Goal: Task Accomplishment & Management: Complete application form

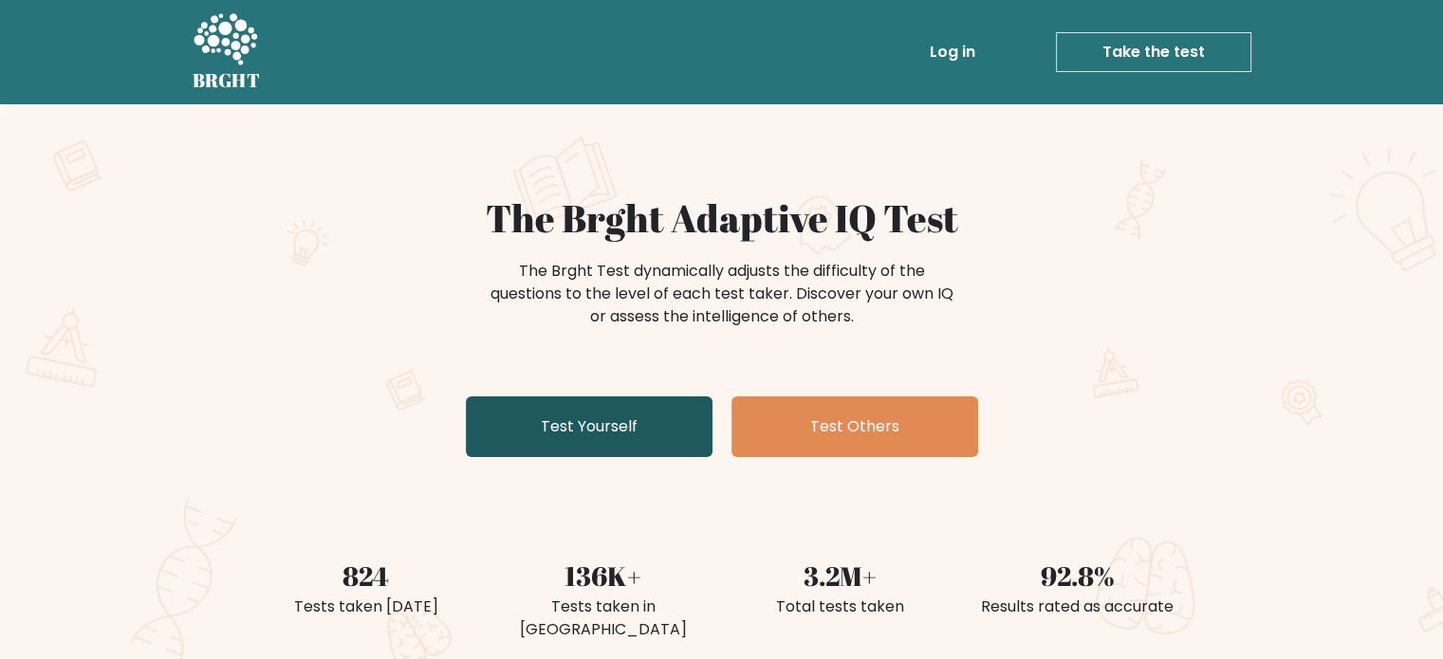
click at [577, 424] on link "Test Yourself" at bounding box center [589, 427] width 247 height 61
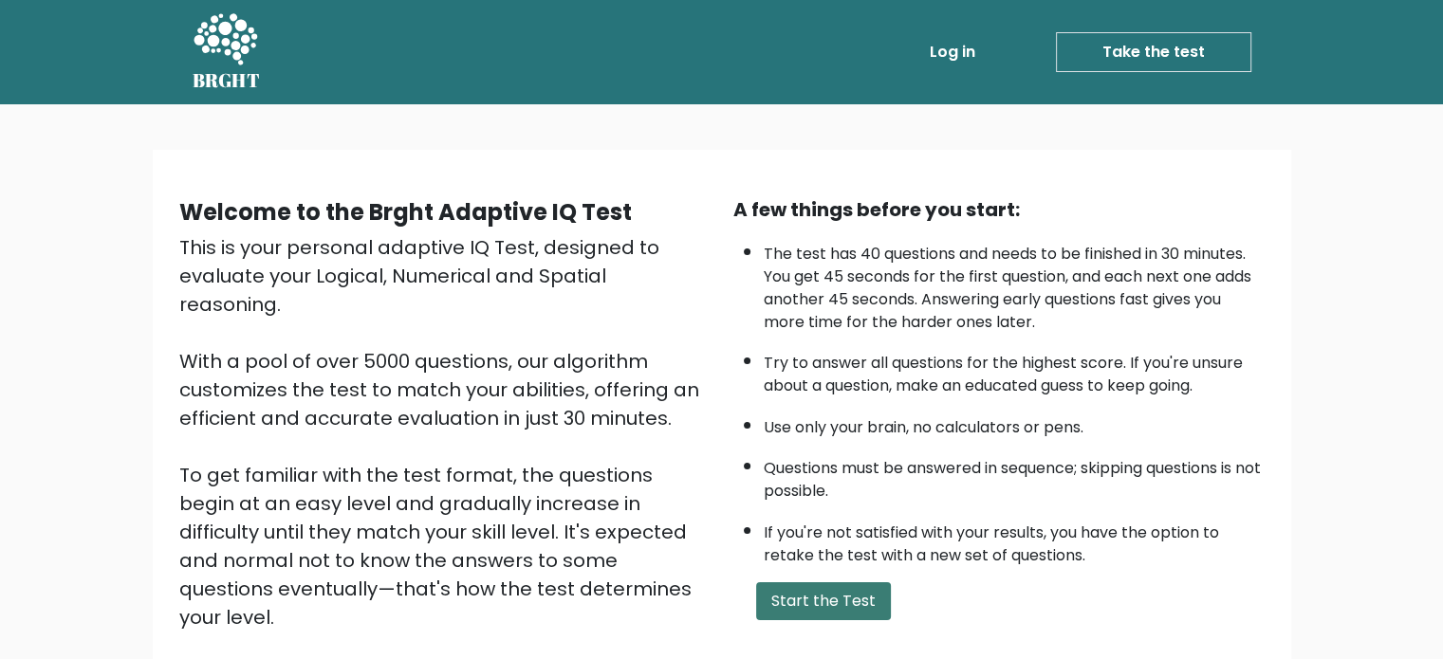
click at [819, 597] on button "Start the Test" at bounding box center [823, 602] width 135 height 38
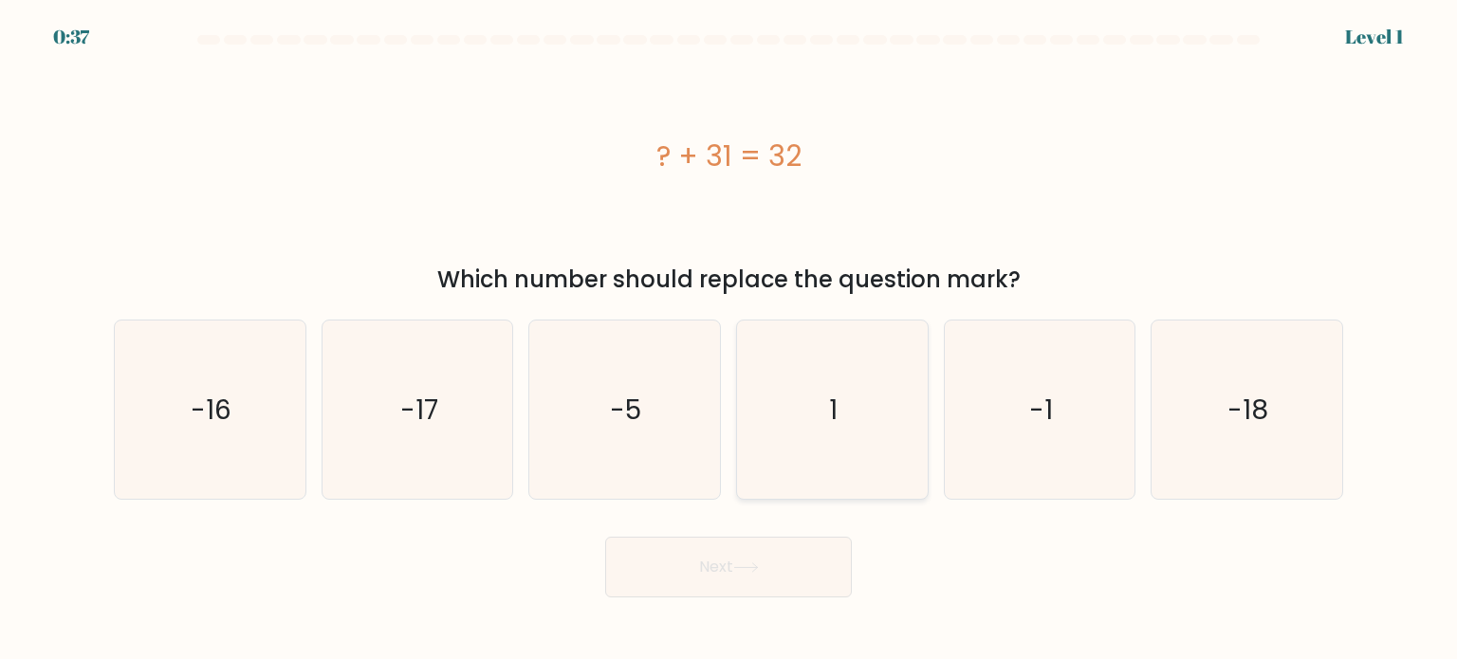
click at [805, 393] on icon "1" at bounding box center [832, 410] width 178 height 178
click at [730, 340] on input "d. 1" at bounding box center [729, 334] width 1 height 9
radio input "true"
click at [728, 604] on body "0:36 Level 1 a." at bounding box center [728, 329] width 1457 height 659
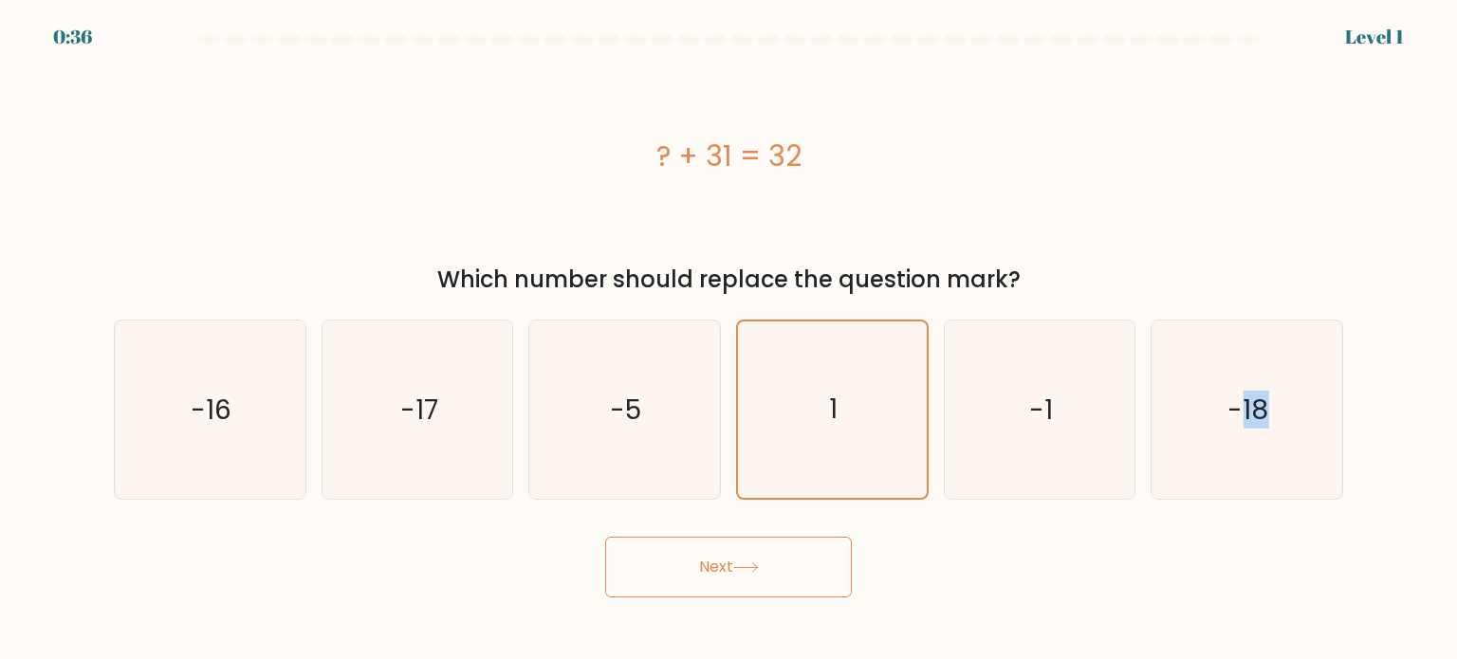
click at [728, 604] on body "0:36 Level 1 a." at bounding box center [728, 329] width 1457 height 659
click at [705, 568] on button "Next" at bounding box center [728, 567] width 247 height 61
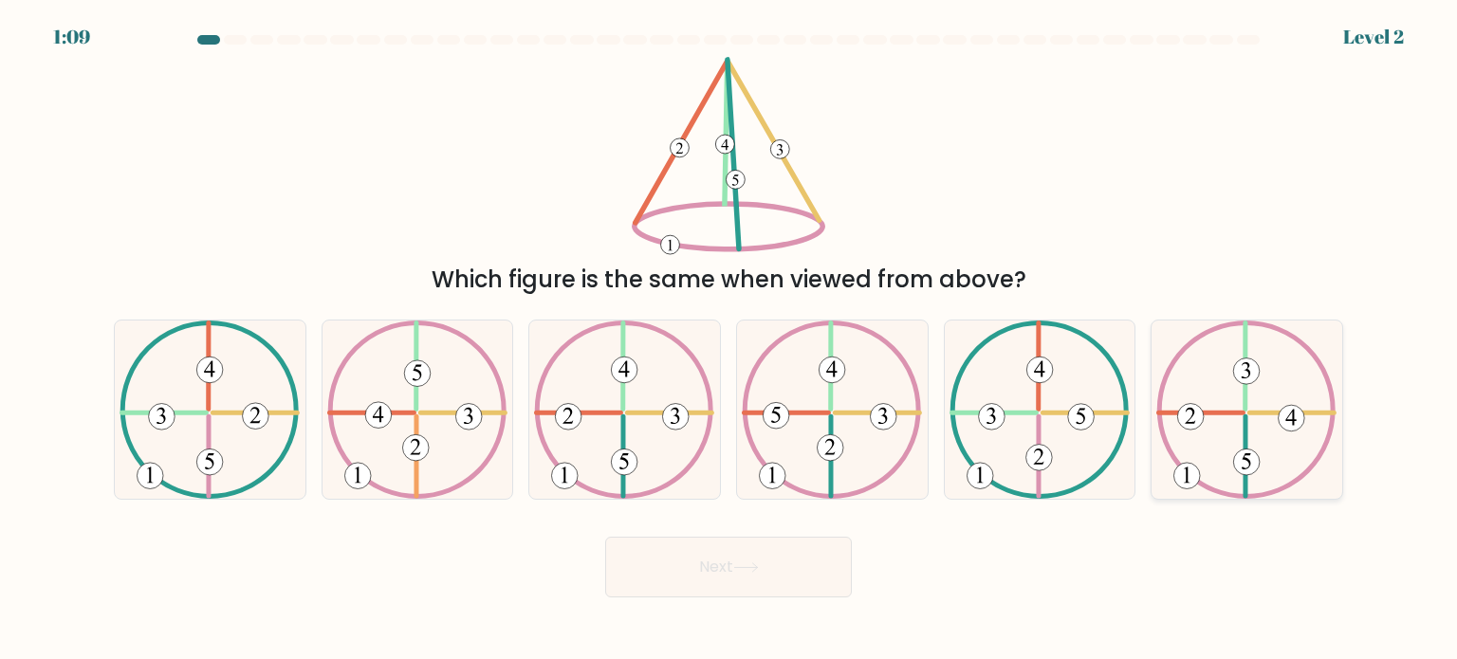
click at [1261, 394] on icon at bounding box center [1246, 410] width 180 height 178
click at [730, 340] on input "f." at bounding box center [729, 334] width 1 height 9
radio input "true"
click at [736, 560] on button "Next" at bounding box center [728, 567] width 247 height 61
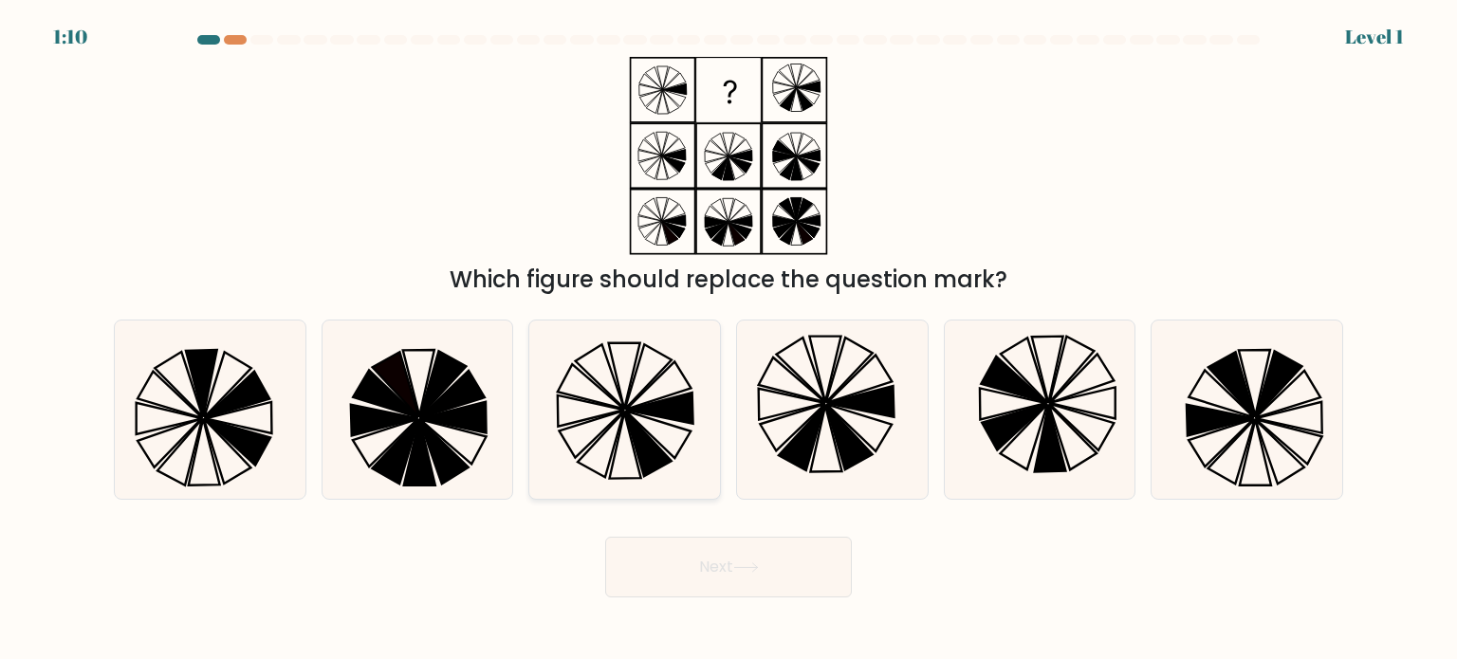
click at [623, 428] on icon at bounding box center [624, 410] width 178 height 178
click at [729, 340] on input "c." at bounding box center [729, 334] width 1 height 9
radio input "true"
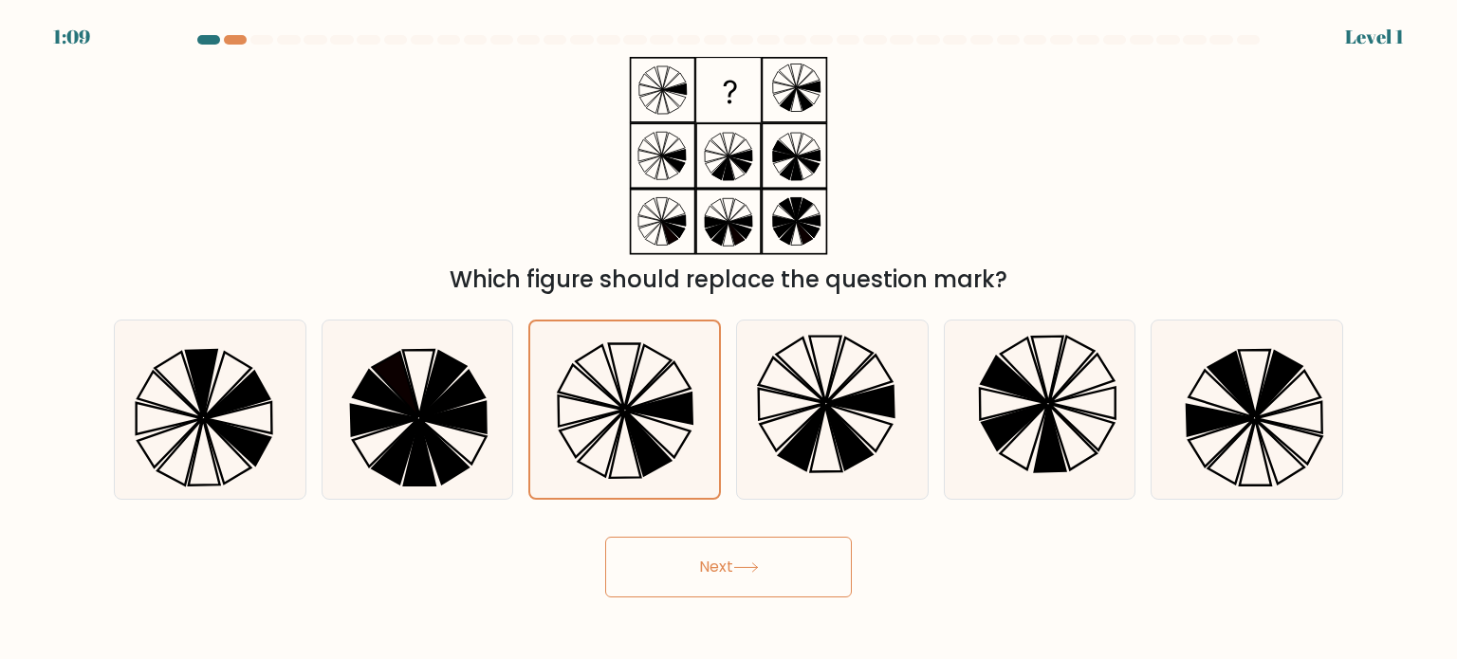
click at [770, 563] on button "Next" at bounding box center [728, 567] width 247 height 61
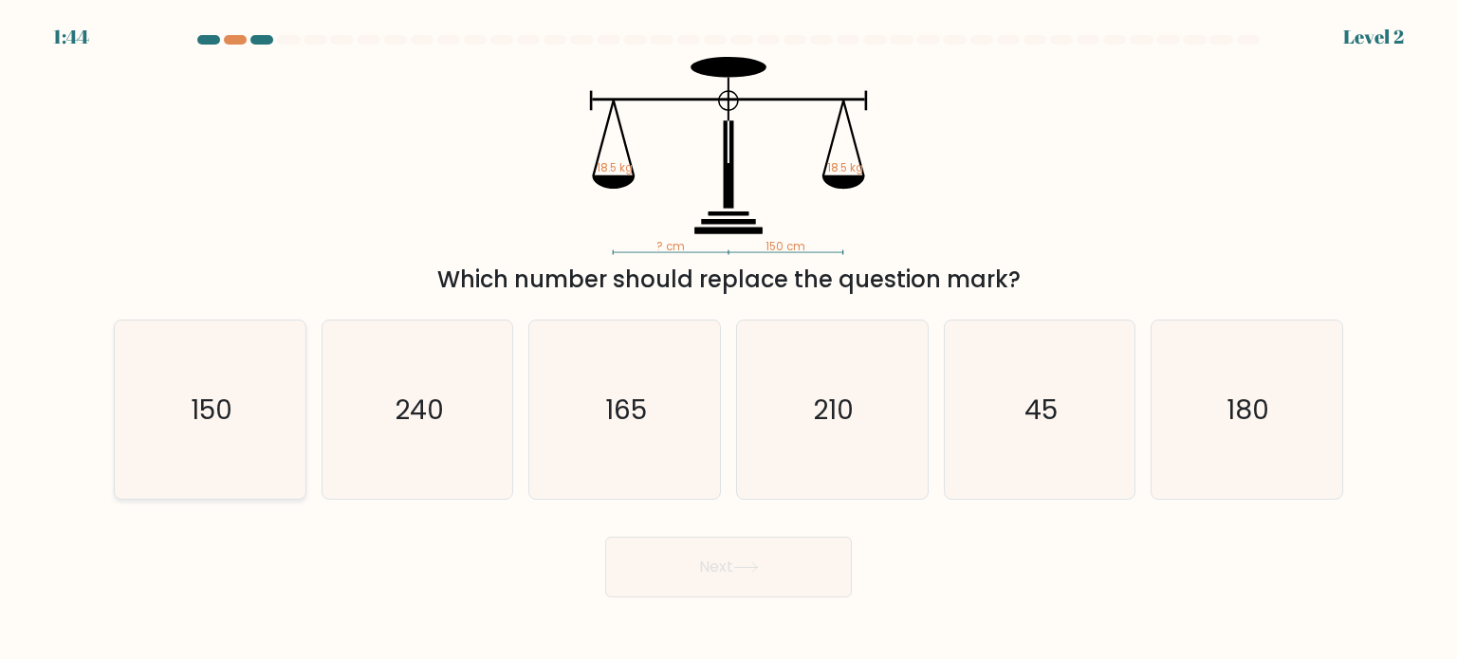
click at [160, 392] on icon "150" at bounding box center [209, 410] width 178 height 178
click at [729, 340] on input "a. 150" at bounding box center [729, 334] width 1 height 9
radio input "true"
click at [725, 568] on button "Next" at bounding box center [728, 567] width 247 height 61
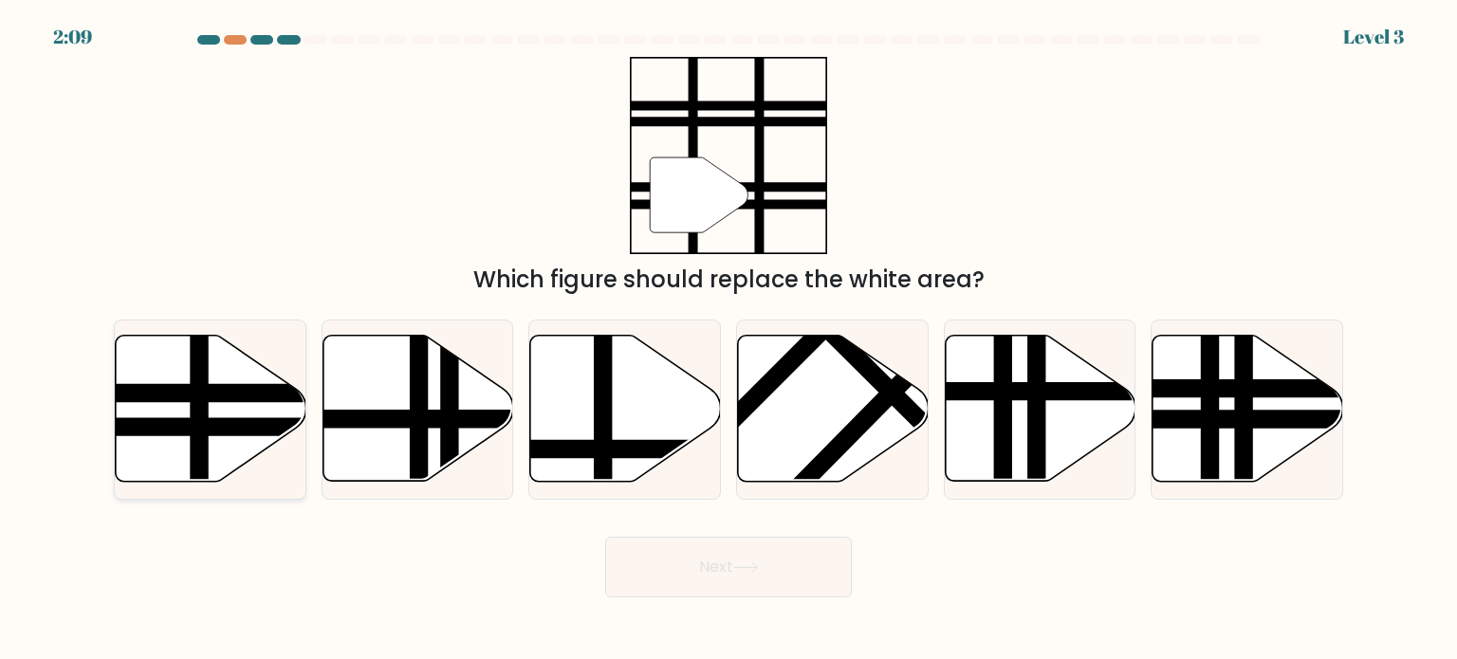
click at [178, 380] on icon at bounding box center [211, 409] width 191 height 146
click at [729, 340] on input "a." at bounding box center [729, 334] width 1 height 9
radio input "true"
click at [703, 566] on button "Next" at bounding box center [728, 567] width 247 height 61
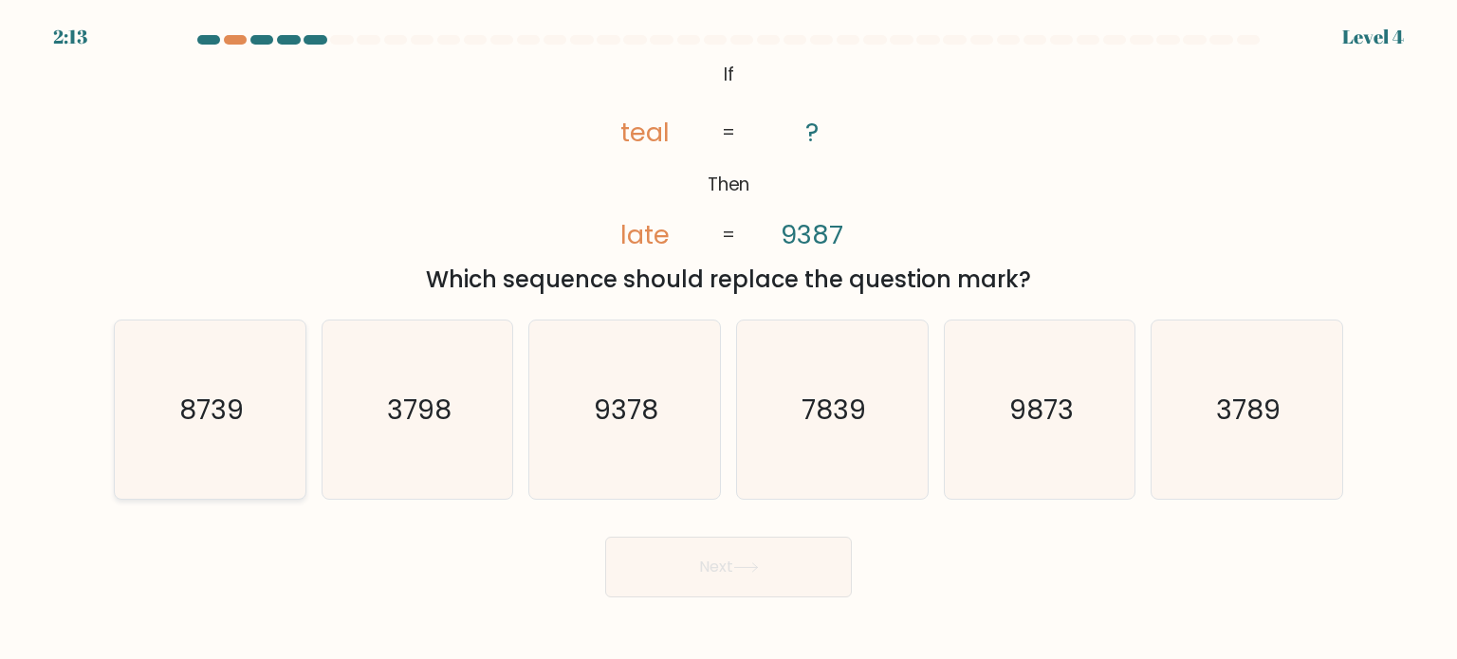
click at [240, 384] on icon "8739" at bounding box center [209, 410] width 178 height 178
click at [729, 340] on input "a. 8739" at bounding box center [729, 334] width 1 height 9
radio input "true"
click at [674, 579] on button "Next" at bounding box center [728, 567] width 247 height 61
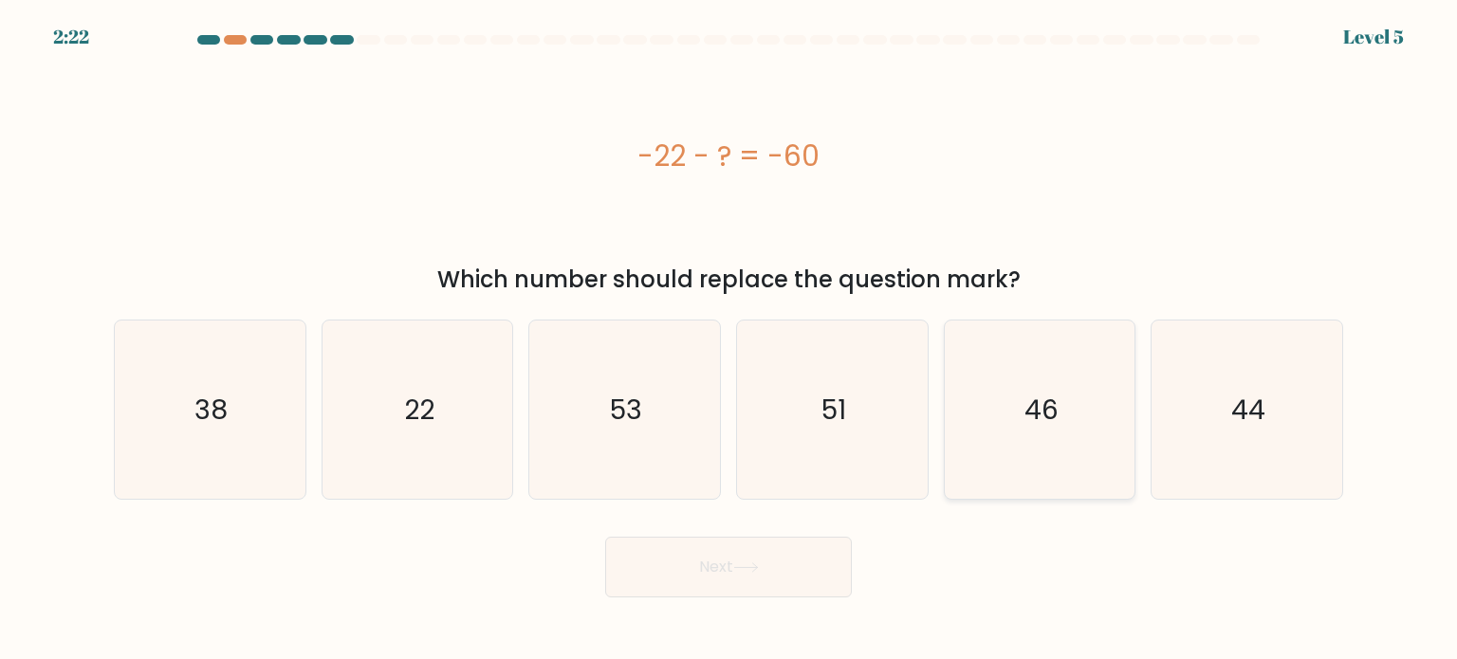
click at [1044, 468] on icon "46" at bounding box center [1040, 410] width 178 height 178
click at [730, 340] on input "e. 46" at bounding box center [729, 334] width 1 height 9
radio input "true"
click at [805, 561] on button "Next" at bounding box center [728, 567] width 247 height 61
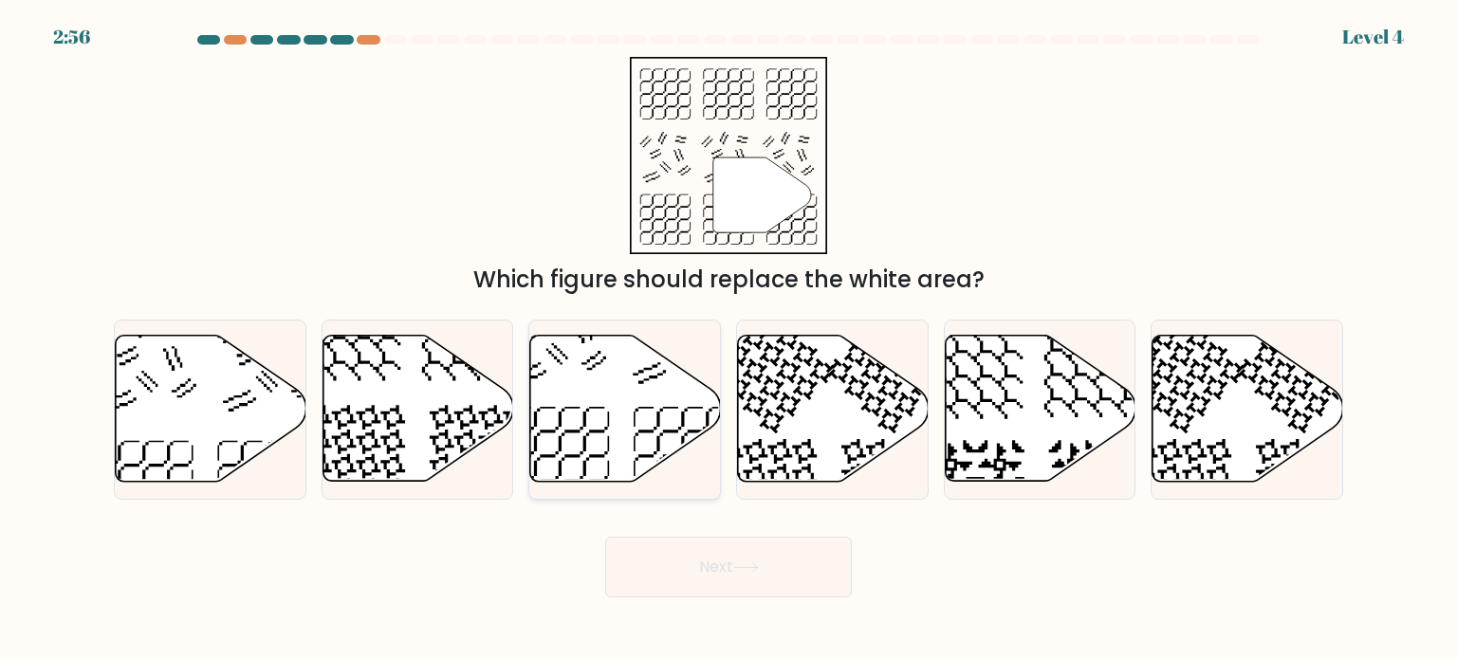
click at [588, 400] on icon at bounding box center [625, 409] width 191 height 146
click at [729, 340] on input "c." at bounding box center [729, 334] width 1 height 9
radio input "true"
click at [718, 572] on button "Next" at bounding box center [728, 567] width 247 height 61
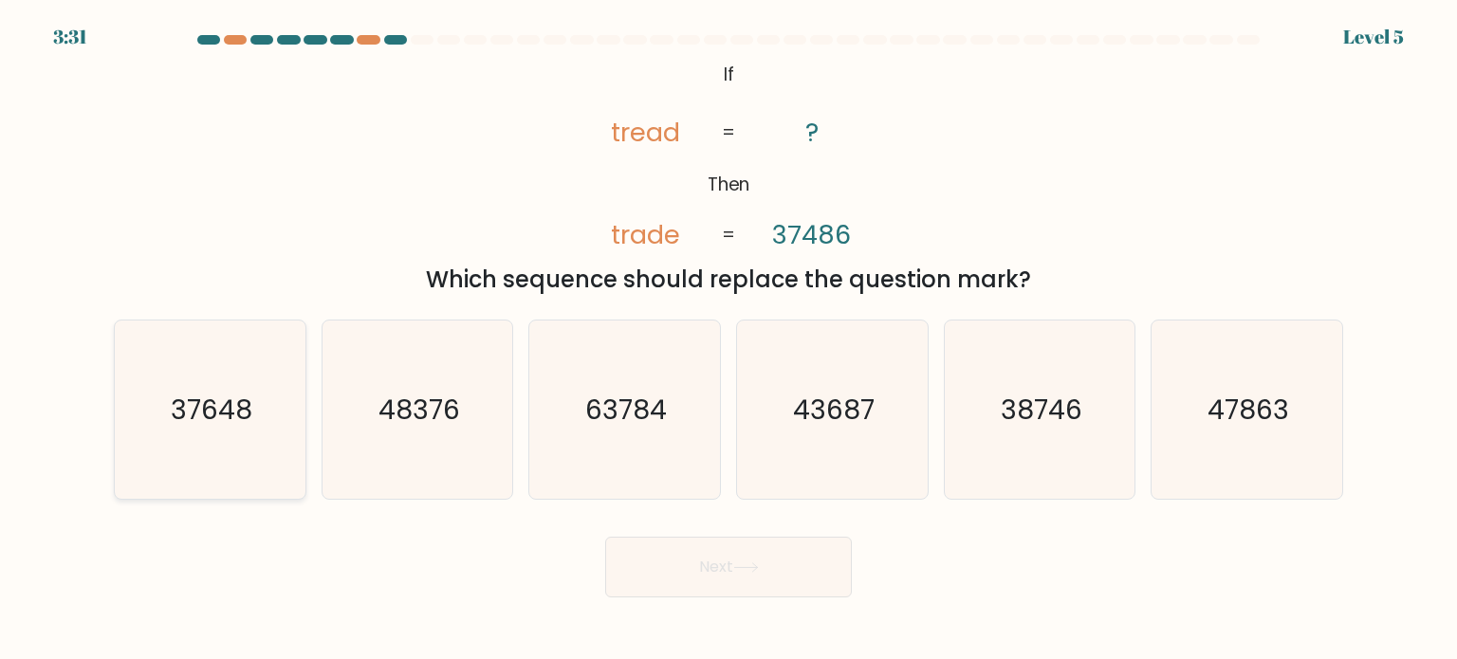
click at [208, 432] on icon "37648" at bounding box center [209, 410] width 178 height 178
click at [729, 340] on input "a. 37648" at bounding box center [729, 334] width 1 height 9
radio input "true"
click at [686, 562] on button "Next" at bounding box center [728, 567] width 247 height 61
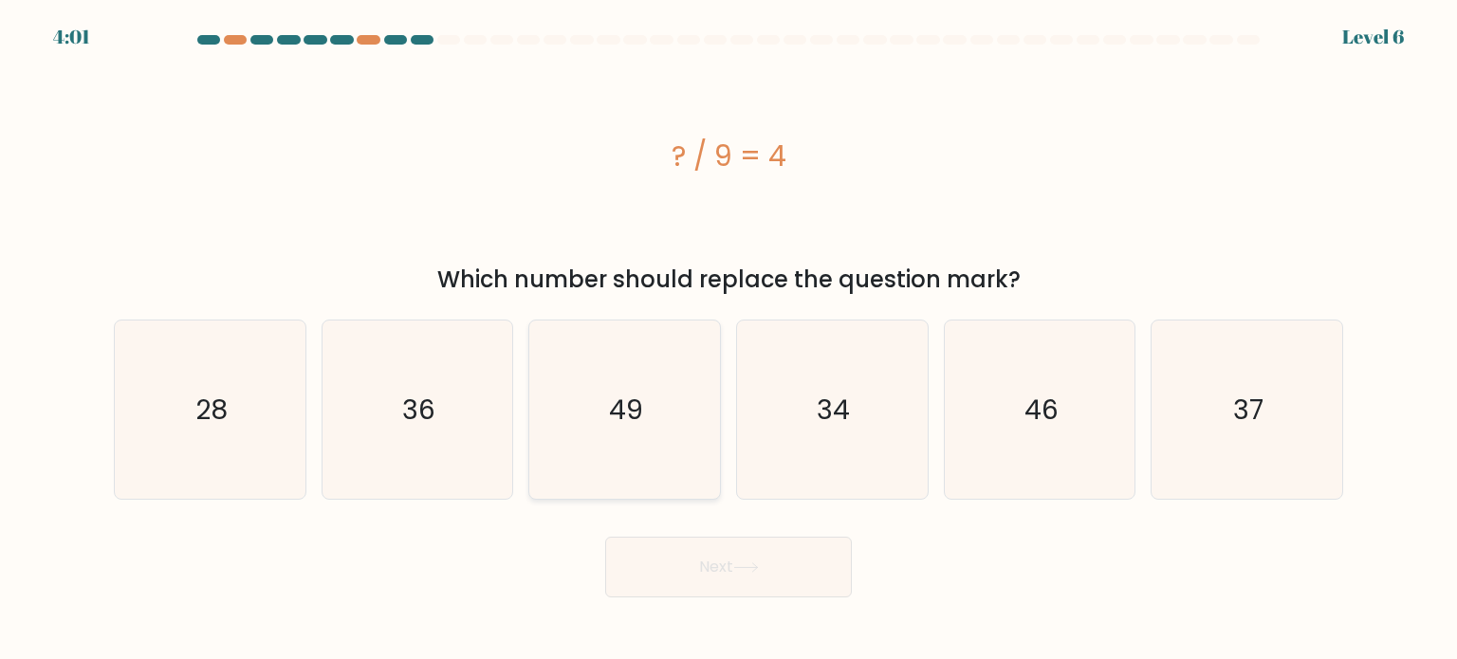
click at [619, 397] on text "49" at bounding box center [627, 409] width 34 height 38
click at [729, 340] on input "c. 49" at bounding box center [729, 334] width 1 height 9
radio input "true"
click at [683, 547] on button "Next" at bounding box center [728, 567] width 247 height 61
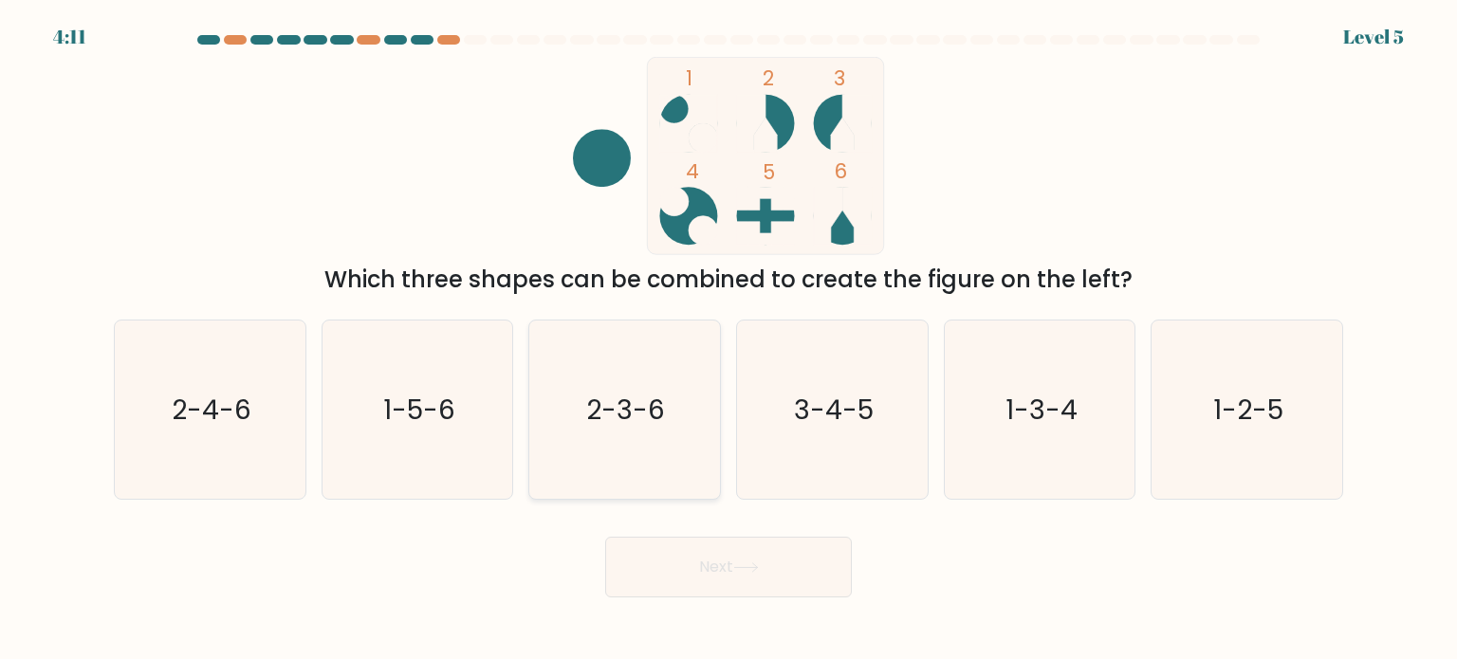
click at [626, 406] on text "2-3-6" at bounding box center [626, 409] width 79 height 38
click at [729, 340] on input "c. 2-3-6" at bounding box center [729, 334] width 1 height 9
radio input "true"
click at [720, 588] on button "Next" at bounding box center [728, 567] width 247 height 61
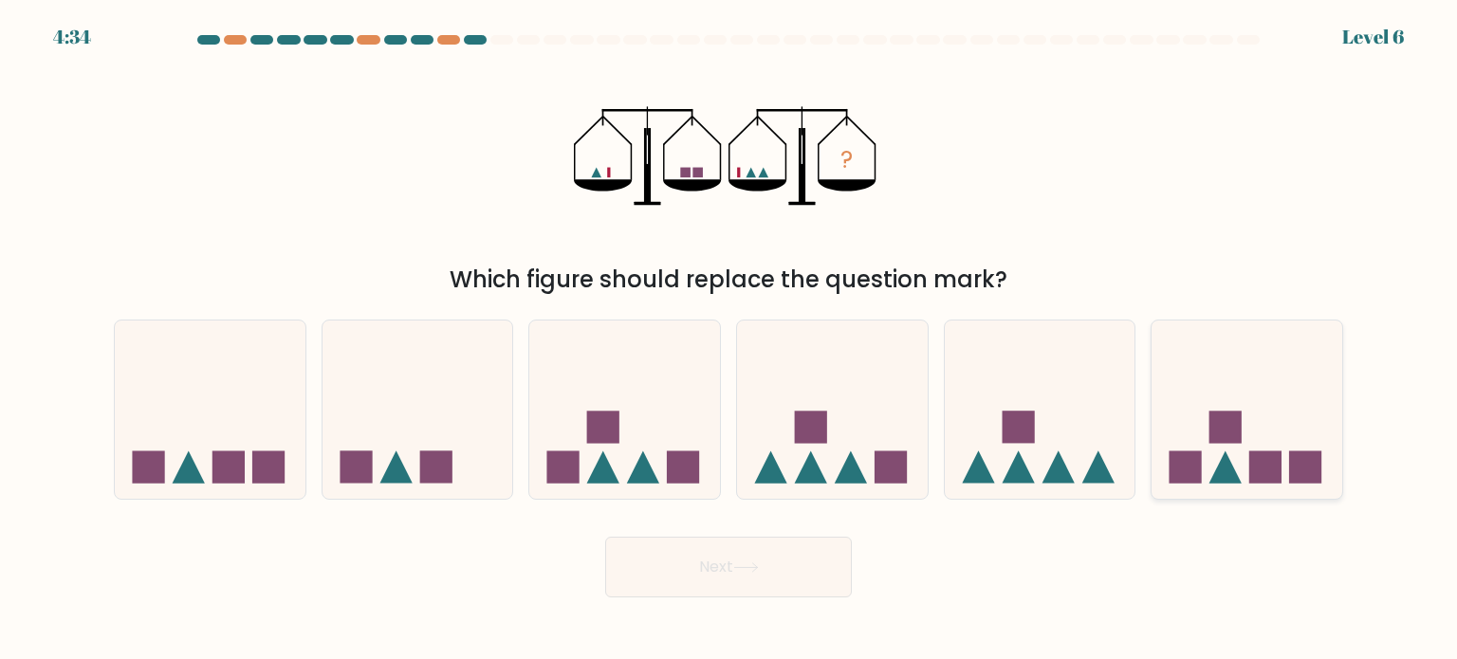
click at [1263, 371] on icon at bounding box center [1247, 409] width 191 height 157
click at [730, 340] on input "f." at bounding box center [729, 334] width 1 height 9
radio input "true"
click at [714, 575] on button "Next" at bounding box center [728, 567] width 247 height 61
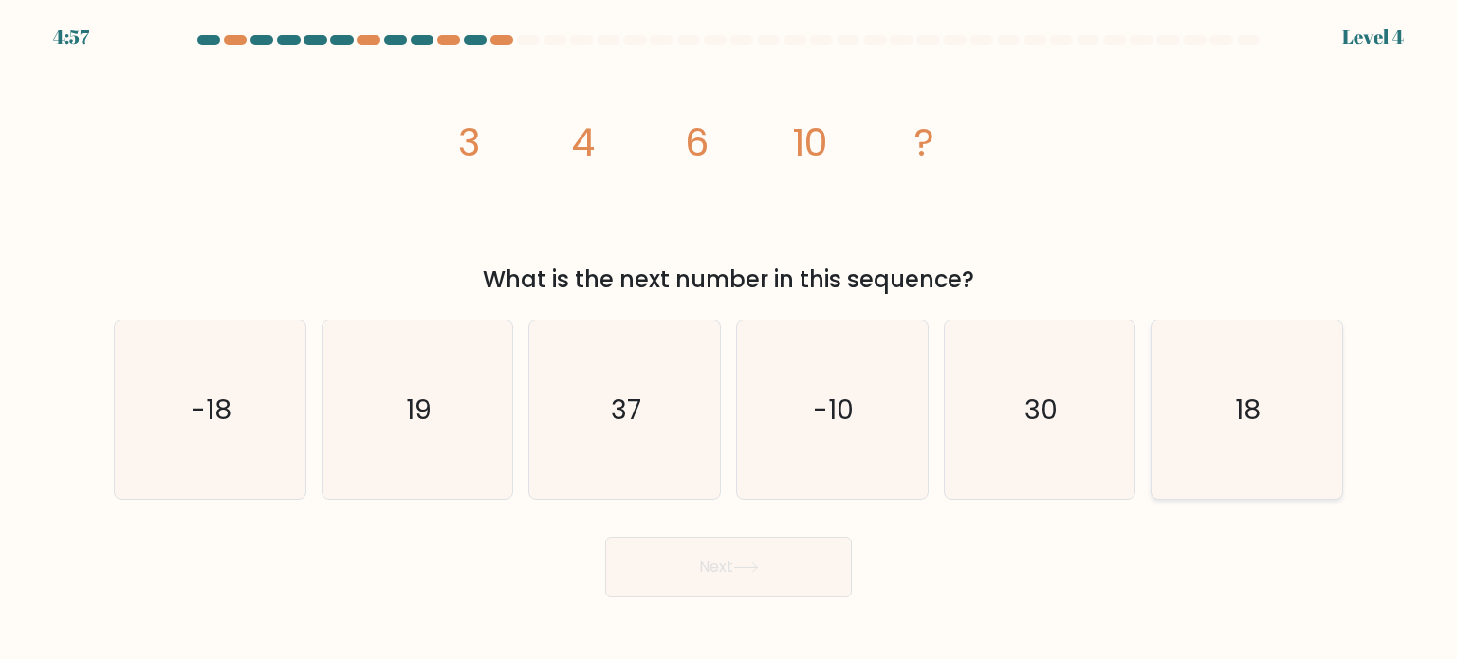
click at [1270, 431] on icon "18" at bounding box center [1246, 410] width 178 height 178
click at [730, 340] on input "f. 18" at bounding box center [729, 334] width 1 height 9
radio input "true"
click at [803, 534] on div "Next" at bounding box center [728, 560] width 1252 height 75
click at [668, 588] on button "Next" at bounding box center [728, 567] width 247 height 61
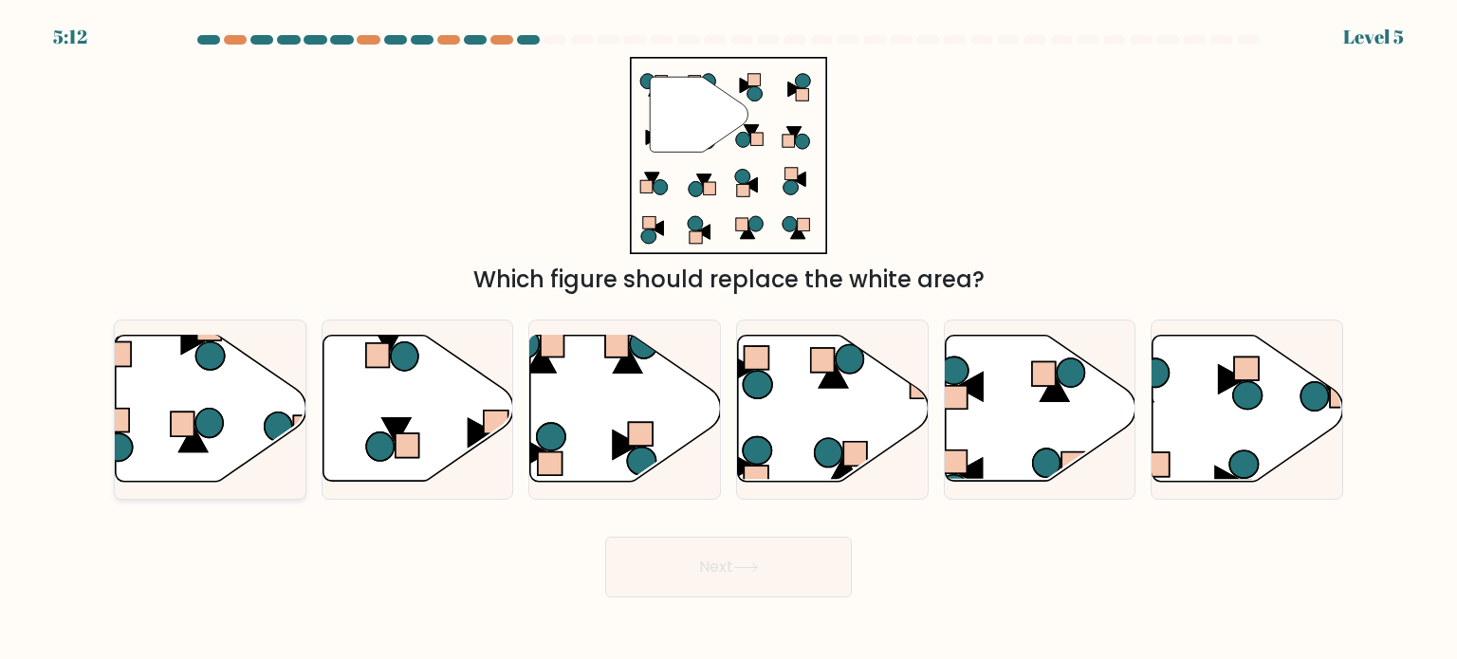
click at [171, 362] on icon at bounding box center [211, 409] width 191 height 146
click at [729, 340] on input "a." at bounding box center [729, 334] width 1 height 9
radio input "true"
click at [702, 584] on button "Next" at bounding box center [728, 567] width 247 height 61
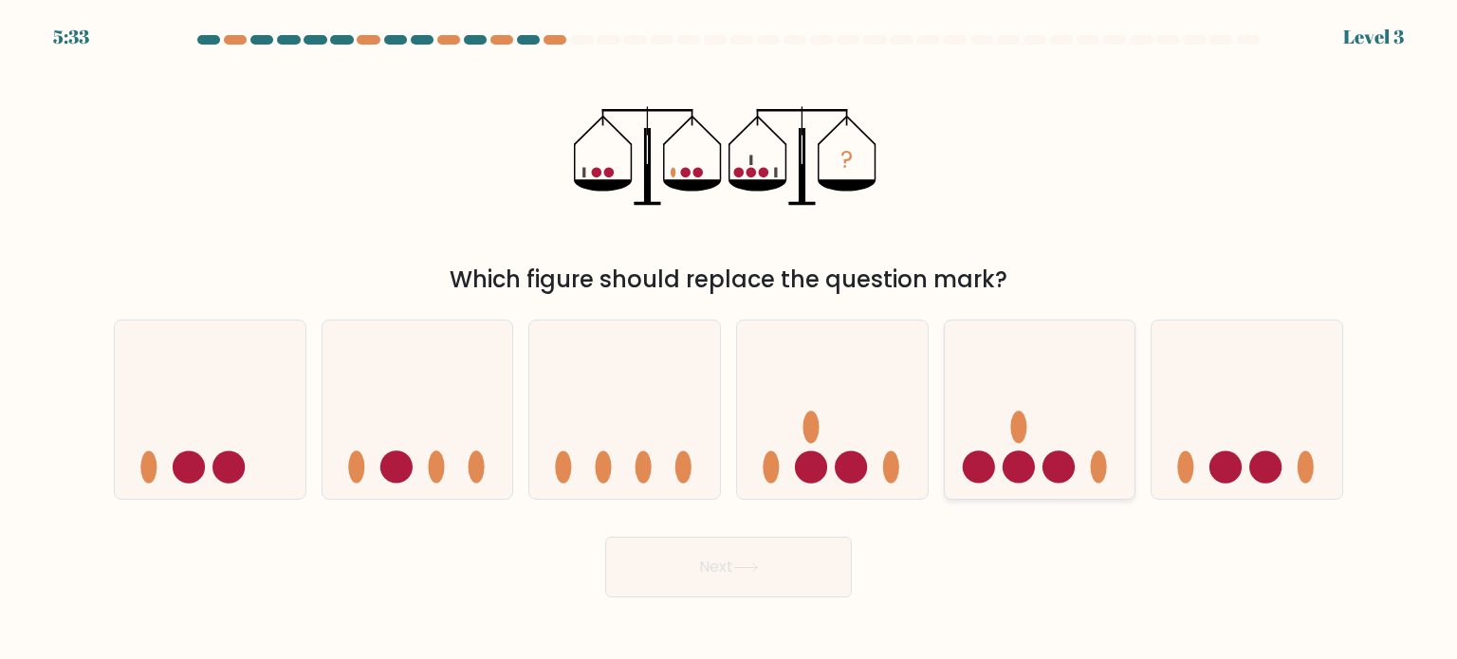
click at [1040, 430] on icon at bounding box center [1040, 409] width 191 height 157
click at [730, 340] on input "e." at bounding box center [729, 334] width 1 height 9
radio input "true"
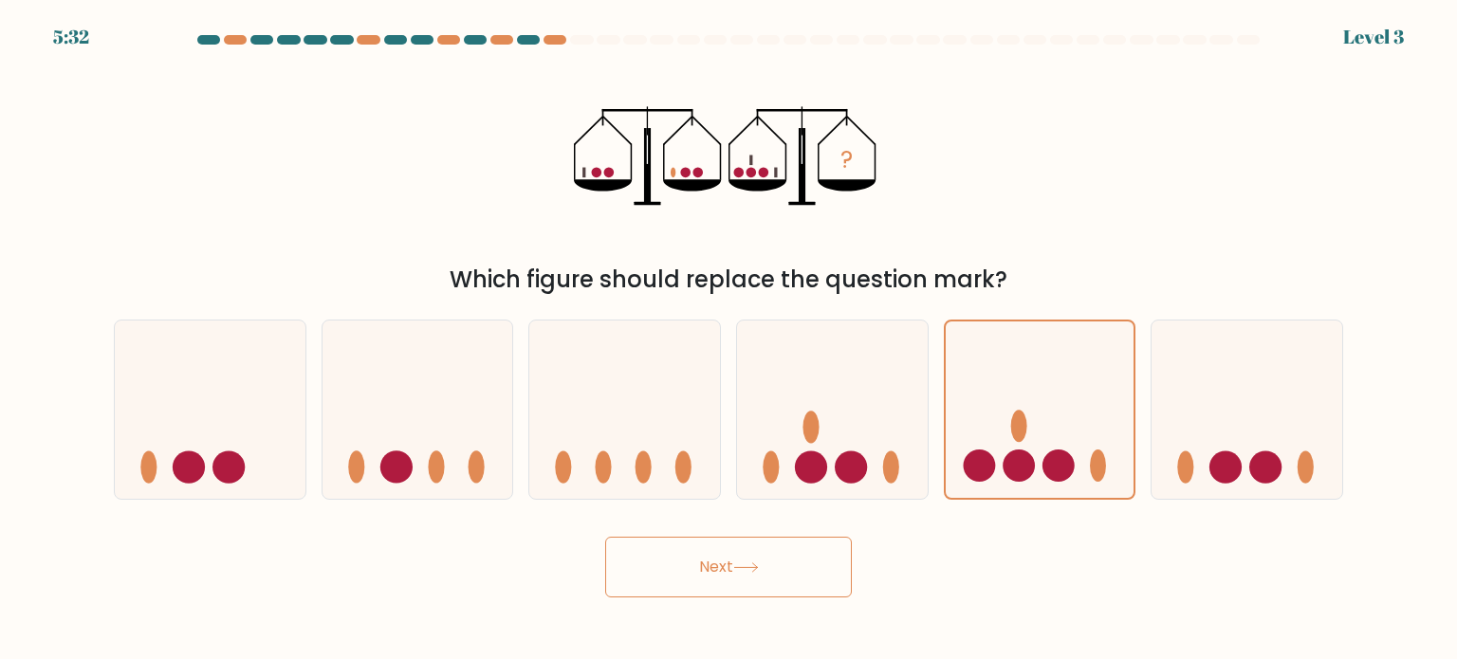
click at [757, 557] on button "Next" at bounding box center [728, 567] width 247 height 61
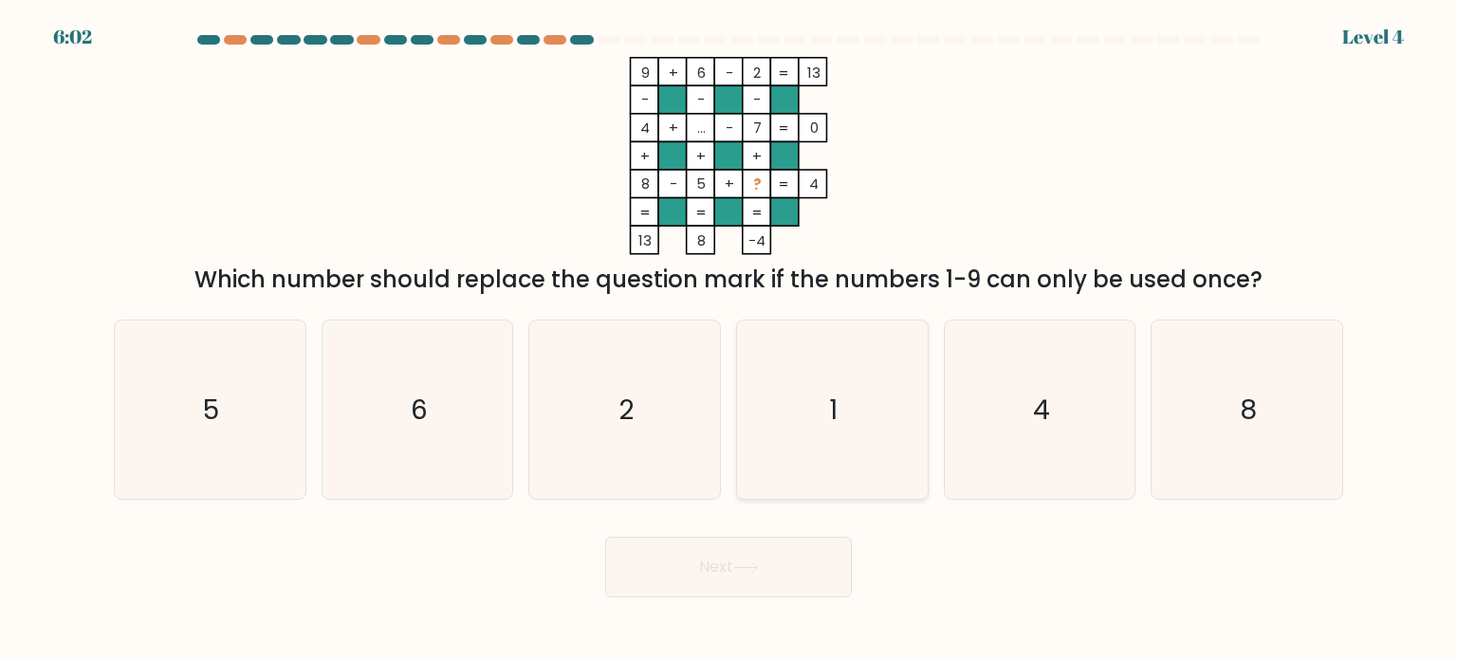
click at [820, 399] on icon "1" at bounding box center [832, 410] width 178 height 178
click at [730, 340] on input "d. 1" at bounding box center [729, 334] width 1 height 9
radio input "true"
click at [755, 546] on button "Next" at bounding box center [728, 567] width 247 height 61
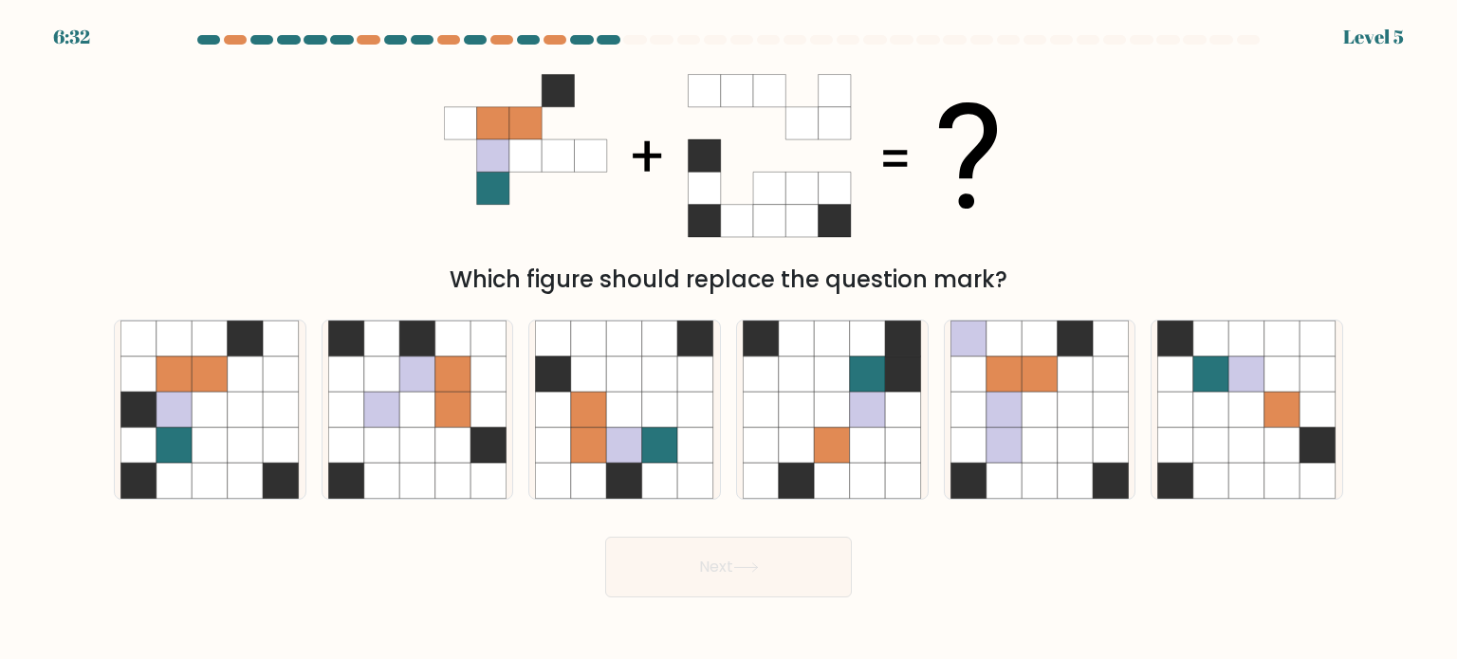
click at [106, 383] on div "a." at bounding box center [210, 410] width 208 height 180
click at [213, 377] on icon at bounding box center [211, 374] width 36 height 36
click at [729, 340] on input "a." at bounding box center [729, 334] width 1 height 9
radio input "true"
click at [709, 570] on button "Next" at bounding box center [728, 567] width 247 height 61
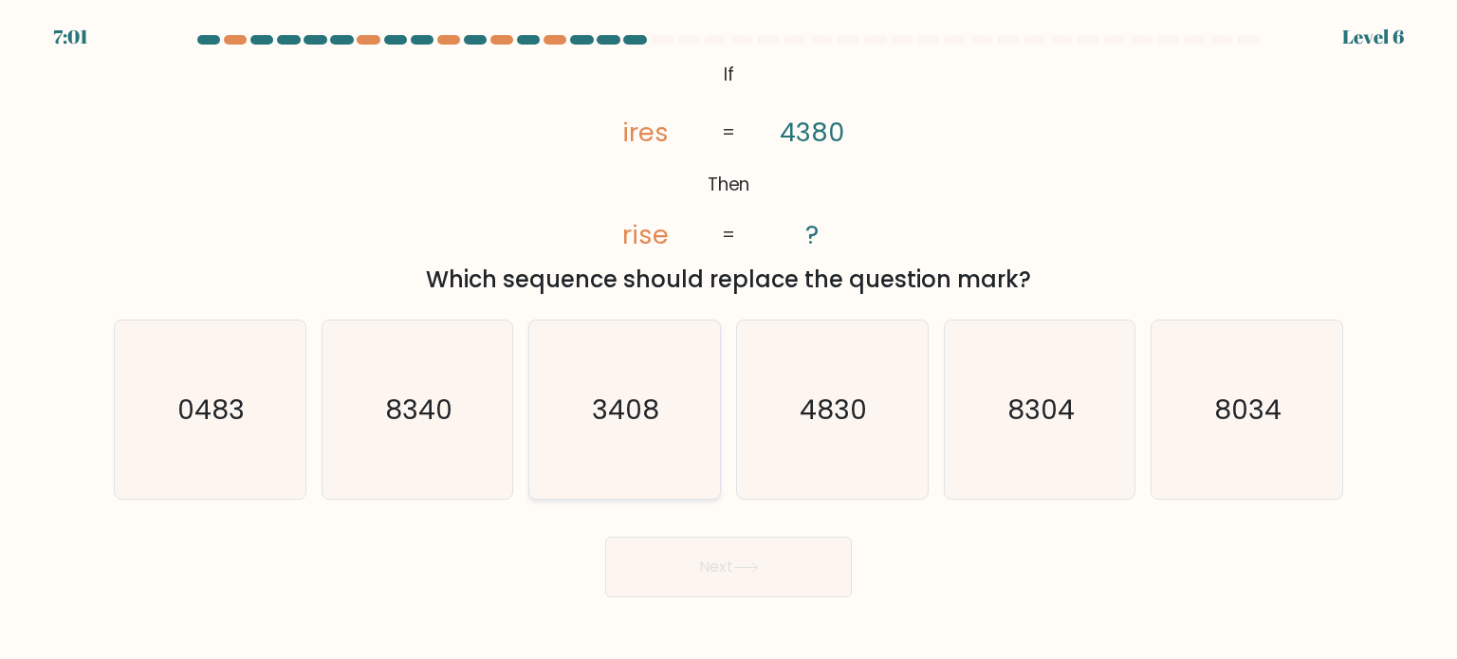
click at [610, 382] on icon "3408" at bounding box center [624, 410] width 178 height 178
click at [729, 340] on input "c. 3408" at bounding box center [729, 334] width 1 height 9
radio input "true"
click at [728, 595] on button "Next" at bounding box center [728, 567] width 247 height 61
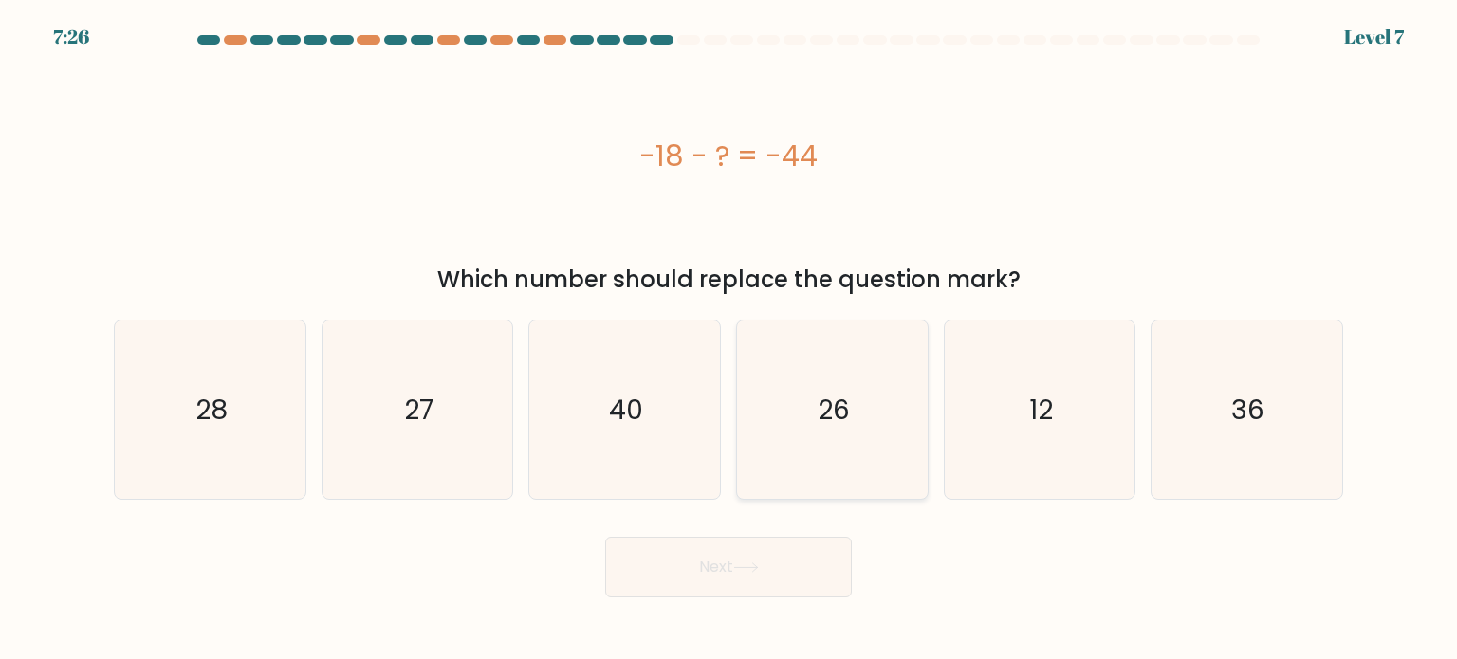
click at [850, 437] on icon "26" at bounding box center [832, 410] width 178 height 178
click at [730, 340] on input "d. 26" at bounding box center [729, 334] width 1 height 9
radio input "true"
click at [729, 546] on button "Next" at bounding box center [728, 567] width 247 height 61
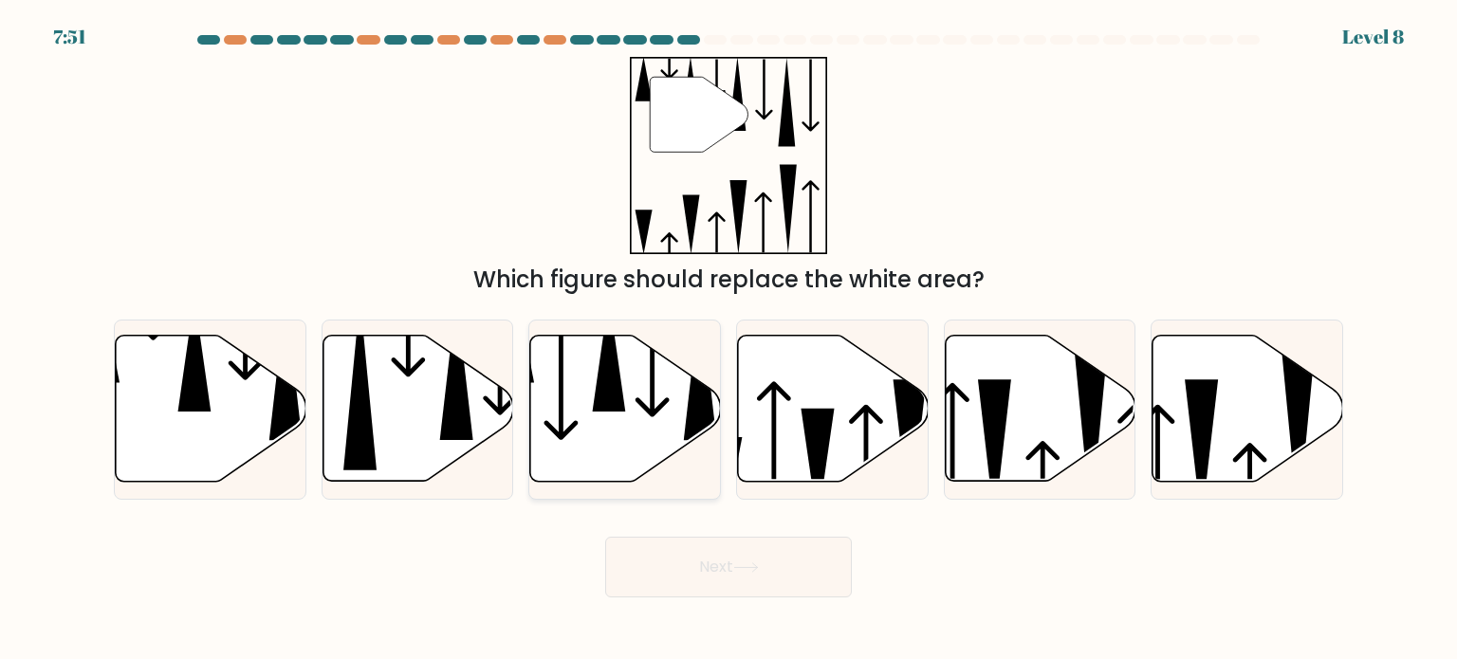
click at [579, 358] on icon at bounding box center [625, 409] width 191 height 146
click at [729, 340] on input "c." at bounding box center [729, 334] width 1 height 9
radio input "true"
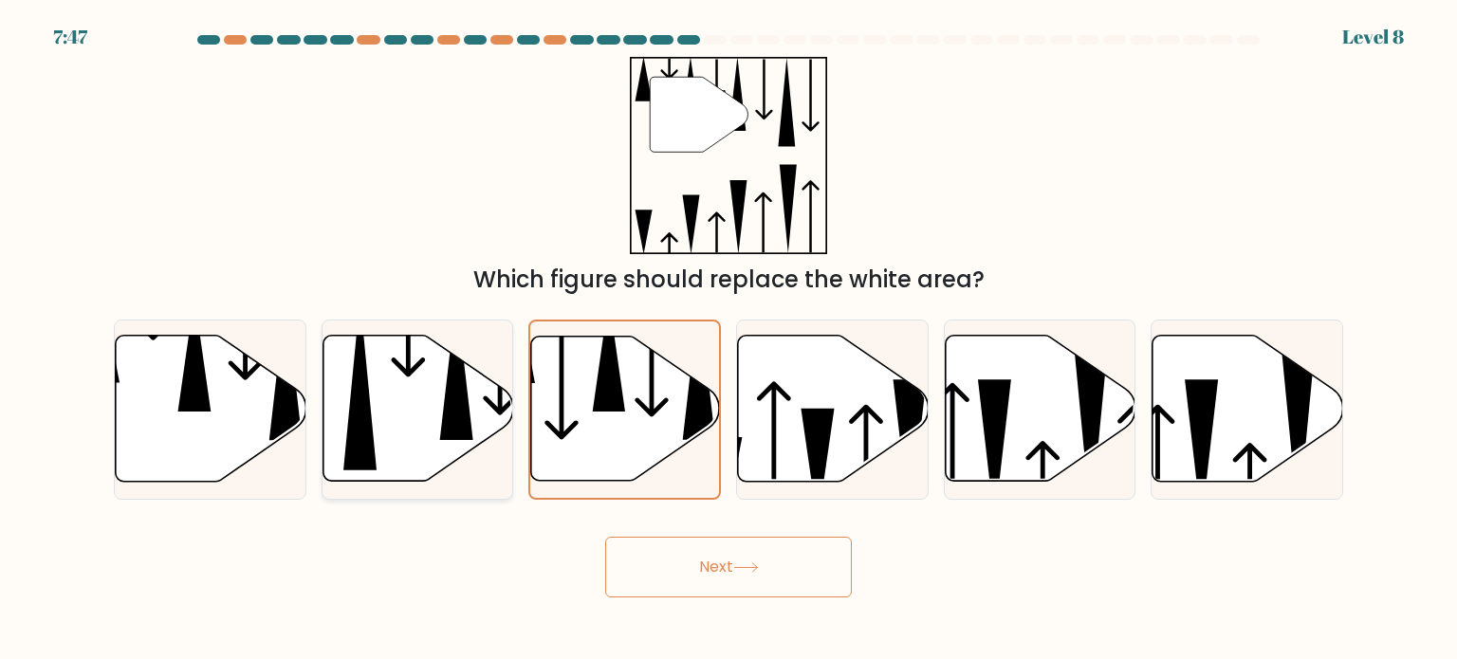
click at [379, 386] on icon at bounding box center [418, 409] width 191 height 146
click at [729, 340] on input "b." at bounding box center [729, 334] width 1 height 9
radio input "true"
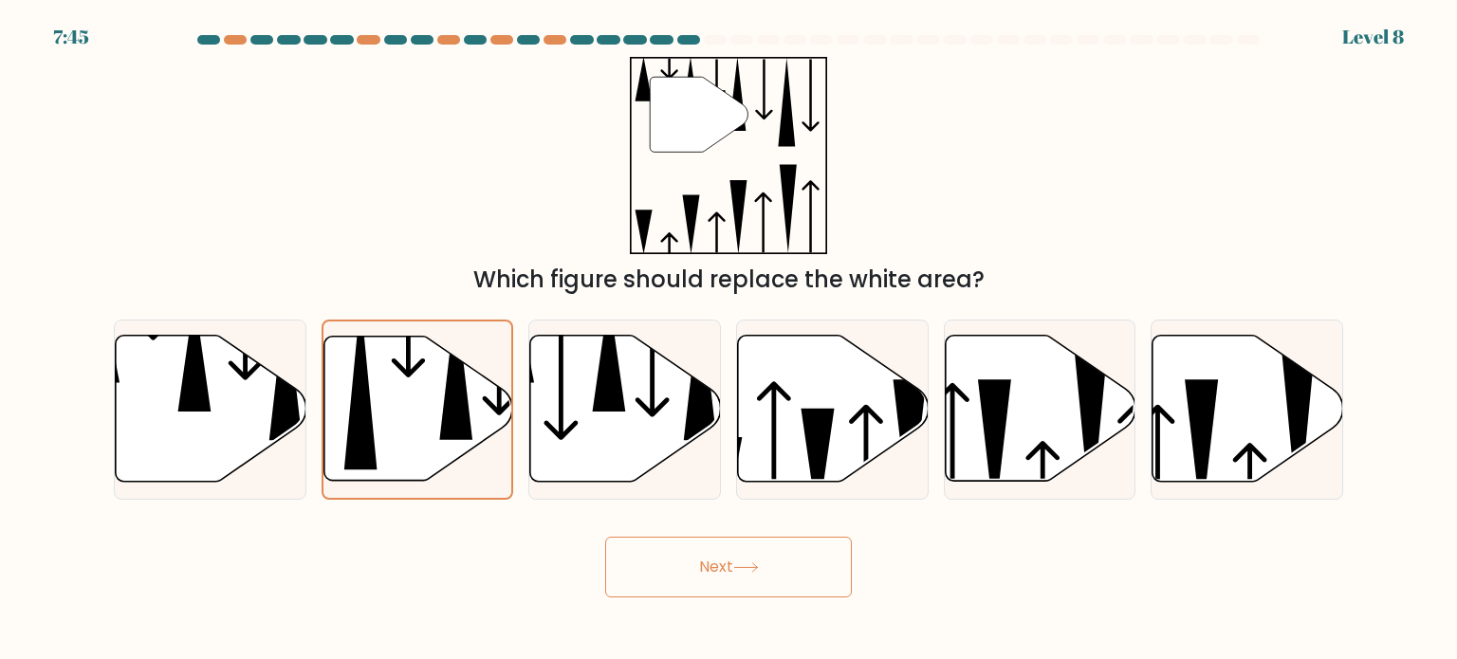
click at [731, 561] on button "Next" at bounding box center [728, 567] width 247 height 61
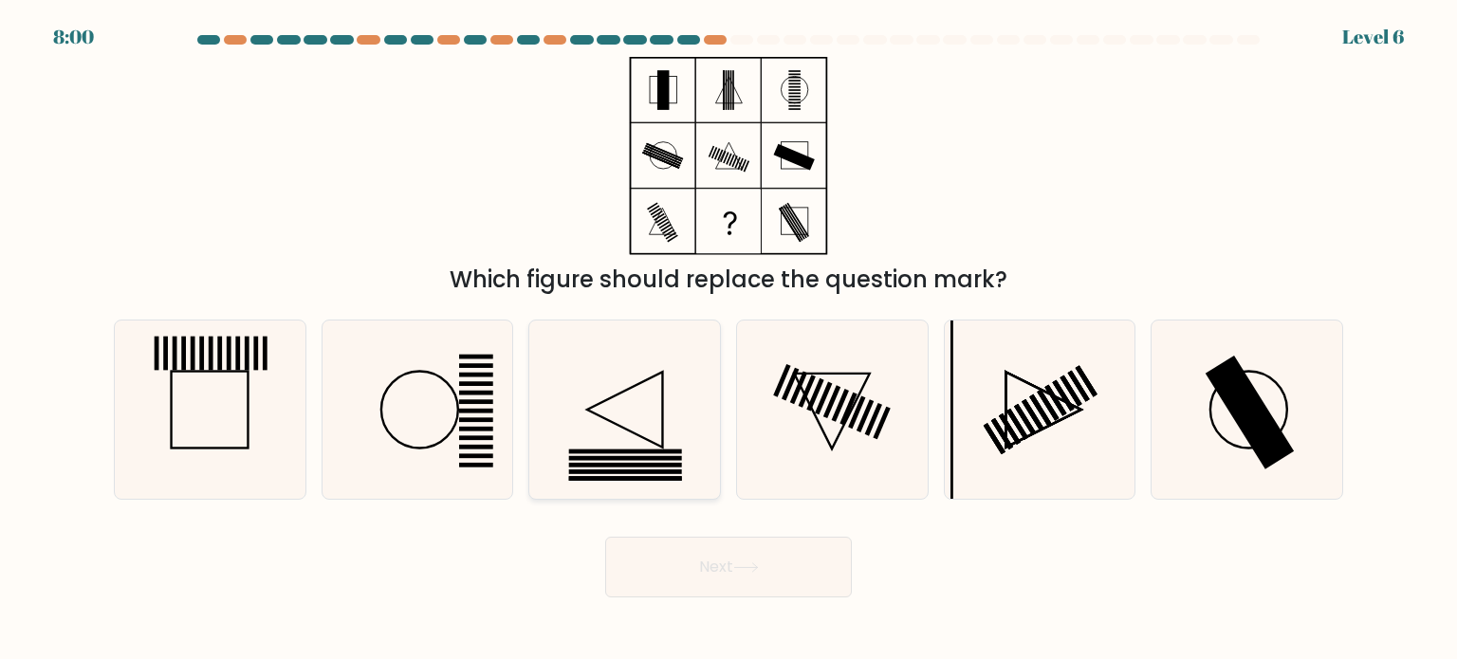
click at [632, 420] on icon at bounding box center [624, 410] width 178 height 178
click at [729, 340] on input "c." at bounding box center [729, 334] width 1 height 9
radio input "true"
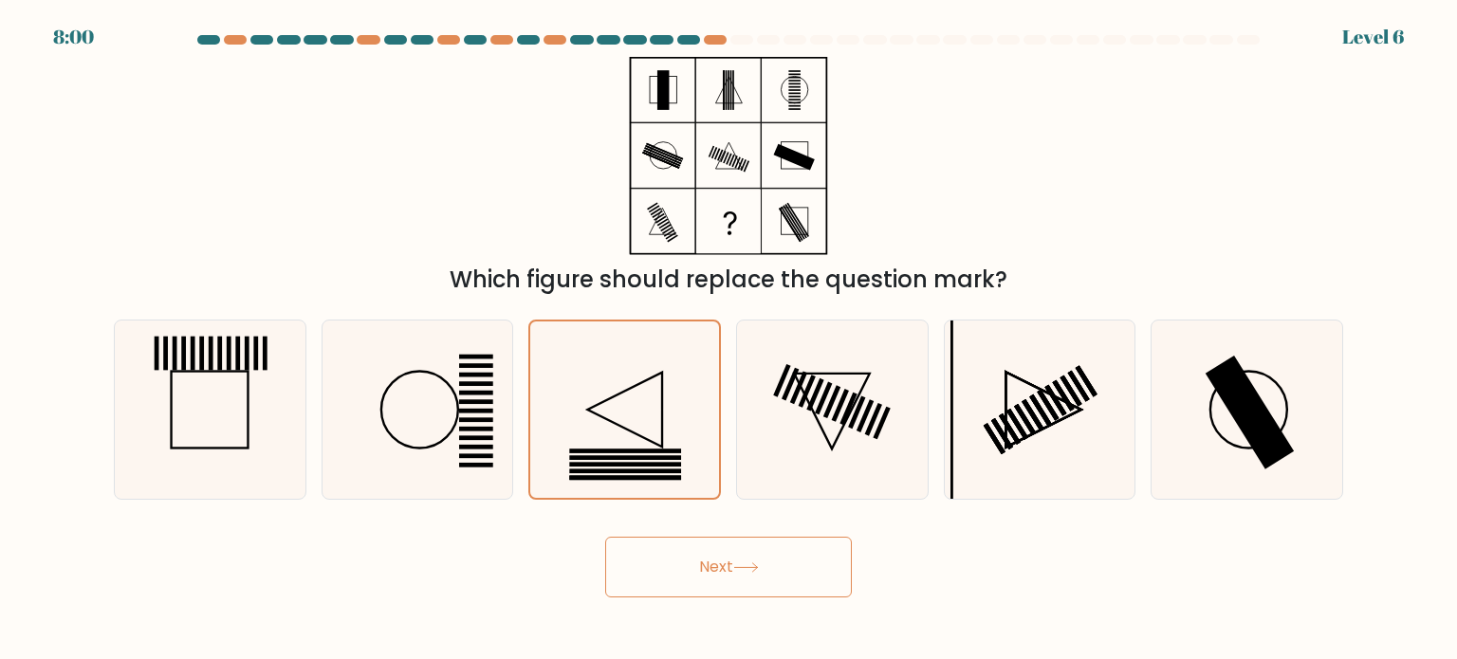
click at [681, 536] on div "Next" at bounding box center [728, 560] width 1252 height 75
click at [691, 572] on button "Next" at bounding box center [728, 567] width 247 height 61
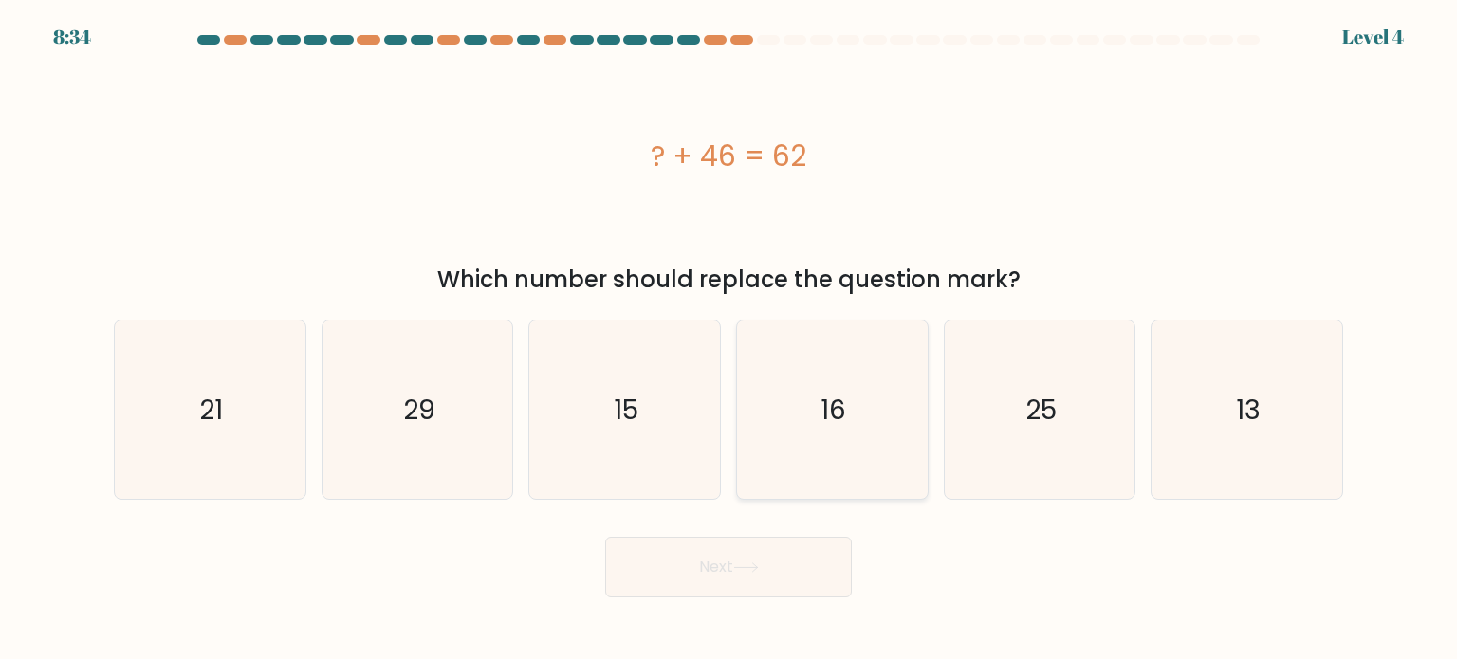
click at [840, 382] on icon "16" at bounding box center [832, 410] width 178 height 178
click at [730, 340] on input "d. 16" at bounding box center [729, 334] width 1 height 9
radio input "true"
click at [737, 520] on form "a." at bounding box center [728, 316] width 1457 height 563
click at [708, 573] on button "Next" at bounding box center [728, 567] width 247 height 61
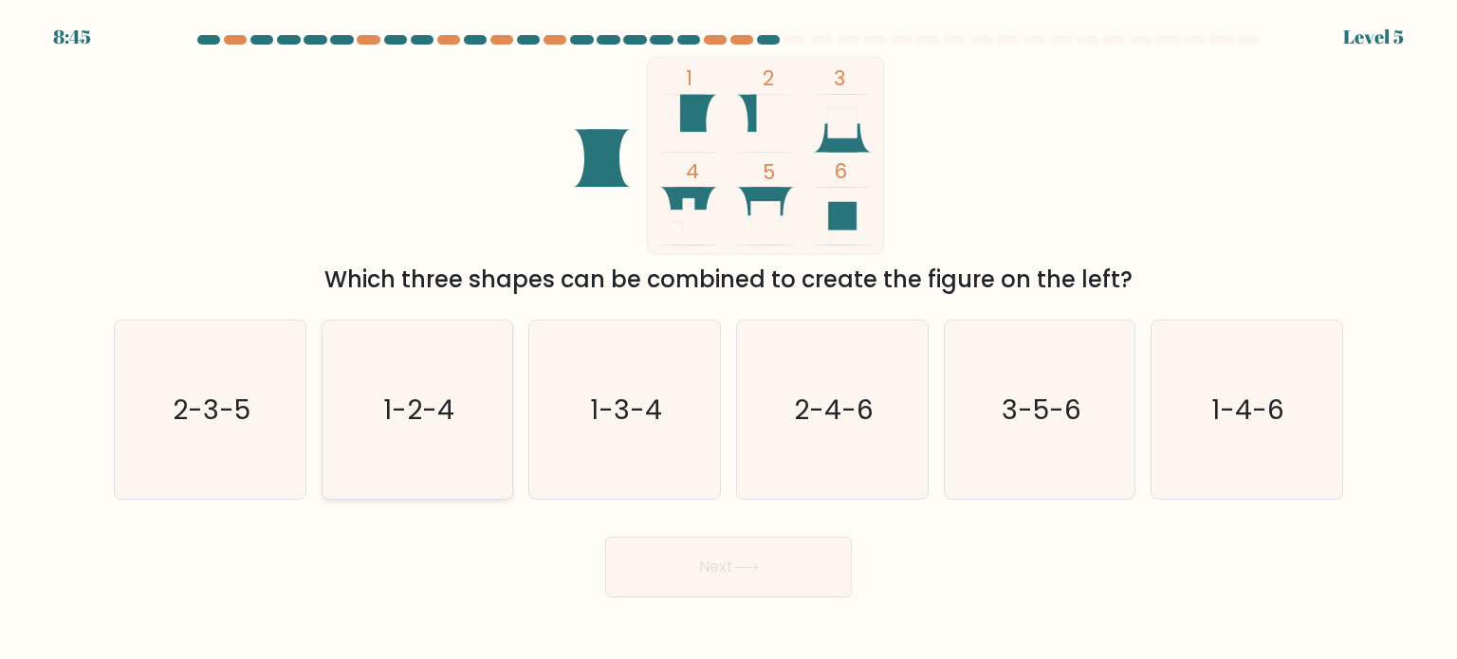
click at [421, 447] on icon "1-2-4" at bounding box center [417, 410] width 178 height 178
click at [729, 340] on input "b. 1-2-4" at bounding box center [729, 334] width 1 height 9
radio input "true"
click at [694, 561] on button "Next" at bounding box center [728, 567] width 247 height 61
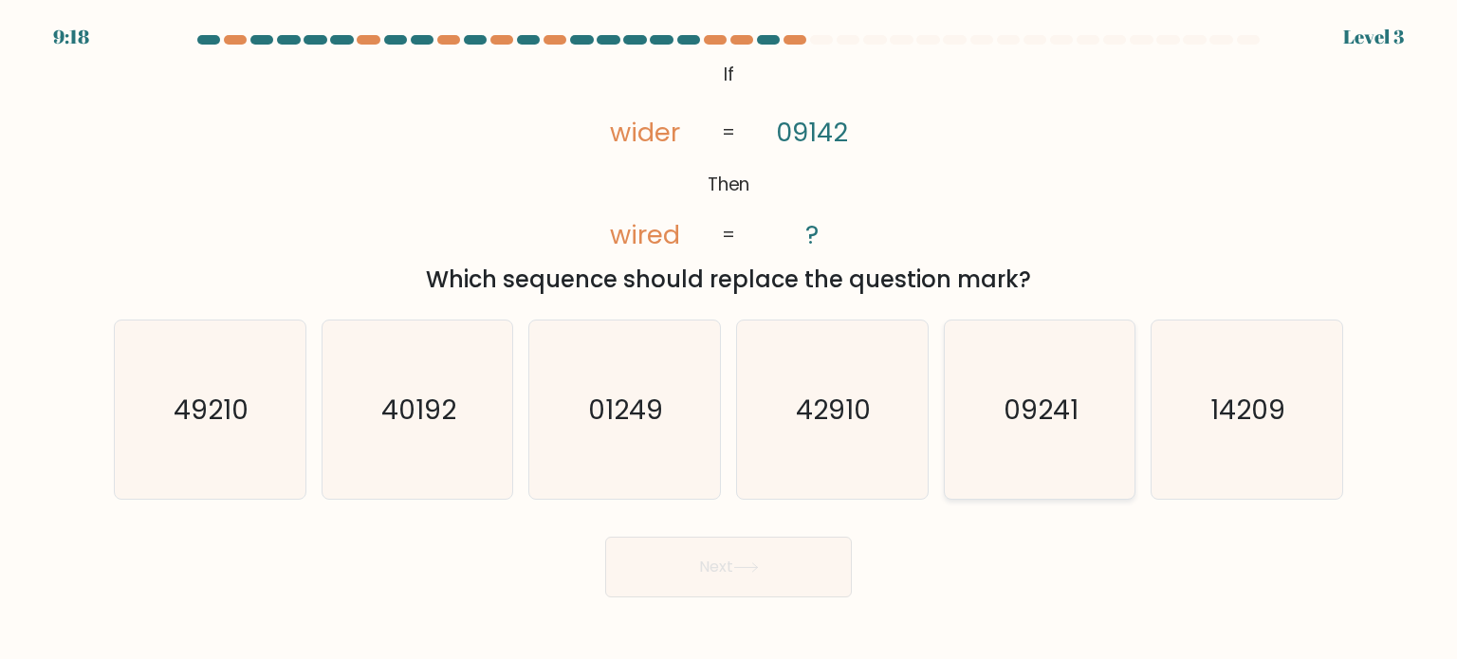
click at [1049, 398] on text "09241" at bounding box center [1041, 409] width 75 height 38
click at [730, 340] on input "e. 09241" at bounding box center [729, 334] width 1 height 9
radio input "true"
click at [709, 561] on button "Next" at bounding box center [728, 567] width 247 height 61
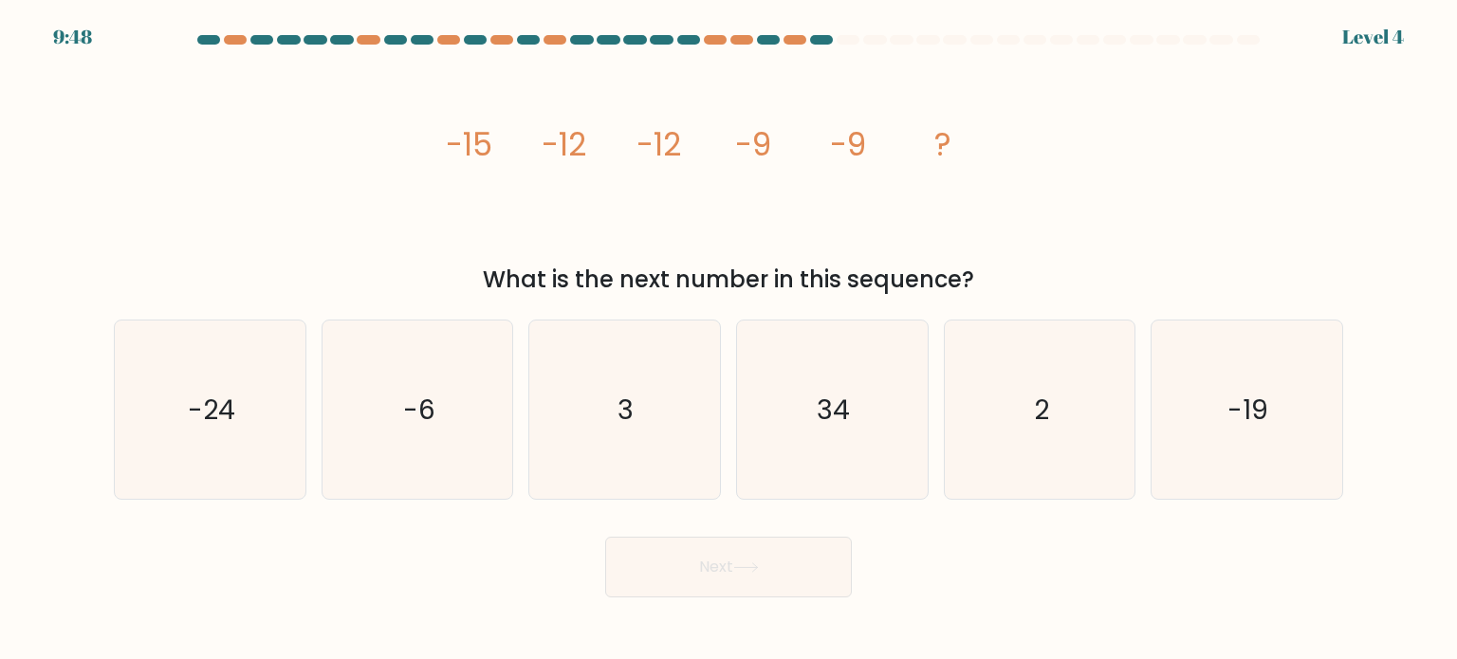
click at [554, 145] on tspan "-12" at bounding box center [564, 144] width 45 height 45
click at [428, 394] on text "-6" at bounding box center [419, 409] width 32 height 38
click at [729, 340] on input "b. -6" at bounding box center [729, 334] width 1 height 9
radio input "true"
click at [759, 580] on button "Next" at bounding box center [728, 567] width 247 height 61
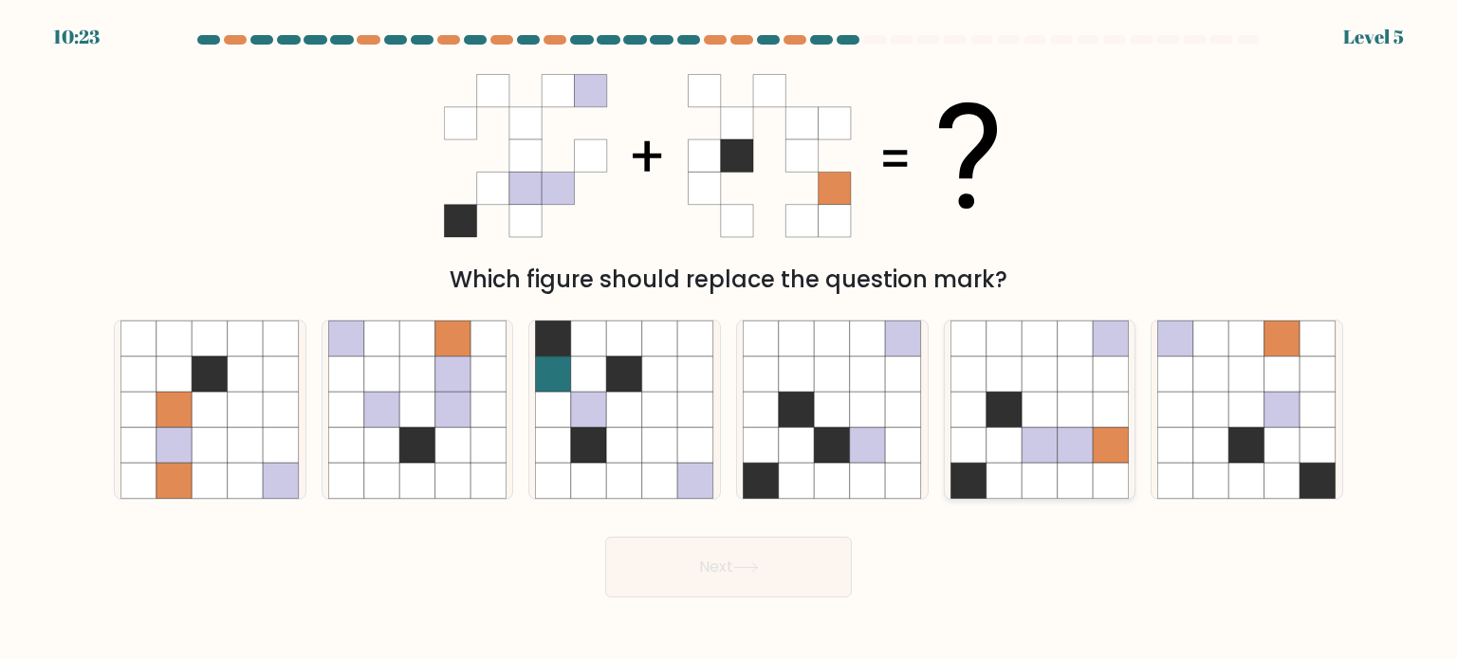
click at [1067, 428] on icon at bounding box center [1076, 445] width 36 height 36
click at [730, 340] on input "e." at bounding box center [729, 334] width 1 height 9
radio input "true"
click at [721, 597] on button "Next" at bounding box center [728, 567] width 247 height 61
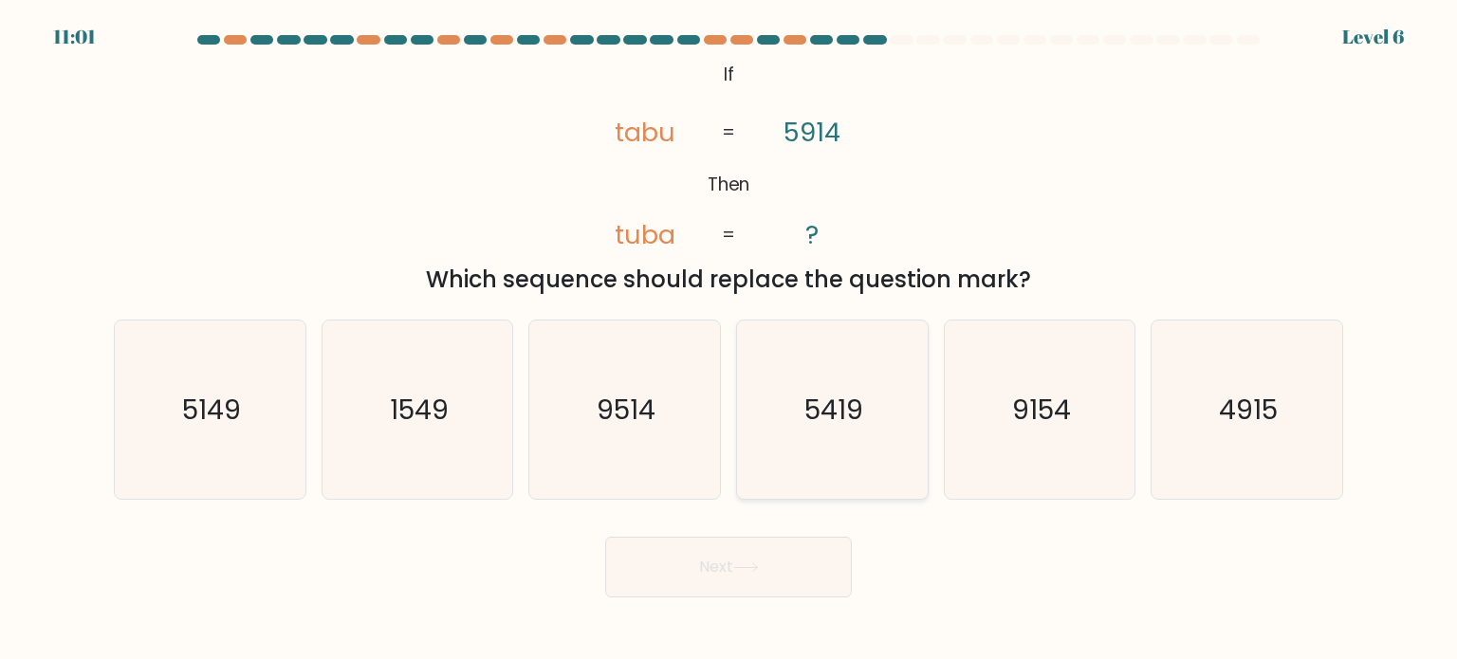
click at [852, 383] on icon "5419" at bounding box center [832, 410] width 178 height 178
click at [730, 340] on input "d. 5419" at bounding box center [729, 334] width 1 height 9
radio input "true"
click at [730, 549] on button "Next" at bounding box center [728, 567] width 247 height 61
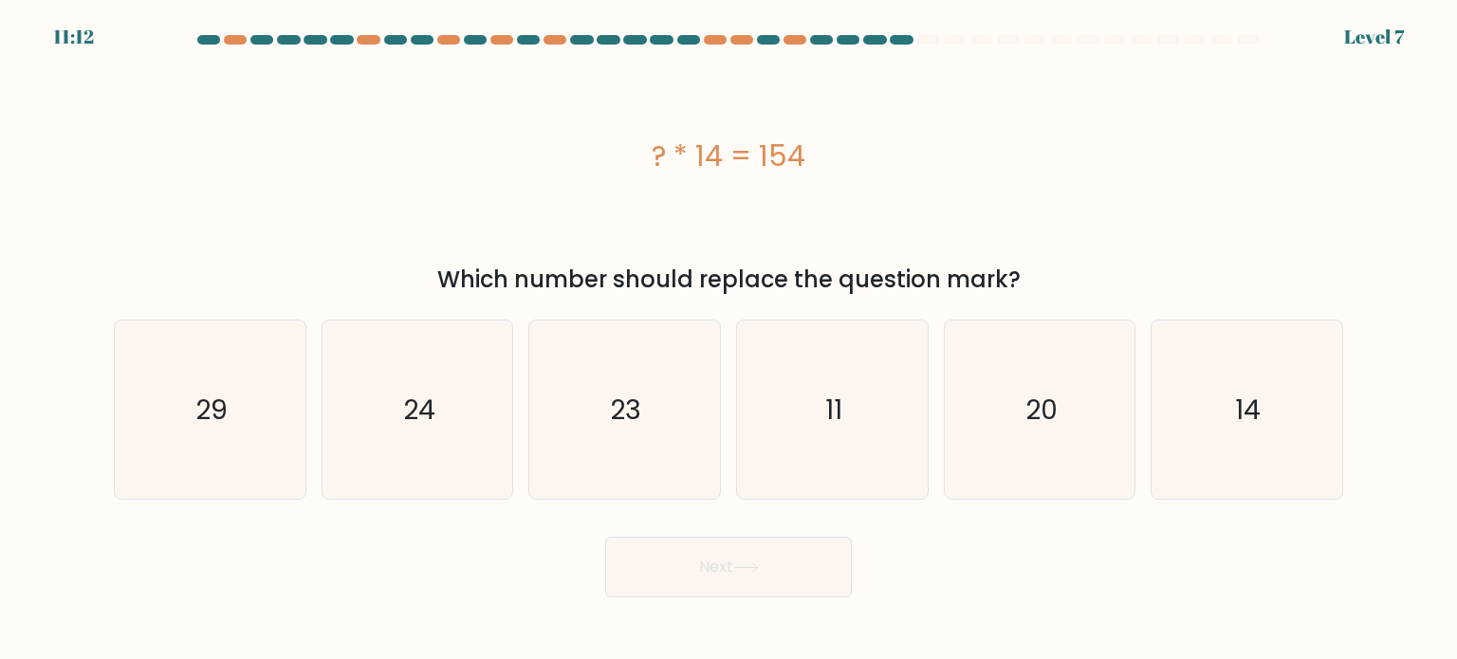
click at [859, 500] on form "a." at bounding box center [728, 316] width 1457 height 563
click at [833, 426] on text "11" at bounding box center [833, 409] width 17 height 38
click at [730, 340] on input "d. 11" at bounding box center [729, 334] width 1 height 9
radio input "true"
click at [725, 546] on button "Next" at bounding box center [728, 567] width 247 height 61
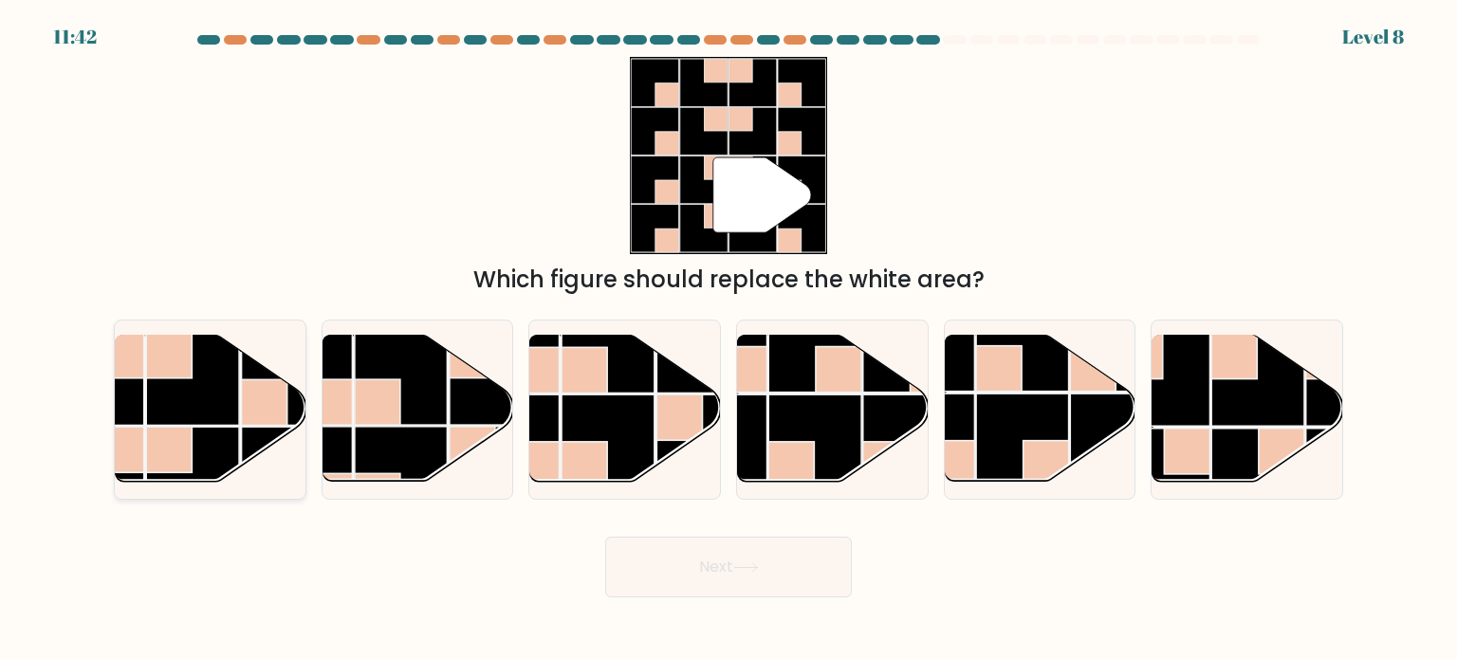
click at [231, 367] on rect at bounding box center [192, 379] width 93 height 93
click at [729, 340] on input "a." at bounding box center [729, 334] width 1 height 9
radio input "true"
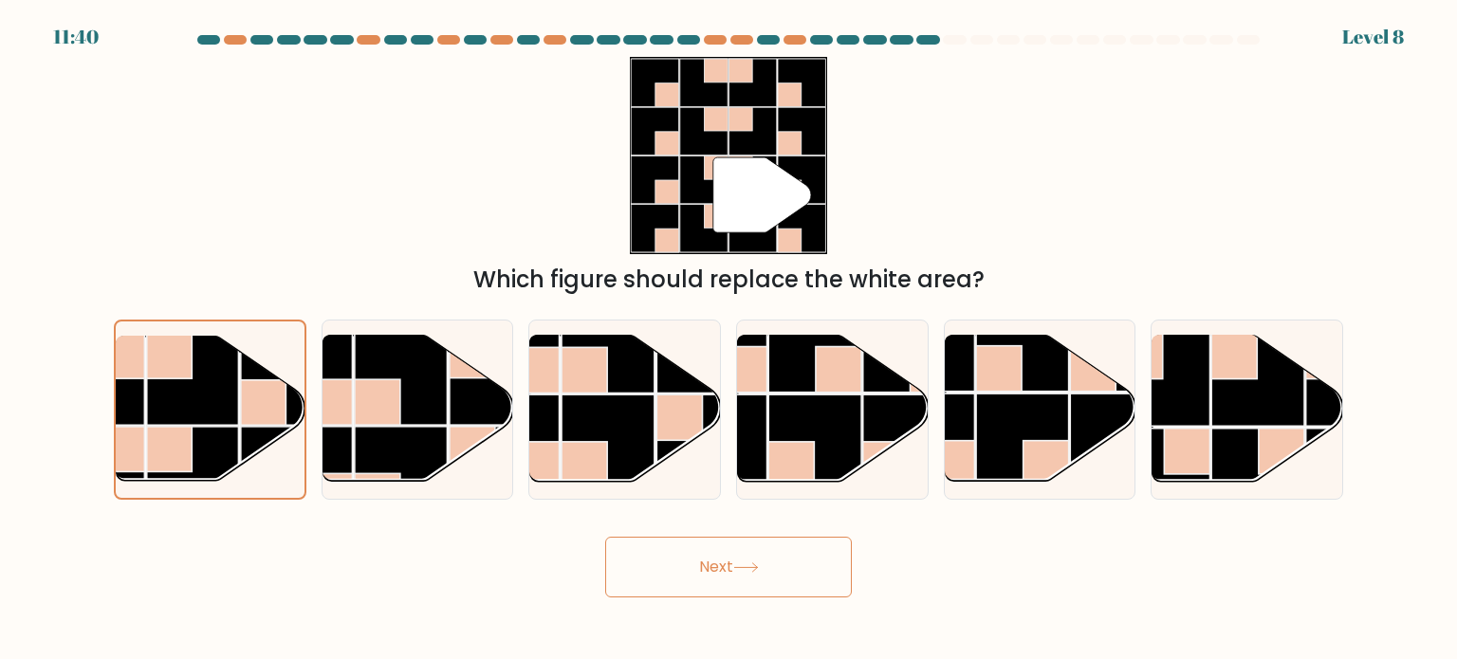
click at [714, 568] on button "Next" at bounding box center [728, 567] width 247 height 61
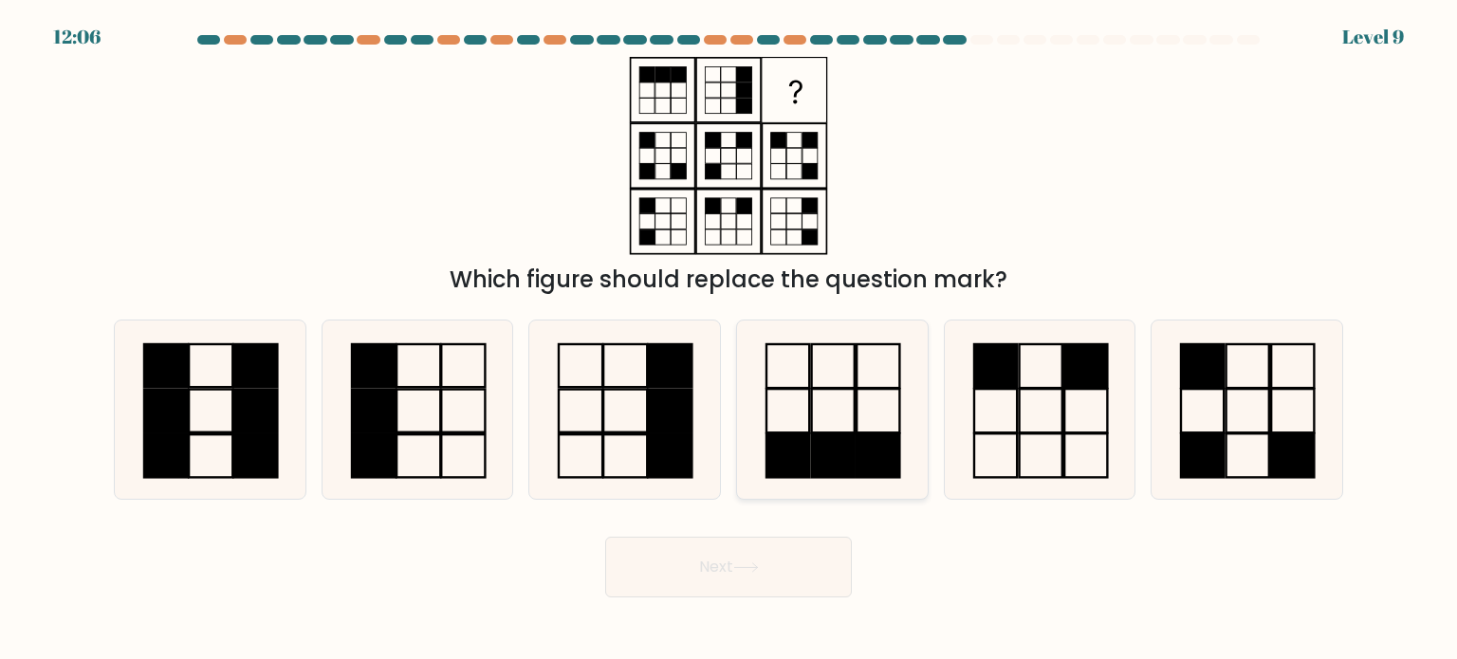
click at [808, 413] on rect at bounding box center [788, 411] width 43 height 44
click at [730, 340] on input "d." at bounding box center [729, 334] width 1 height 9
radio input "true"
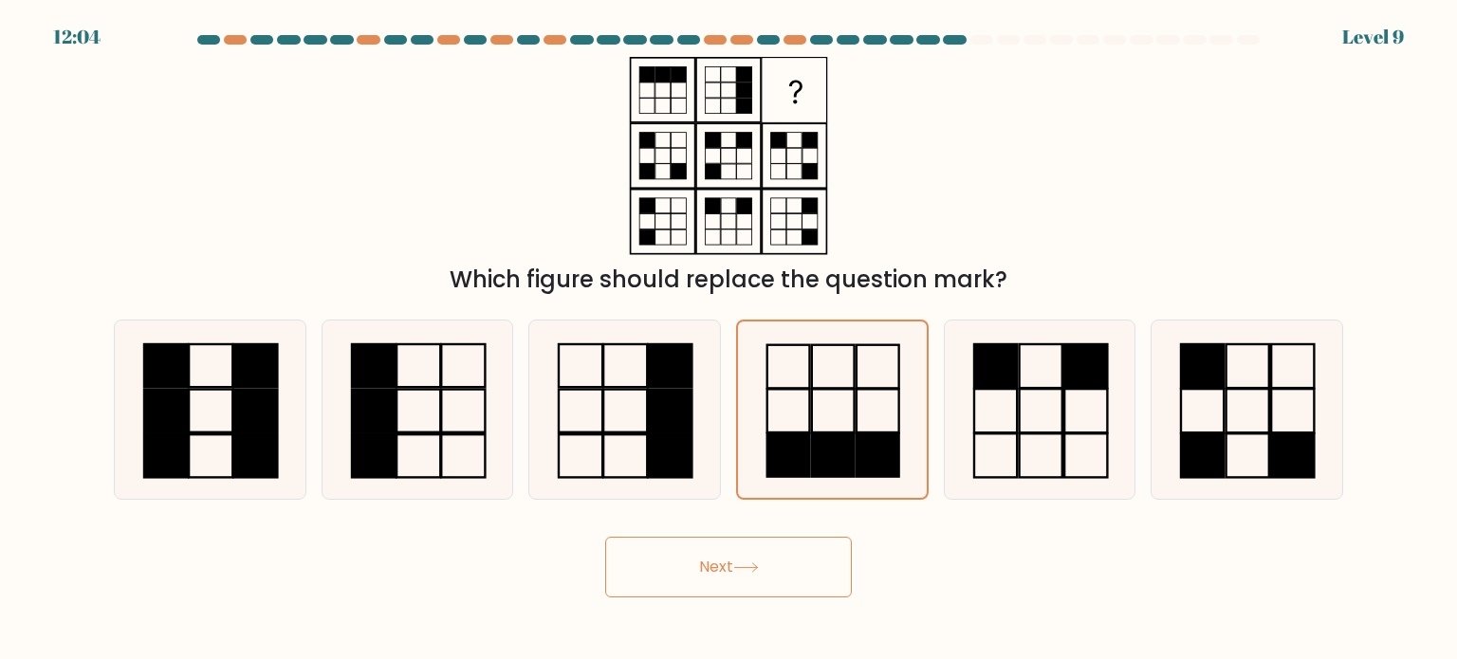
click at [743, 542] on button "Next" at bounding box center [728, 567] width 247 height 61
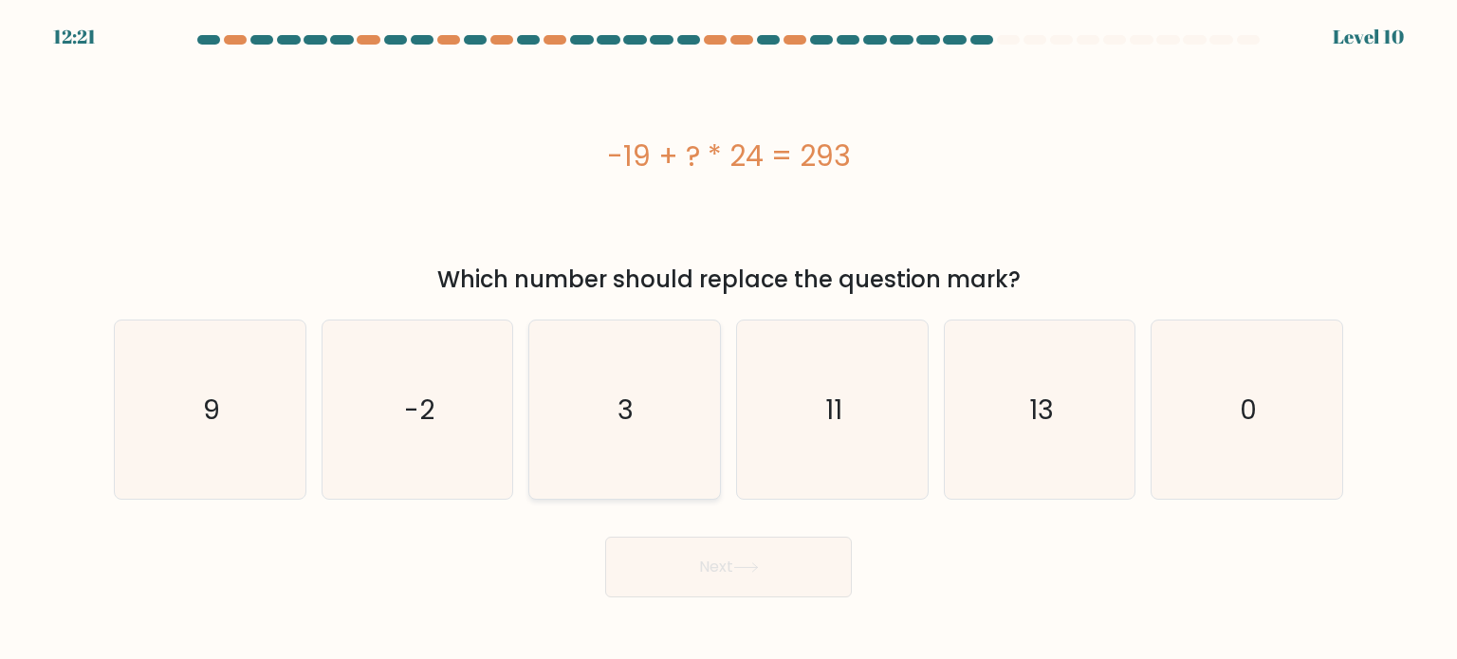
click at [607, 400] on icon "3" at bounding box center [624, 410] width 178 height 178
click at [729, 340] on input "c. 3" at bounding box center [729, 334] width 1 height 9
radio input "true"
click at [668, 508] on form "a. 9" at bounding box center [728, 316] width 1457 height 563
click at [684, 542] on button "Next" at bounding box center [728, 567] width 247 height 61
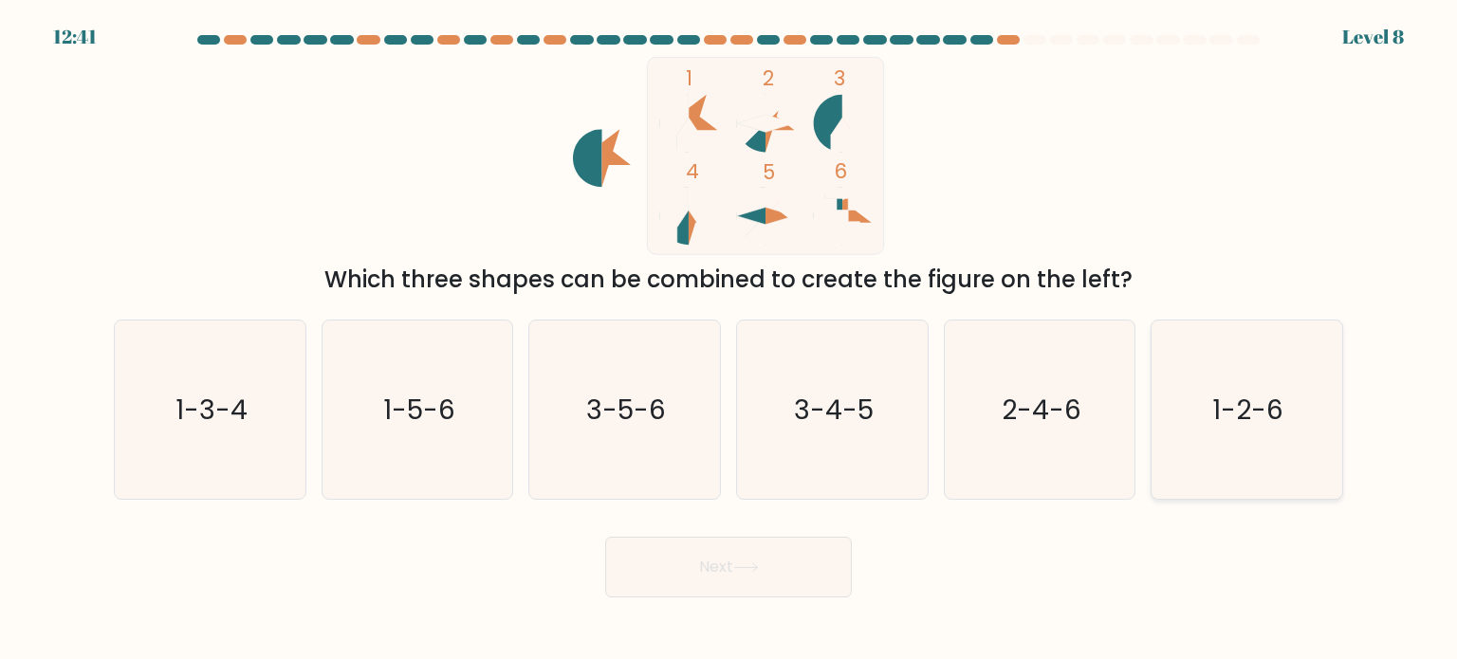
click at [1226, 409] on text "1-2-6" at bounding box center [1248, 409] width 71 height 38
click at [730, 340] on input "f. 1-2-6" at bounding box center [729, 334] width 1 height 9
radio input "true"
click at [738, 544] on button "Next" at bounding box center [728, 567] width 247 height 61
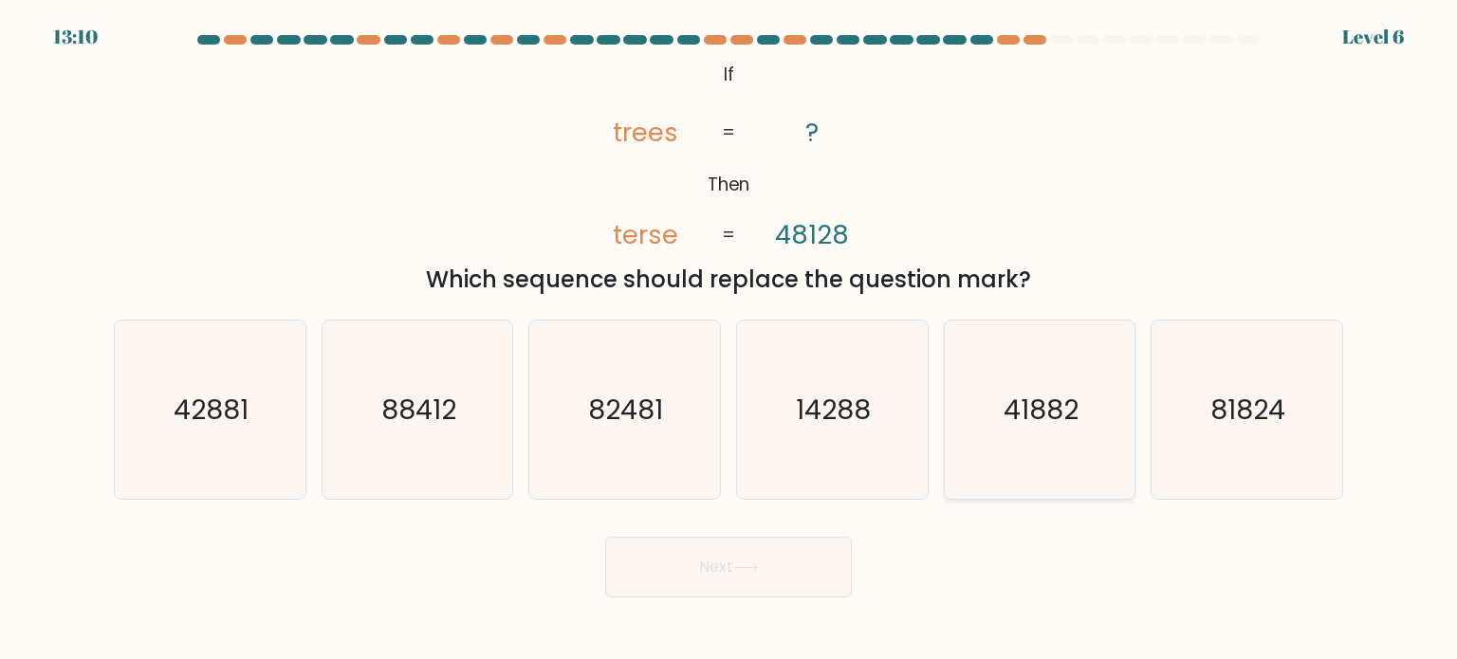
click at [1068, 375] on icon "41882" at bounding box center [1040, 410] width 178 height 178
click at [730, 340] on input "e. 41882" at bounding box center [729, 334] width 1 height 9
radio input "true"
click at [685, 575] on button "Next" at bounding box center [728, 567] width 247 height 61
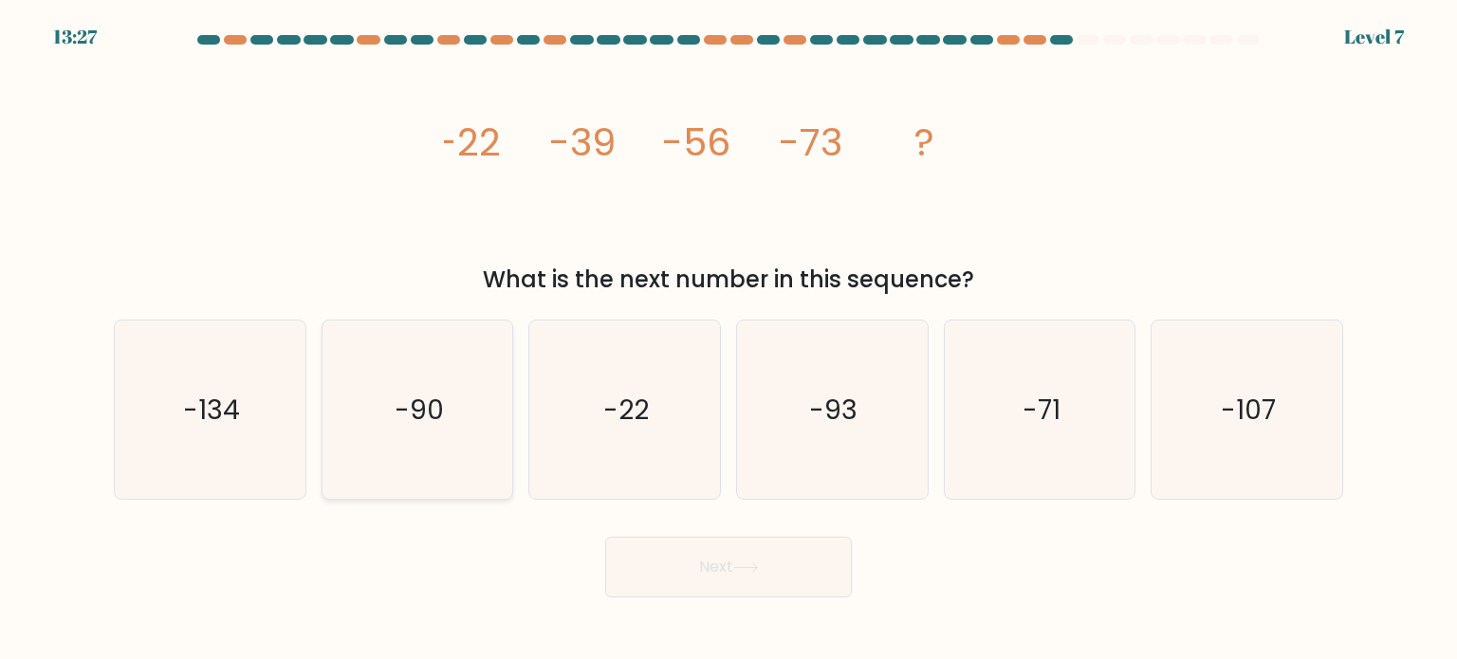
click at [380, 436] on icon "-90" at bounding box center [417, 410] width 178 height 178
click at [729, 340] on input "b. -90" at bounding box center [729, 334] width 1 height 9
radio input "true"
click at [677, 562] on button "Next" at bounding box center [728, 567] width 247 height 61
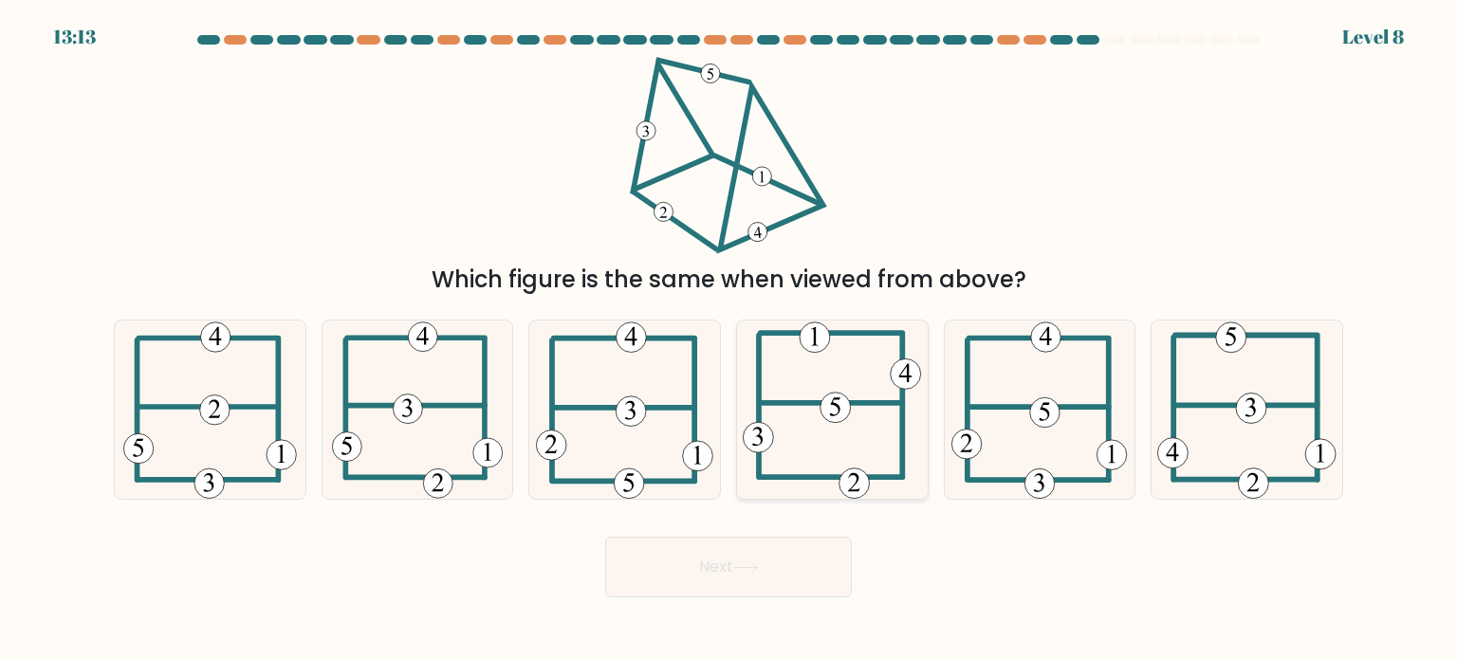
click at [817, 410] on icon at bounding box center [832, 410] width 178 height 178
click at [730, 340] on input "d." at bounding box center [729, 334] width 1 height 9
radio input "true"
click at [749, 564] on icon at bounding box center [746, 568] width 26 height 10
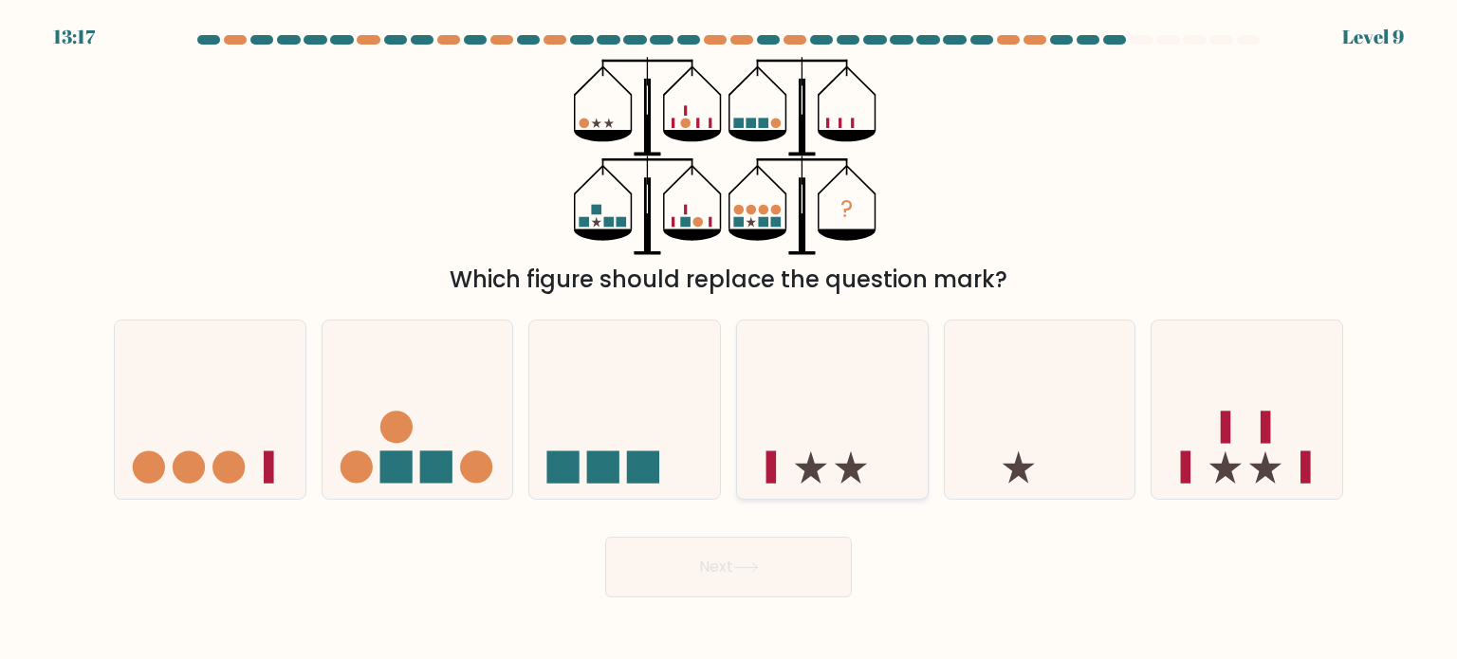
click at [849, 380] on icon at bounding box center [832, 409] width 191 height 157
click at [730, 340] on input "d." at bounding box center [729, 334] width 1 height 9
radio input "true"
click at [682, 589] on button "Next" at bounding box center [728, 567] width 247 height 61
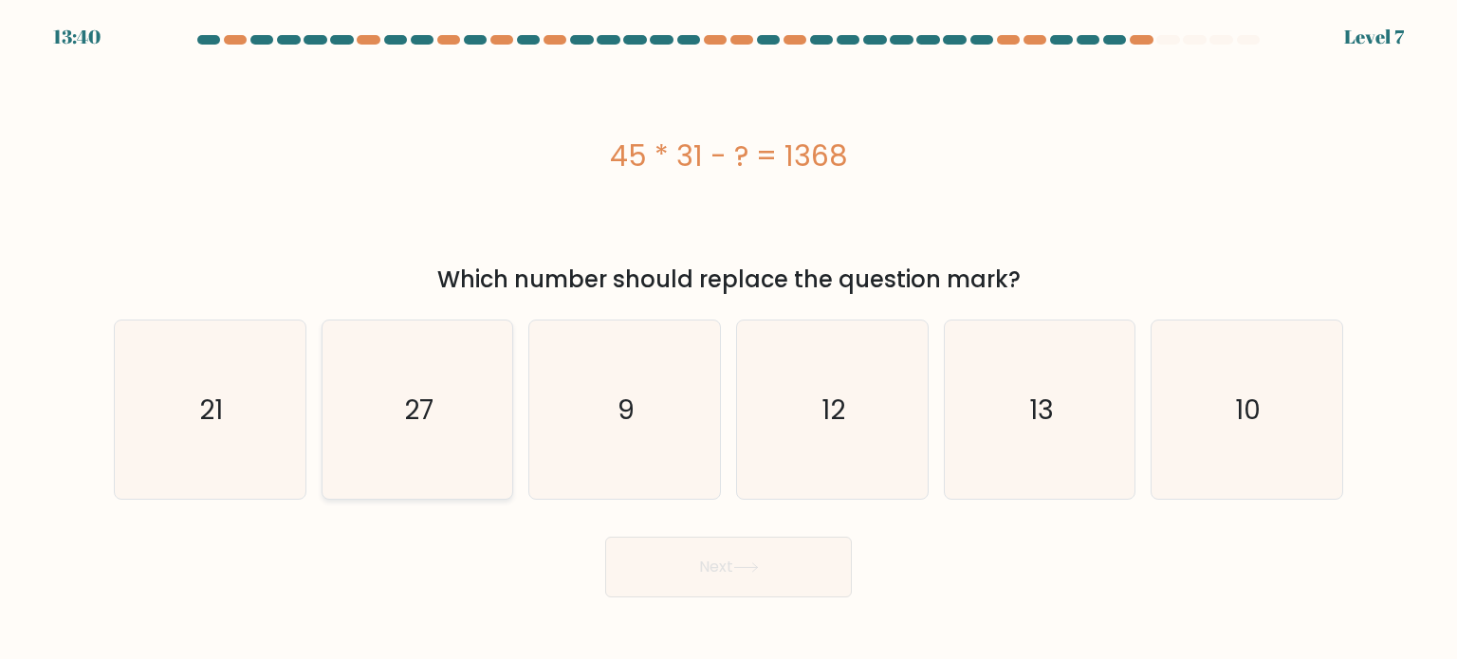
drag, startPoint x: 411, startPoint y: 343, endPoint x: 380, endPoint y: 341, distance: 30.5
click at [380, 341] on icon "27" at bounding box center [417, 410] width 178 height 178
click at [729, 340] on input "b. 27" at bounding box center [729, 334] width 1 height 9
radio input "true"
drag, startPoint x: 757, startPoint y: 532, endPoint x: 636, endPoint y: 527, distance: 121.6
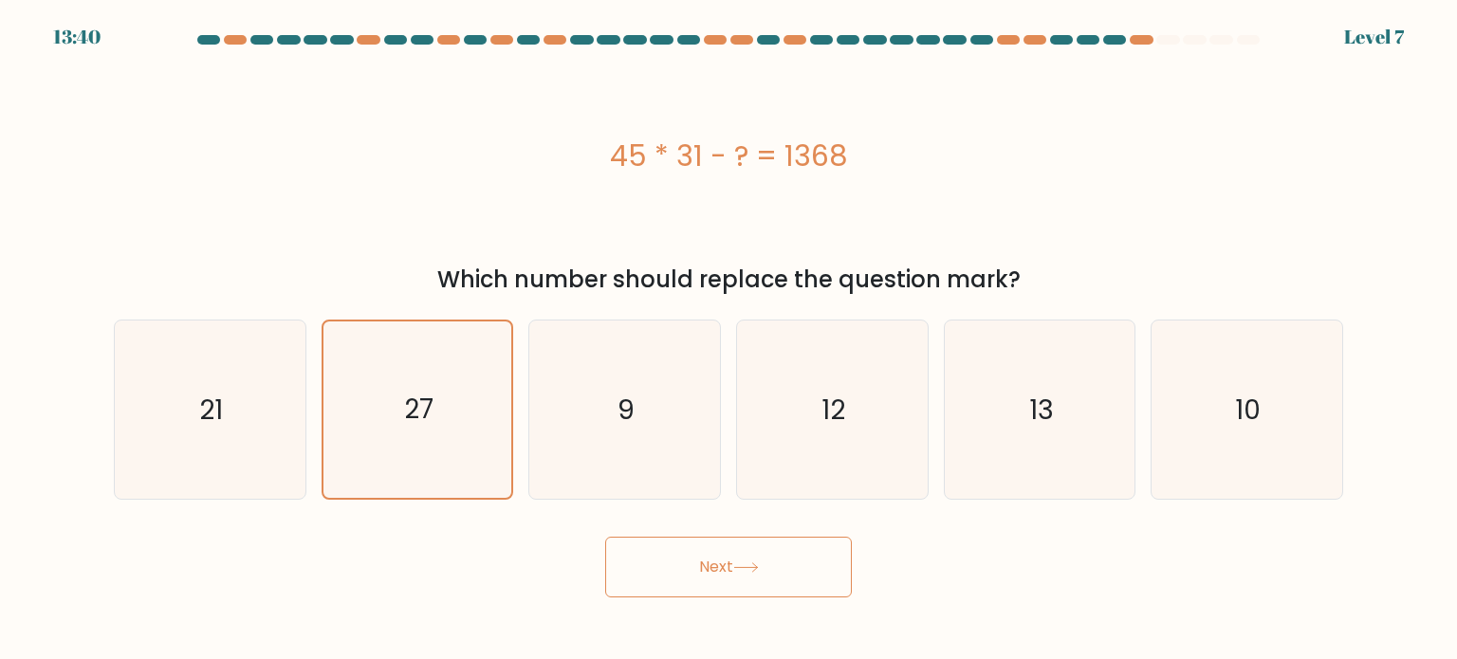
click at [636, 527] on div "Next" at bounding box center [728, 560] width 1252 height 75
click at [663, 562] on button "Next" at bounding box center [728, 567] width 247 height 61
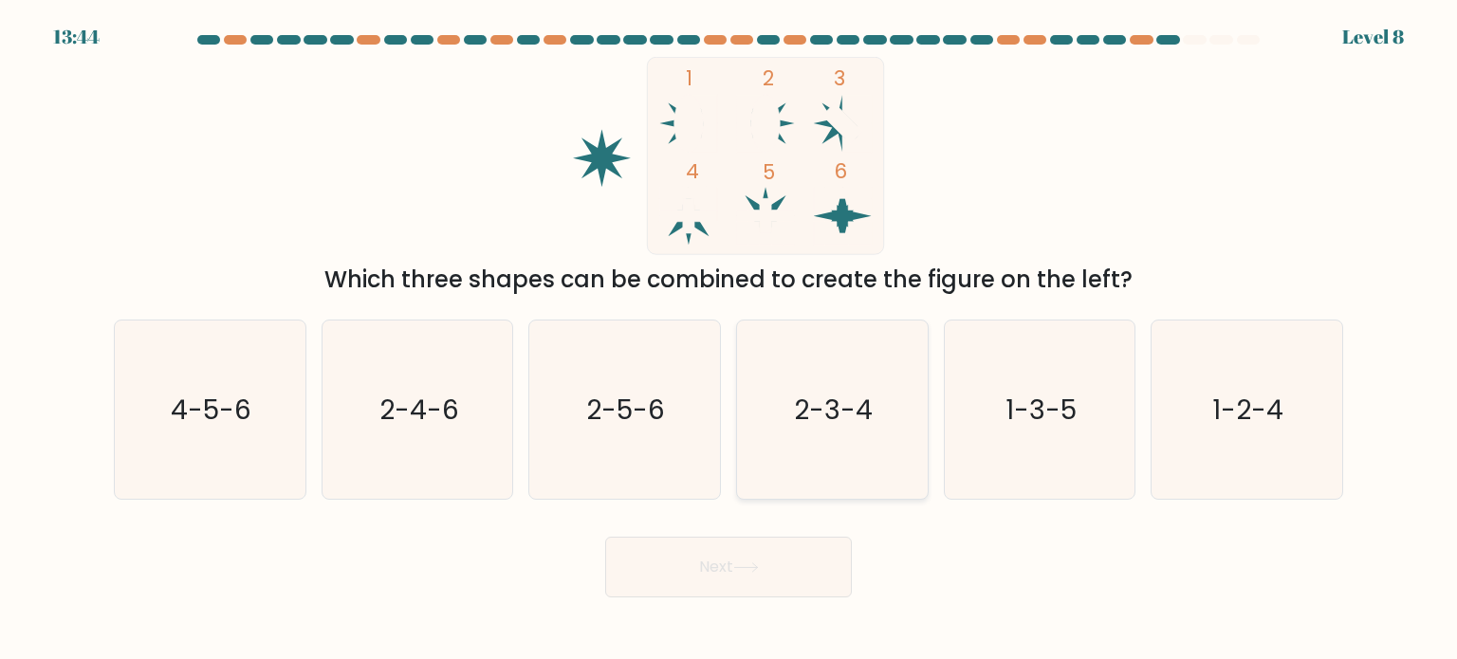
click at [825, 411] on text "2-3-4" at bounding box center [834, 409] width 79 height 38
click at [730, 340] on input "d. 2-3-4" at bounding box center [729, 334] width 1 height 9
radio input "true"
click at [757, 538] on button "Next" at bounding box center [728, 567] width 247 height 61
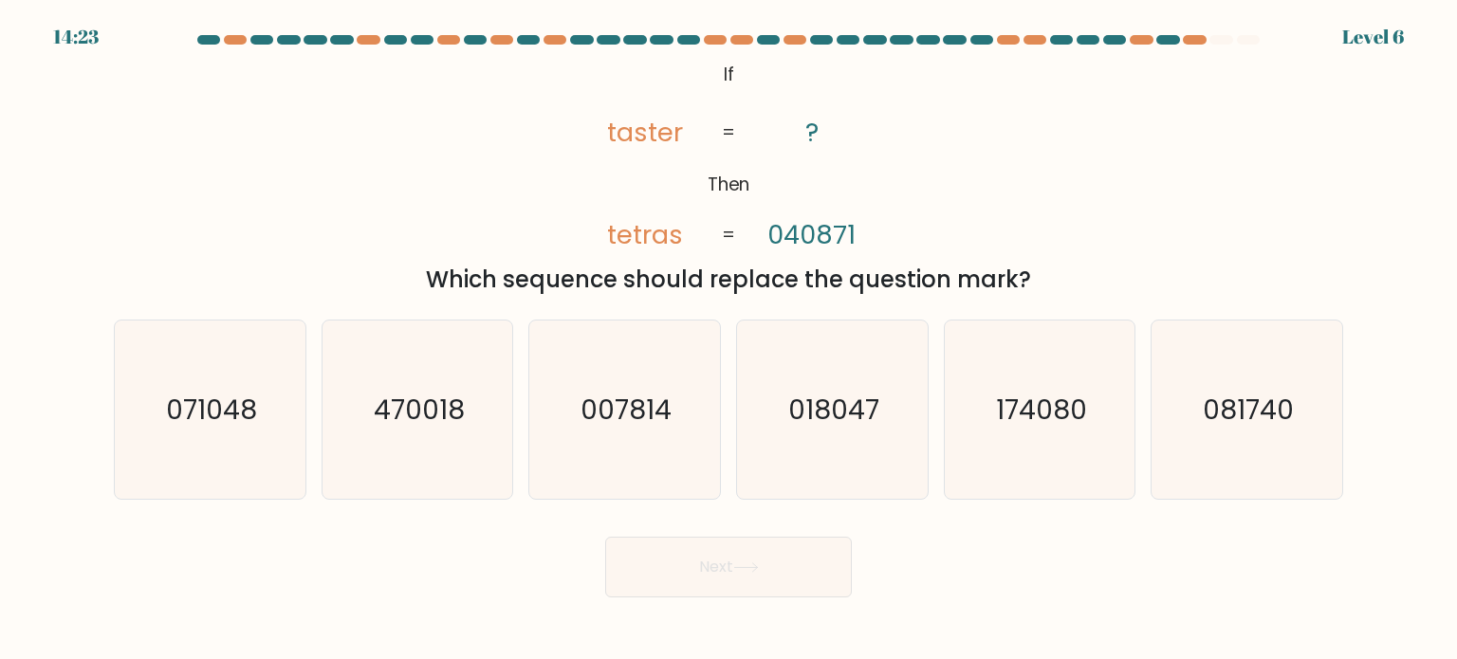
click at [772, 231] on tspan "040871" at bounding box center [812, 234] width 88 height 35
click at [236, 421] on text "071048" at bounding box center [211, 409] width 91 height 38
click at [729, 340] on input "a. 071048" at bounding box center [729, 334] width 1 height 9
radio input "true"
click at [681, 553] on button "Next" at bounding box center [728, 567] width 247 height 61
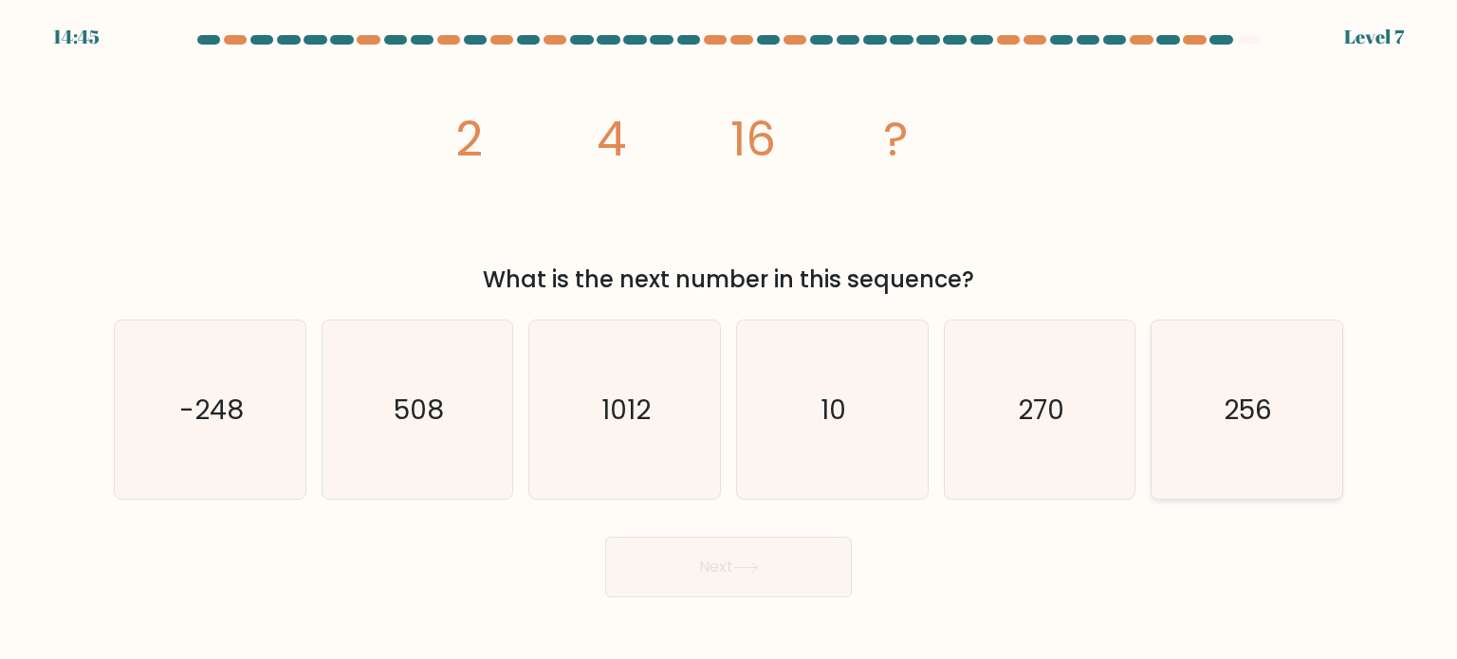
click at [1194, 387] on icon "256" at bounding box center [1246, 410] width 178 height 178
click at [730, 340] on input "f. 256" at bounding box center [729, 334] width 1 height 9
radio input "true"
click at [735, 573] on button "Next" at bounding box center [728, 567] width 247 height 61
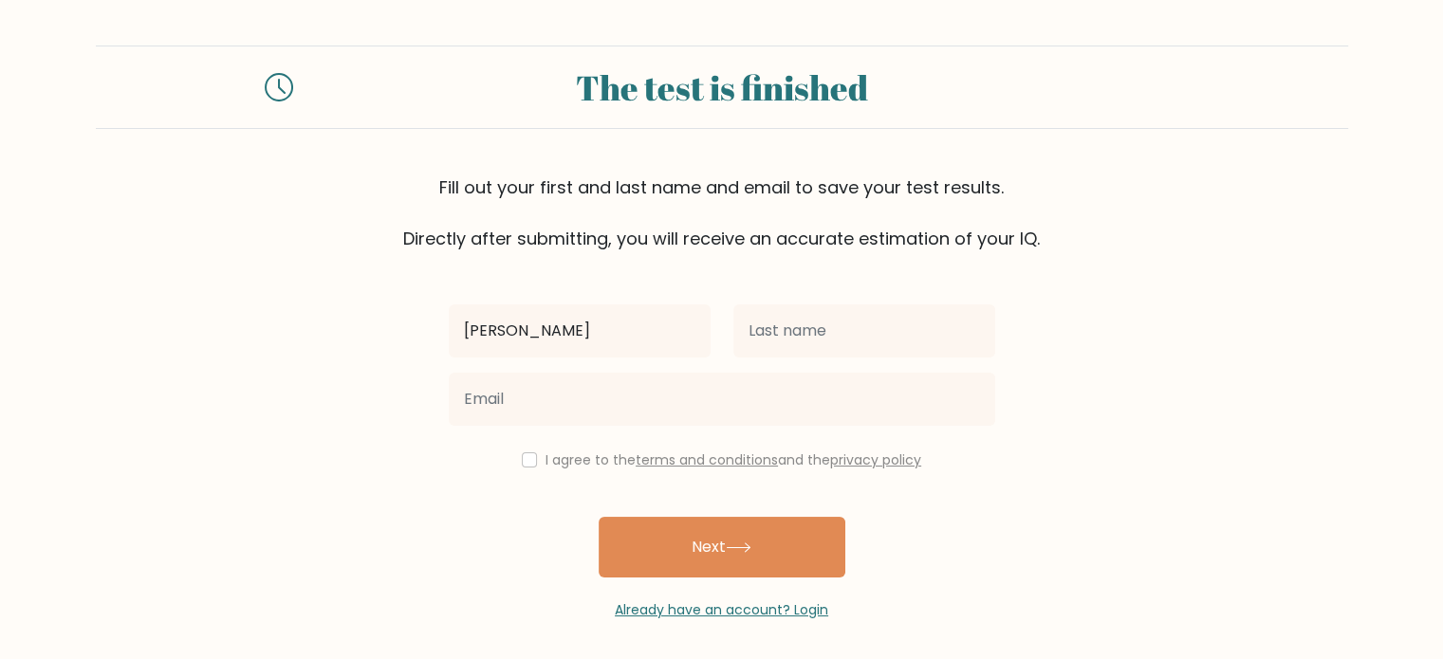
type input "[PERSON_NAME]"
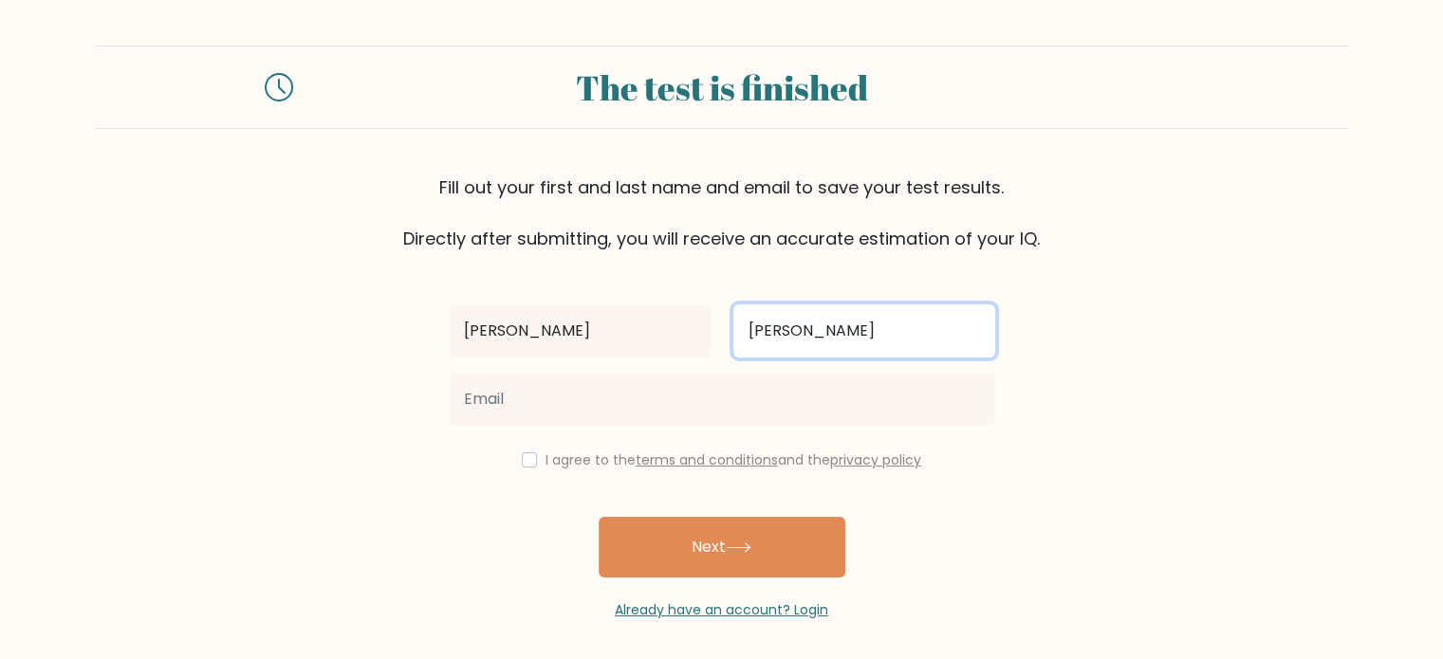
type input "Faraci"
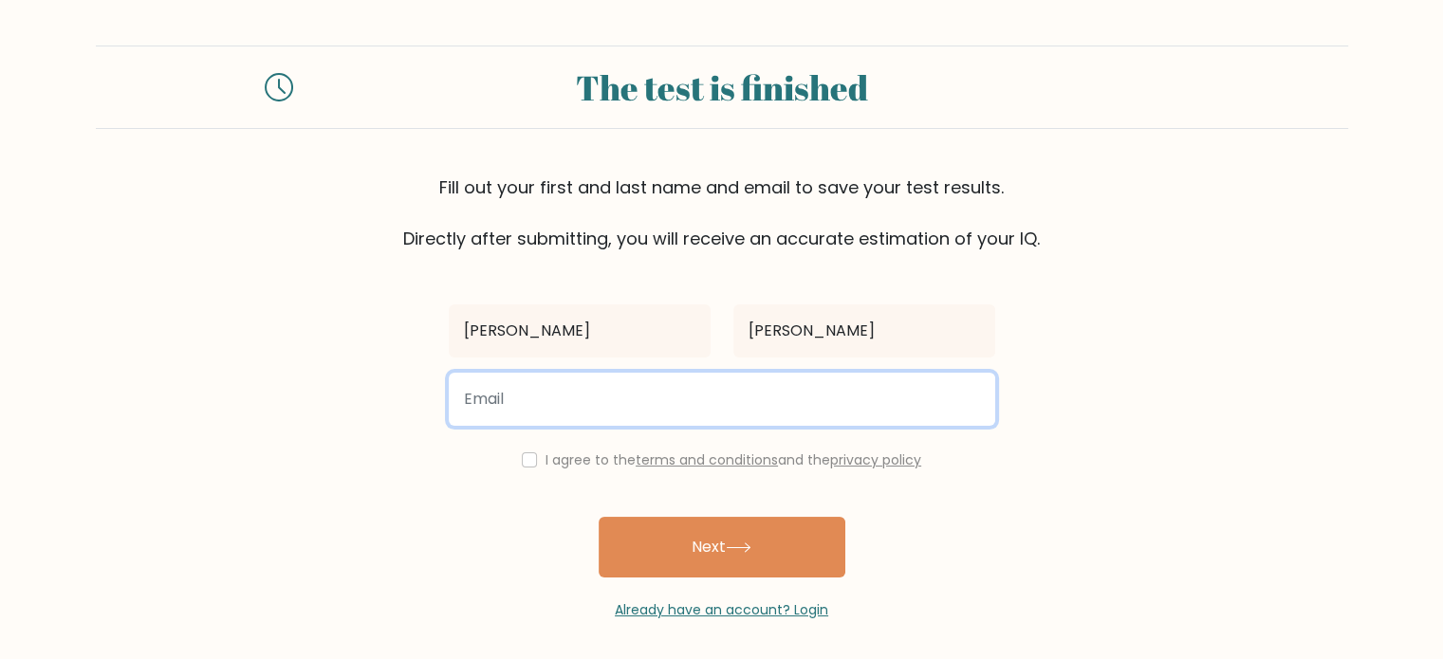
click at [470, 423] on input "email" at bounding box center [722, 399] width 546 height 53
type input "cindy.nevers@gmail.com"
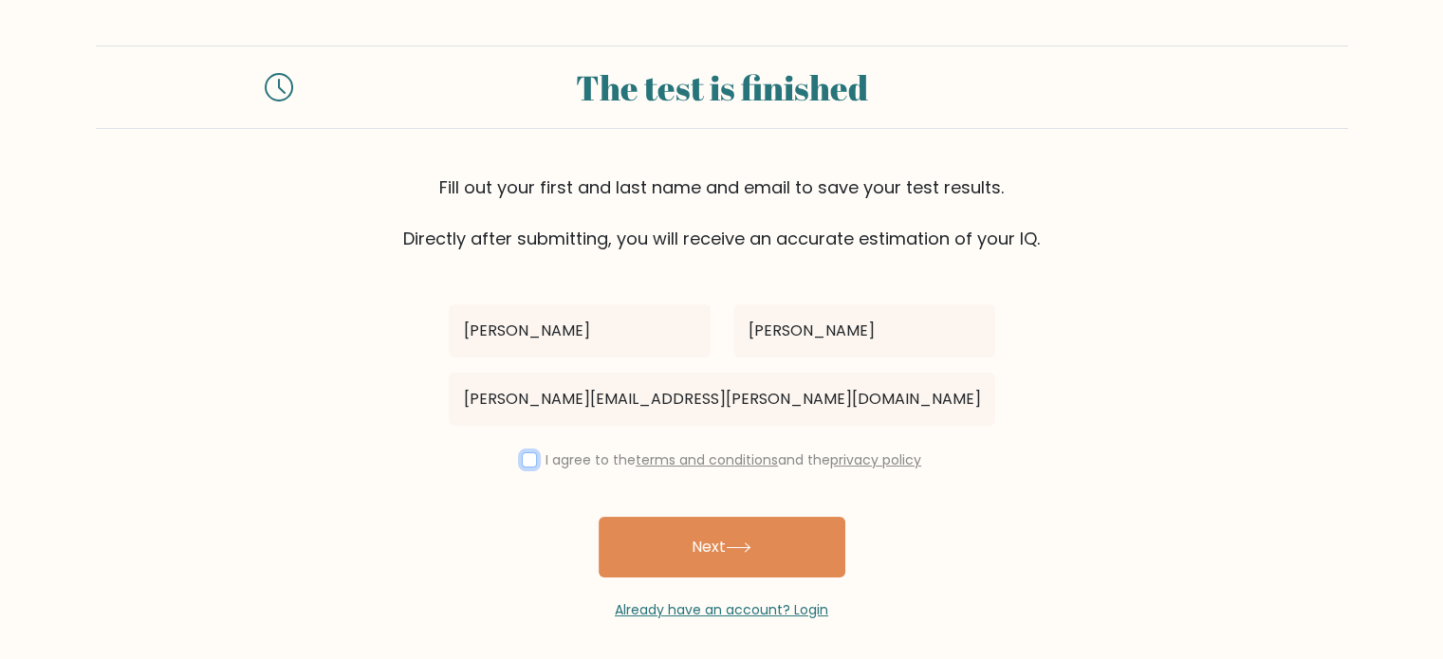
click at [522, 463] on input "checkbox" at bounding box center [529, 460] width 15 height 15
checkbox input "true"
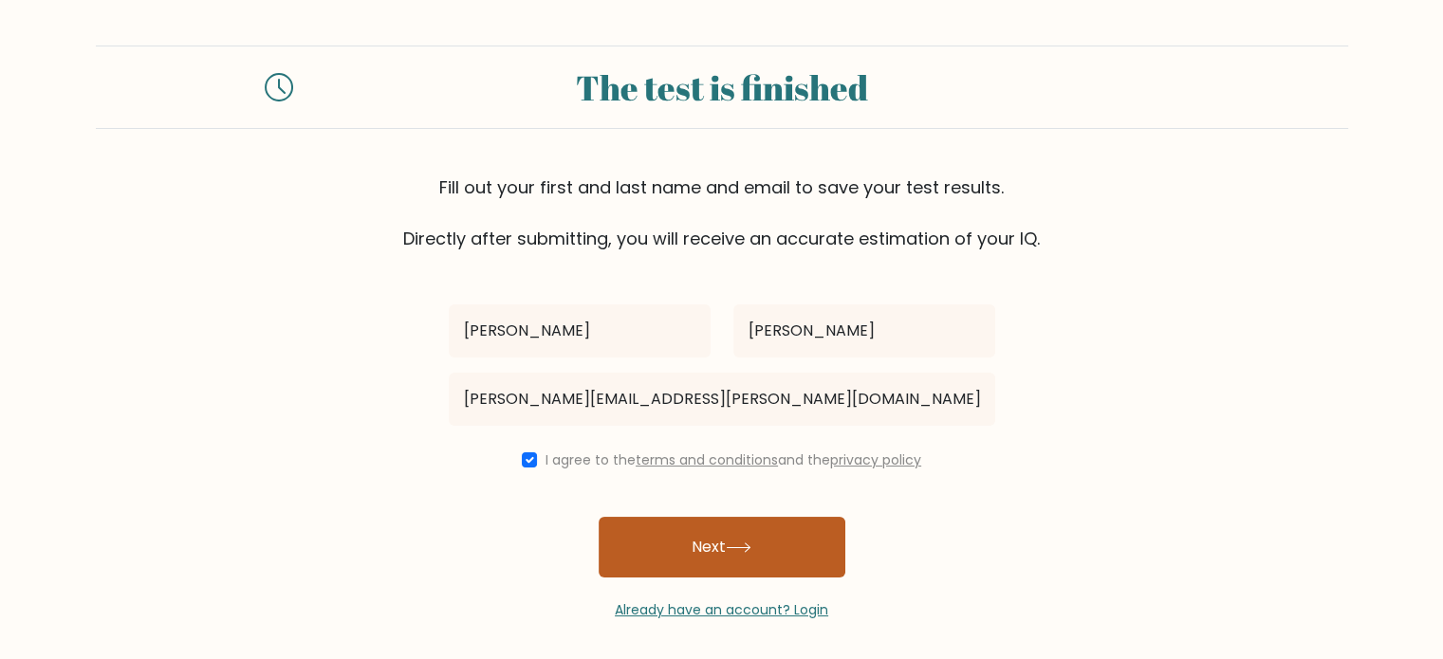
click at [704, 542] on button "Next" at bounding box center [722, 547] width 247 height 61
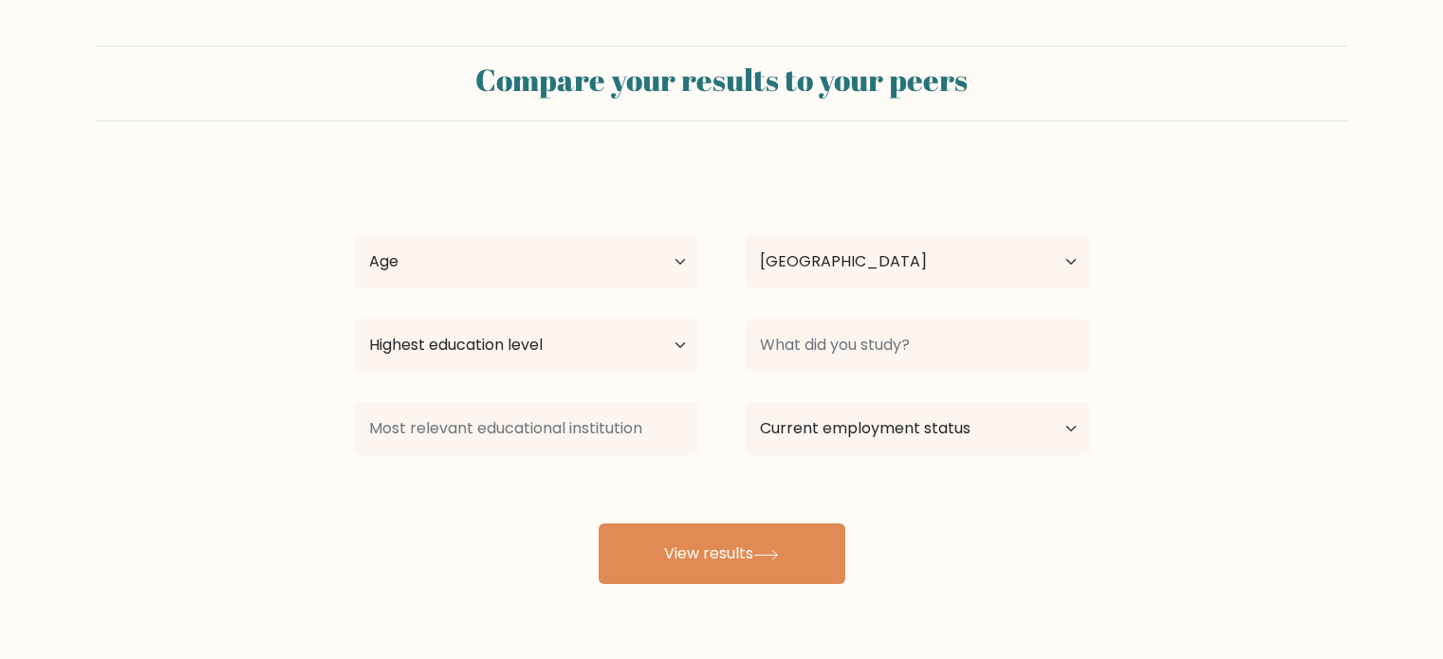
select select "US"
click at [519, 266] on select "Age Under 18 years old 18-24 years old 25-34 years old 35-44 years old 45-54 ye…" at bounding box center [526, 261] width 345 height 53
select select "35_44"
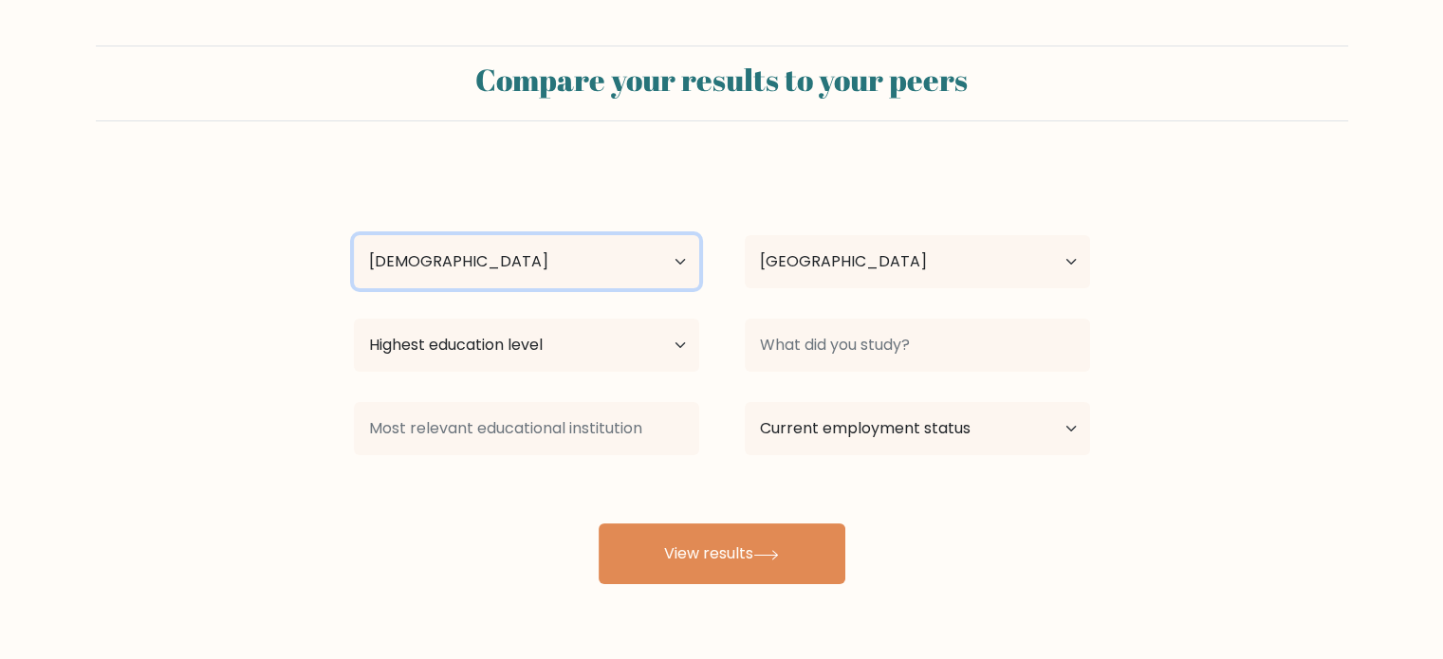
click at [354, 235] on select "Age Under 18 years old 18-24 years old 25-34 years old 35-44 years old 45-54 ye…" at bounding box center [526, 261] width 345 height 53
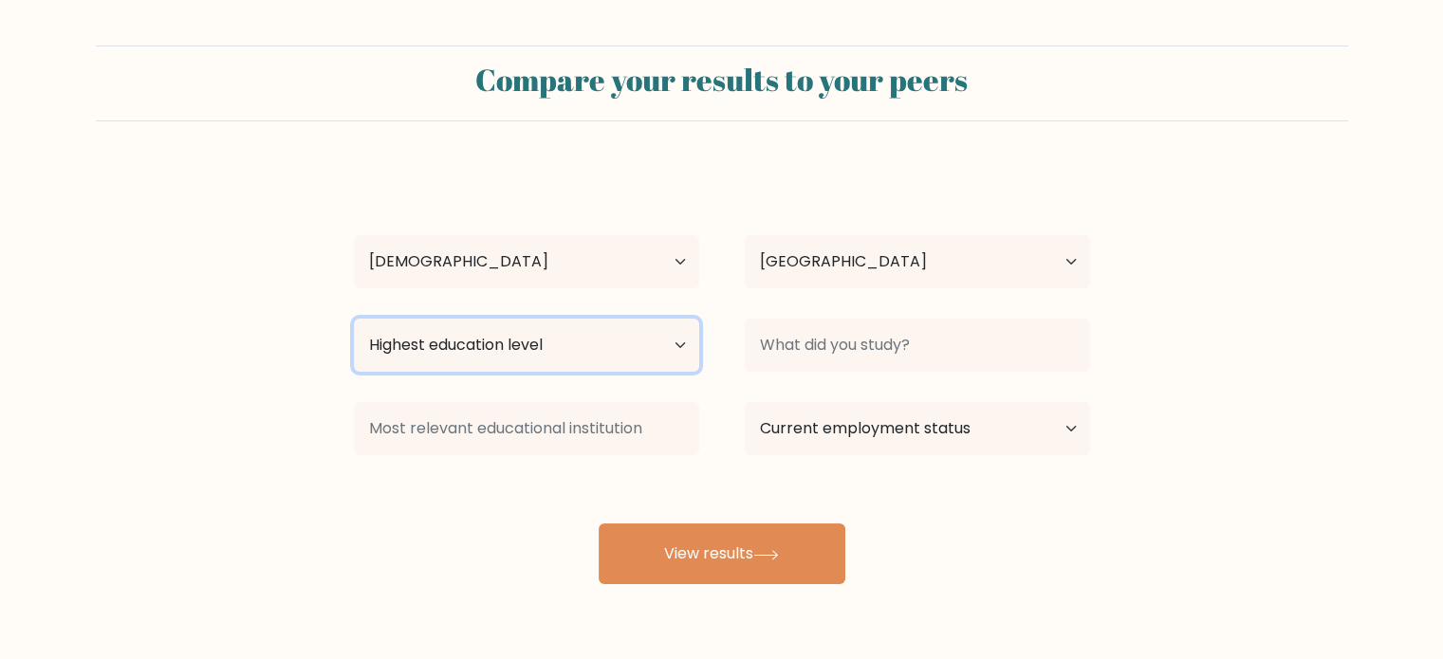
click at [427, 357] on select "Highest education level No schooling Primary Lower Secondary Upper Secondary Oc…" at bounding box center [526, 345] width 345 height 53
click at [354, 319] on select "Highest education level No schooling Primary Lower Secondary Upper Secondary Oc…" at bounding box center [526, 345] width 345 height 53
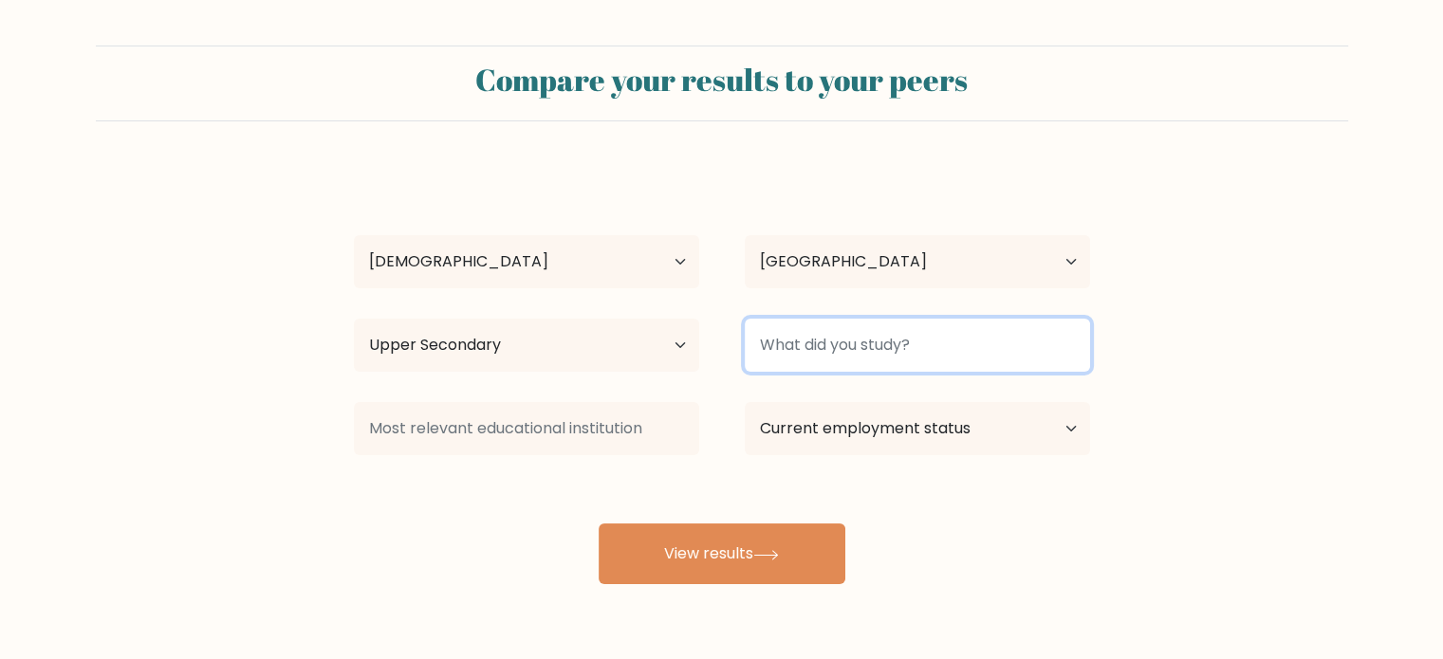
click at [794, 354] on input at bounding box center [917, 345] width 345 height 53
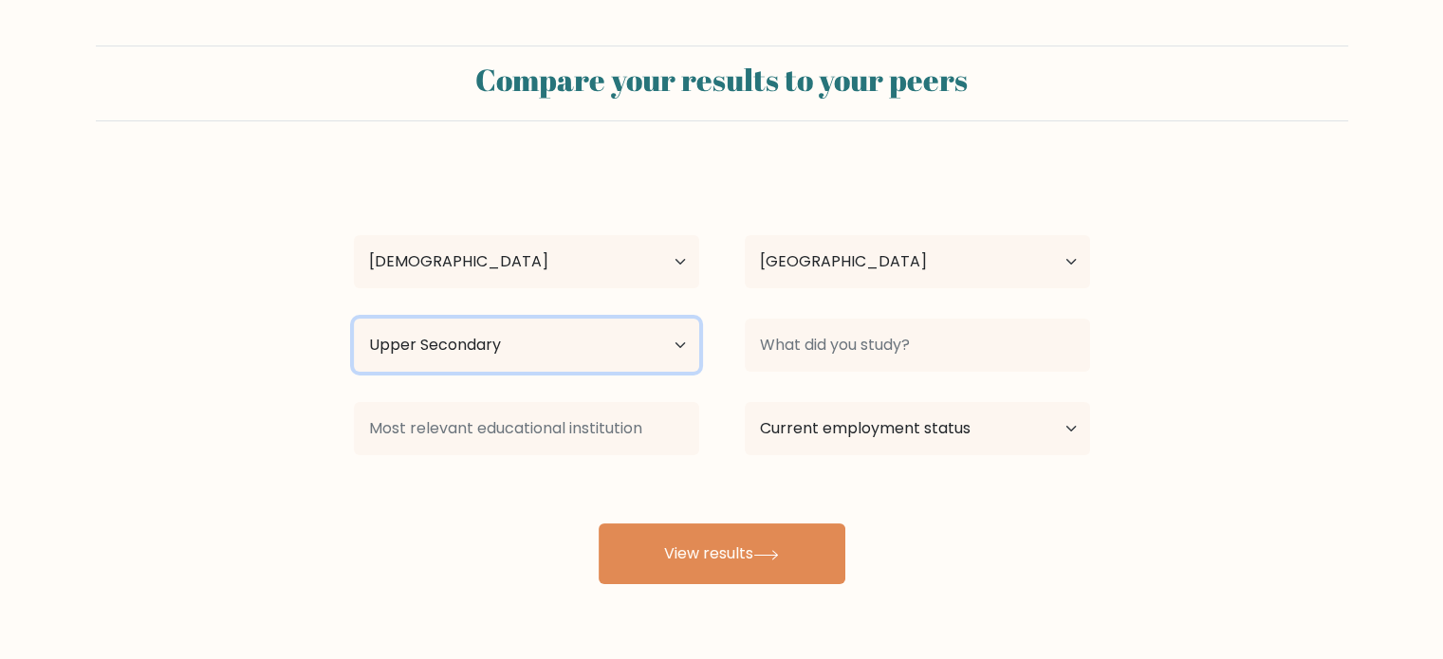
click at [677, 350] on select "Highest education level No schooling Primary Lower Secondary Upper Secondary Oc…" at bounding box center [526, 345] width 345 height 53
select select "primary"
click at [354, 319] on select "Highest education level No schooling Primary Lower Secondary Upper Secondary Oc…" at bounding box center [526, 345] width 345 height 53
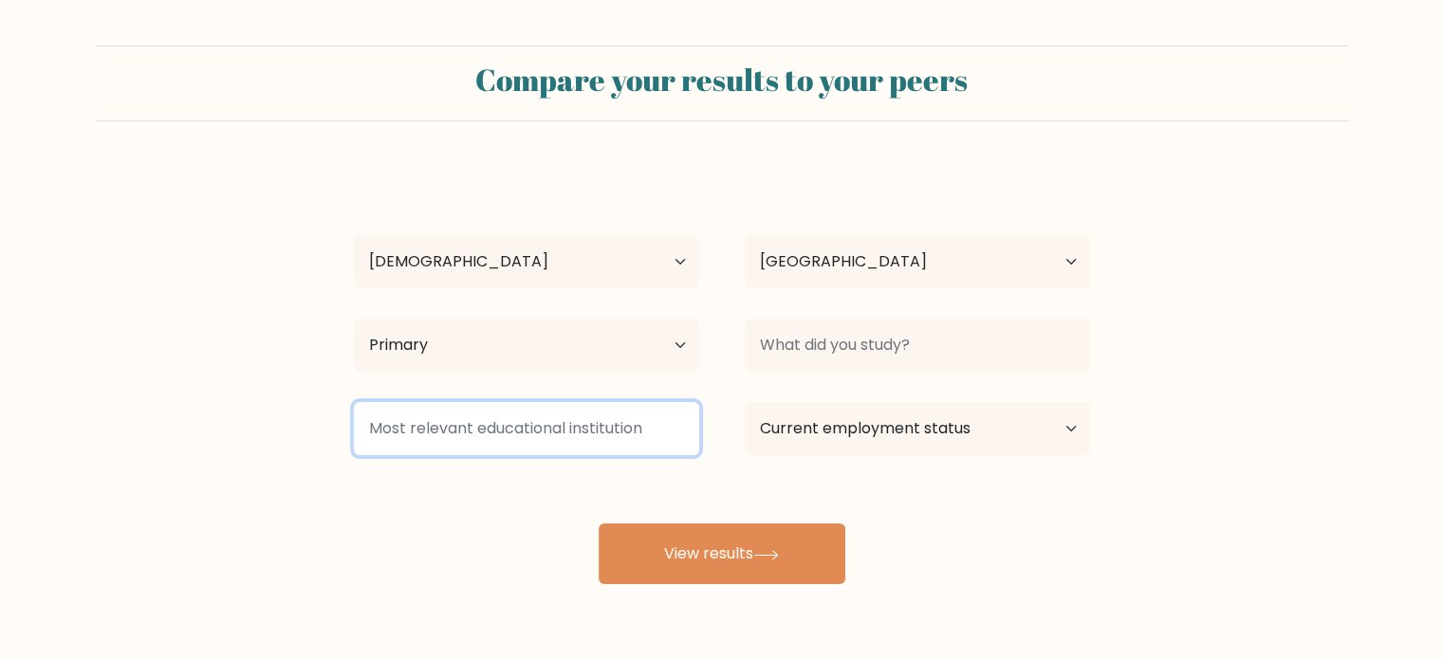
click at [541, 434] on input at bounding box center [526, 428] width 345 height 53
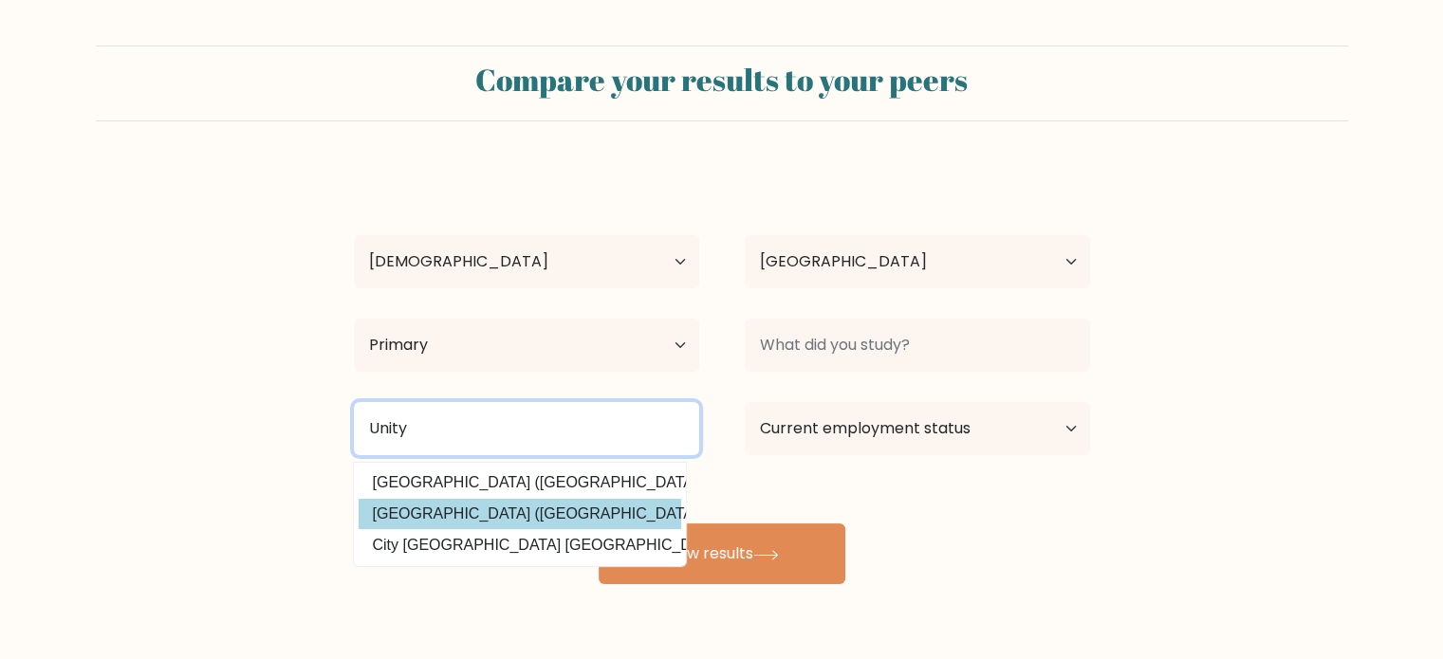
type input "Unity"
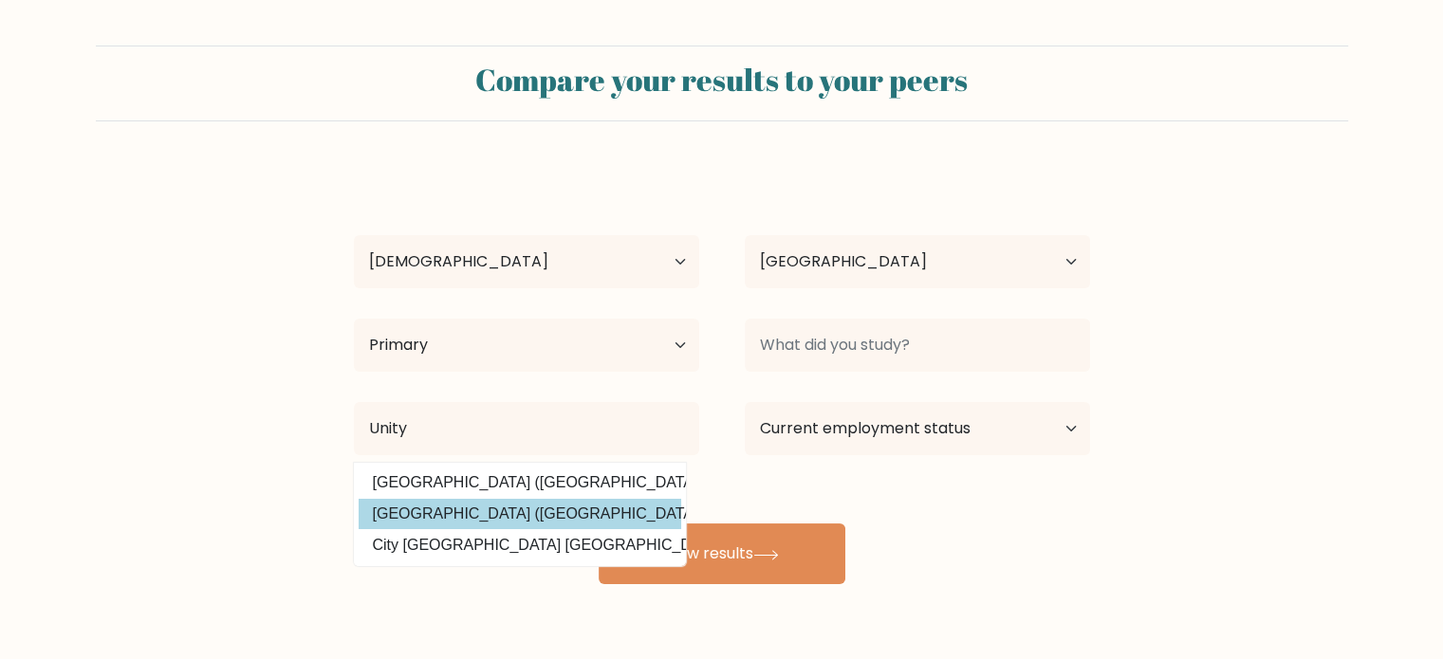
click at [449, 523] on div "Cindy Faraci Age Under 18 years old 18-24 years old 25-34 years old 35-44 years…" at bounding box center [721, 375] width 759 height 417
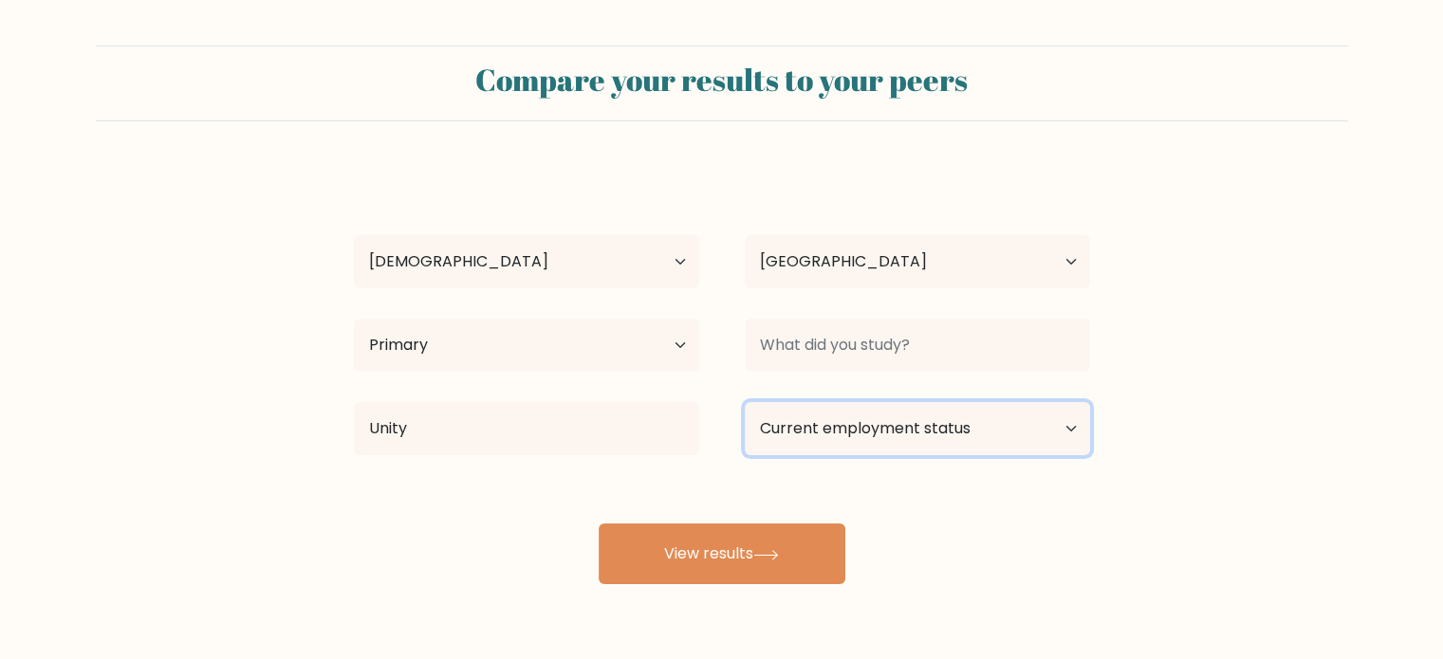
click at [829, 421] on select "Current employment status Employed Student Retired Other / prefer not to answer" at bounding box center [917, 428] width 345 height 53
select select "employed"
click at [745, 402] on select "Current employment status Employed Student Retired Other / prefer not to answer" at bounding box center [917, 428] width 345 height 53
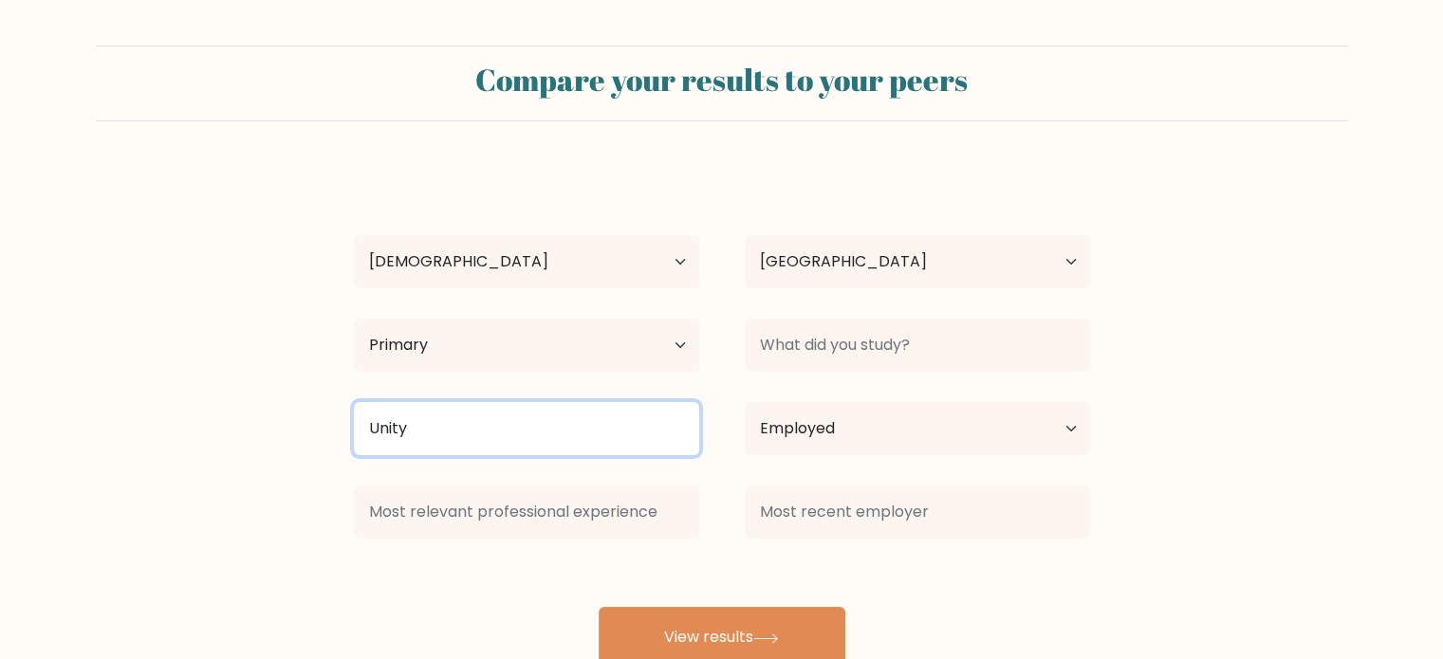
click at [597, 414] on input "Unity" at bounding box center [526, 428] width 345 height 53
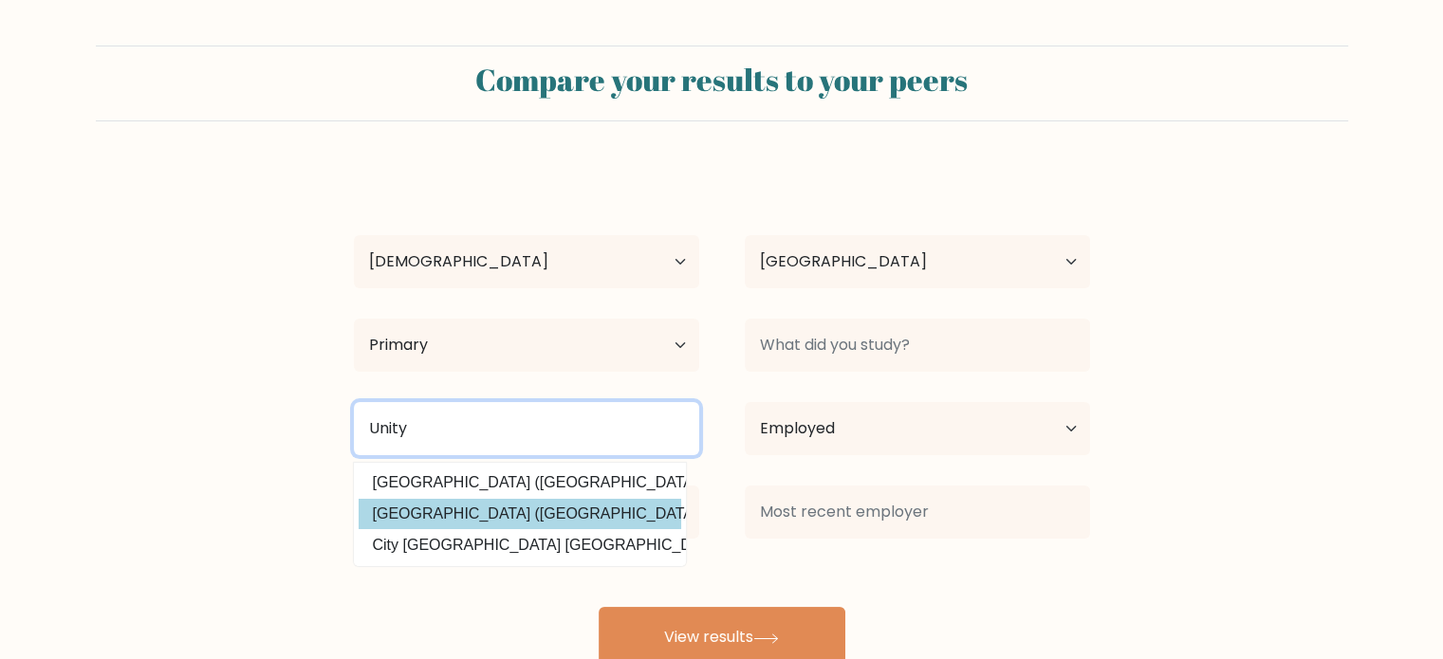
type input "Unity"
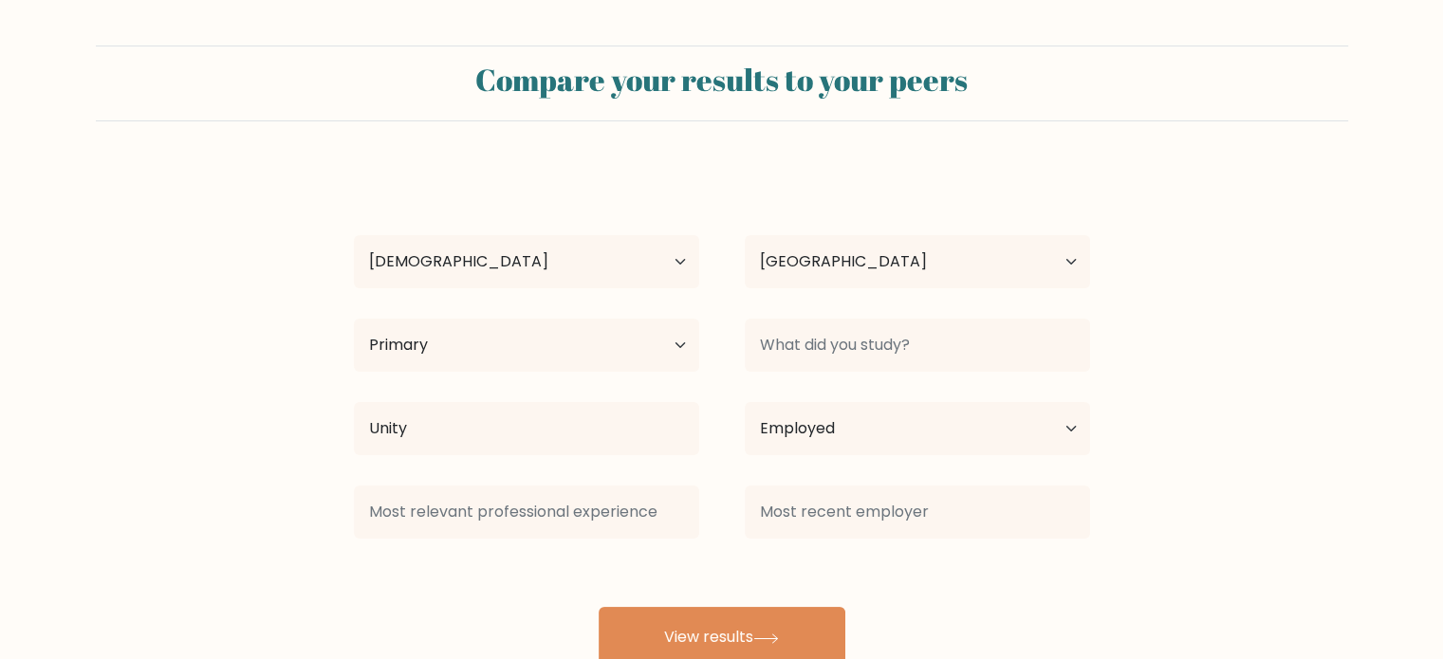
click at [446, 511] on div "Cindy Faraci Age Under 18 years old 18-24 years old 25-34 years old 35-44 years…" at bounding box center [721, 417] width 759 height 501
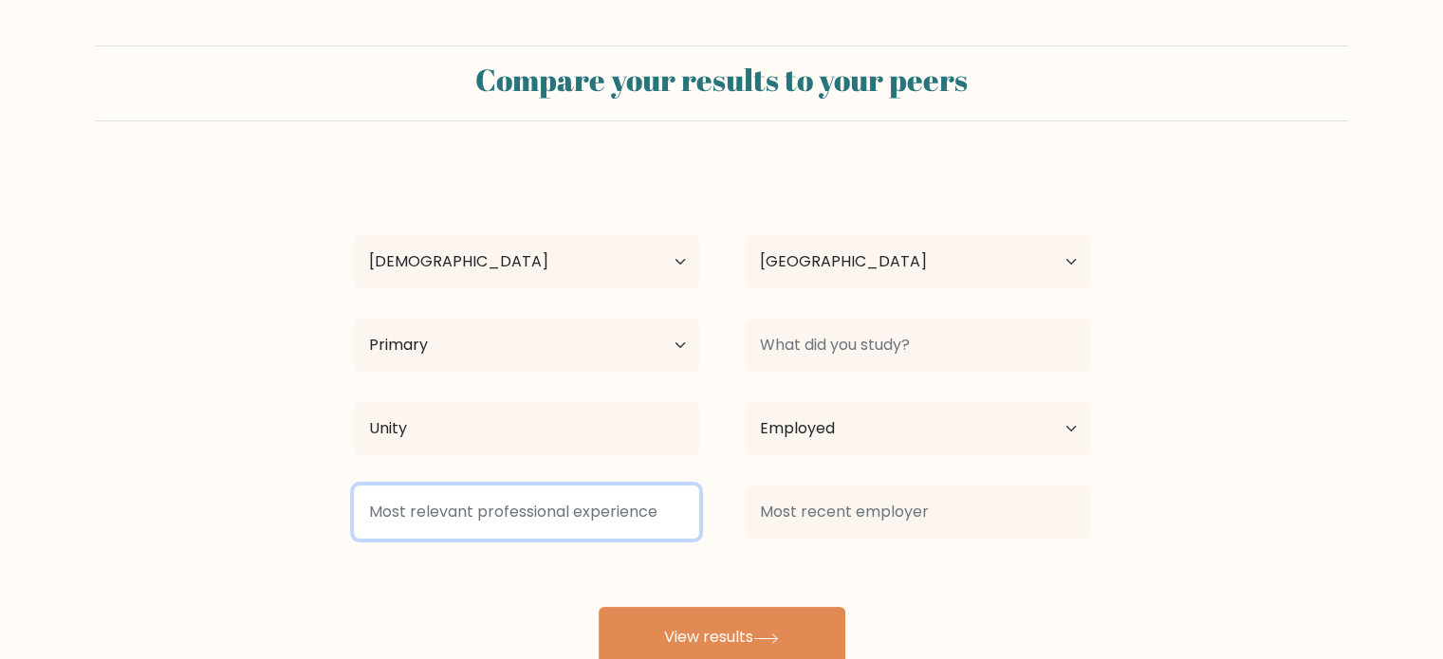
click at [410, 528] on input at bounding box center [526, 512] width 345 height 53
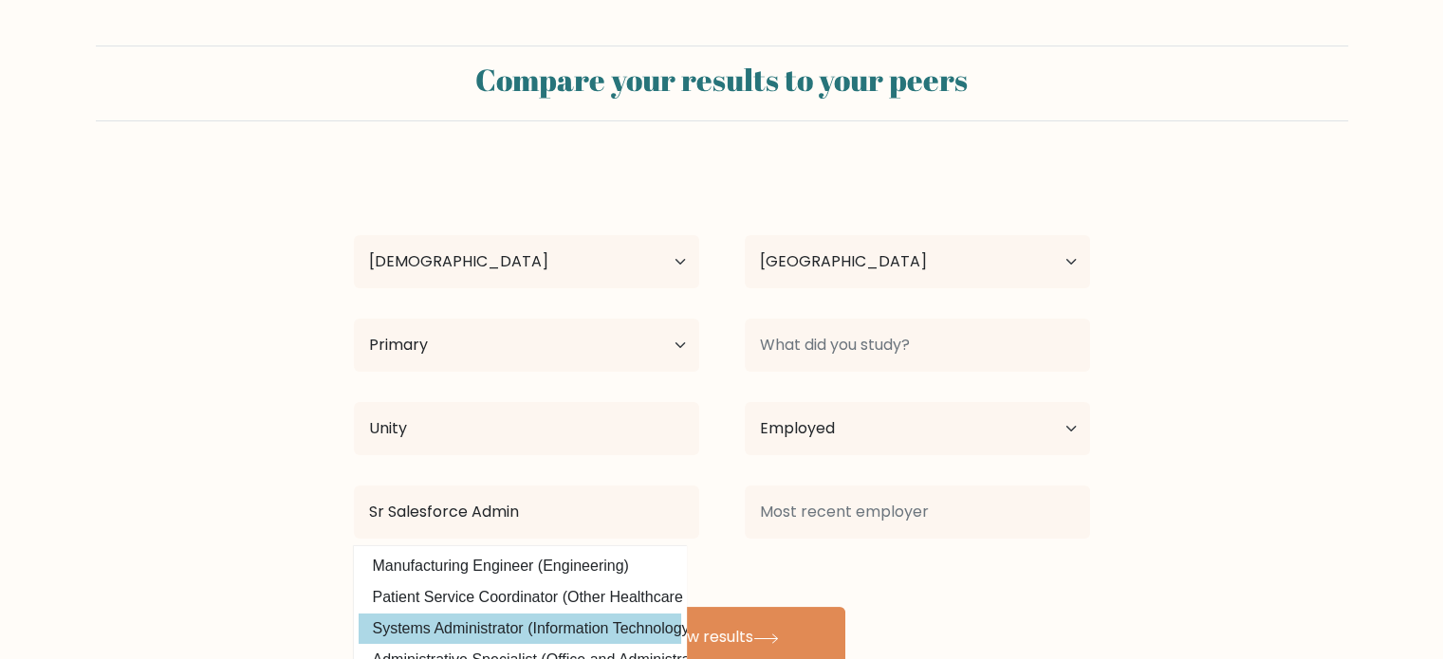
click at [470, 622] on option "Systems Administrator (Information Technology)" at bounding box center [520, 629] width 323 height 30
type input "Systems Administrator"
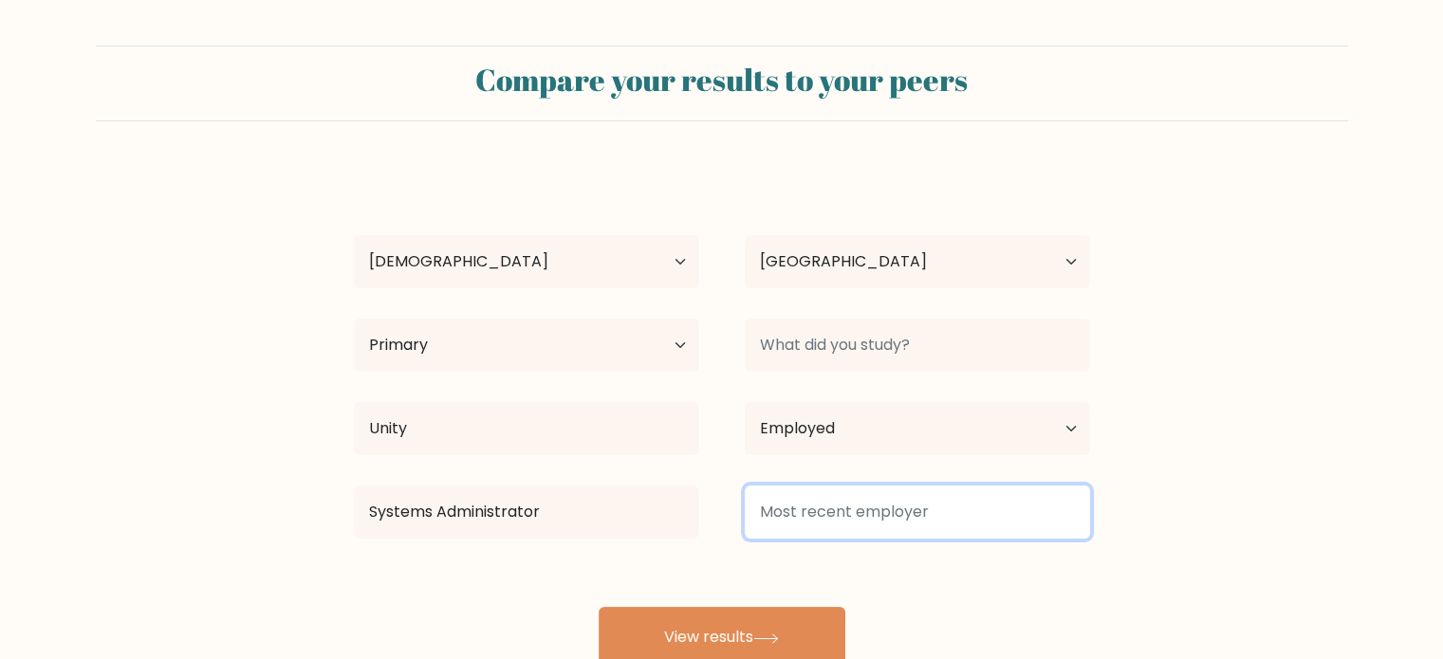
click at [822, 514] on input at bounding box center [917, 512] width 345 height 53
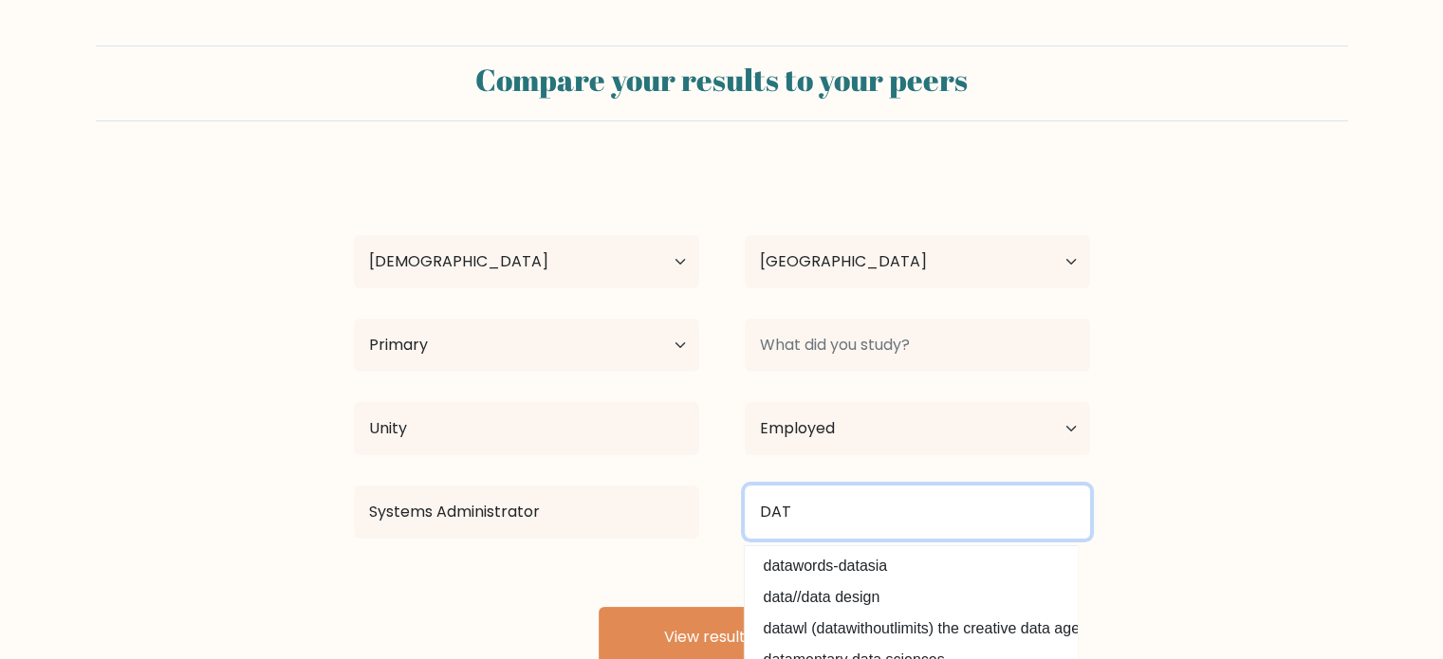
type input "DAT"
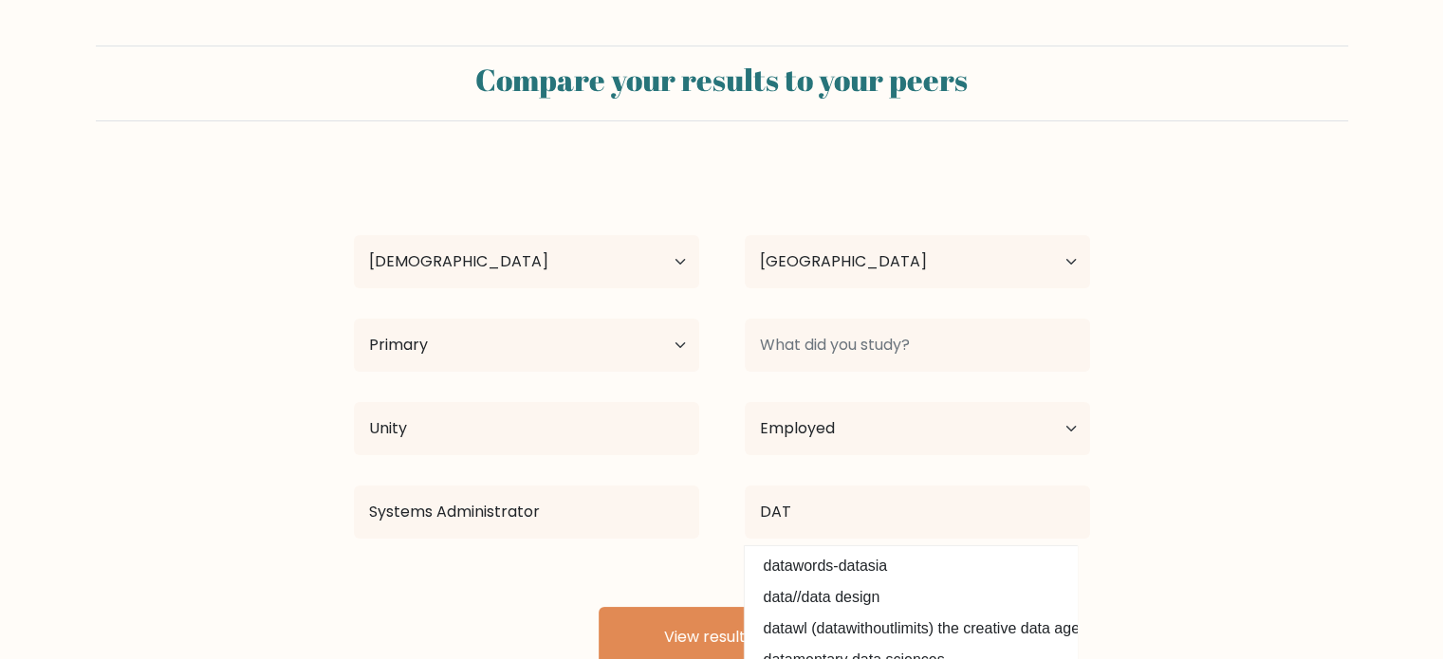
click at [706, 561] on div "Cindy Faraci Age Under 18 years old 18-24 years old 25-34 years old 35-44 years…" at bounding box center [721, 417] width 759 height 501
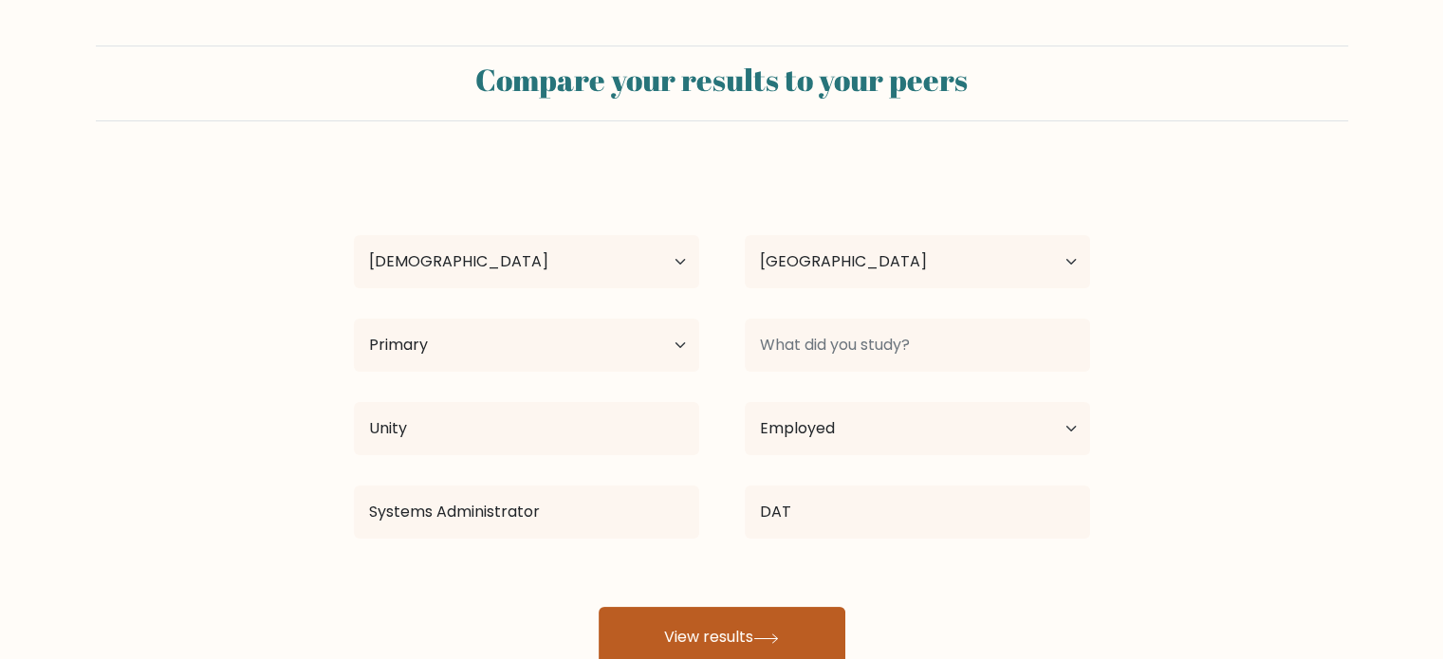
click at [704, 637] on button "View results" at bounding box center [722, 637] width 247 height 61
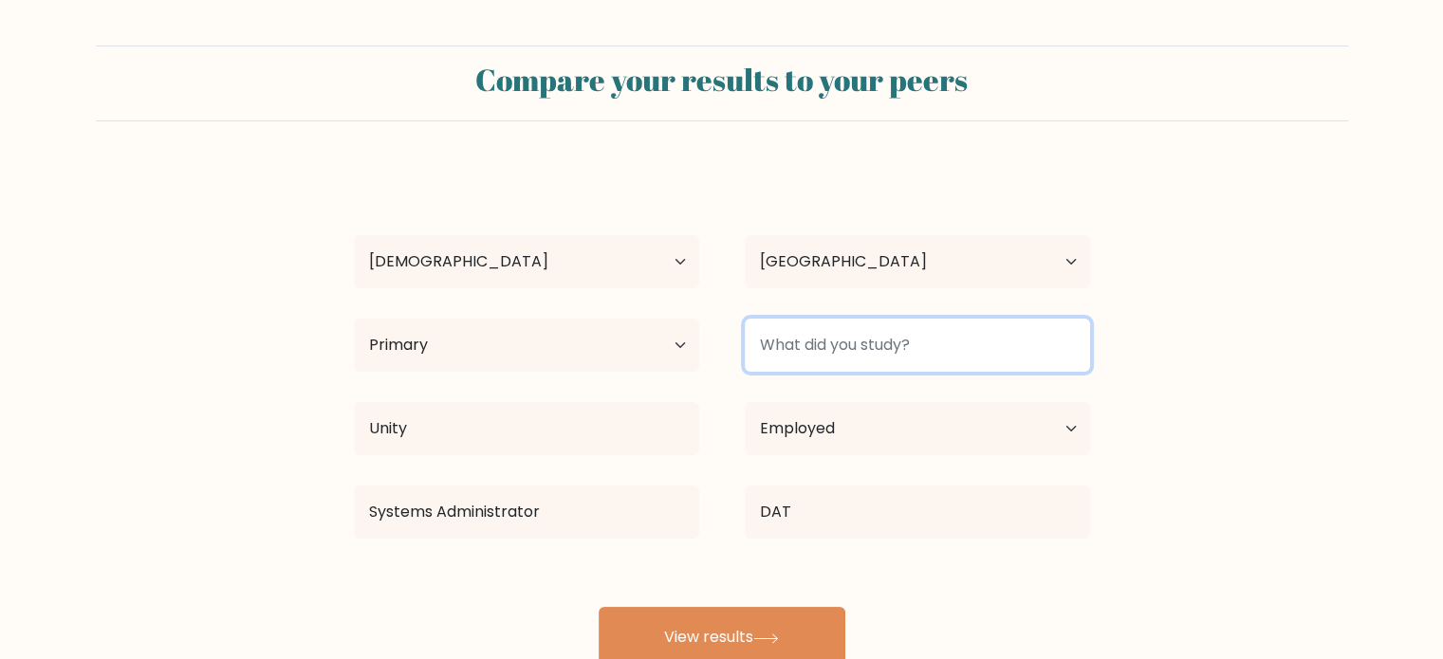
click at [812, 348] on input at bounding box center [917, 345] width 345 height 53
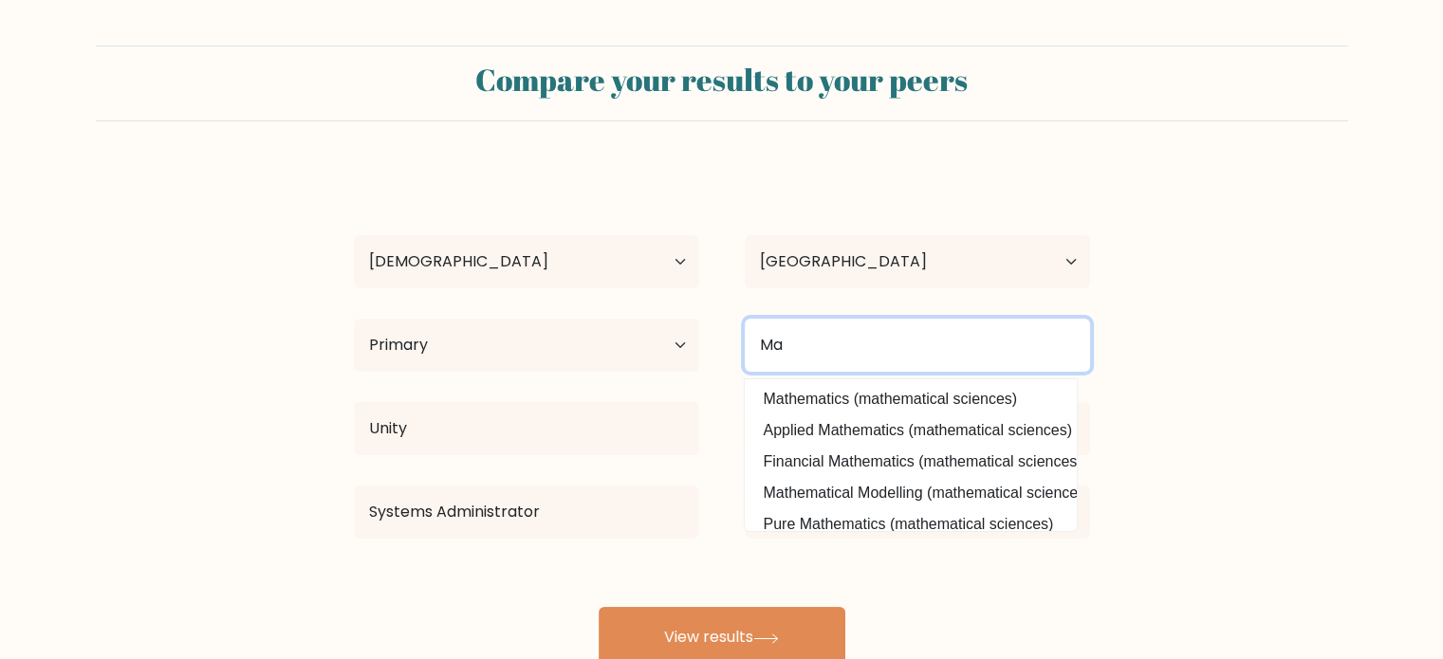
type input "M"
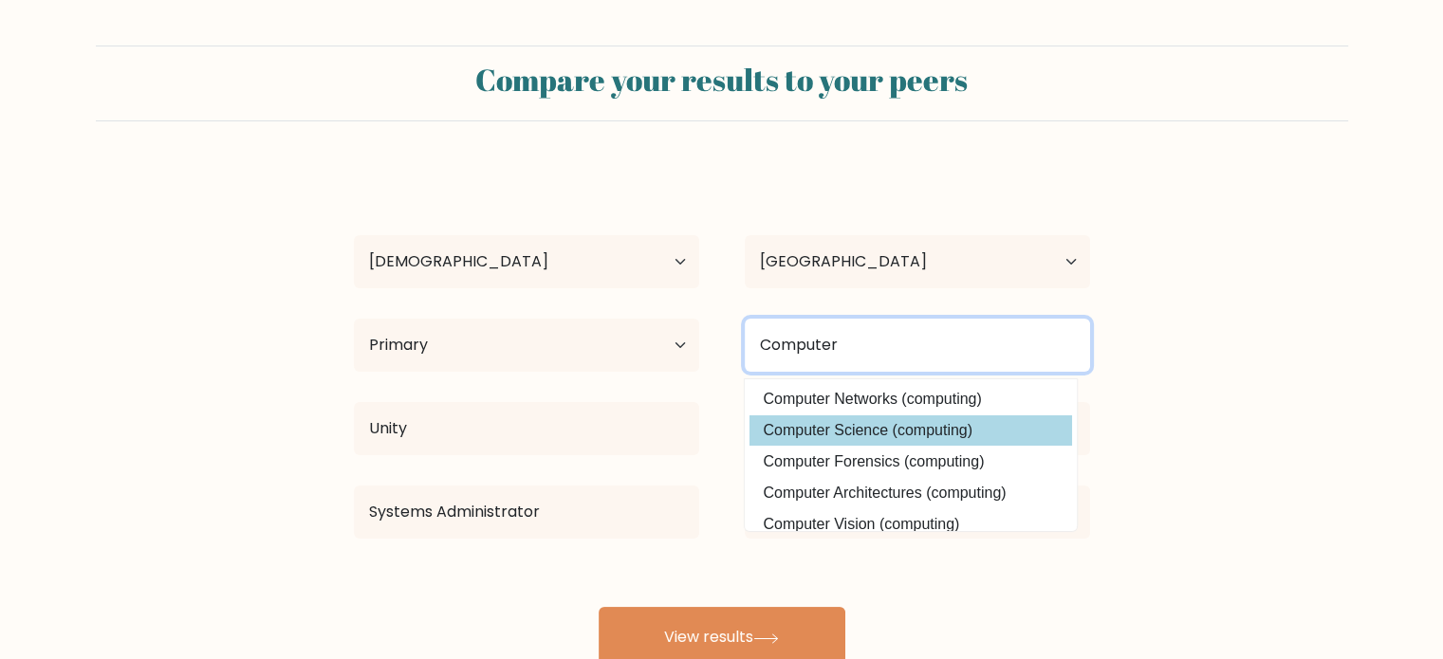
type input "Computer"
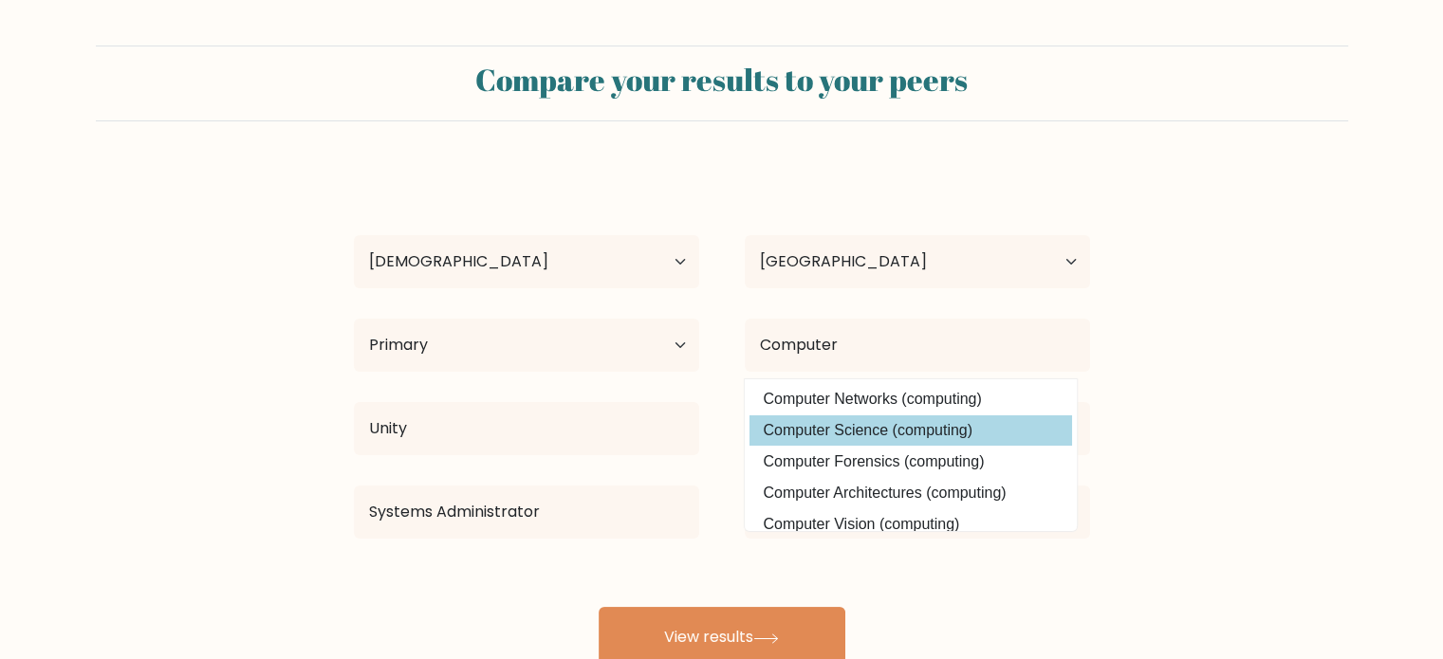
click at [791, 427] on div "Cindy Faraci Age Under 18 years old 18-24 years old 25-34 years old 35-44 years…" at bounding box center [721, 417] width 759 height 501
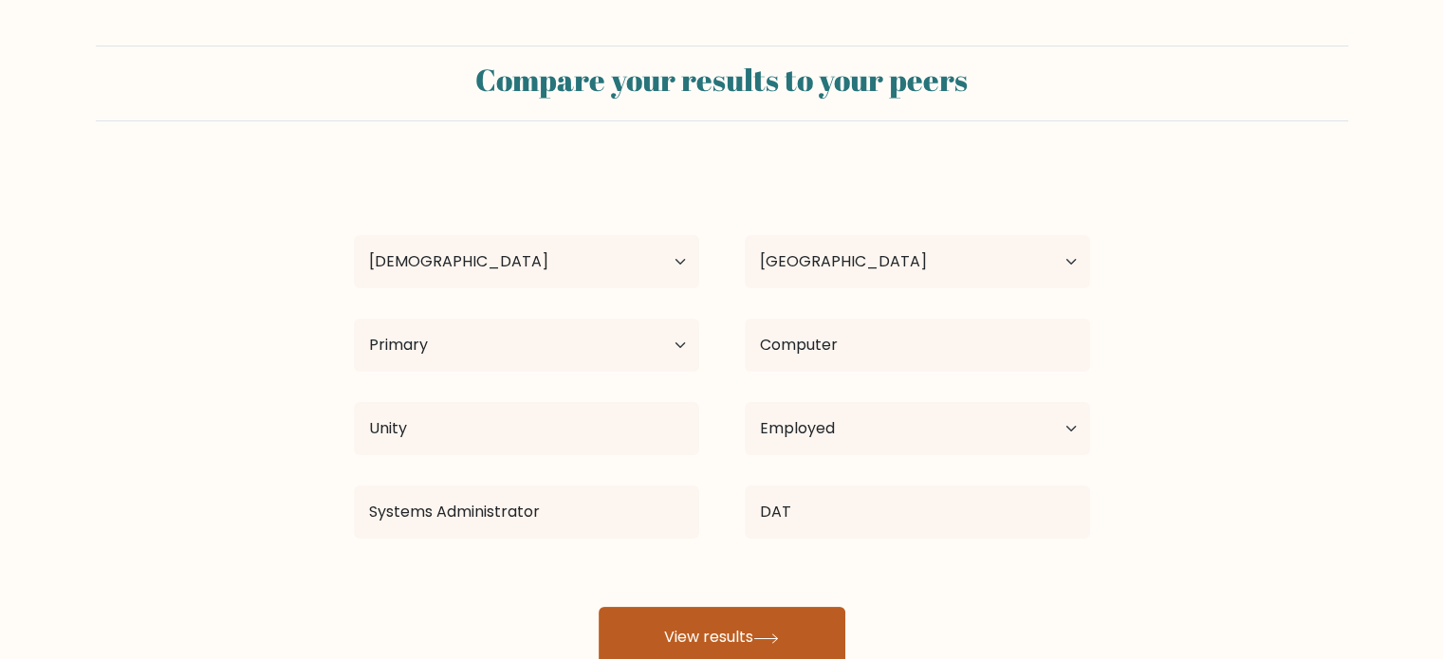
click at [675, 631] on button "View results" at bounding box center [722, 637] width 247 height 61
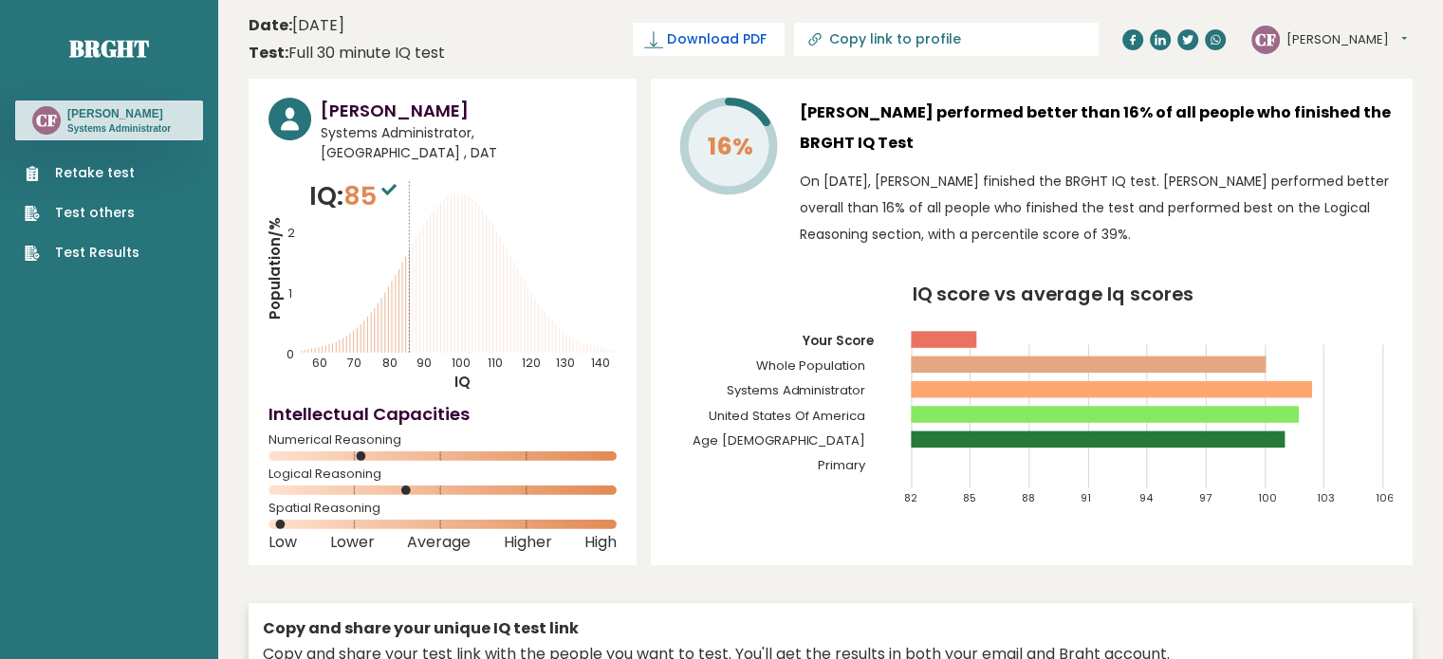
click at [766, 40] on span "Download PDF" at bounding box center [716, 39] width 99 height 20
click at [96, 184] on ul "Retake test Test others Test Results" at bounding box center [82, 213] width 134 height 100
click at [77, 168] on link "Retake test" at bounding box center [82, 173] width 115 height 20
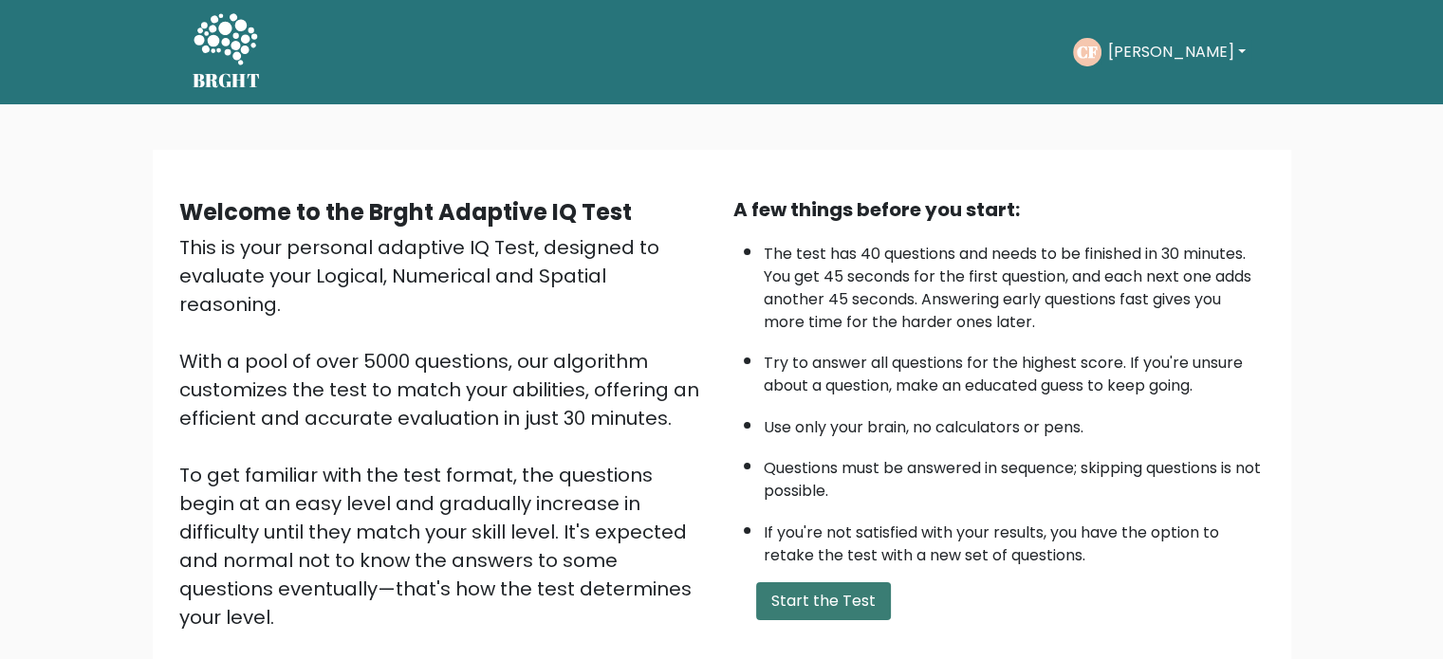
click at [822, 586] on button "Start the Test" at bounding box center [823, 602] width 135 height 38
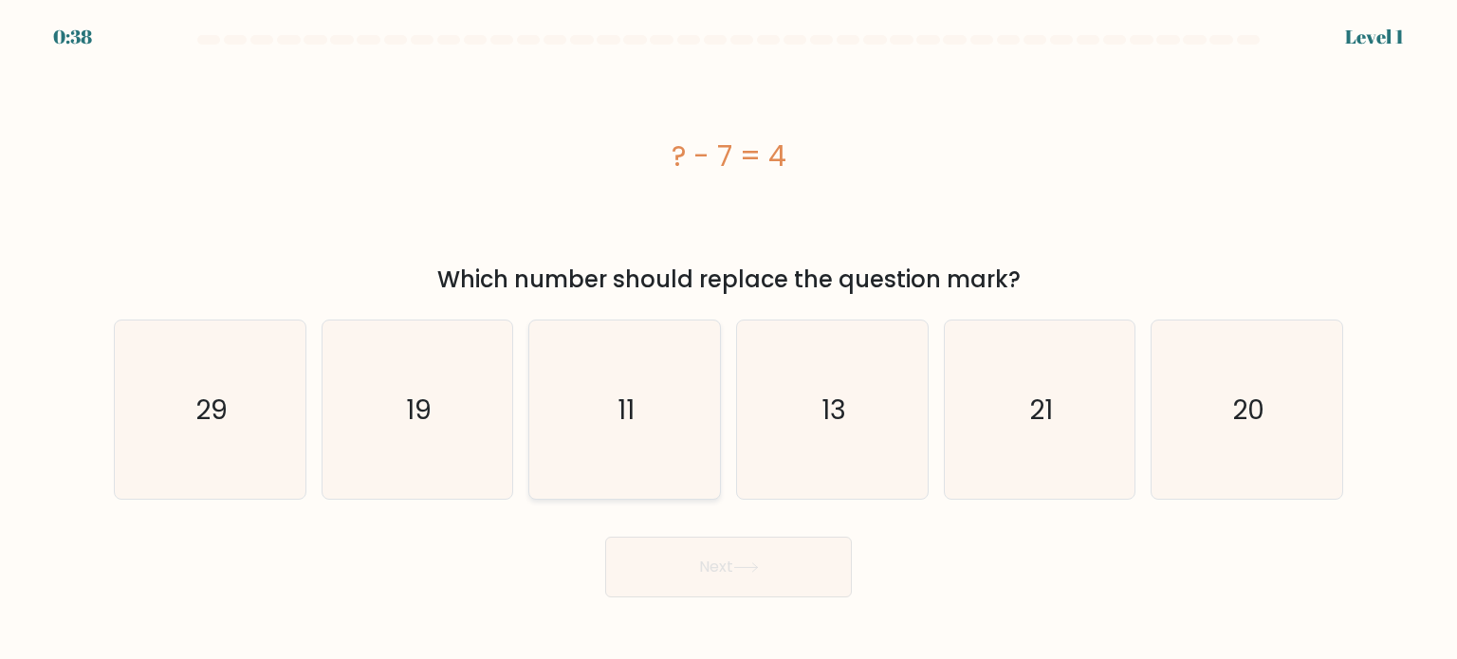
click at [583, 437] on icon "11" at bounding box center [624, 410] width 178 height 178
click at [729, 340] on input "c. 11" at bounding box center [729, 334] width 1 height 9
radio input "true"
click at [669, 564] on button "Next" at bounding box center [728, 567] width 247 height 61
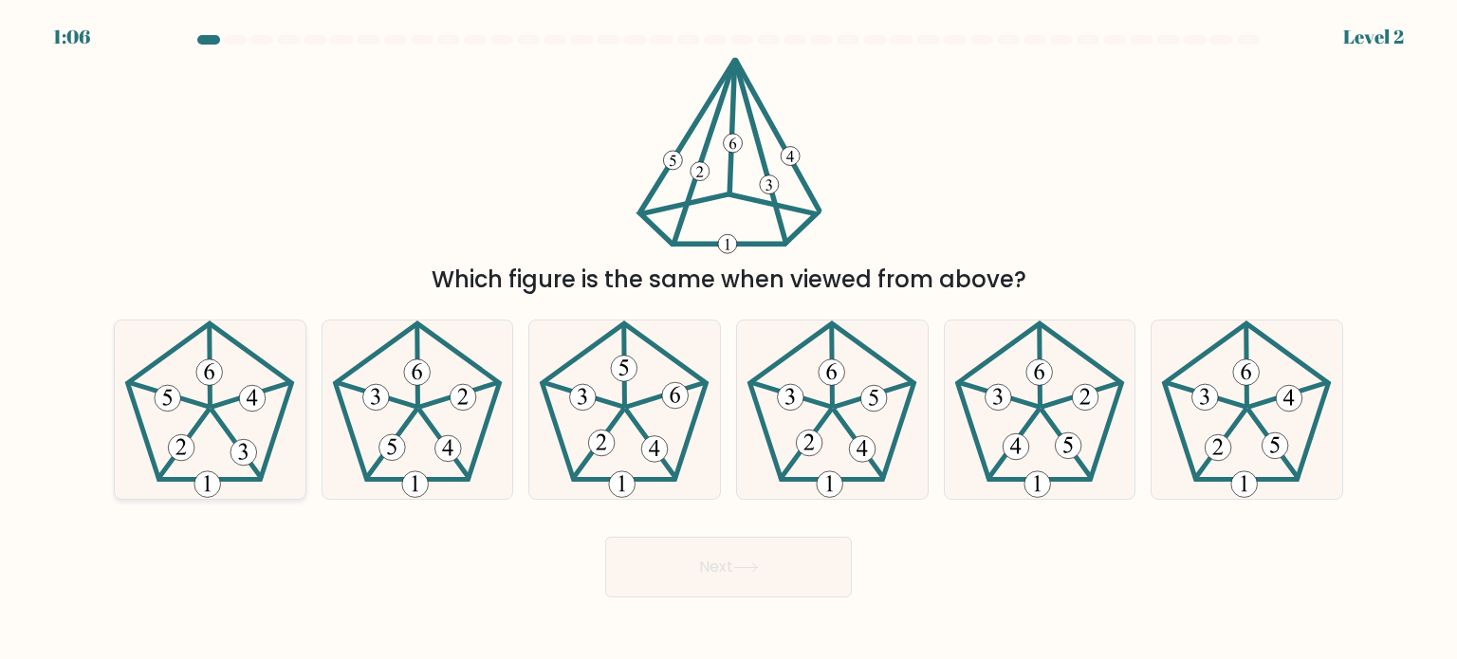
click at [205, 437] on icon at bounding box center [209, 410] width 178 height 178
click at [729, 340] on input "a." at bounding box center [729, 334] width 1 height 9
radio input "true"
click at [713, 552] on button "Next" at bounding box center [728, 567] width 247 height 61
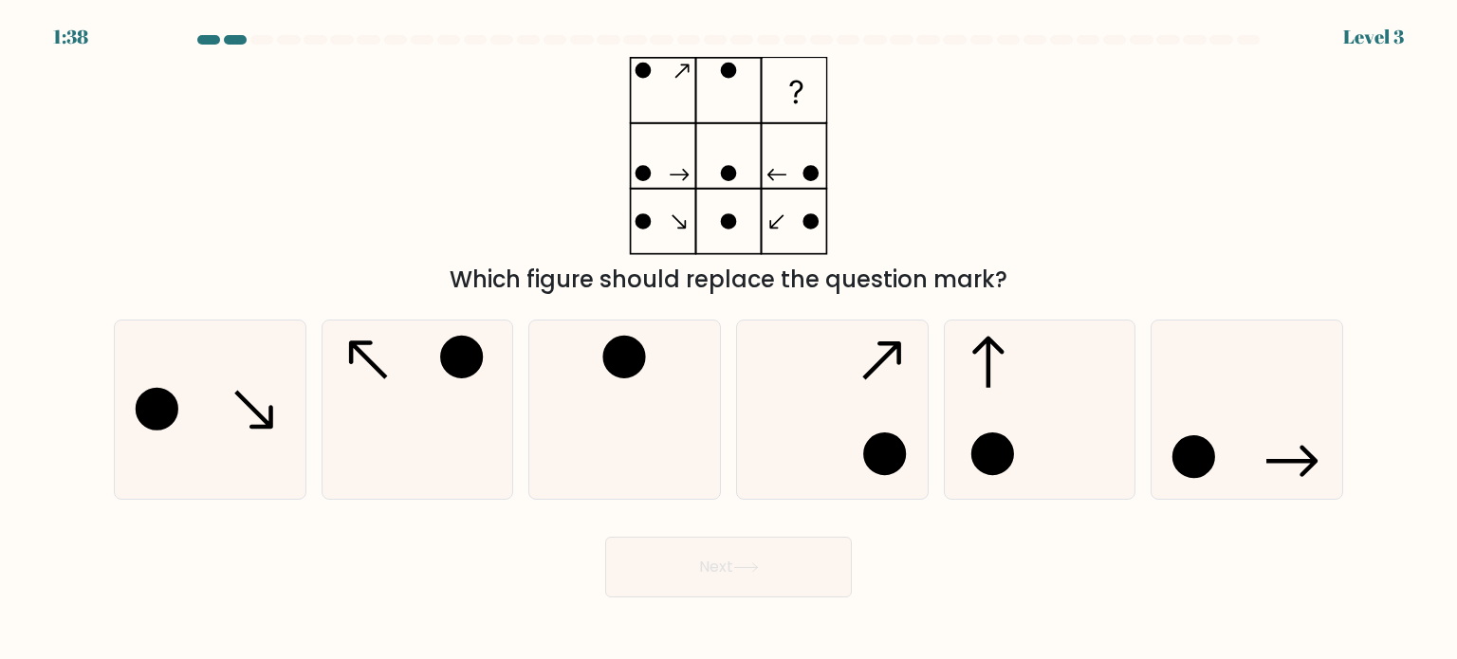
click at [435, 314] on div "a. b. c." at bounding box center [728, 402] width 1245 height 195
click at [432, 398] on icon at bounding box center [417, 410] width 178 height 178
click at [729, 340] on input "b." at bounding box center [729, 334] width 1 height 9
radio input "true"
click at [712, 560] on button "Next" at bounding box center [728, 567] width 247 height 61
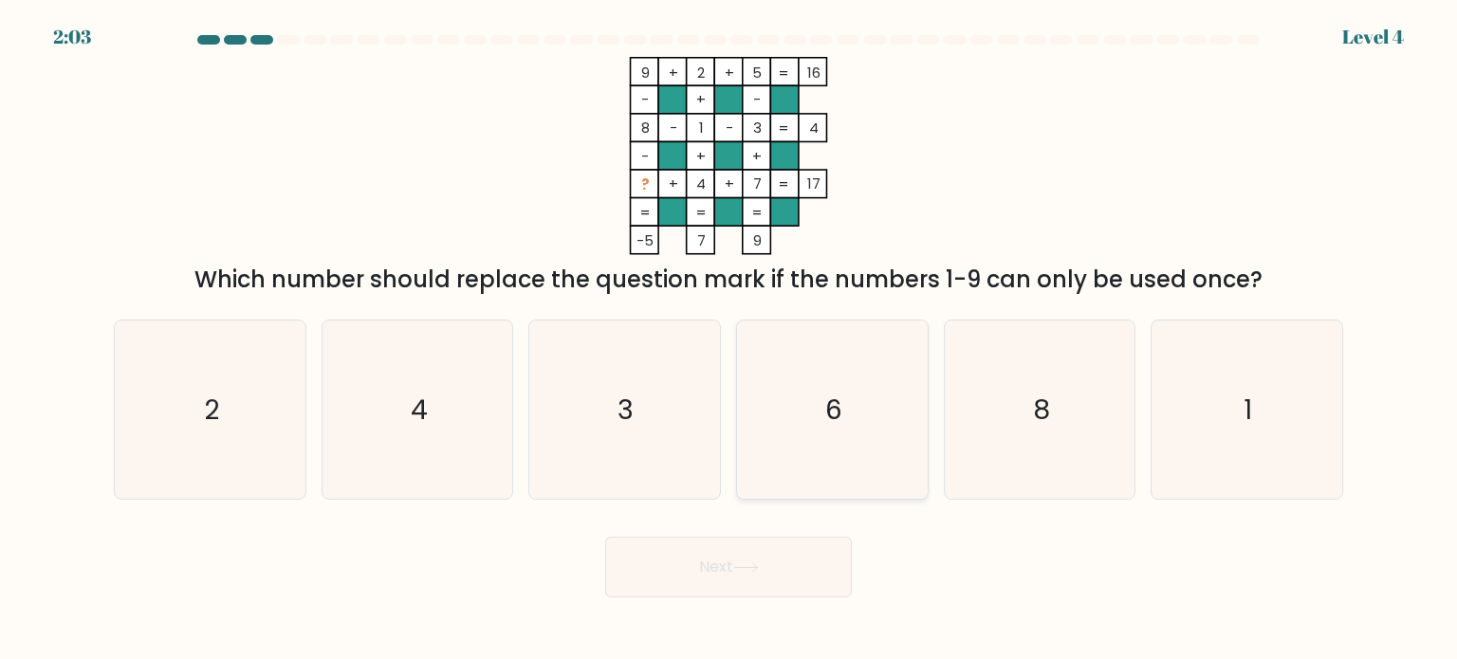
click at [815, 347] on icon "6" at bounding box center [832, 410] width 178 height 178
click at [730, 340] on input "d. 6" at bounding box center [729, 334] width 1 height 9
radio input "true"
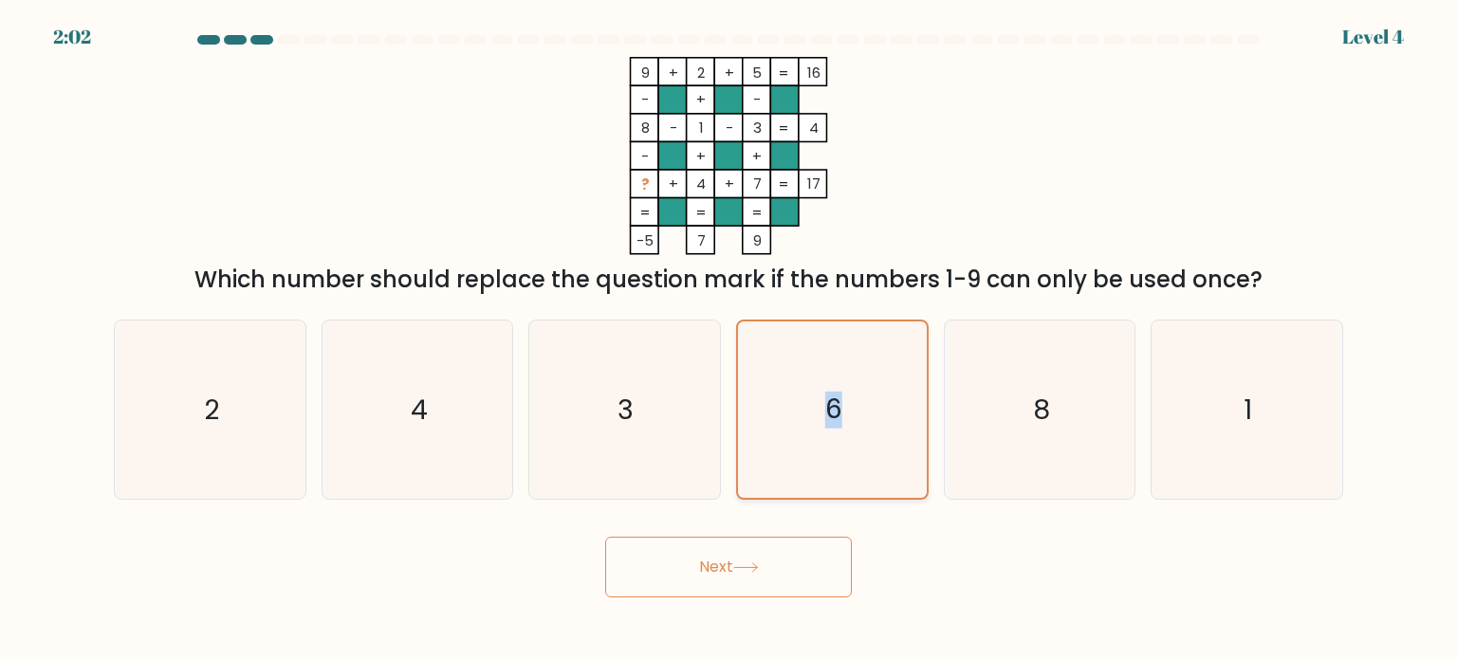
click at [815, 347] on icon "6" at bounding box center [832, 410] width 176 height 176
click at [730, 340] on input "d. 6" at bounding box center [729, 334] width 1 height 9
click at [805, 416] on icon "6" at bounding box center [832, 410] width 176 height 176
click at [730, 340] on input "d. 6" at bounding box center [729, 334] width 1 height 9
click at [731, 561] on button "Next" at bounding box center [728, 567] width 247 height 61
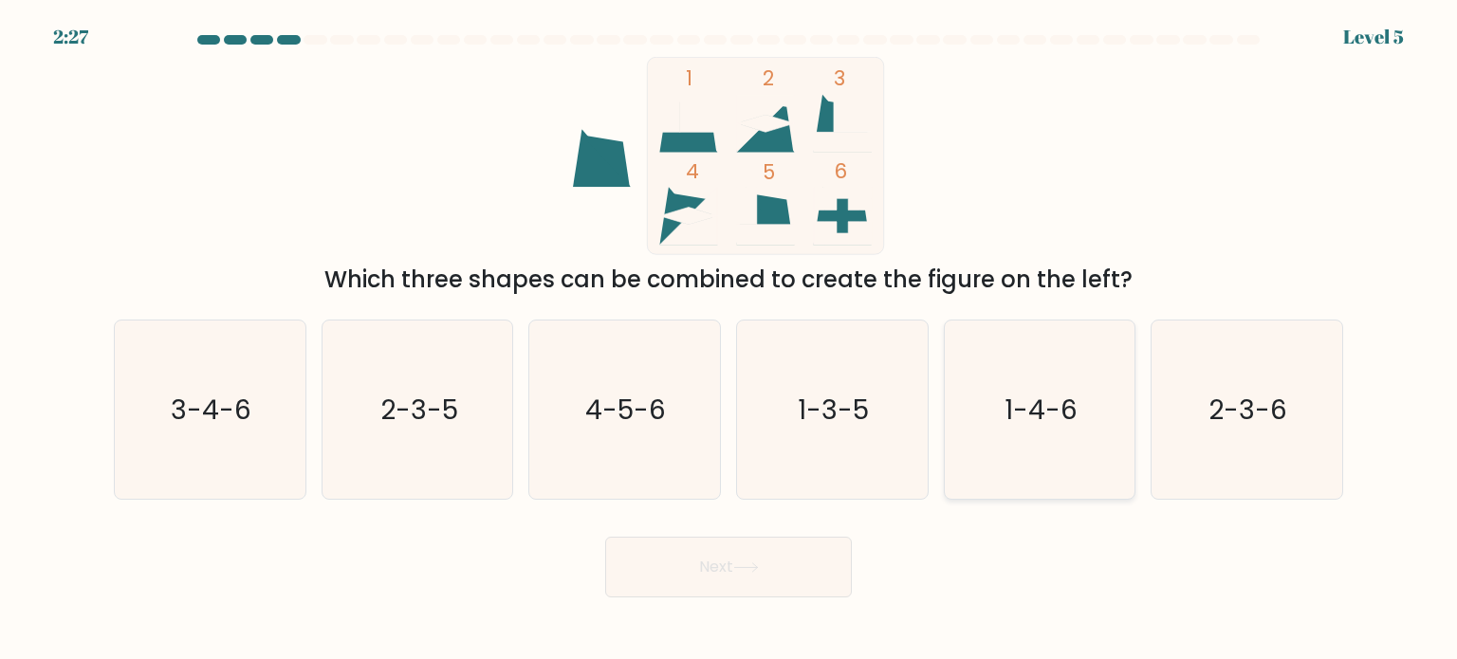
click at [1048, 429] on icon "1-4-6" at bounding box center [1040, 410] width 178 height 178
click at [730, 340] on input "e. 1-4-6" at bounding box center [729, 334] width 1 height 9
radio input "true"
click at [836, 435] on icon "1-3-5" at bounding box center [832, 410] width 178 height 178
click at [730, 340] on input "d. 1-3-5" at bounding box center [729, 334] width 1 height 9
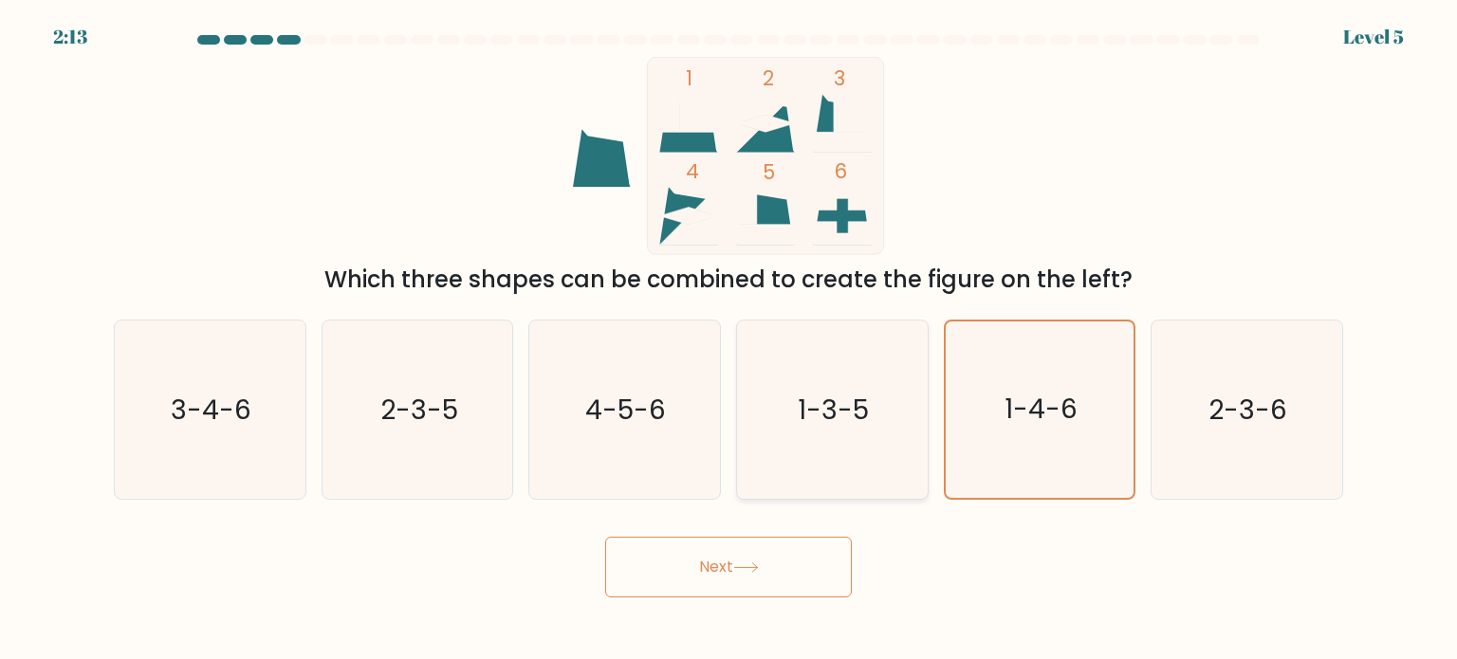
radio input "true"
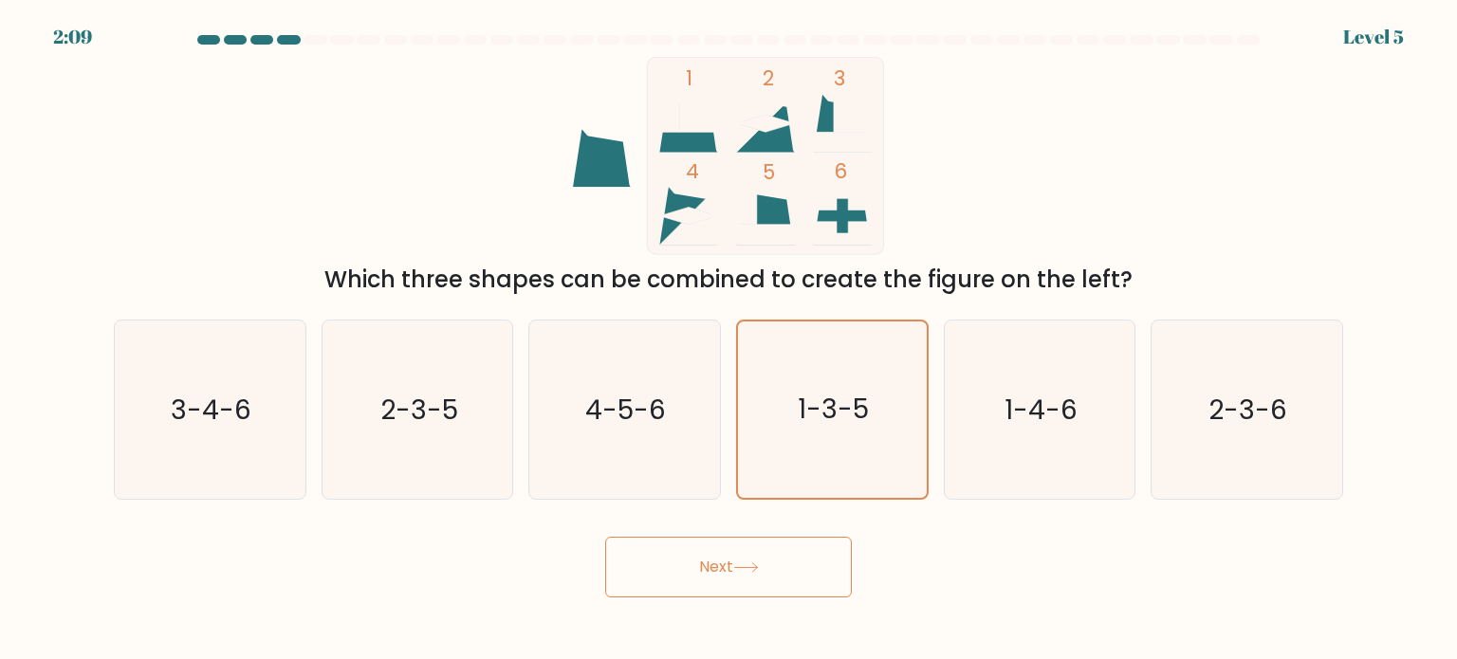
click at [731, 565] on button "Next" at bounding box center [728, 567] width 247 height 61
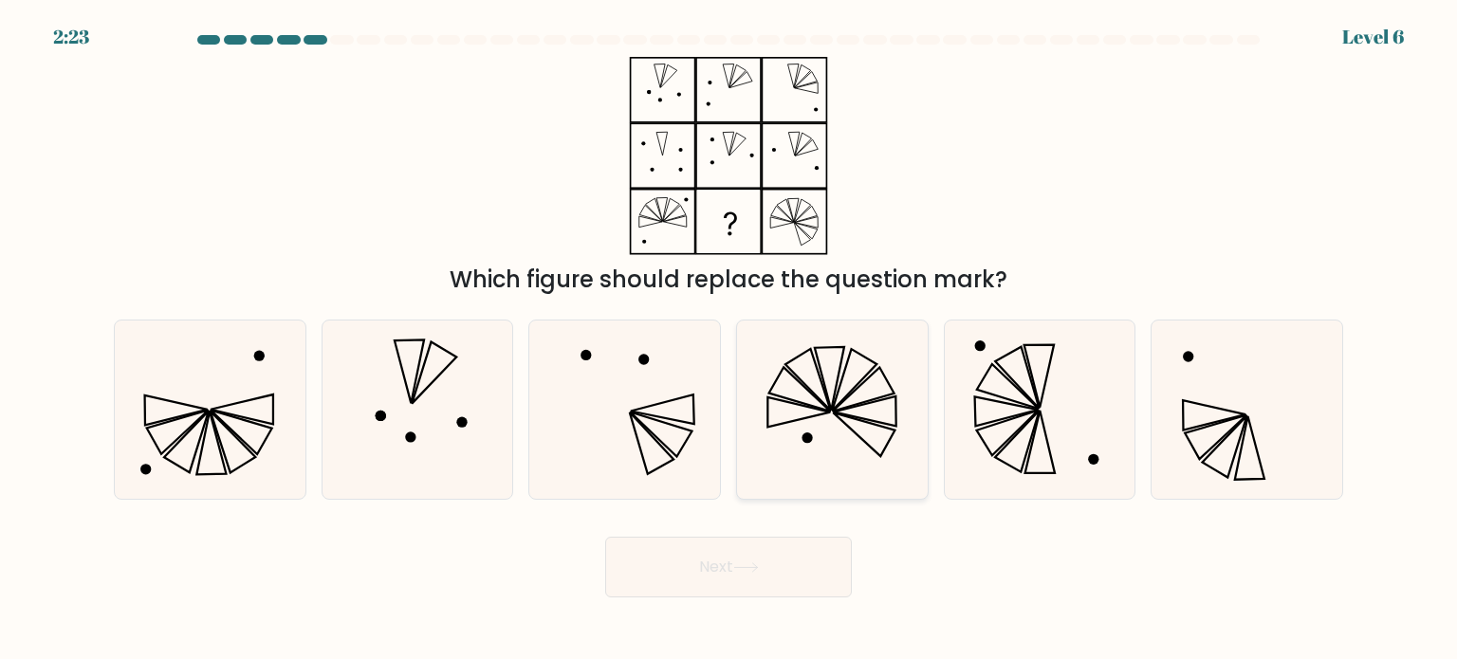
click at [853, 424] on icon at bounding box center [832, 410] width 178 height 178
click at [730, 340] on input "d." at bounding box center [729, 334] width 1 height 9
radio input "true"
click at [769, 563] on button "Next" at bounding box center [728, 567] width 247 height 61
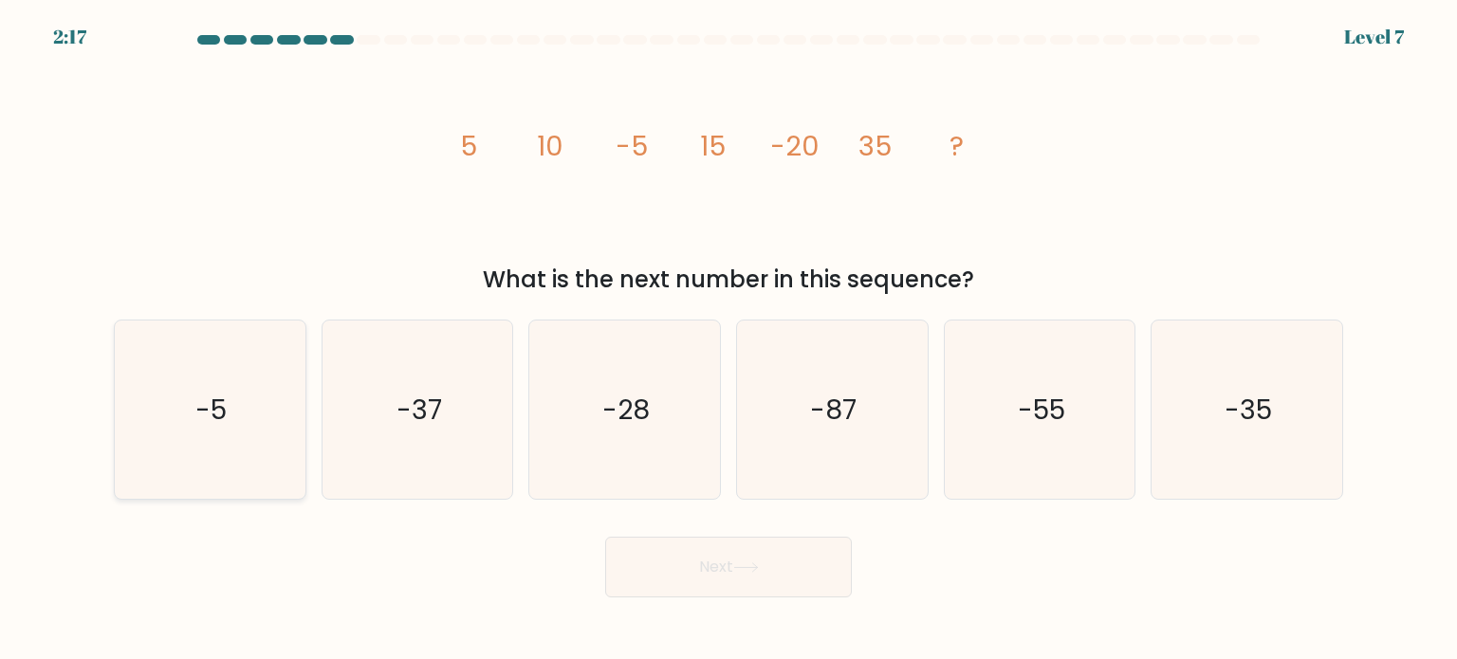
click at [258, 424] on icon "-5" at bounding box center [209, 410] width 178 height 178
click at [729, 340] on input "a. -5" at bounding box center [729, 334] width 1 height 9
radio input "true"
click at [1085, 437] on icon "-55" at bounding box center [1040, 410] width 178 height 178
click at [730, 340] on input "e. -55" at bounding box center [729, 334] width 1 height 9
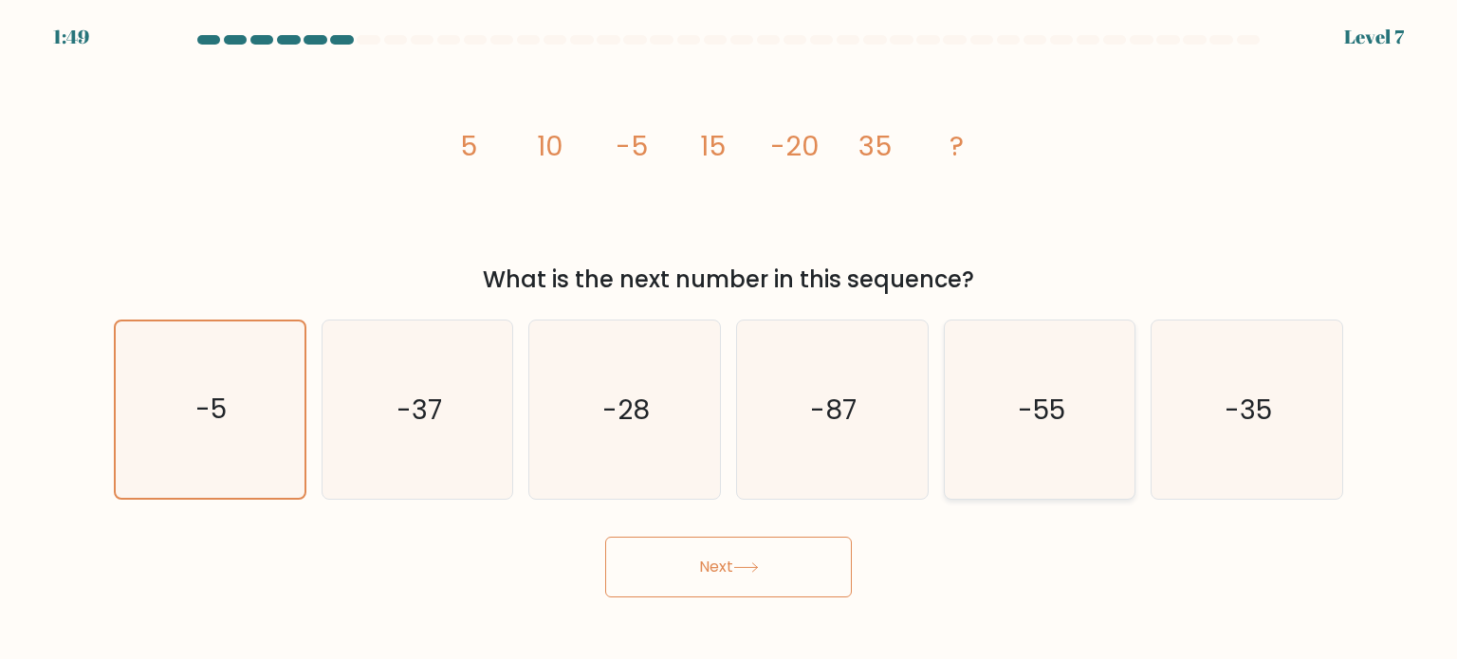
radio input "true"
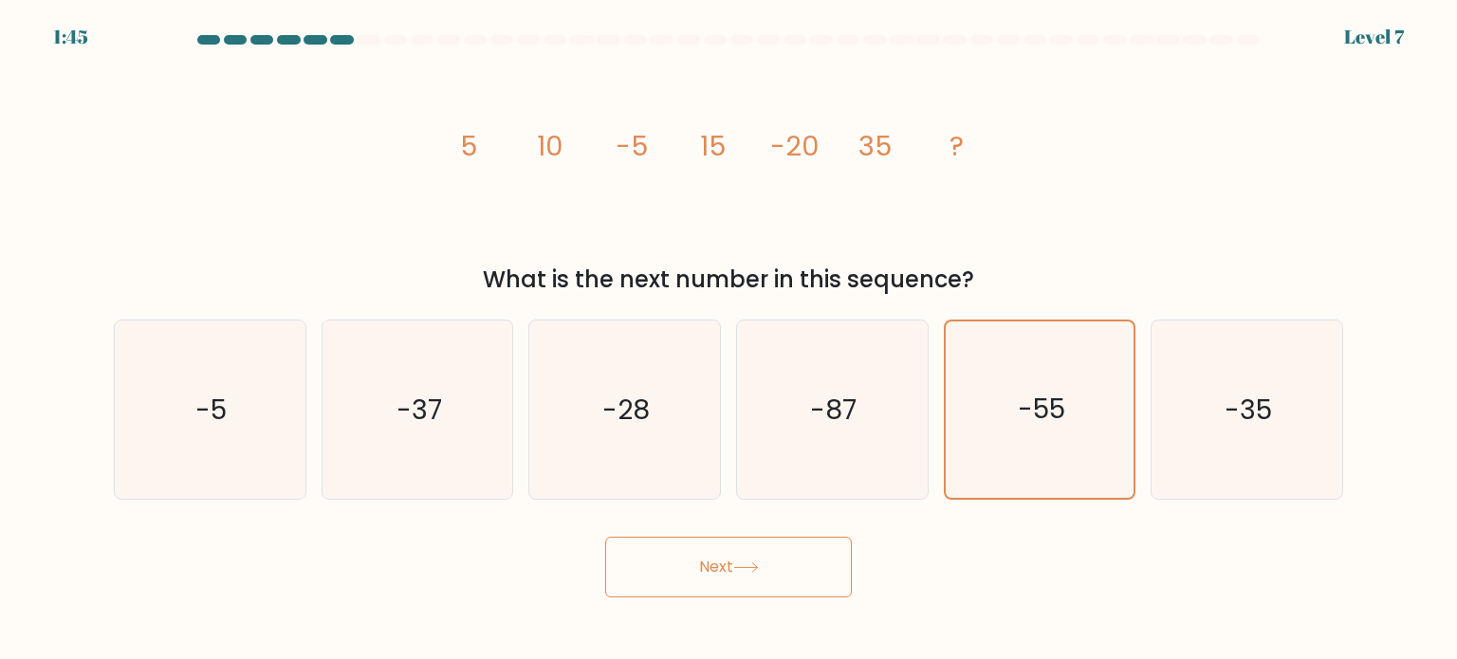
click at [730, 557] on button "Next" at bounding box center [728, 567] width 247 height 61
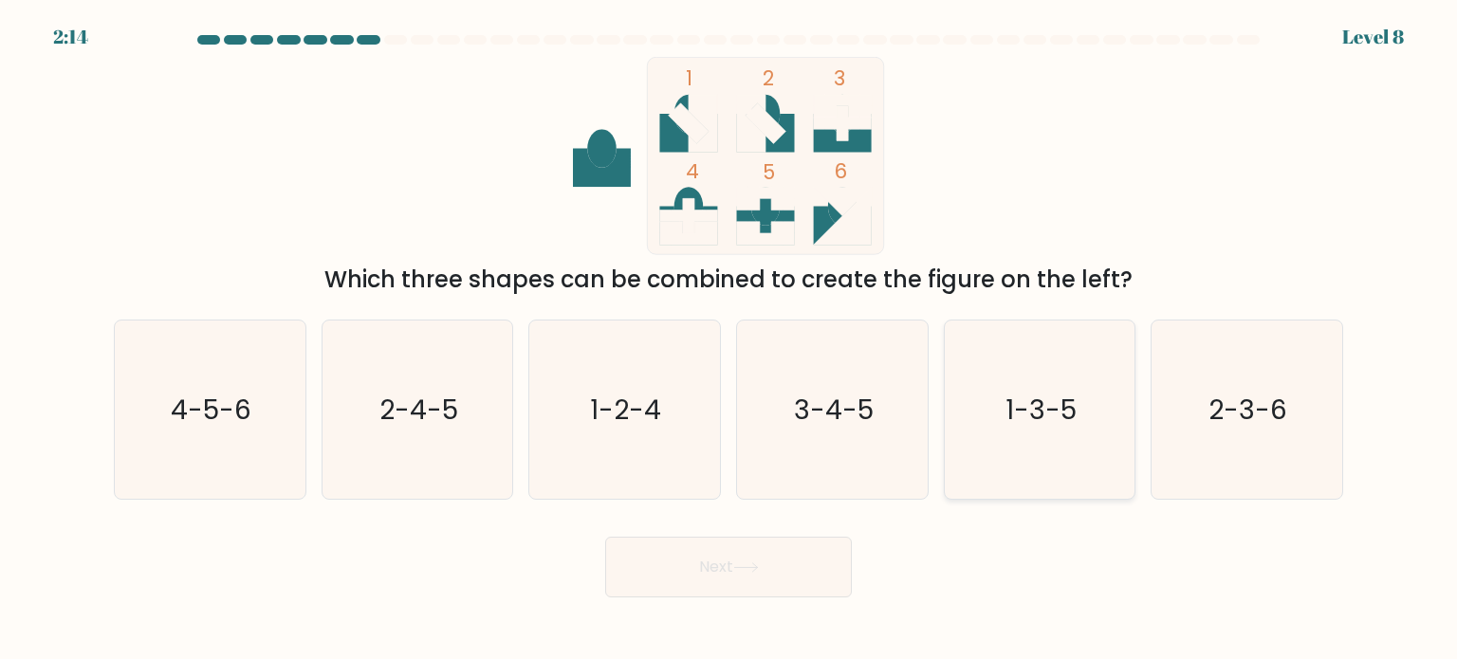
click at [1042, 375] on icon "1-3-5" at bounding box center [1040, 410] width 178 height 178
click at [730, 340] on input "e. 1-3-5" at bounding box center [729, 334] width 1 height 9
radio input "true"
click at [725, 572] on button "Next" at bounding box center [728, 567] width 247 height 61
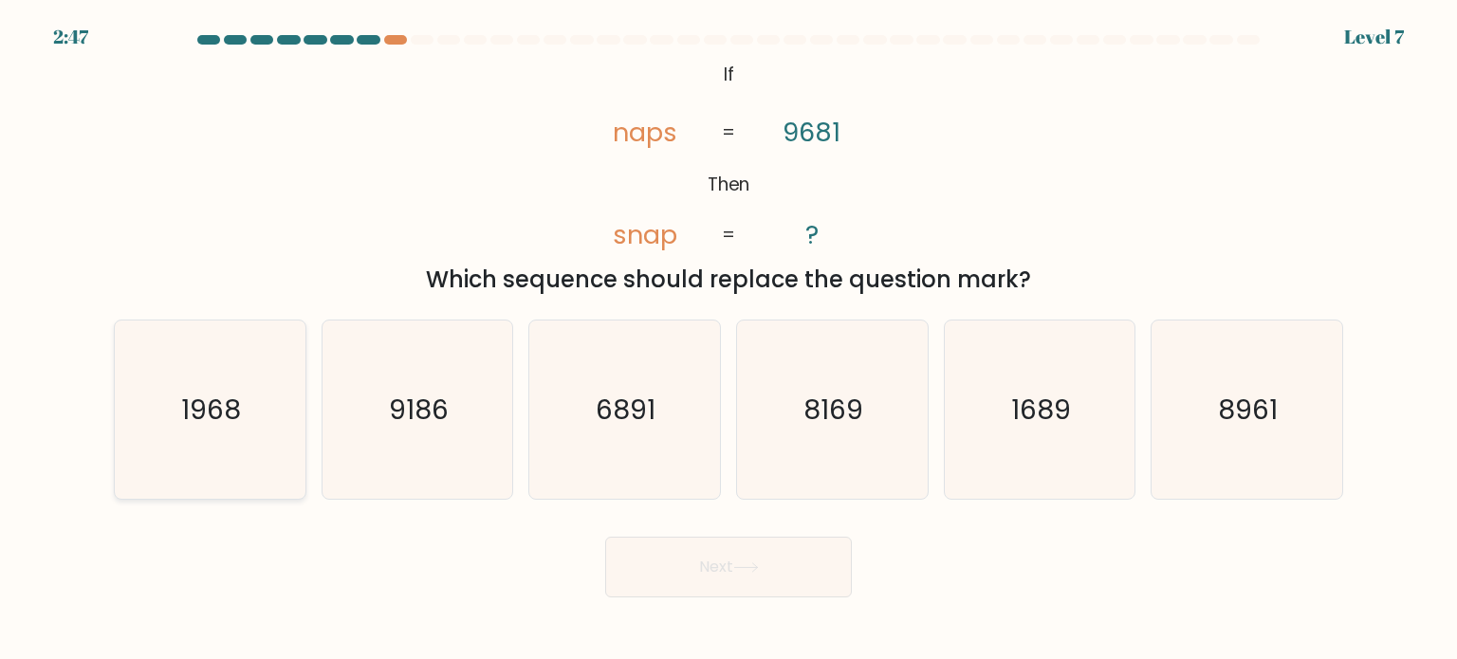
click at [201, 405] on text "1968" at bounding box center [212, 409] width 60 height 38
click at [729, 340] on input "a. 1968" at bounding box center [729, 334] width 1 height 9
radio input "true"
click at [718, 560] on button "Next" at bounding box center [728, 567] width 247 height 61
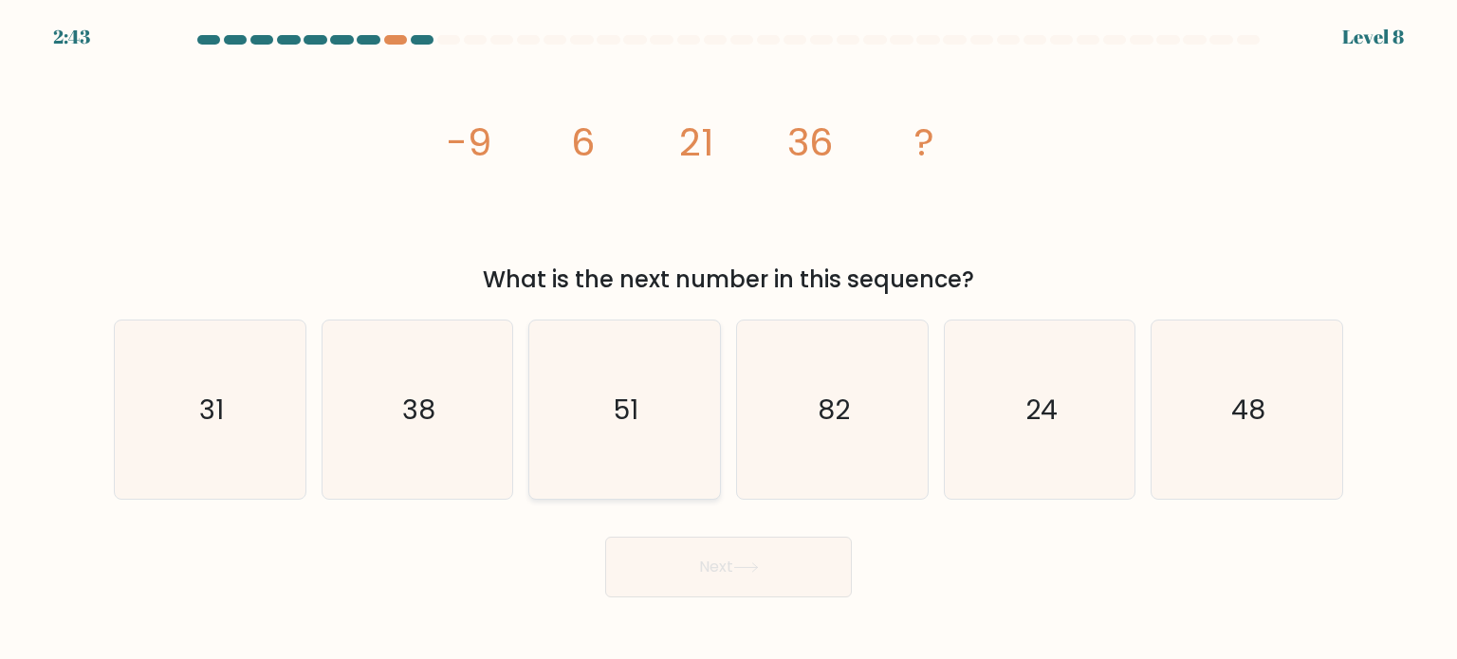
click at [643, 407] on icon "51" at bounding box center [624, 410] width 178 height 178
click at [729, 340] on input "c. 51" at bounding box center [729, 334] width 1 height 9
radio input "true"
click at [711, 571] on button "Next" at bounding box center [728, 567] width 247 height 61
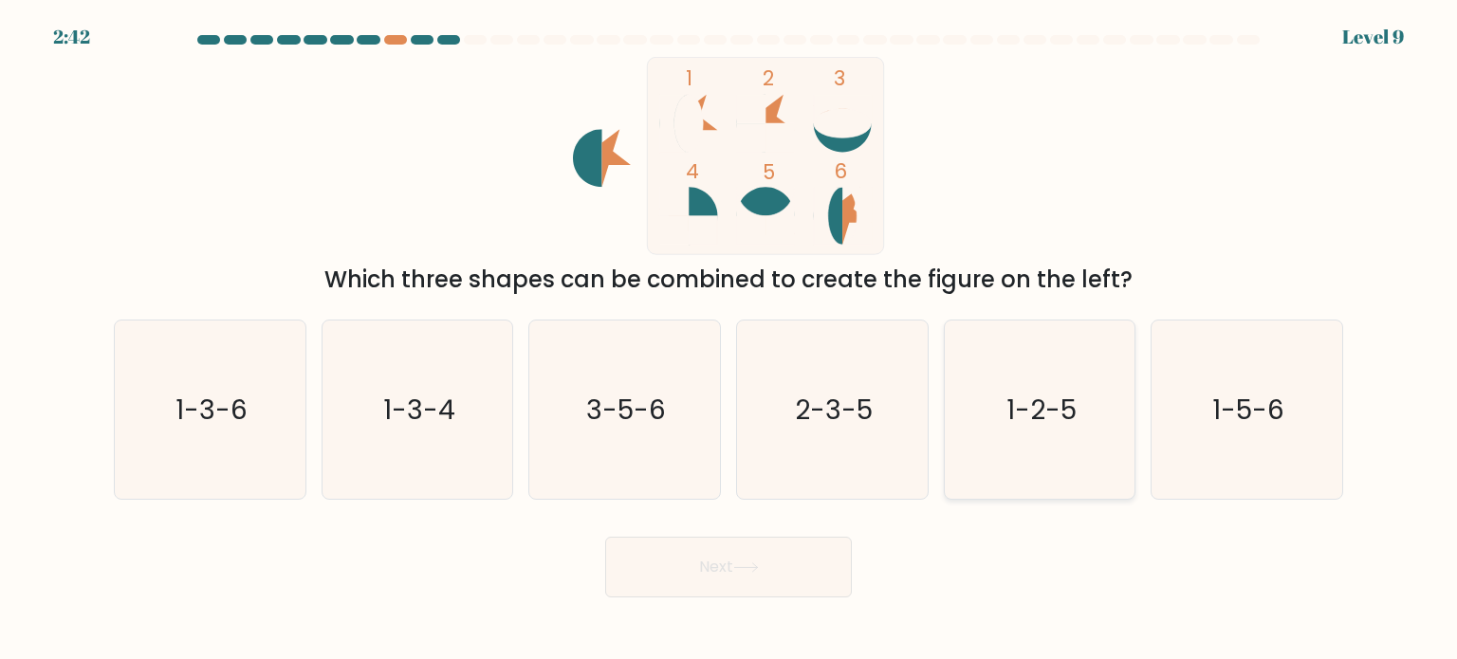
click at [1028, 396] on text "1-2-5" at bounding box center [1042, 409] width 70 height 38
click at [730, 340] on input "e. 1-2-5" at bounding box center [729, 334] width 1 height 9
radio input "true"
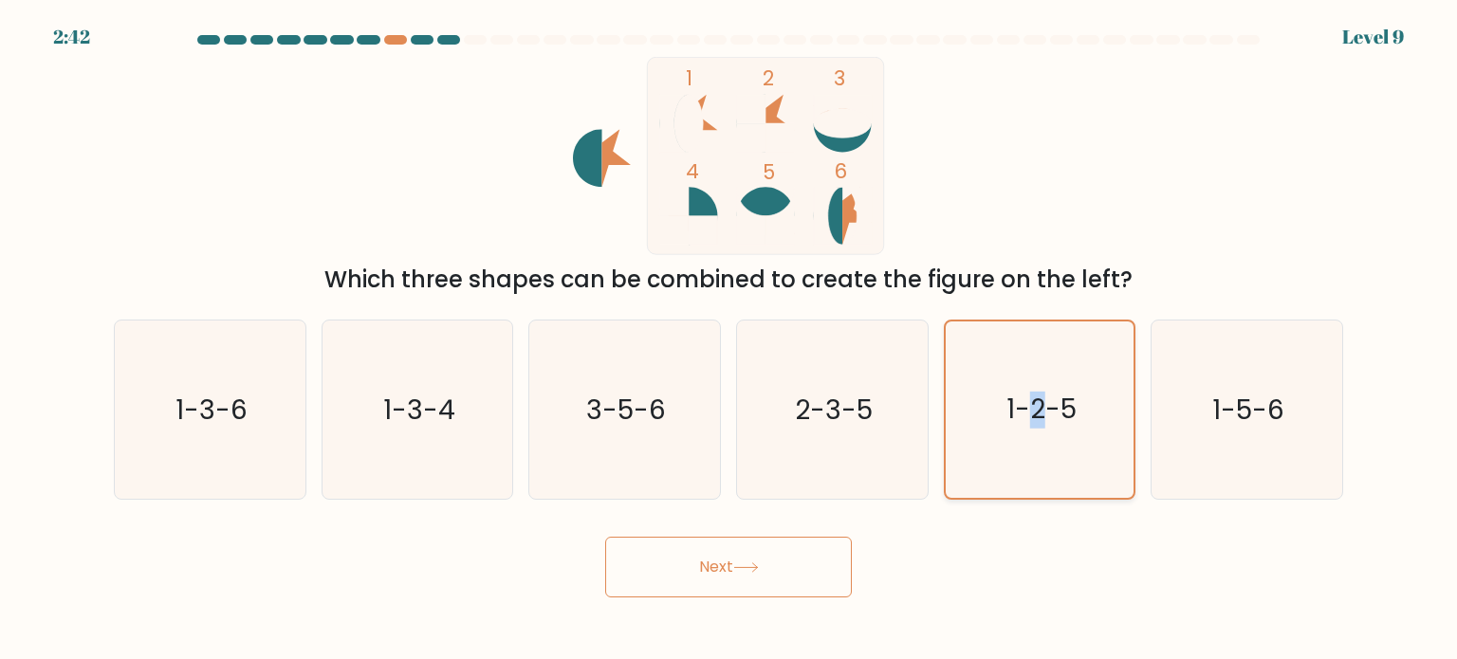
click at [1028, 396] on text "1-2-5" at bounding box center [1042, 409] width 70 height 37
click at [730, 340] on input "e. 1-2-5" at bounding box center [729, 334] width 1 height 9
click at [1028, 396] on text "1-2-5" at bounding box center [1042, 409] width 70 height 37
click at [730, 340] on input "e. 1-2-5" at bounding box center [729, 334] width 1 height 9
click at [840, 432] on icon "2-3-5" at bounding box center [832, 410] width 178 height 178
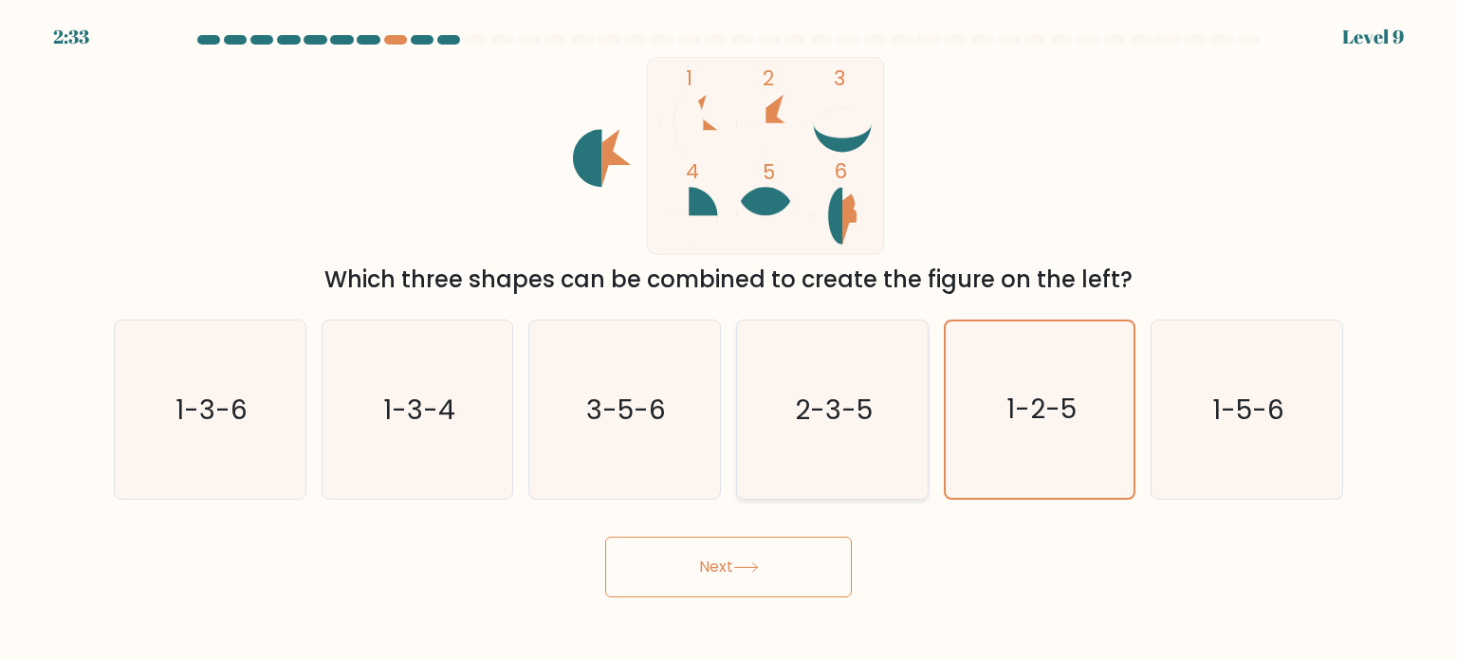
click at [730, 340] on input "d. 2-3-5" at bounding box center [729, 334] width 1 height 9
radio input "true"
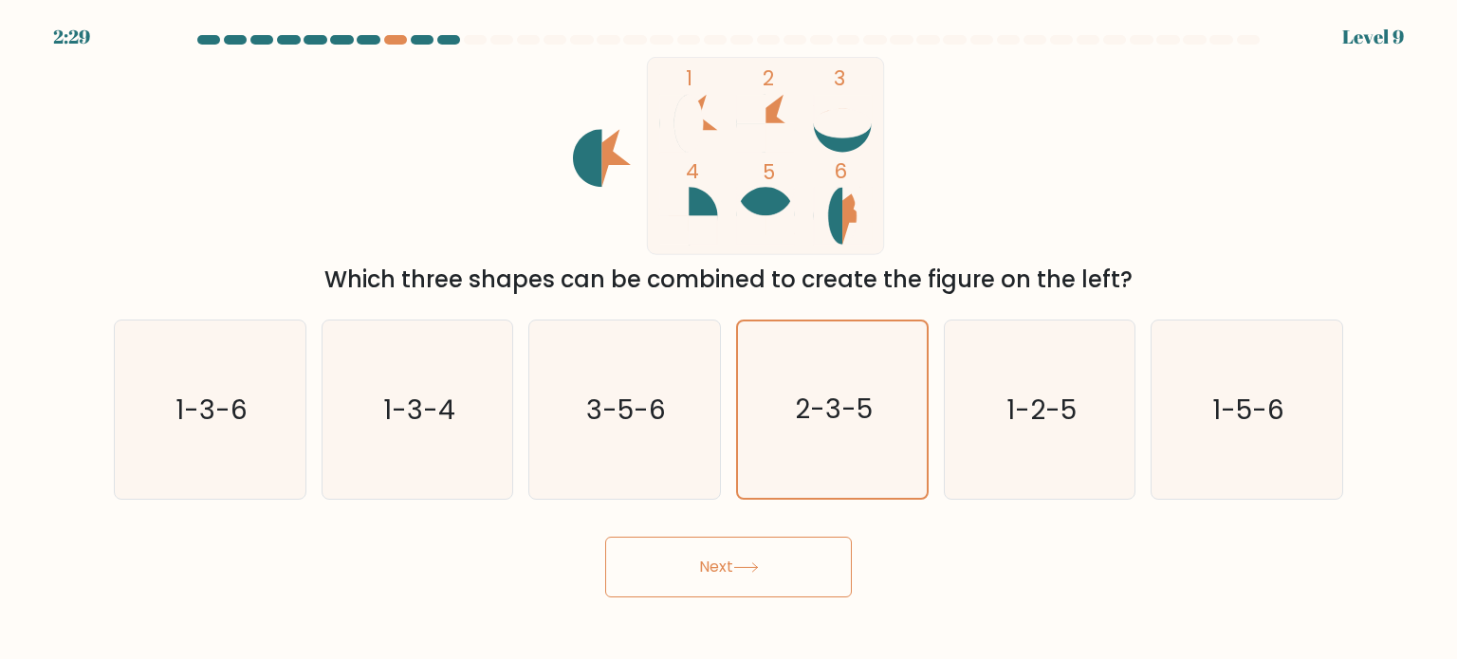
click at [763, 561] on button "Next" at bounding box center [728, 567] width 247 height 61
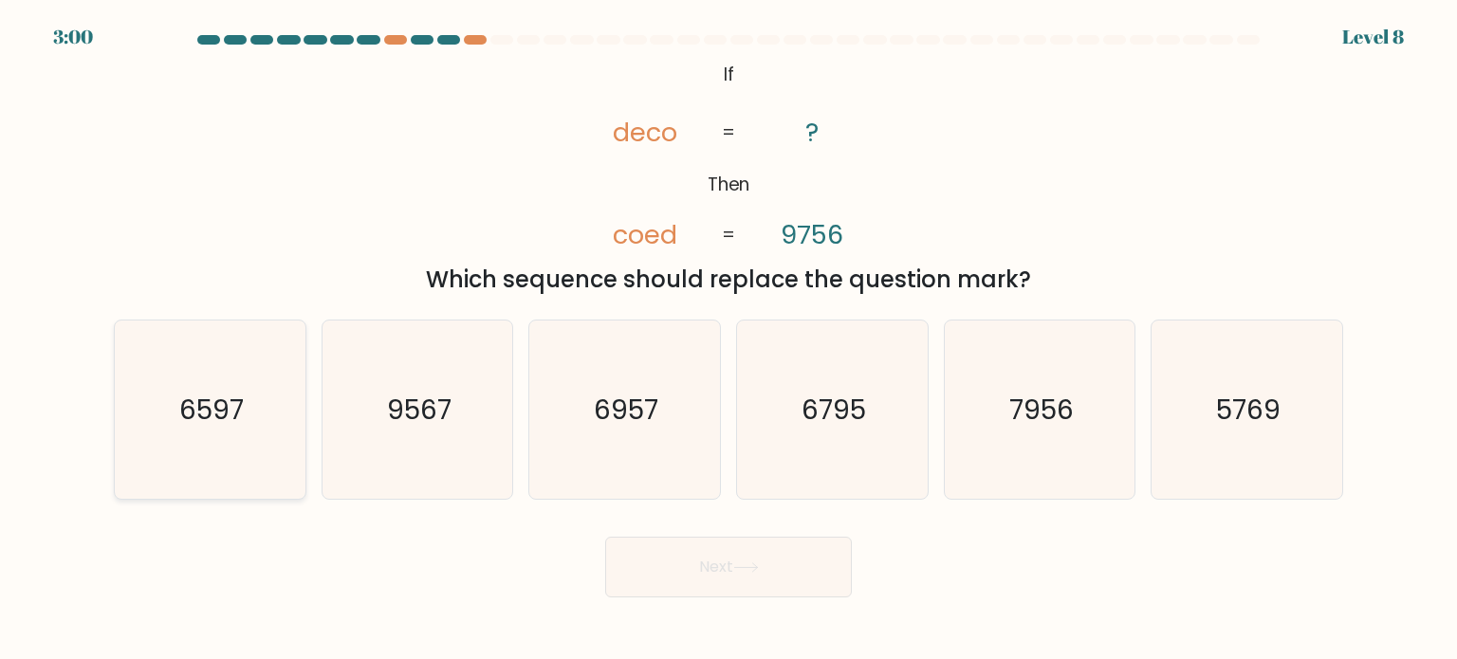
click at [213, 406] on text "6597" at bounding box center [211, 409] width 65 height 38
click at [729, 340] on input "a. 6597" at bounding box center [729, 334] width 1 height 9
radio input "true"
click at [774, 569] on button "Next" at bounding box center [728, 567] width 247 height 61
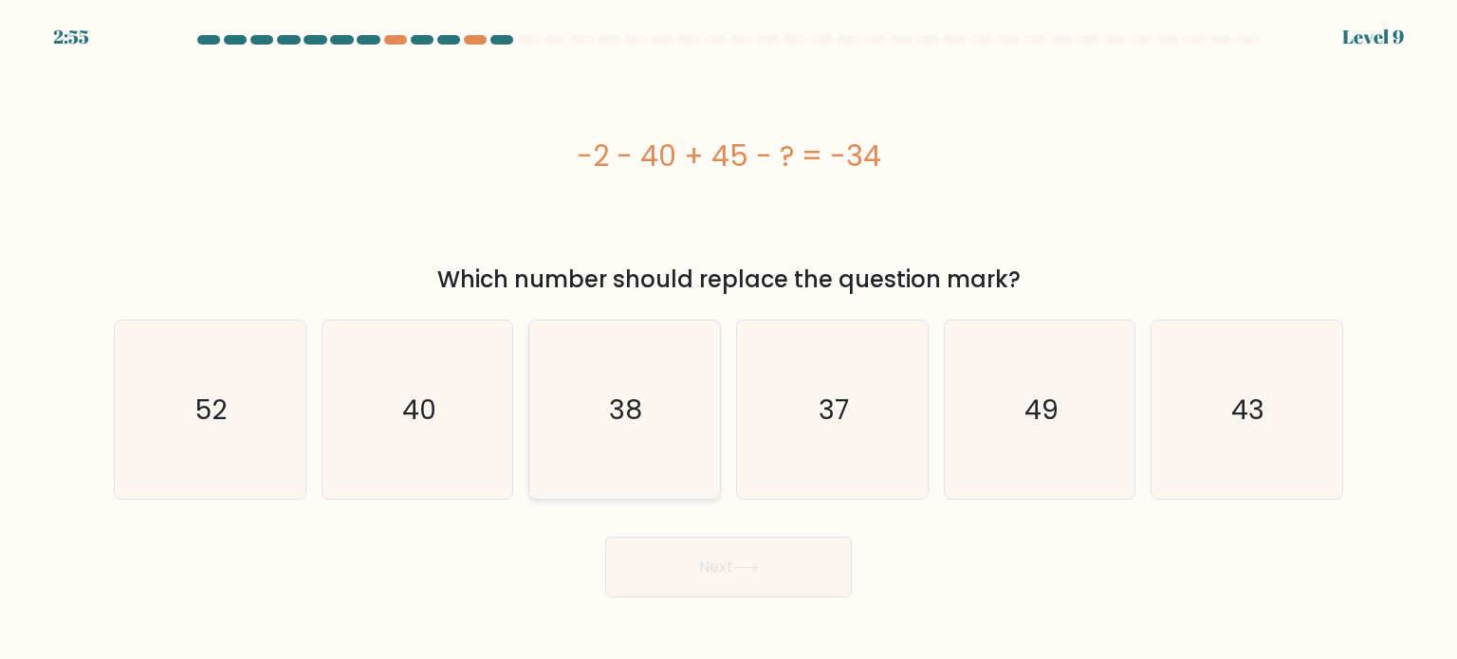
click at [630, 412] on text "38" at bounding box center [626, 409] width 33 height 38
click at [729, 340] on input "c. 38" at bounding box center [729, 334] width 1 height 9
radio input "true"
click at [706, 529] on div "Next" at bounding box center [728, 560] width 1252 height 75
click at [711, 572] on button "Next" at bounding box center [728, 567] width 247 height 61
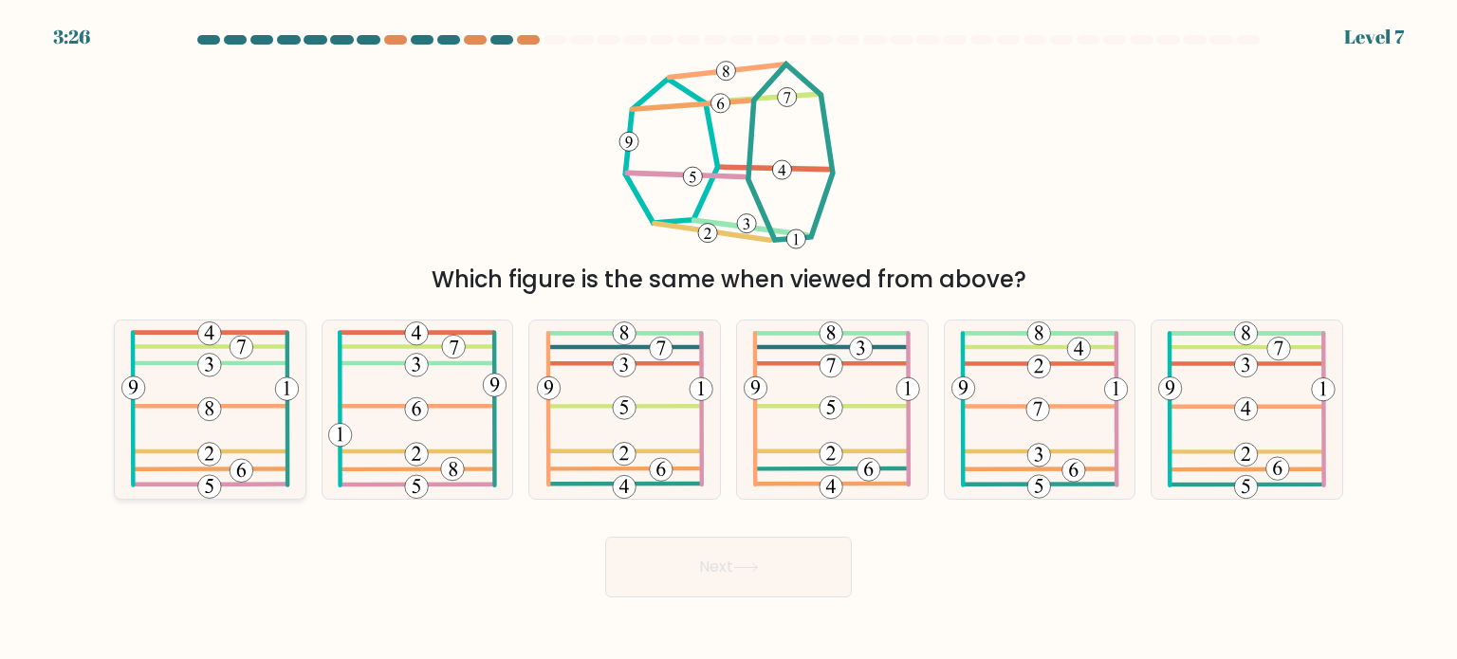
click at [251, 413] on icon at bounding box center [210, 410] width 178 height 178
click at [729, 340] on input "a." at bounding box center [729, 334] width 1 height 9
radio input "true"
click at [730, 566] on button "Next" at bounding box center [728, 567] width 247 height 61
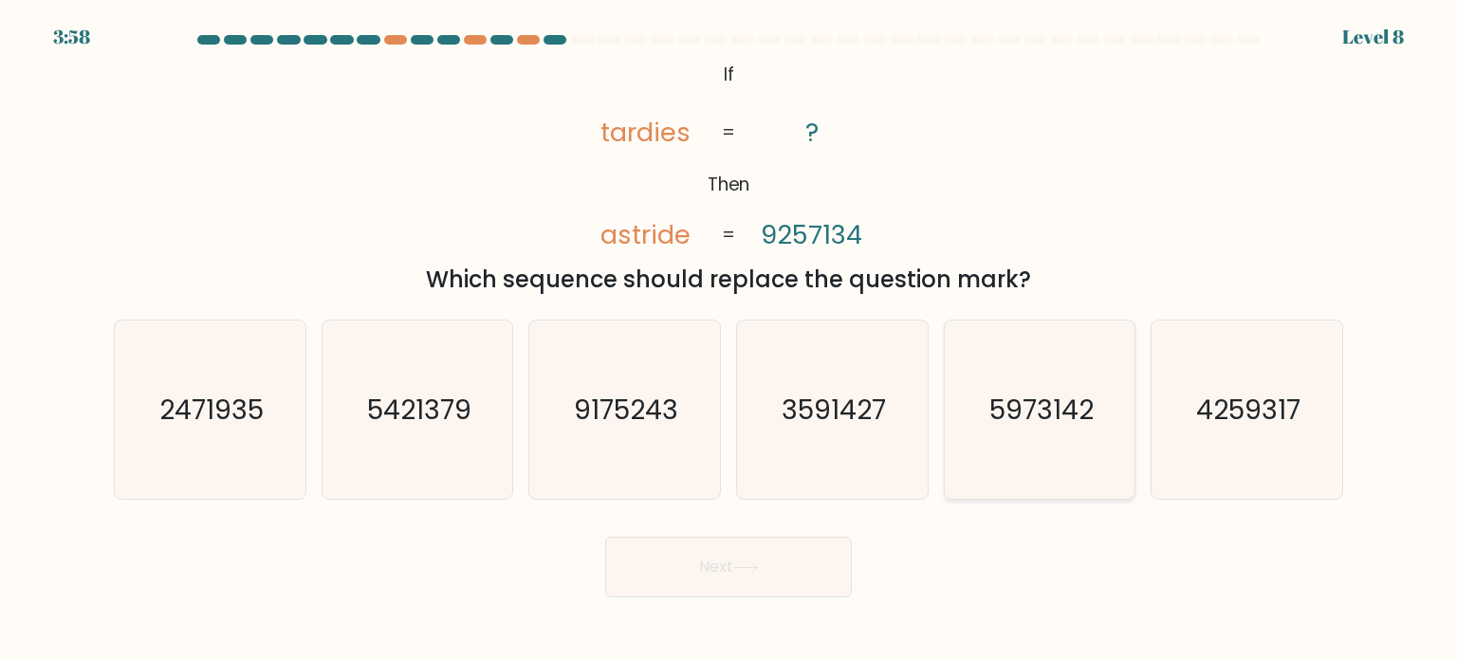
click at [1045, 489] on icon "5973142" at bounding box center [1040, 410] width 178 height 178
click at [730, 340] on input "e. 5973142" at bounding box center [729, 334] width 1 height 9
radio input "true"
click at [687, 563] on button "Next" at bounding box center [728, 567] width 247 height 61
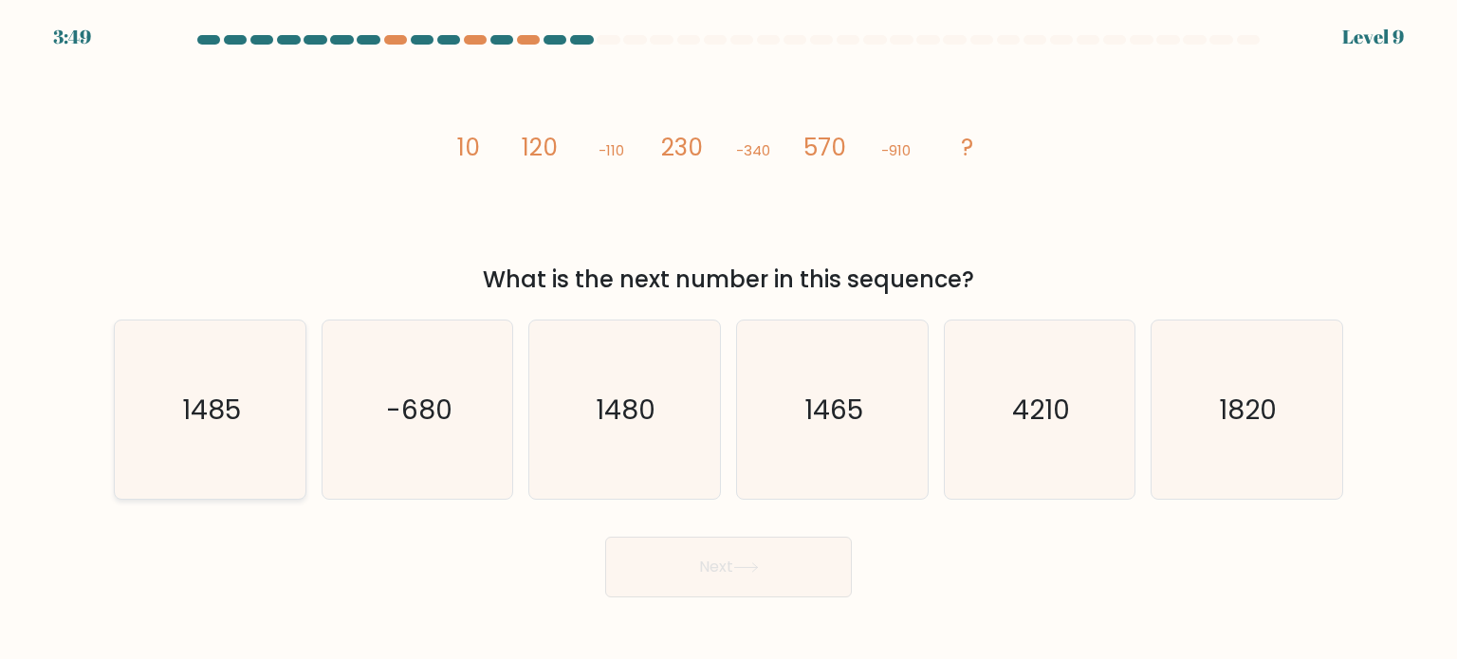
click at [276, 430] on icon "1485" at bounding box center [209, 410] width 178 height 178
click at [729, 340] on input "a. 1485" at bounding box center [729, 334] width 1 height 9
radio input "true"
click at [710, 564] on button "Next" at bounding box center [728, 567] width 247 height 61
click at [672, 374] on icon "1480" at bounding box center [624, 410] width 178 height 178
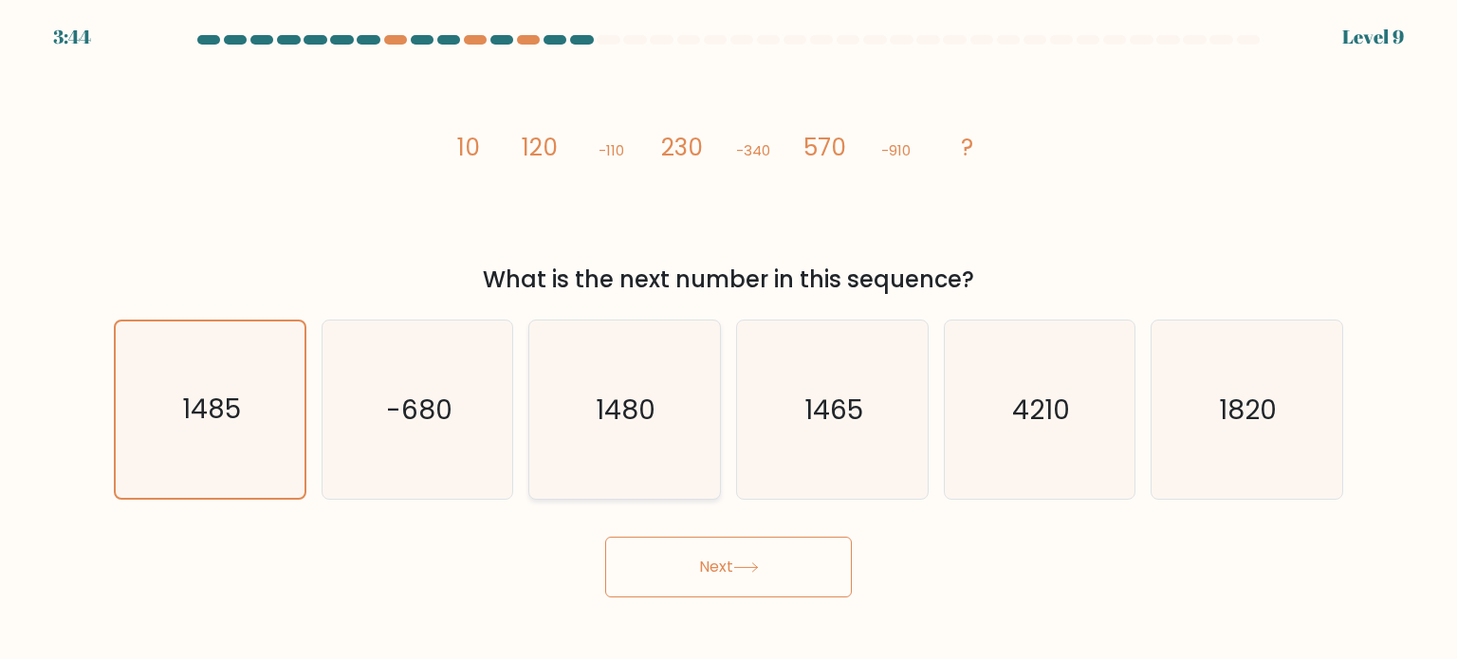
click at [729, 340] on input "c. 1480" at bounding box center [729, 334] width 1 height 9
radio input "true"
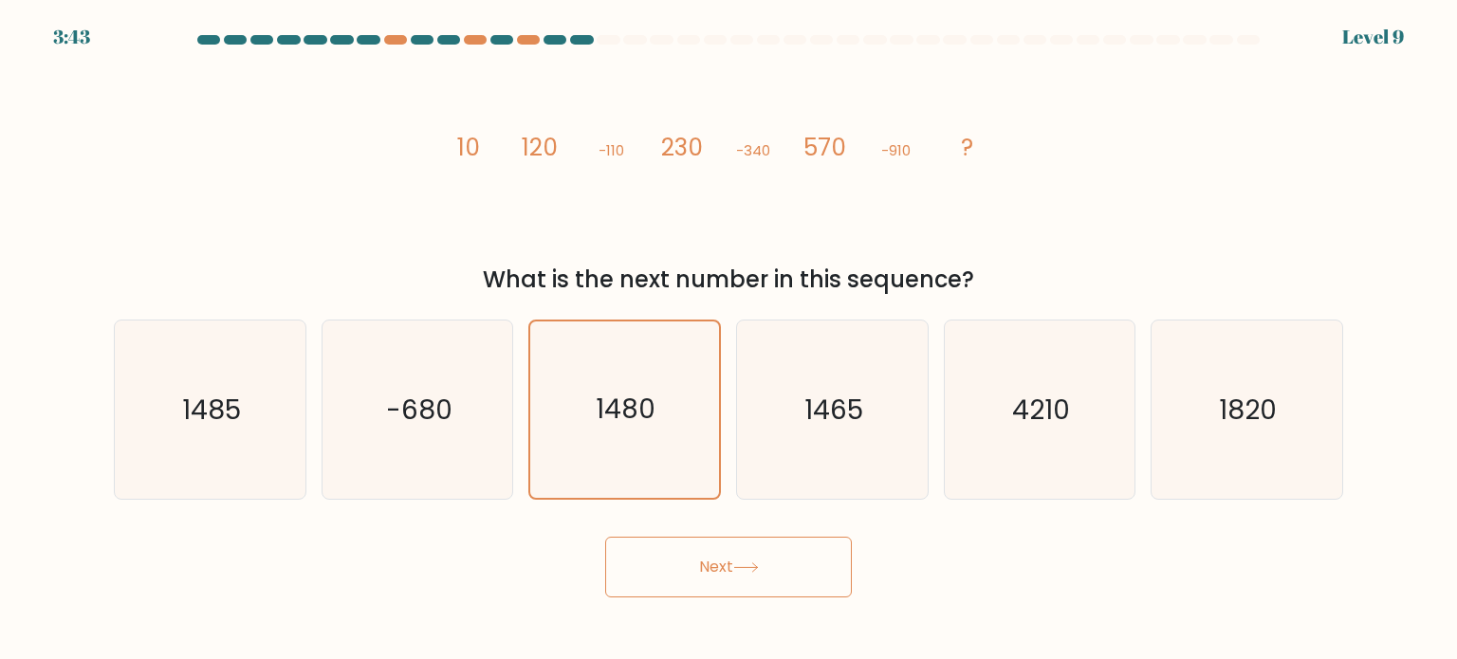
click at [700, 568] on button "Next" at bounding box center [728, 567] width 247 height 61
click at [706, 564] on button "Next" at bounding box center [728, 567] width 247 height 61
click at [757, 568] on icon at bounding box center [745, 568] width 23 height 9
click at [1063, 178] on div "image/svg+xml 10 120 -110 230 -340 570 -910 ? What is the next number in this s…" at bounding box center [728, 177] width 1252 height 240
click at [645, 382] on icon "1480" at bounding box center [624, 410] width 176 height 176
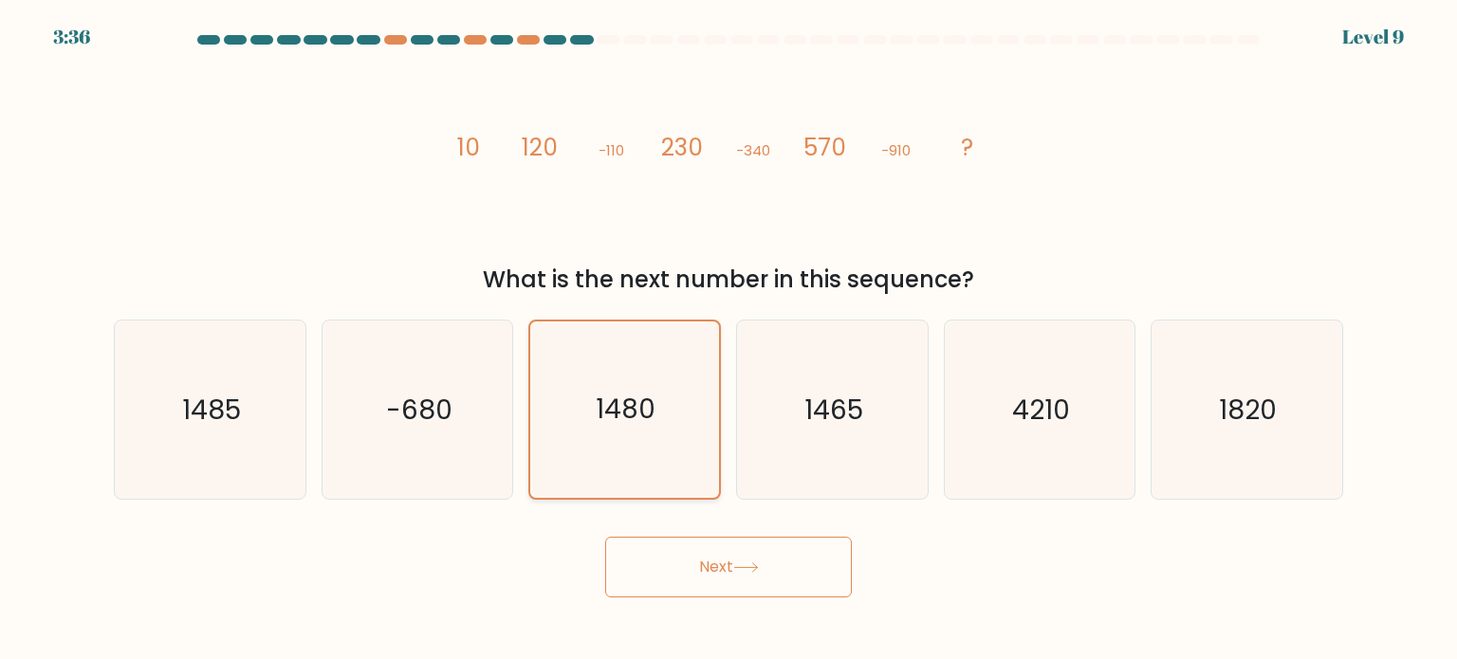
click at [729, 340] on input "c. 1480" at bounding box center [729, 334] width 1 height 9
click at [645, 382] on icon "1480" at bounding box center [624, 410] width 176 height 176
click at [729, 340] on input "c. 1480" at bounding box center [729, 334] width 1 height 9
click at [645, 382] on icon "1480" at bounding box center [624, 410] width 176 height 176
click at [729, 340] on input "c. 1480" at bounding box center [729, 334] width 1 height 9
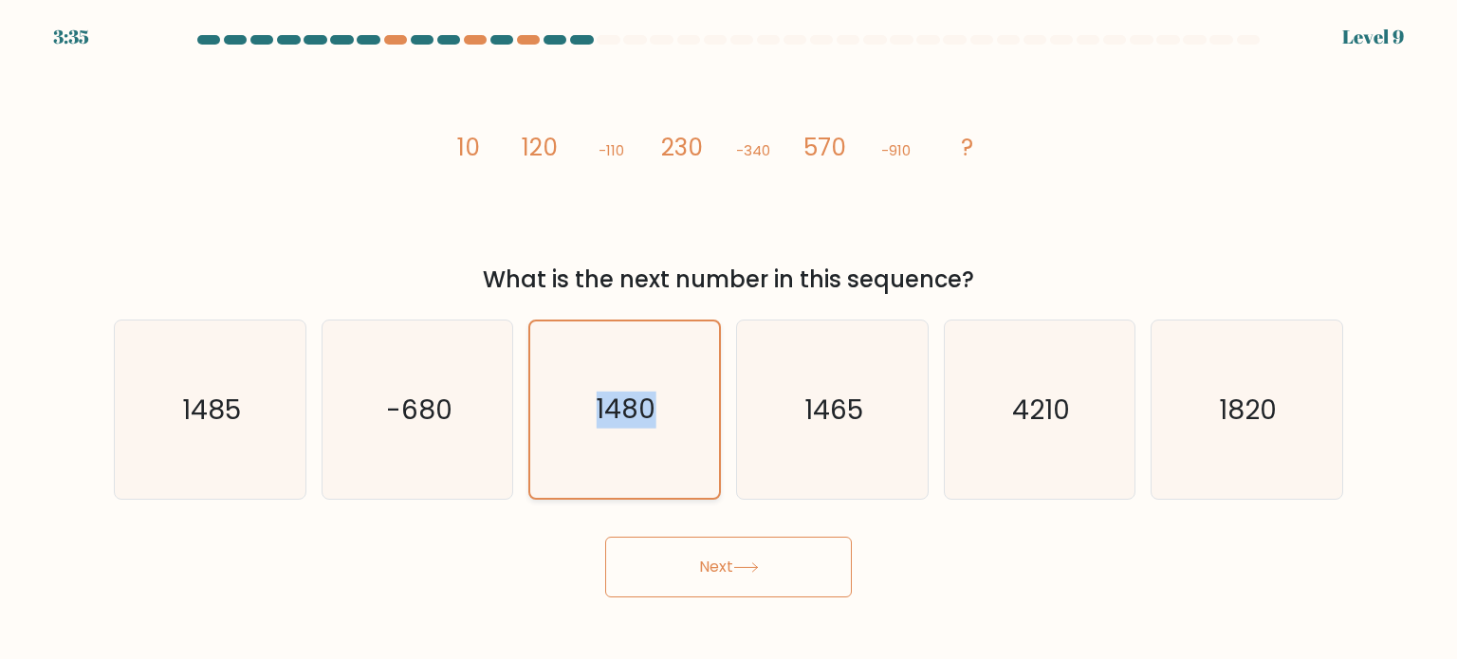
click at [645, 382] on icon "1480" at bounding box center [624, 410] width 176 height 176
click at [729, 340] on input "c. 1480" at bounding box center [729, 334] width 1 height 9
click at [723, 567] on button "Next" at bounding box center [728, 567] width 247 height 61
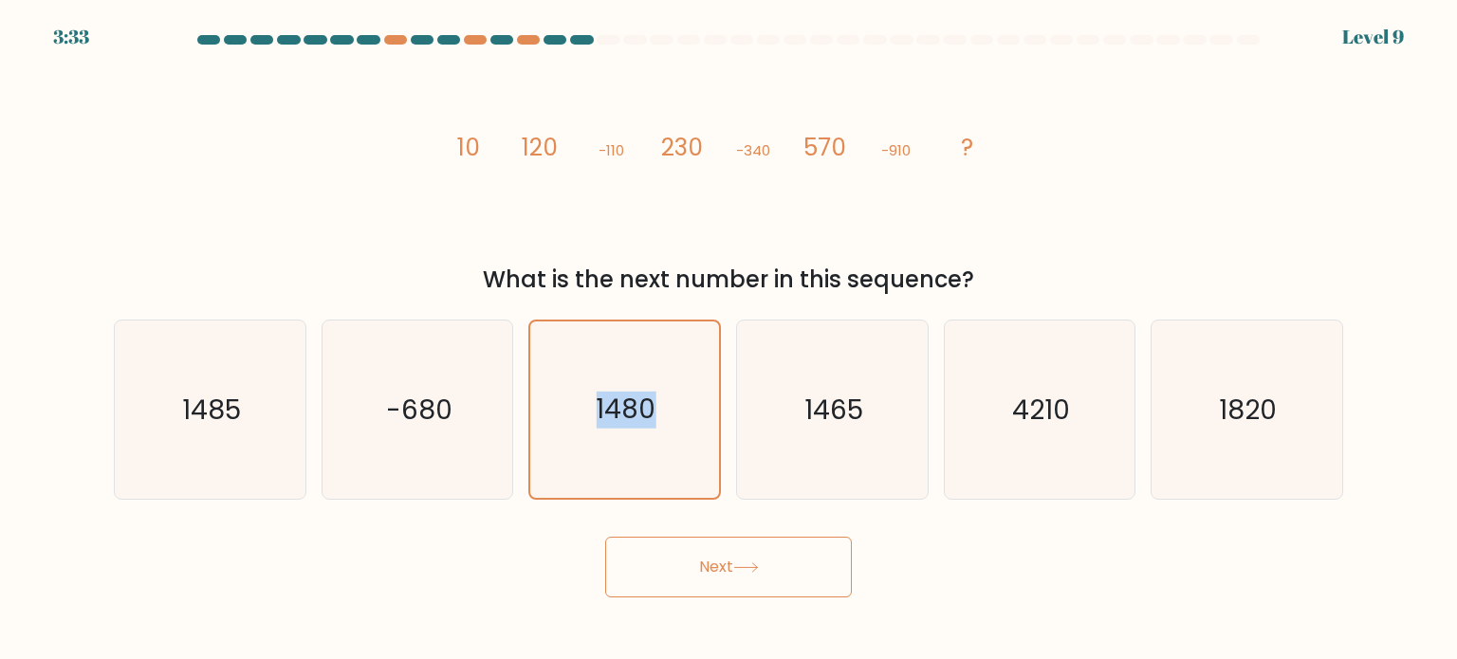
click at [723, 567] on button "Next" at bounding box center [728, 567] width 247 height 61
click at [710, 546] on button "Next" at bounding box center [728, 567] width 247 height 61
click at [778, 576] on button "Next" at bounding box center [728, 567] width 247 height 61
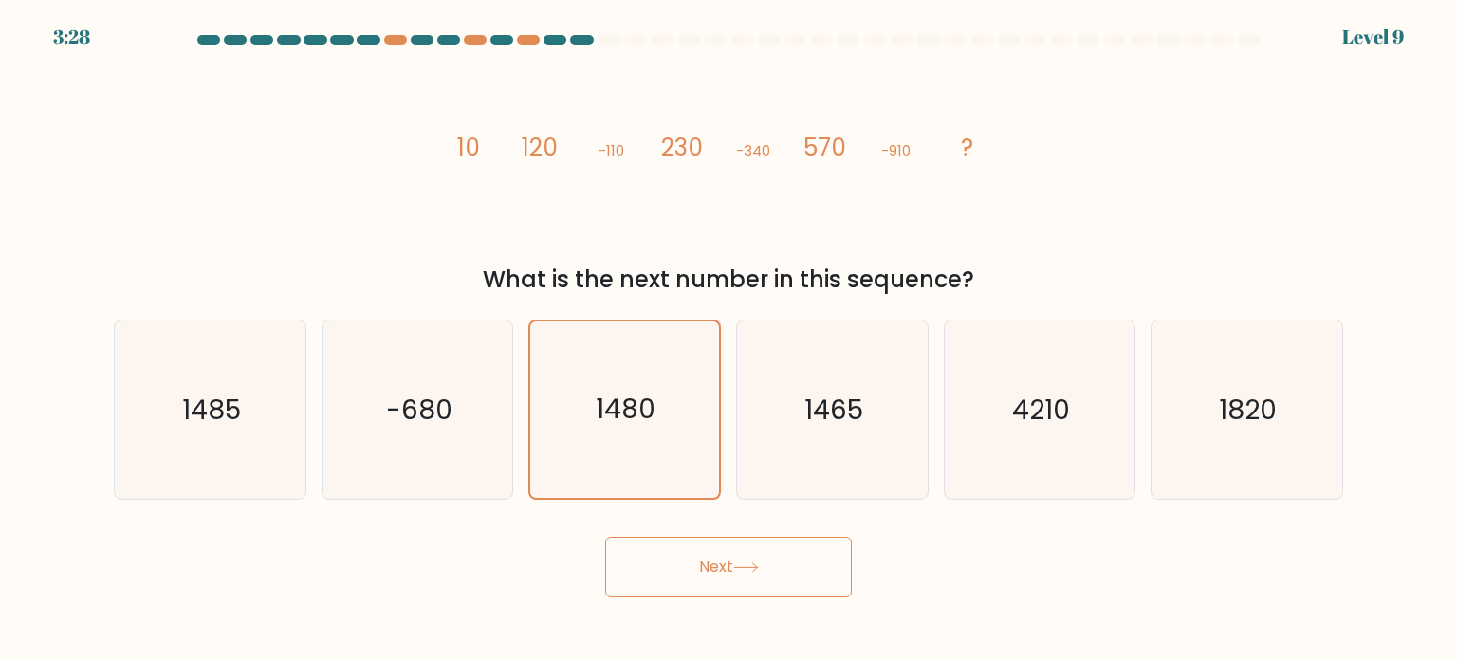
click at [839, 180] on icon "image/svg+xml 10 120 -110 230 -340 570 -910 ?" at bounding box center [728, 156] width 569 height 198
click at [623, 348] on icon "1480" at bounding box center [624, 410] width 176 height 176
click at [729, 340] on input "c. 1480" at bounding box center [729, 334] width 1 height 9
click at [636, 6] on div "3:24 Level 9" at bounding box center [728, 11] width 1457 height 23
click at [614, 35] on div at bounding box center [608, 39] width 23 height 9
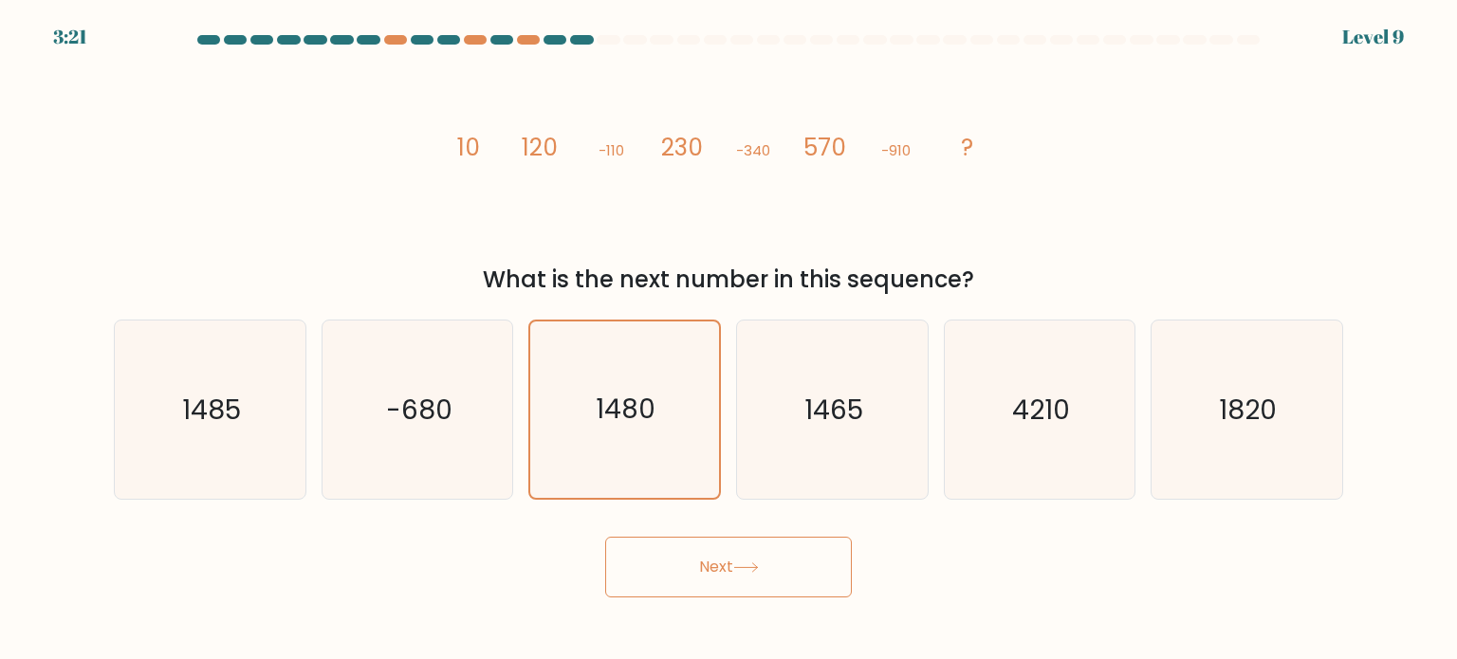
click at [724, 546] on button "Next" at bounding box center [728, 567] width 247 height 61
click at [636, 416] on text "1480" at bounding box center [627, 409] width 60 height 38
click at [729, 340] on input "c. [DATE]" at bounding box center [729, 334] width 1 height 9
radio input "true"
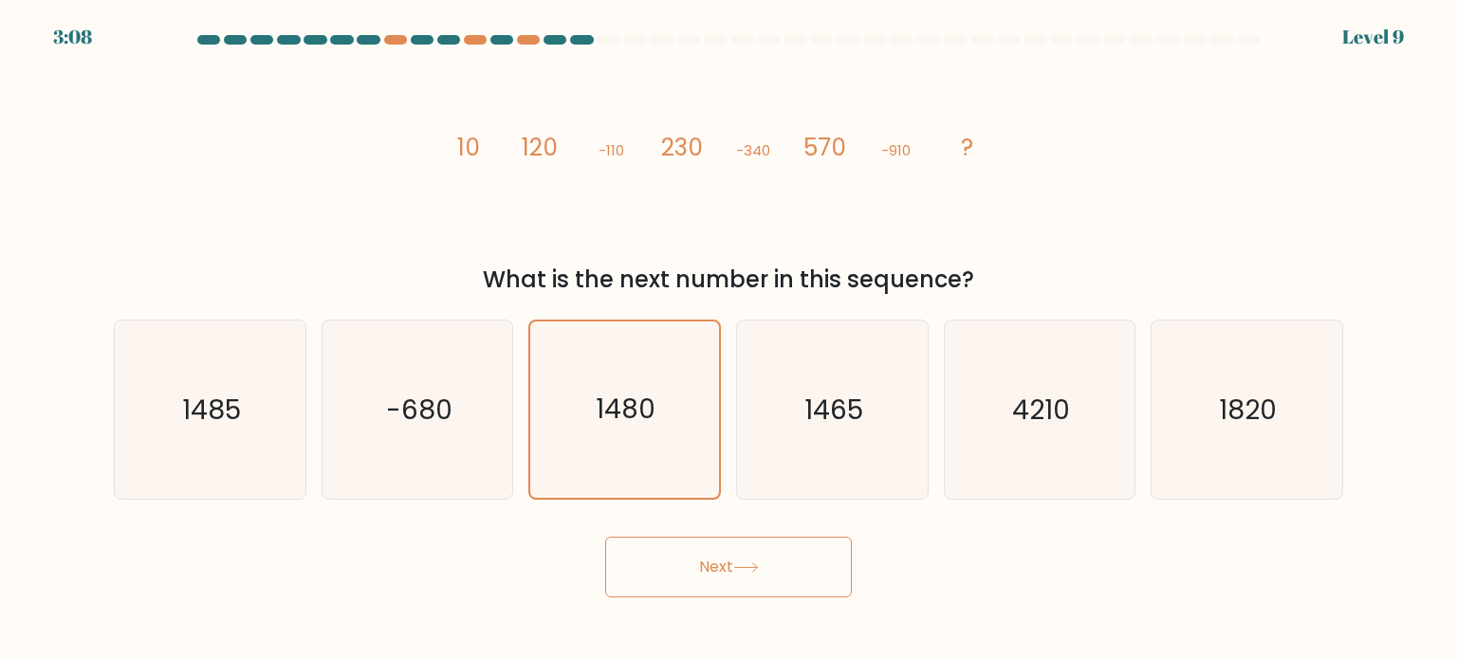
click at [699, 576] on button "Next" at bounding box center [728, 567] width 247 height 61
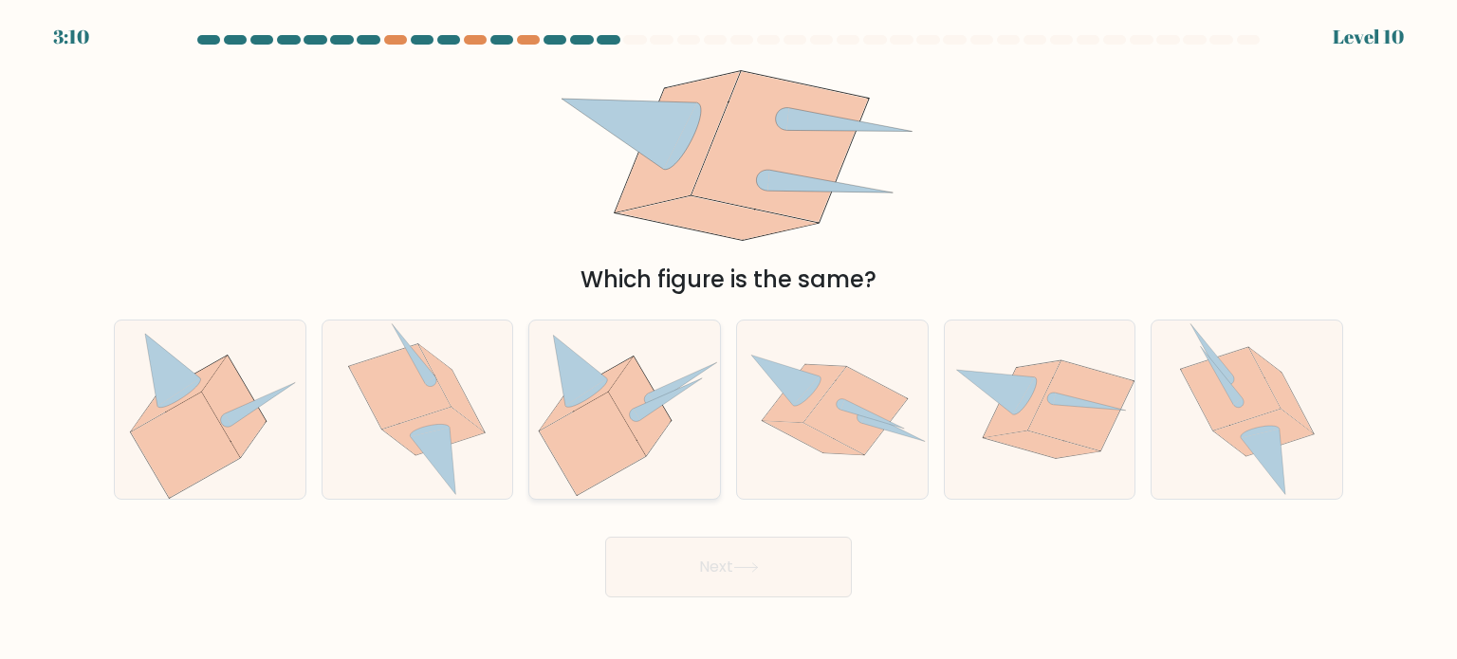
click at [613, 401] on icon at bounding box center [593, 444] width 106 height 102
click at [729, 340] on input "c." at bounding box center [729, 334] width 1 height 9
radio input "true"
click at [786, 410] on icon at bounding box center [804, 393] width 83 height 58
click at [730, 340] on input "d." at bounding box center [729, 334] width 1 height 9
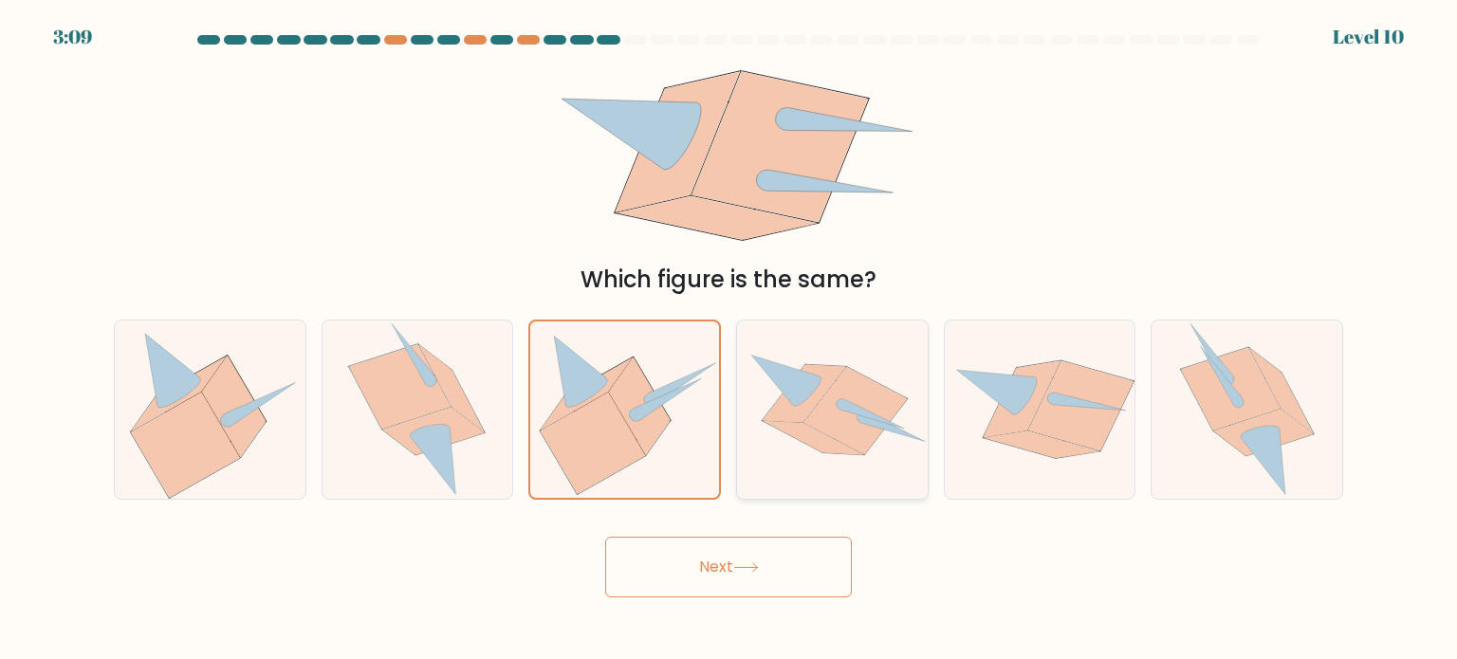
radio input "true"
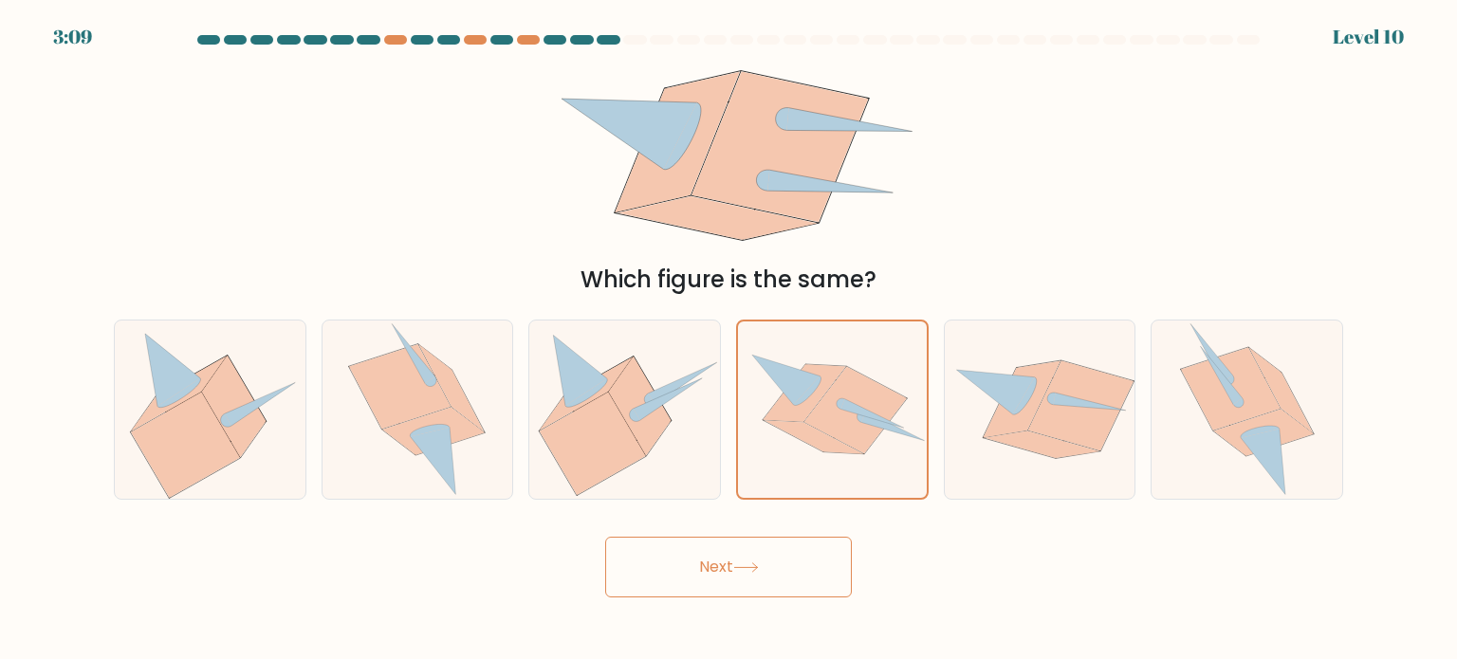
click at [752, 576] on button "Next" at bounding box center [728, 567] width 247 height 61
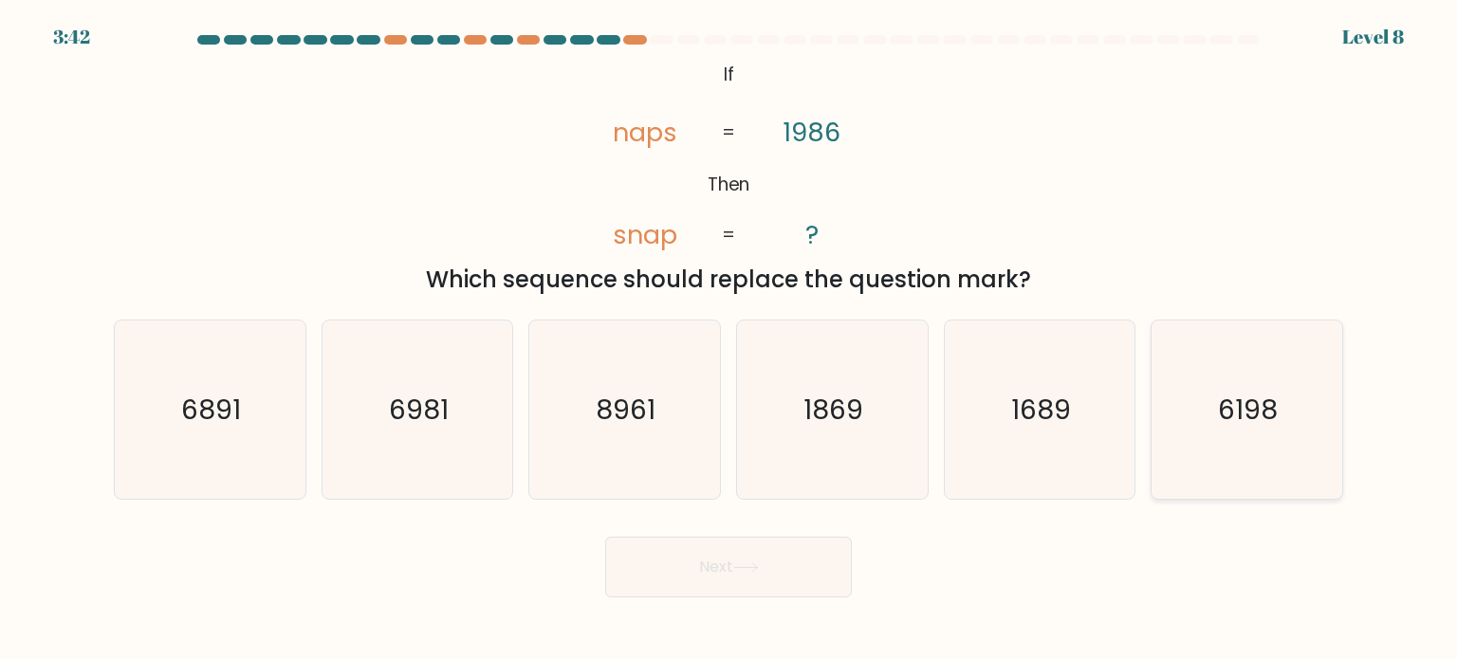
click at [1275, 399] on text "6198" at bounding box center [1249, 409] width 60 height 38
click at [730, 340] on input "f. 6198" at bounding box center [729, 334] width 1 height 9
radio input "true"
click at [729, 553] on button "Next" at bounding box center [728, 567] width 247 height 61
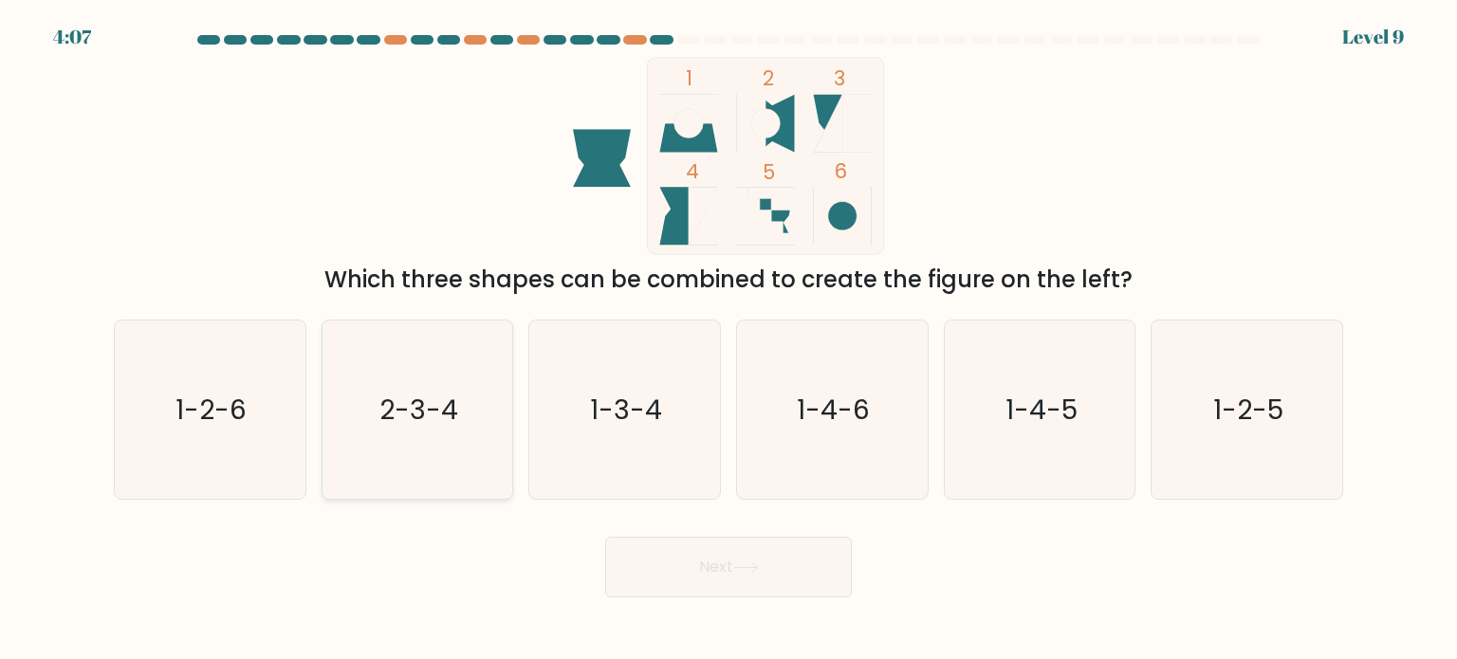
click at [353, 445] on icon "2-3-4" at bounding box center [417, 410] width 178 height 178
click at [729, 340] on input "b. 2-3-4" at bounding box center [729, 334] width 1 height 9
radio input "true"
click at [731, 565] on button "Next" at bounding box center [728, 567] width 247 height 61
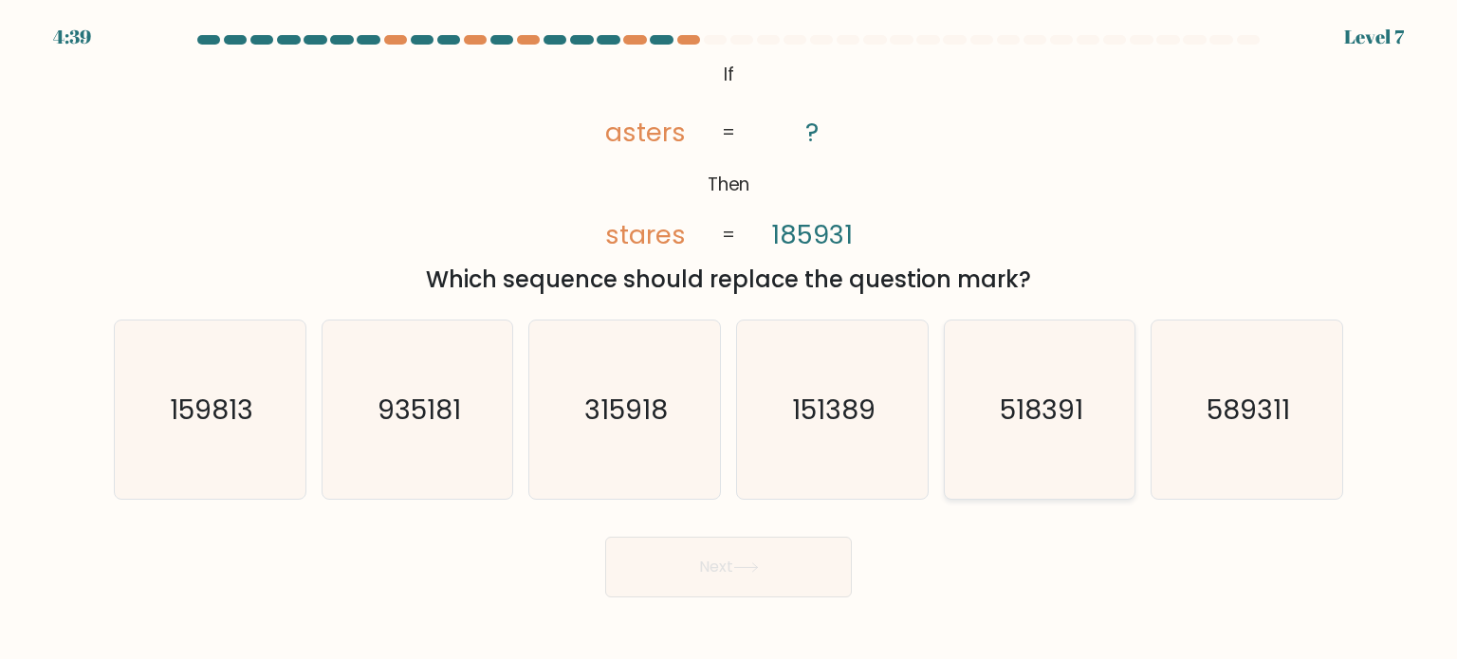
click at [1089, 416] on icon "518391" at bounding box center [1040, 410] width 178 height 178
click at [730, 340] on input "e. 518391" at bounding box center [729, 334] width 1 height 9
radio input "true"
click at [698, 572] on button "Next" at bounding box center [728, 567] width 247 height 61
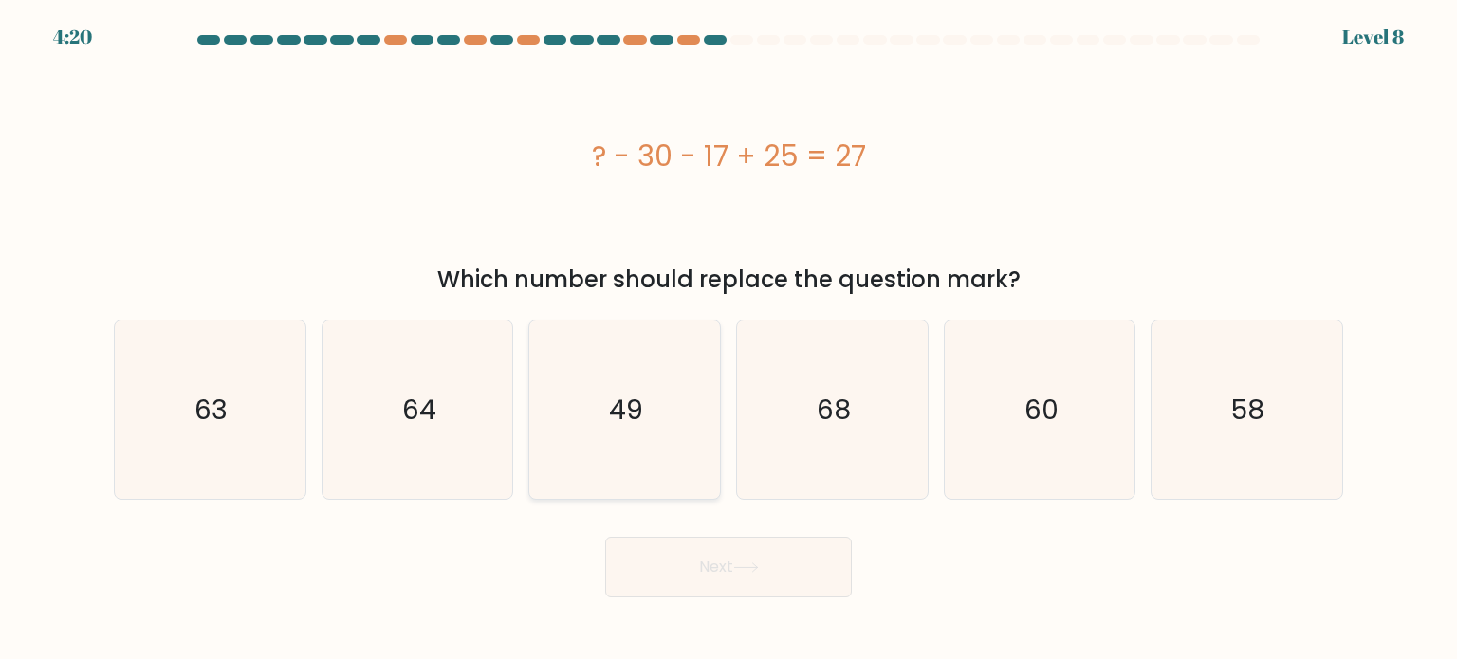
click at [630, 392] on text "49" at bounding box center [627, 409] width 34 height 38
click at [729, 340] on input "c. 49" at bounding box center [729, 334] width 1 height 9
radio input "true"
click at [724, 572] on button "Next" at bounding box center [728, 567] width 247 height 61
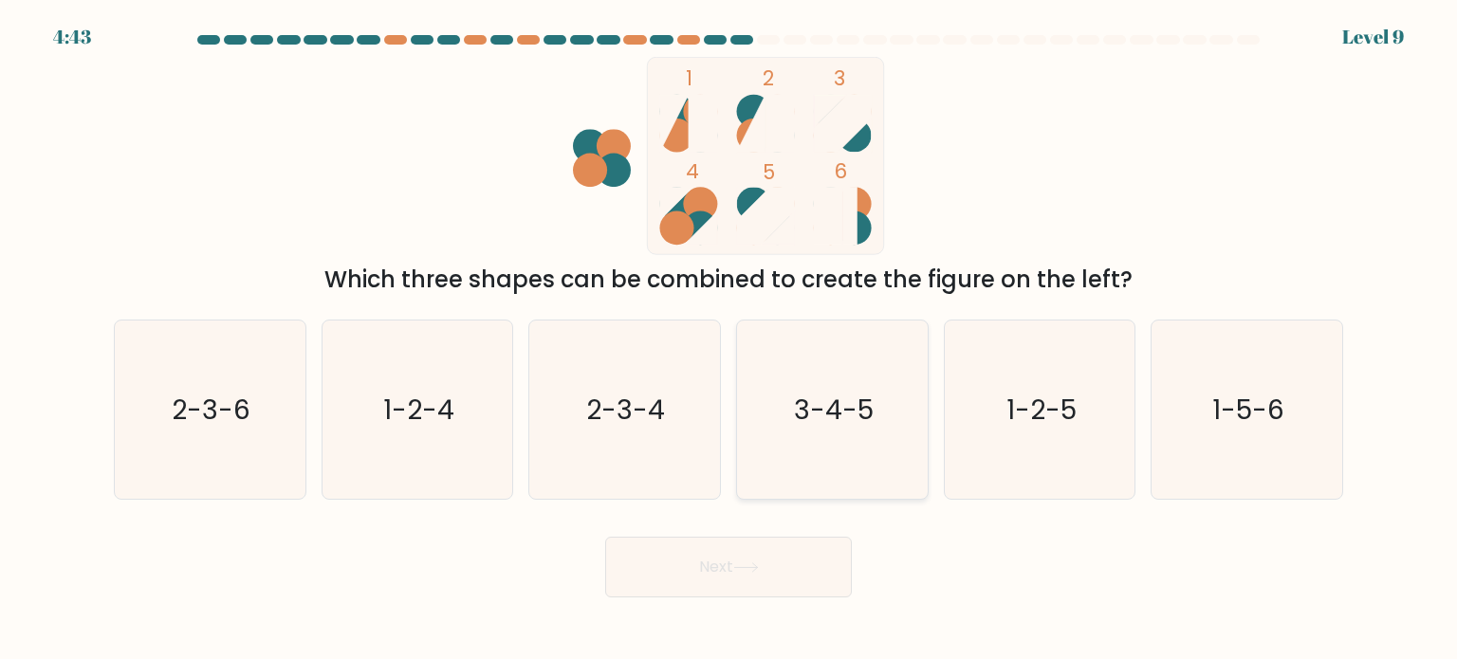
click at [802, 382] on icon "3-4-5" at bounding box center [832, 410] width 178 height 178
click at [730, 340] on input "d. 3-4-5" at bounding box center [729, 334] width 1 height 9
radio input "true"
click at [724, 589] on button "Next" at bounding box center [728, 567] width 247 height 61
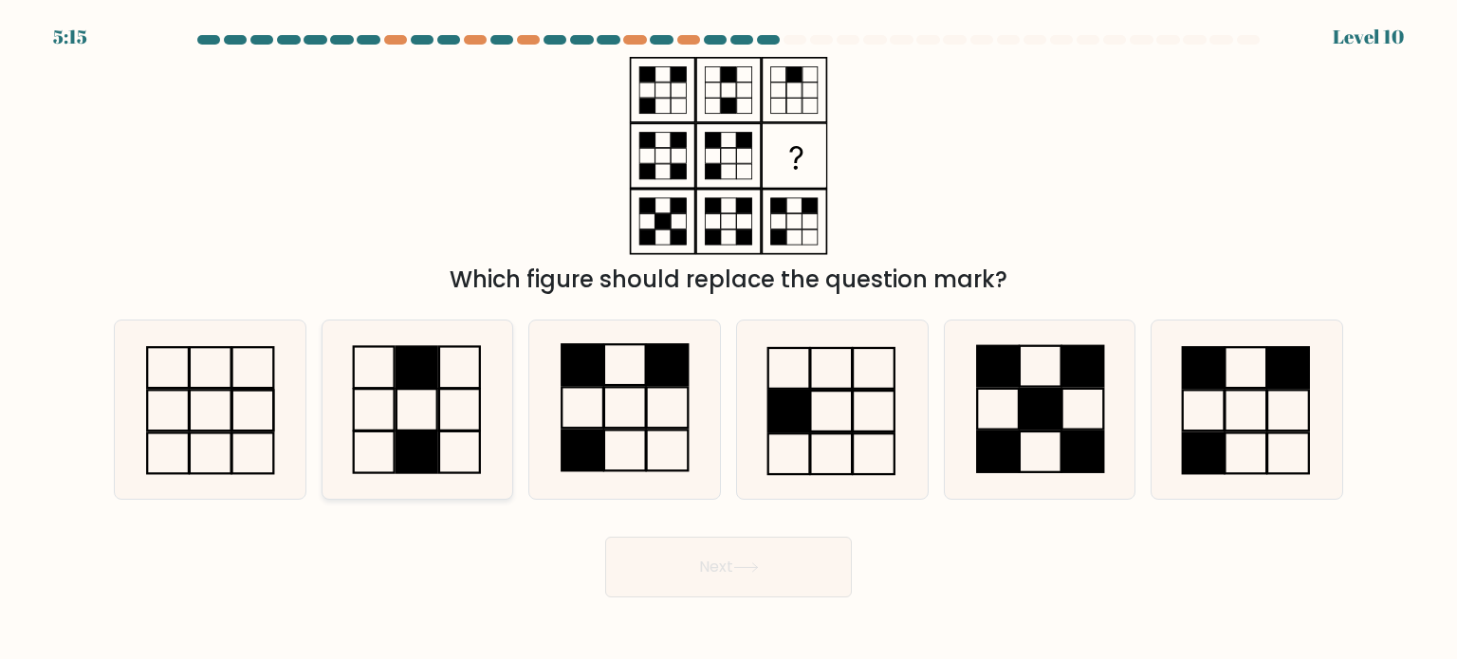
click at [473, 390] on icon at bounding box center [417, 410] width 178 height 178
click at [729, 340] on input "b." at bounding box center [729, 334] width 1 height 9
radio input "true"
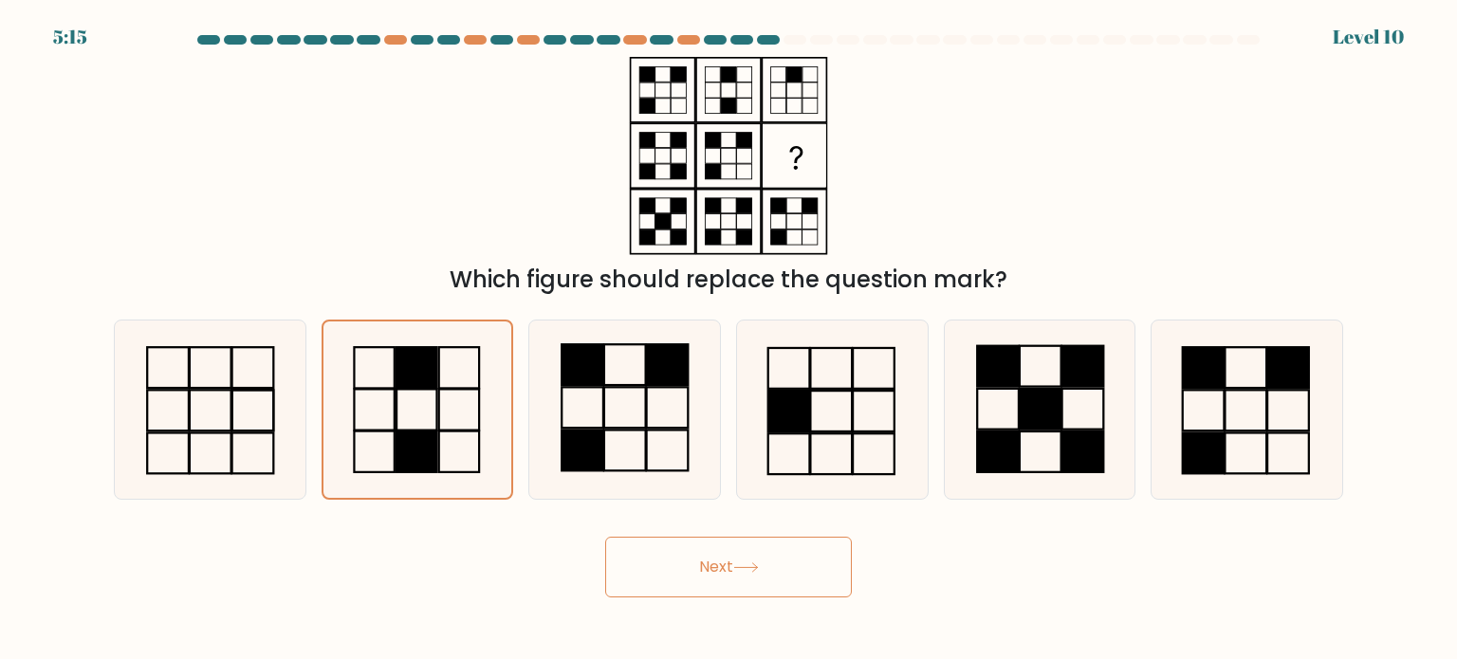
click at [722, 568] on button "Next" at bounding box center [728, 567] width 247 height 61
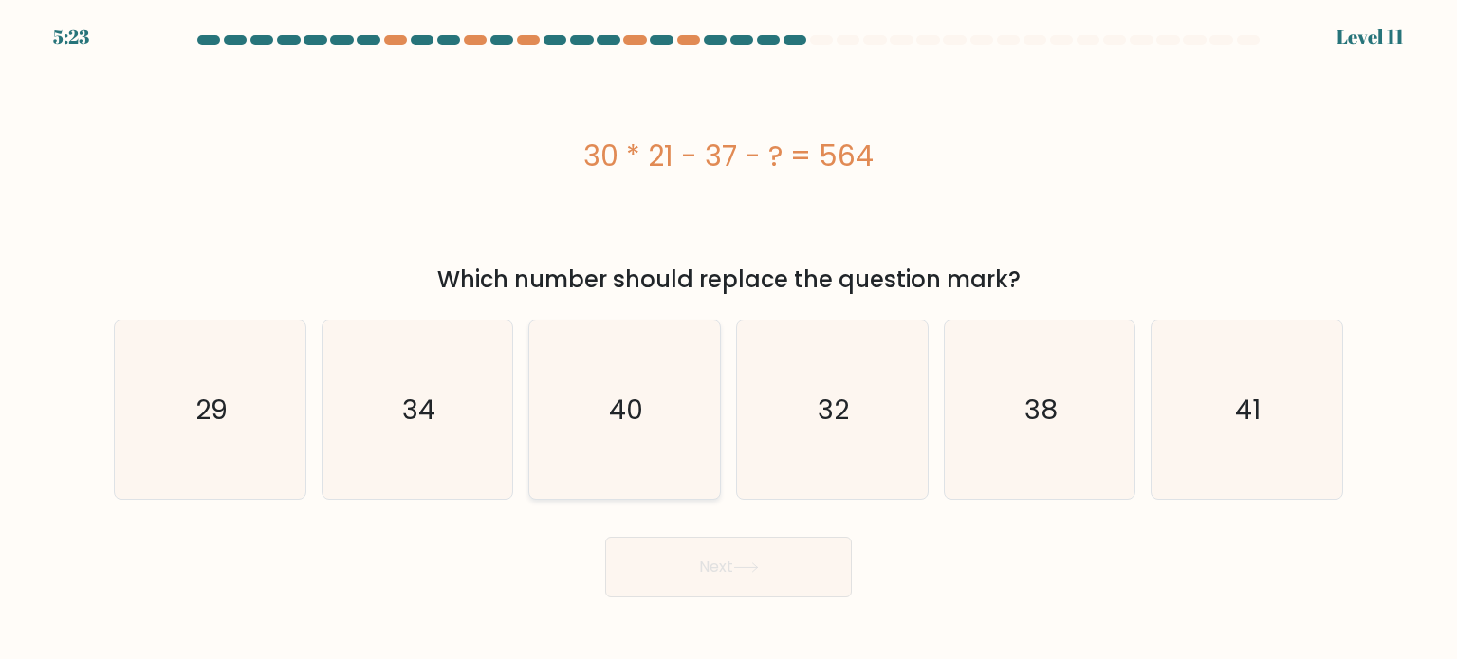
click at [647, 387] on icon "40" at bounding box center [624, 410] width 178 height 178
click at [729, 340] on input "c. 40" at bounding box center [729, 334] width 1 height 9
radio input "true"
click at [737, 583] on button "Next" at bounding box center [728, 567] width 247 height 61
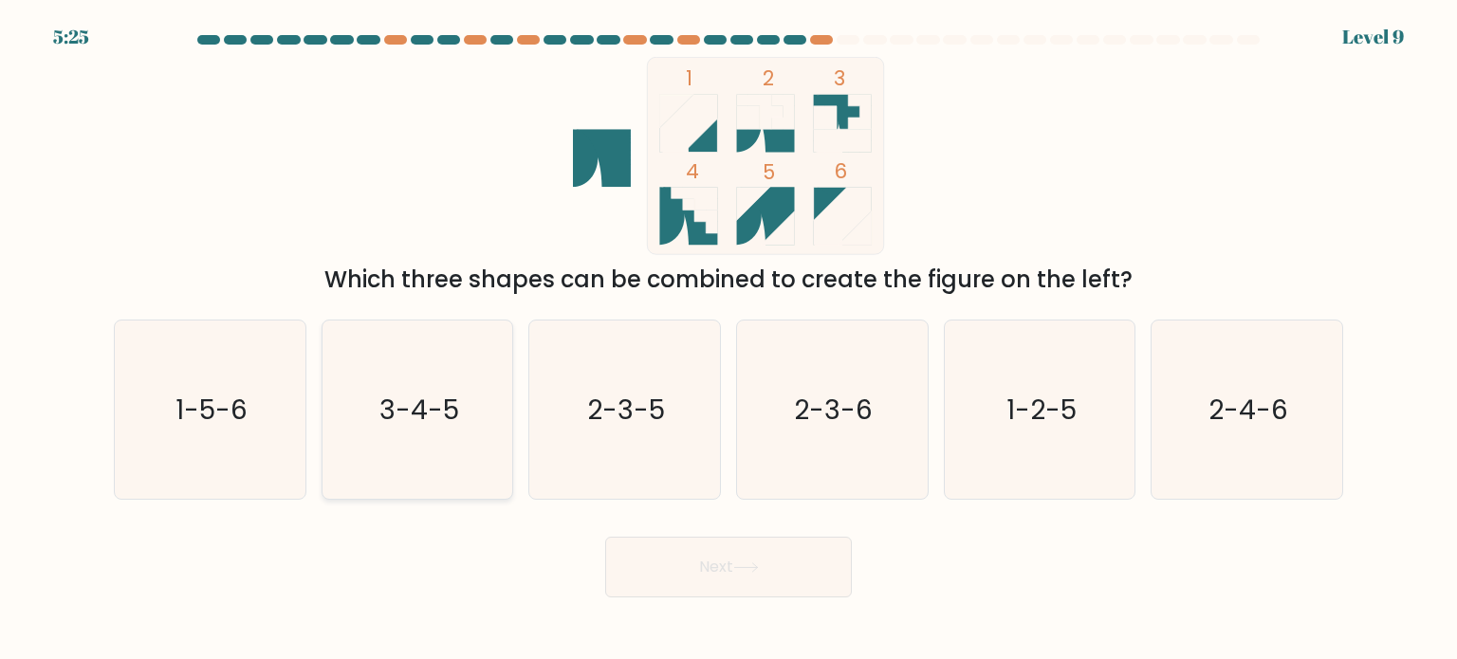
click at [388, 453] on icon "3-4-5" at bounding box center [417, 410] width 178 height 178
click at [729, 340] on input "b. 3-4-5" at bounding box center [729, 334] width 1 height 9
radio input "true"
click at [726, 546] on button "Next" at bounding box center [728, 567] width 247 height 61
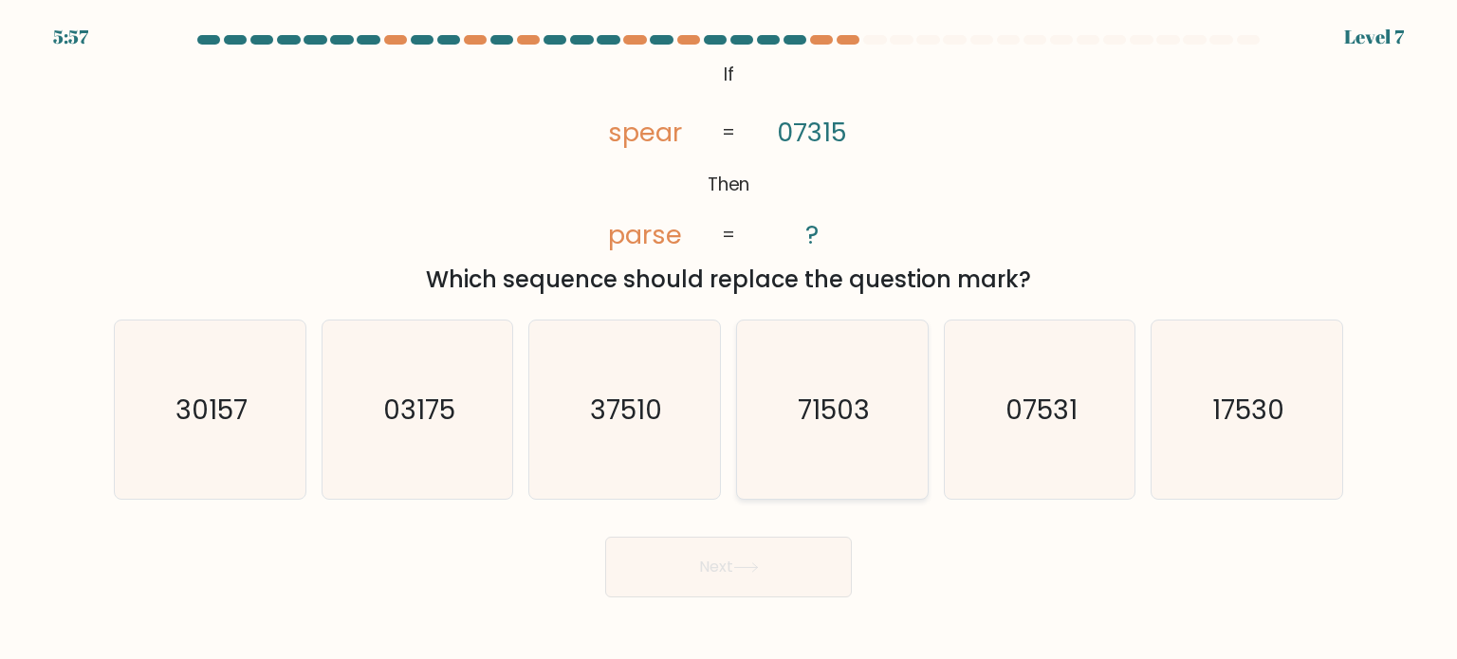
click at [892, 405] on icon "71503" at bounding box center [832, 410] width 178 height 178
click at [730, 340] on input "d. 71503" at bounding box center [729, 334] width 1 height 9
radio input "true"
click at [709, 567] on button "Next" at bounding box center [728, 567] width 247 height 61
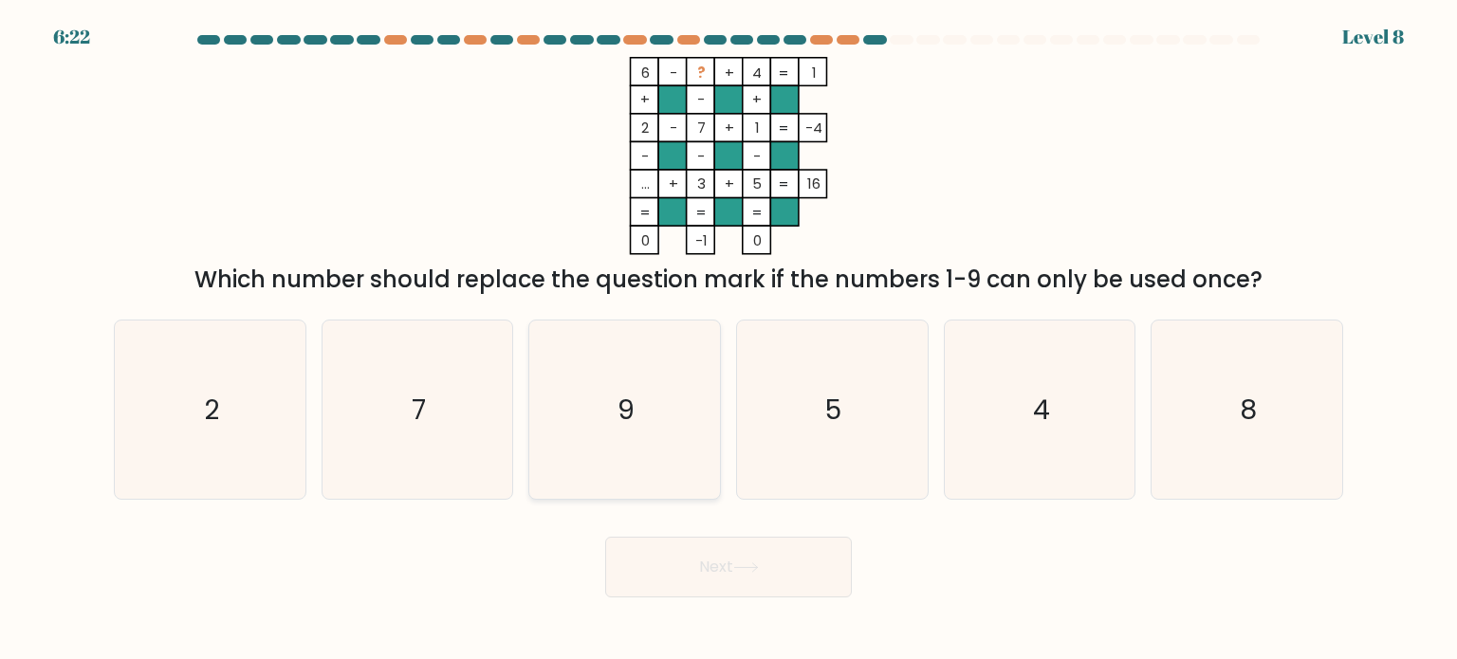
click at [620, 403] on text "9" at bounding box center [627, 409] width 17 height 38
click at [729, 340] on input "c. 9" at bounding box center [729, 334] width 1 height 9
radio input "true"
click at [713, 576] on button "Next" at bounding box center [728, 567] width 247 height 61
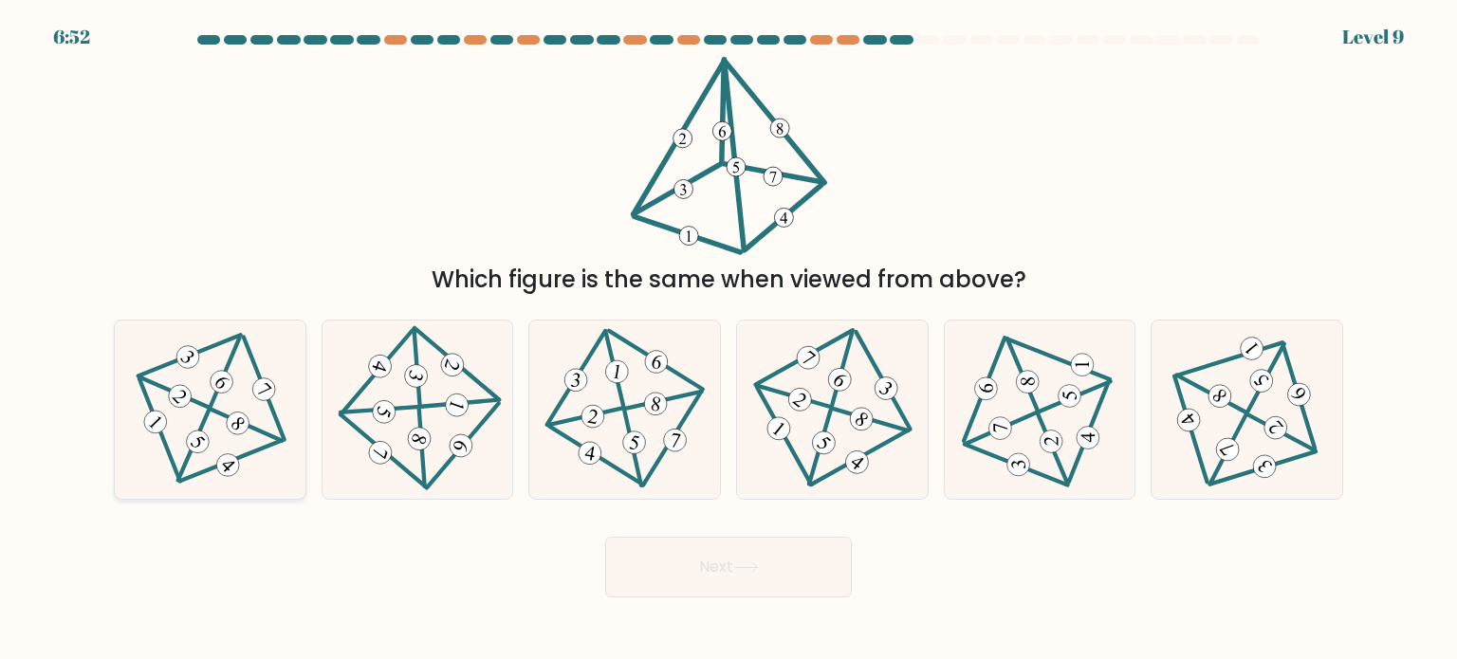
click at [146, 404] on icon at bounding box center [210, 409] width 145 height 143
click at [729, 340] on input "a." at bounding box center [729, 334] width 1 height 9
radio input "true"
click at [743, 487] on div at bounding box center [832, 410] width 193 height 180
click at [730, 340] on input "d." at bounding box center [729, 334] width 1 height 9
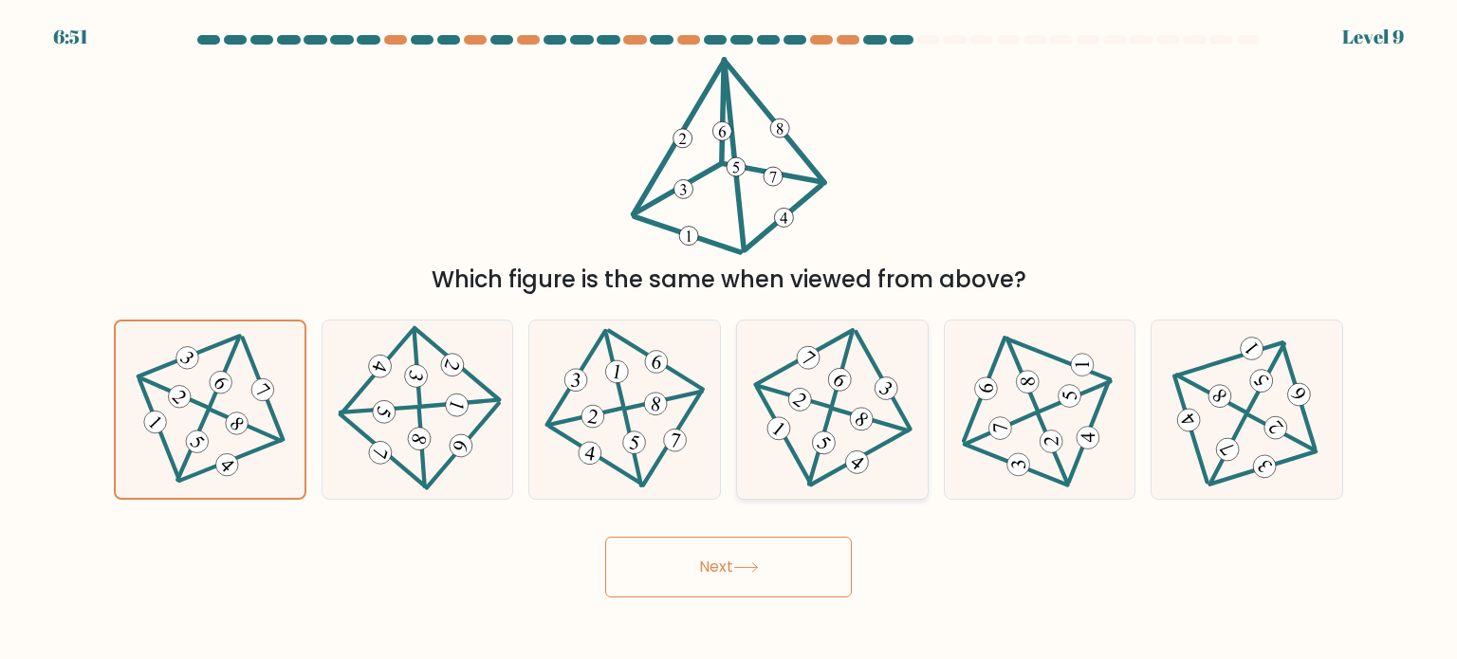
radio input "true"
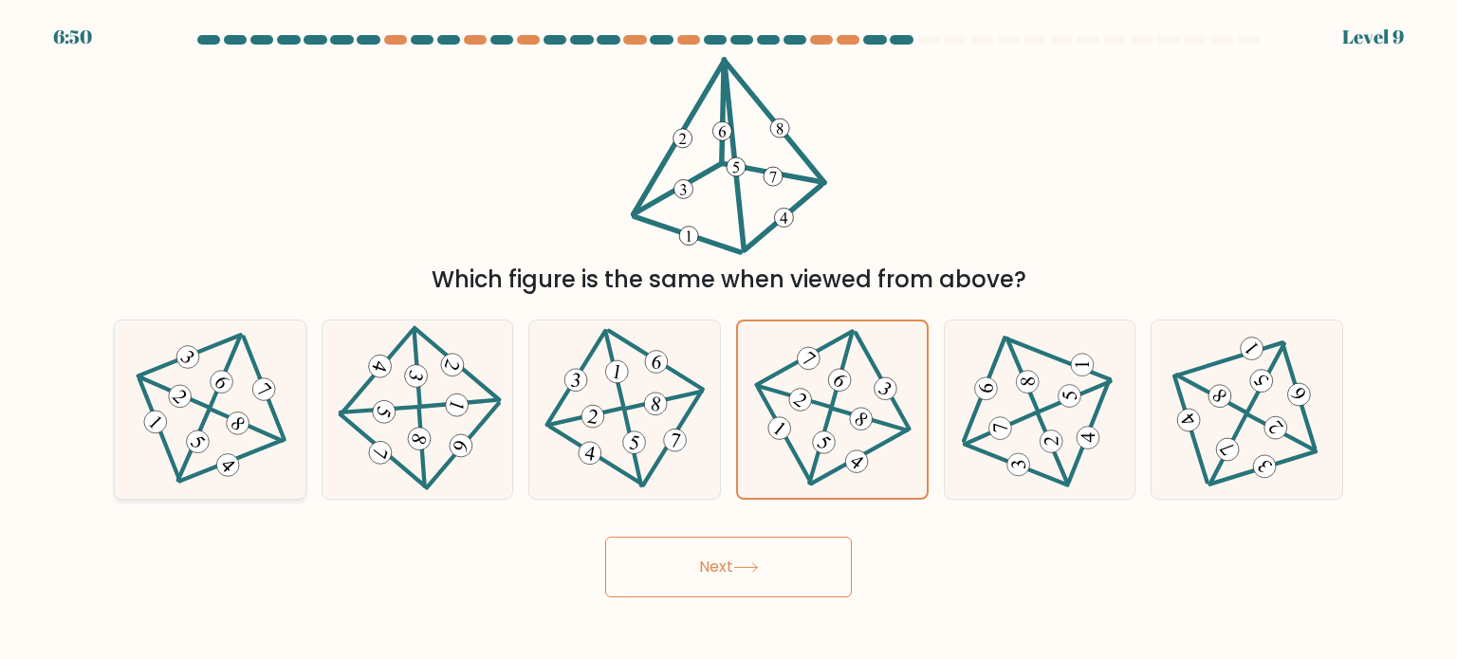
click at [290, 452] on div at bounding box center [210, 410] width 193 height 180
click at [729, 340] on input "a." at bounding box center [729, 334] width 1 height 9
radio input "true"
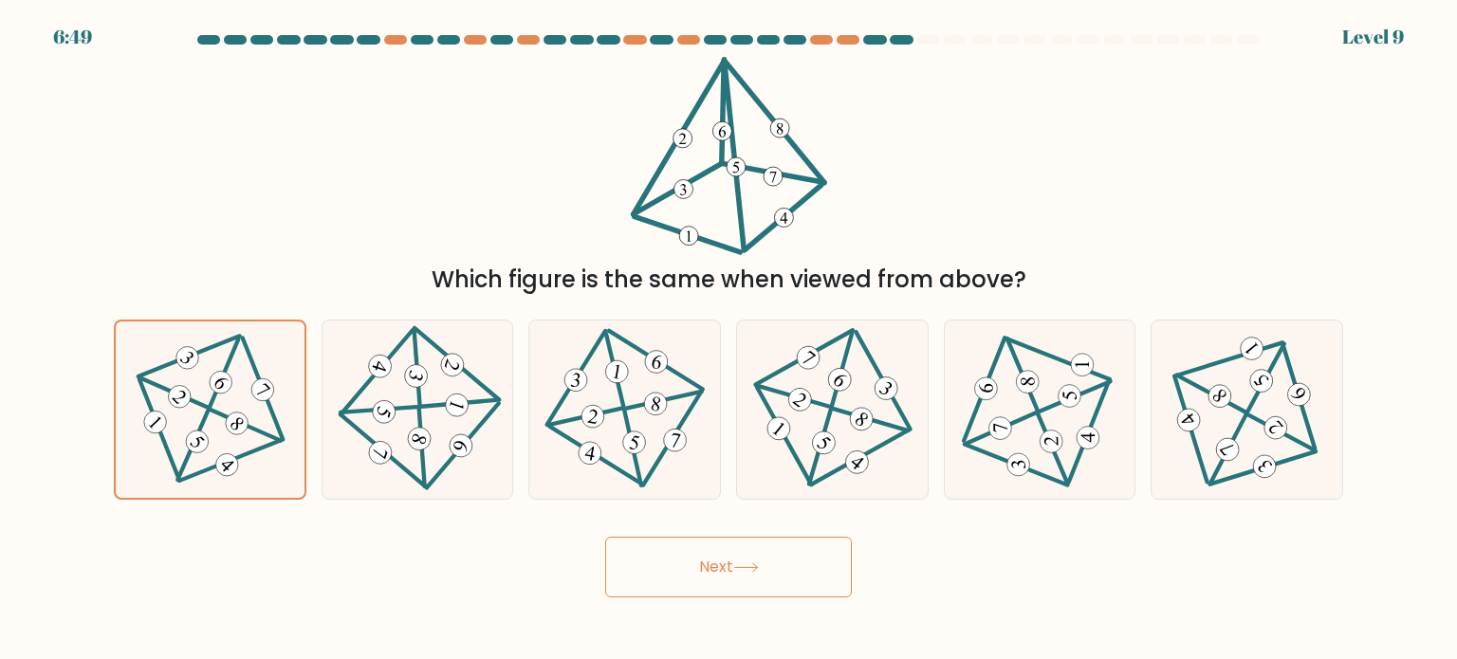
click at [748, 590] on button "Next" at bounding box center [728, 567] width 247 height 61
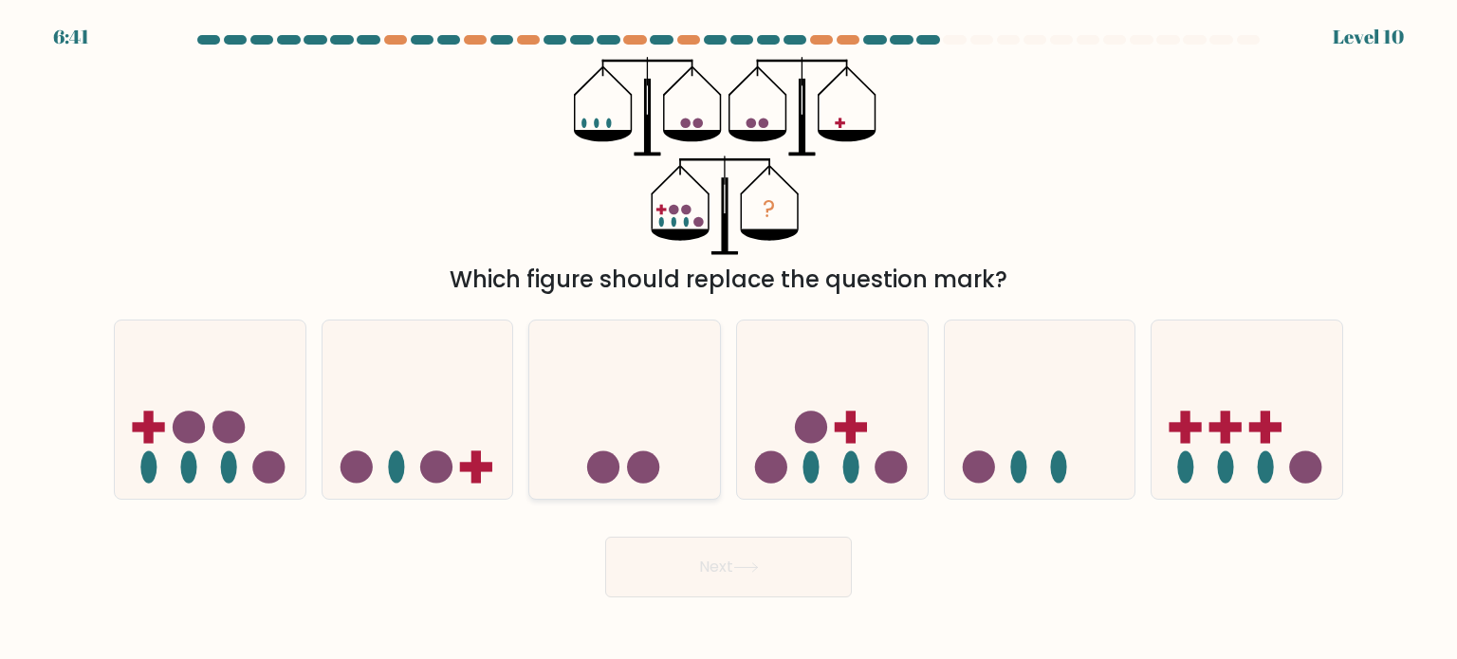
click at [648, 398] on icon at bounding box center [624, 409] width 191 height 157
click at [729, 340] on input "c." at bounding box center [729, 334] width 1 height 9
radio input "true"
click at [745, 549] on button "Next" at bounding box center [728, 567] width 247 height 61
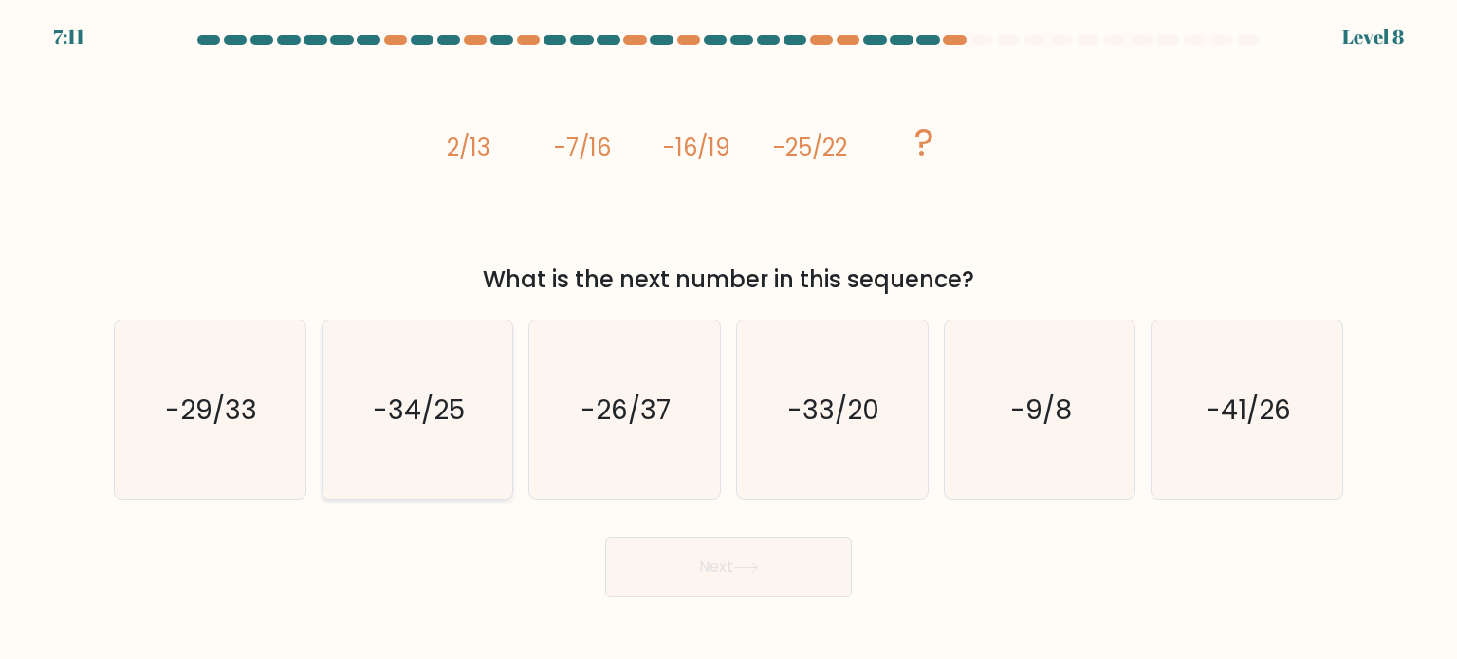
click at [442, 420] on text "-34/25" at bounding box center [419, 409] width 92 height 38
click at [729, 340] on input "b. -34/25" at bounding box center [729, 334] width 1 height 9
radio input "true"
click at [724, 564] on button "Next" at bounding box center [728, 567] width 247 height 61
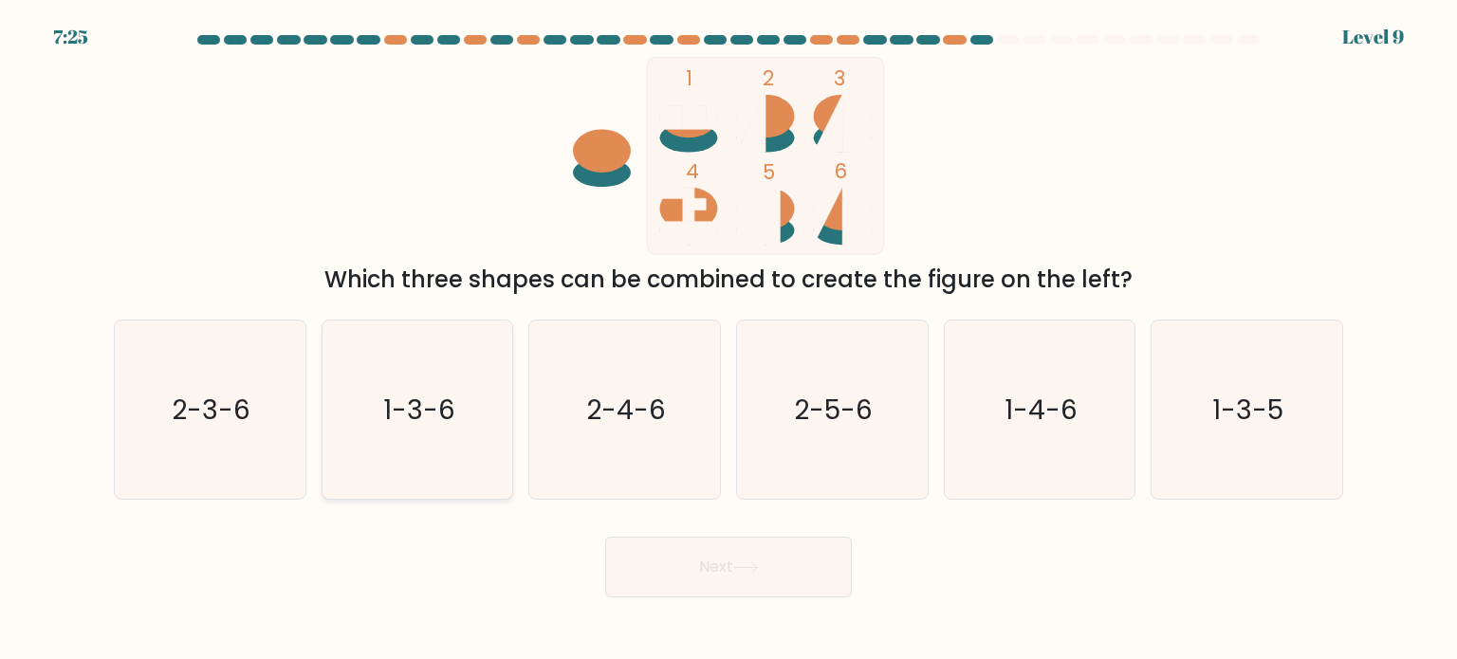
click at [435, 394] on text "1-3-6" at bounding box center [419, 409] width 72 height 38
click at [729, 340] on input "b. 1-3-6" at bounding box center [729, 334] width 1 height 9
radio input "true"
click at [768, 555] on button "Next" at bounding box center [728, 567] width 247 height 61
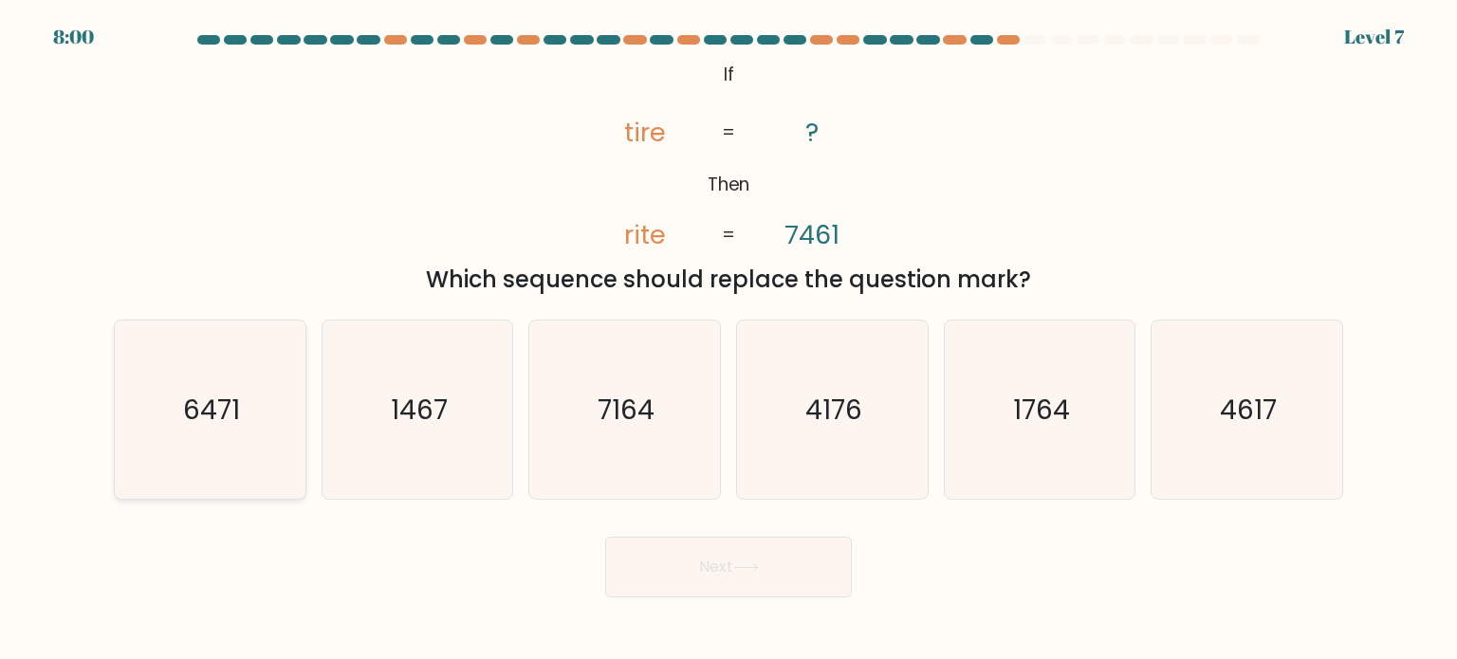
click at [235, 423] on text "6471" at bounding box center [211, 409] width 57 height 38
click at [729, 340] on input "a. 6471" at bounding box center [729, 334] width 1 height 9
radio input "true"
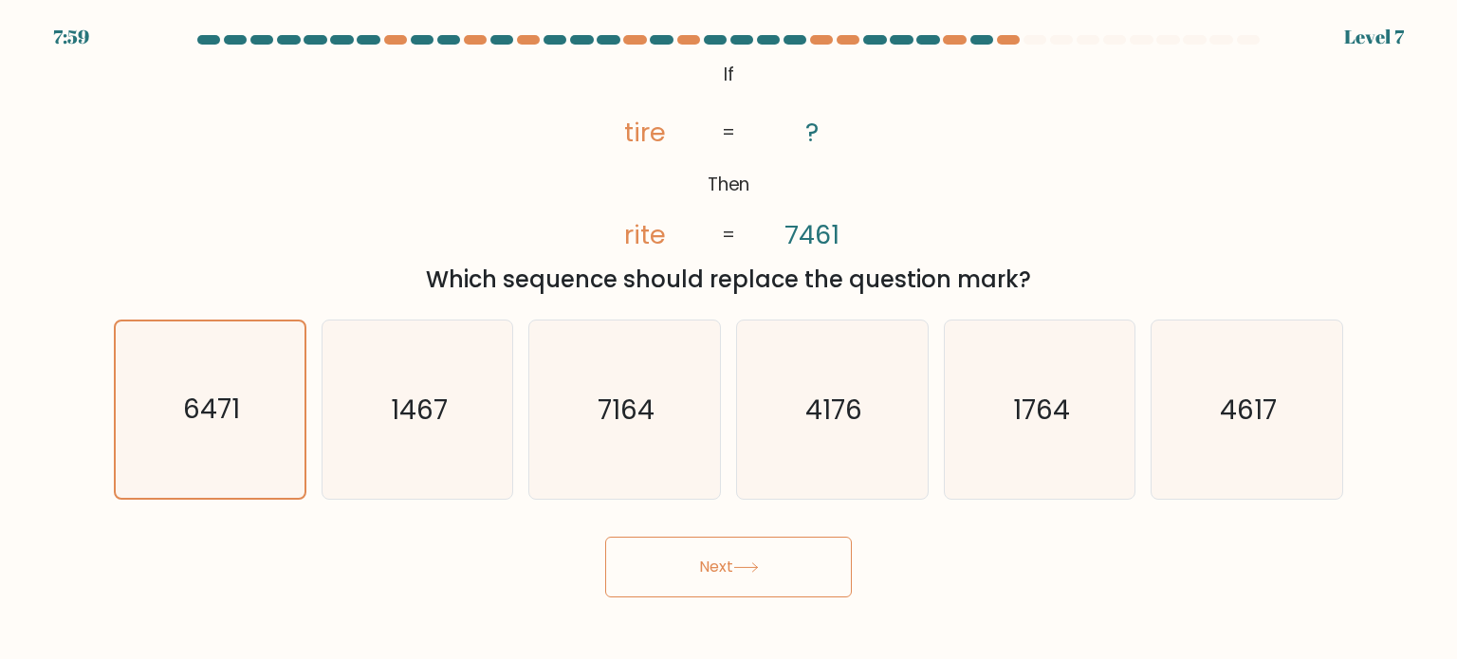
click at [730, 564] on button "Next" at bounding box center [728, 567] width 247 height 61
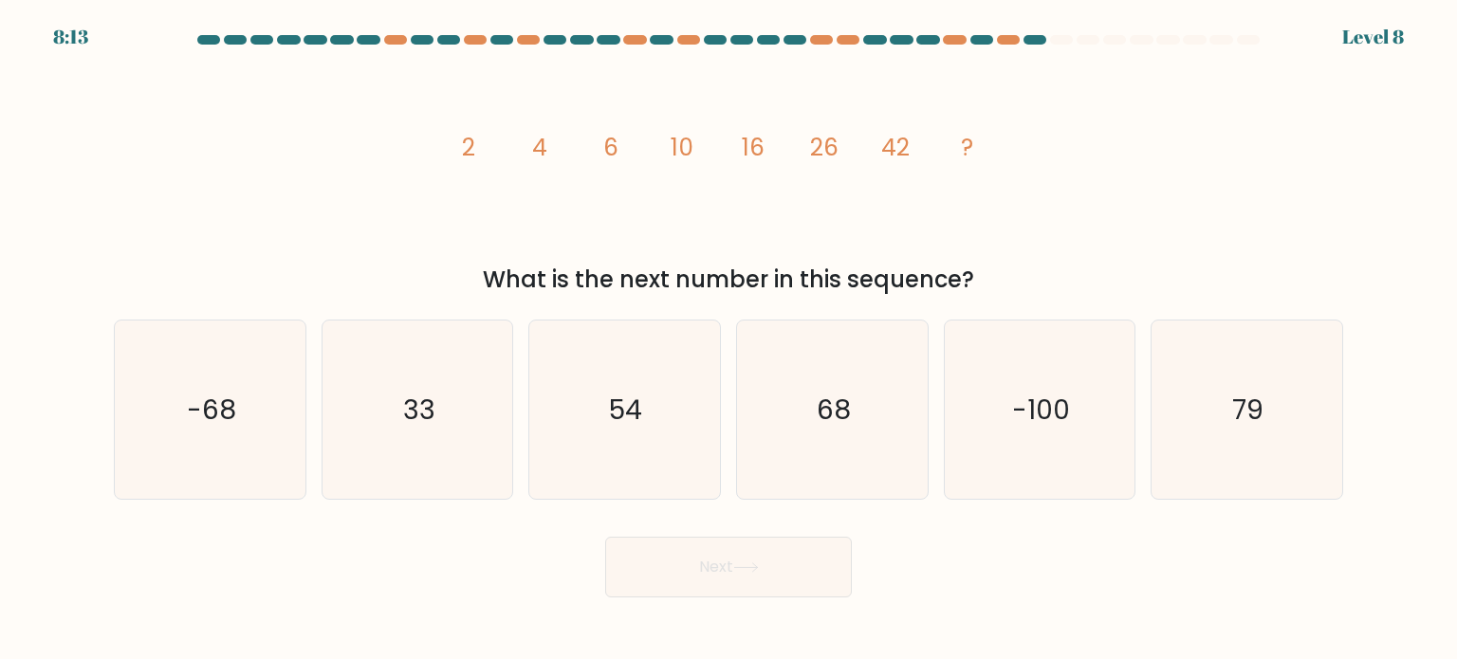
click at [858, 314] on div "a. -68 b. 33" at bounding box center [728, 402] width 1245 height 195
click at [823, 434] on icon "68" at bounding box center [832, 410] width 178 height 178
click at [730, 340] on input "d. 68" at bounding box center [729, 334] width 1 height 9
radio input "true"
click at [706, 568] on button "Next" at bounding box center [728, 567] width 247 height 61
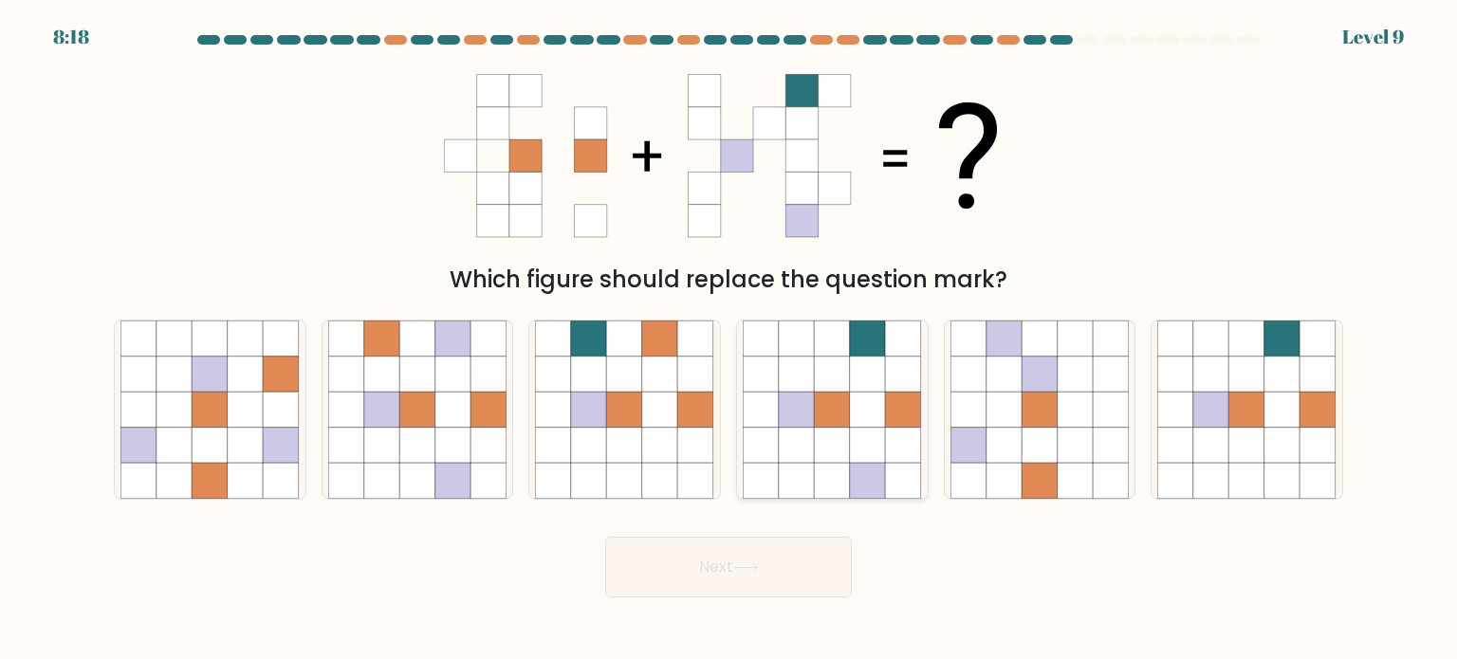
click at [877, 378] on icon at bounding box center [868, 374] width 36 height 36
click at [730, 340] on input "d." at bounding box center [729, 334] width 1 height 9
radio input "true"
click at [744, 572] on icon at bounding box center [746, 568] width 26 height 10
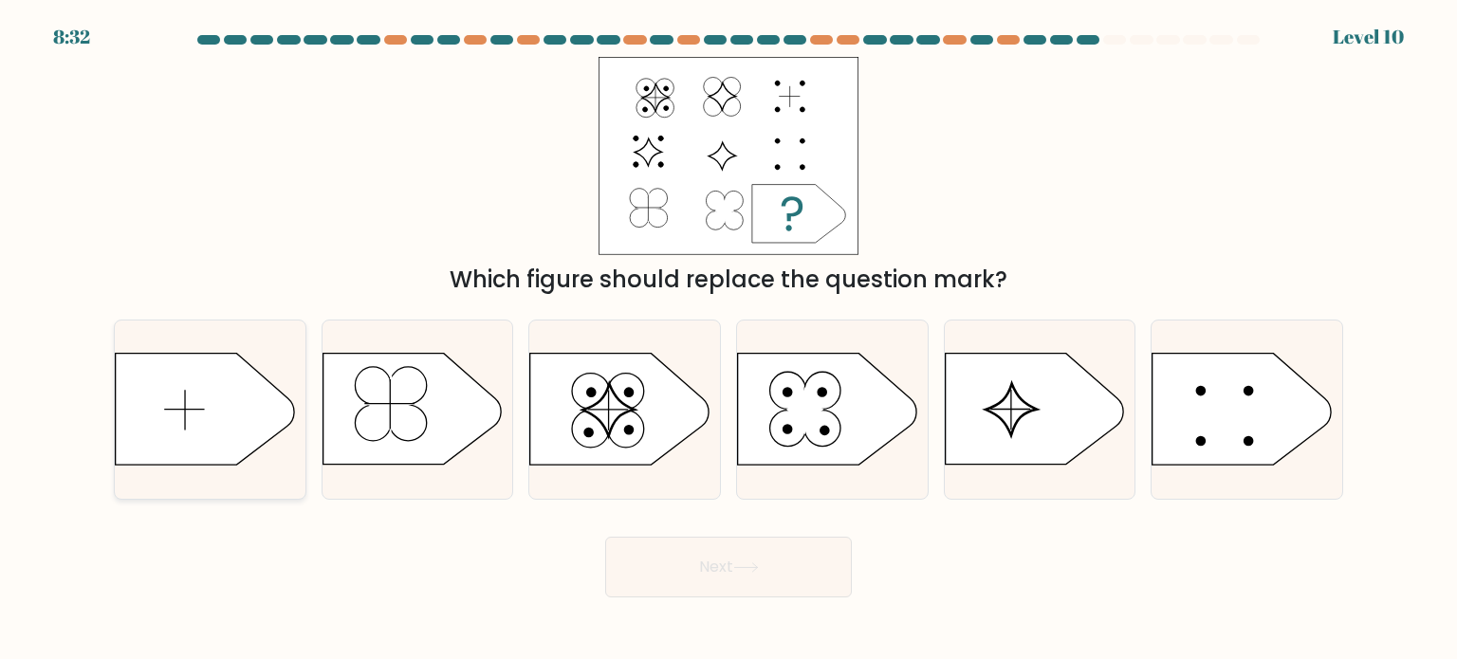
click at [237, 387] on icon at bounding box center [205, 409] width 178 height 111
click at [729, 340] on input "a." at bounding box center [729, 334] width 1 height 9
radio input "true"
click at [736, 562] on button "Next" at bounding box center [728, 567] width 247 height 61
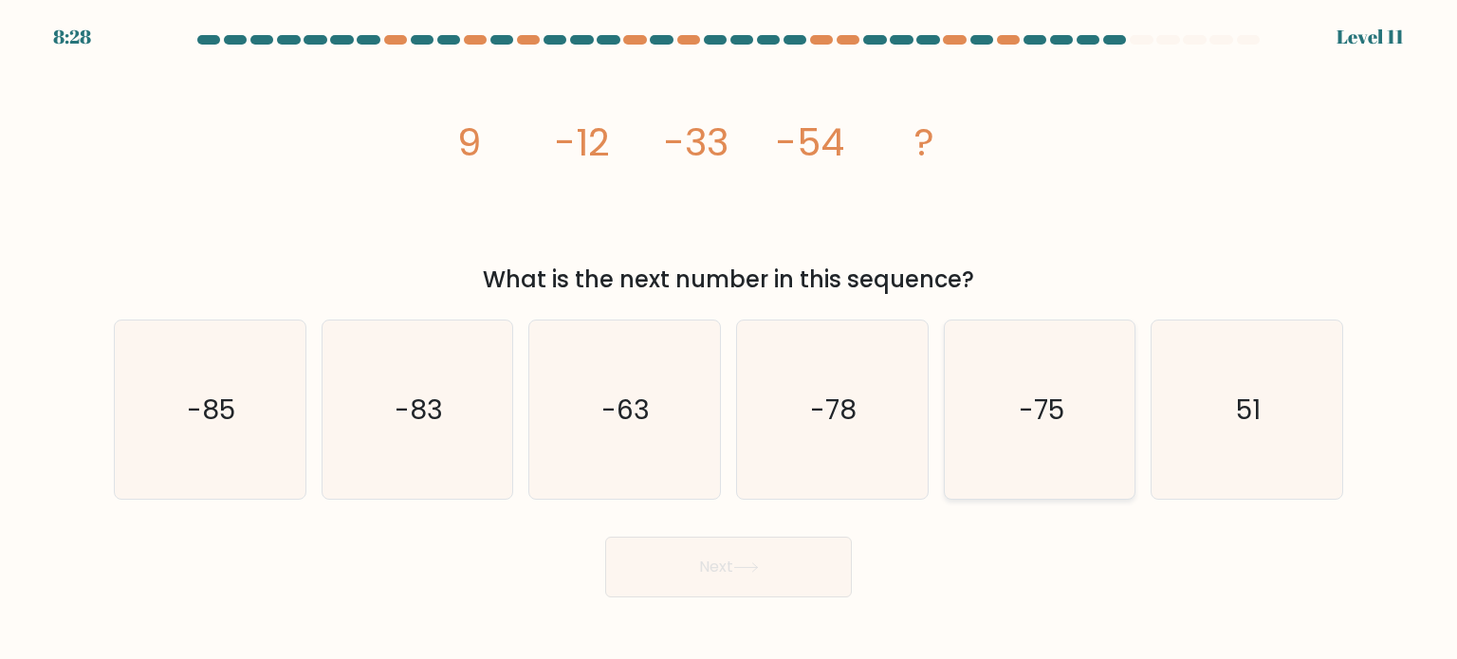
click at [1058, 416] on text "-75" at bounding box center [1042, 409] width 46 height 38
click at [730, 340] on input "e. -75" at bounding box center [729, 334] width 1 height 9
radio input "true"
click at [748, 568] on icon at bounding box center [746, 568] width 26 height 10
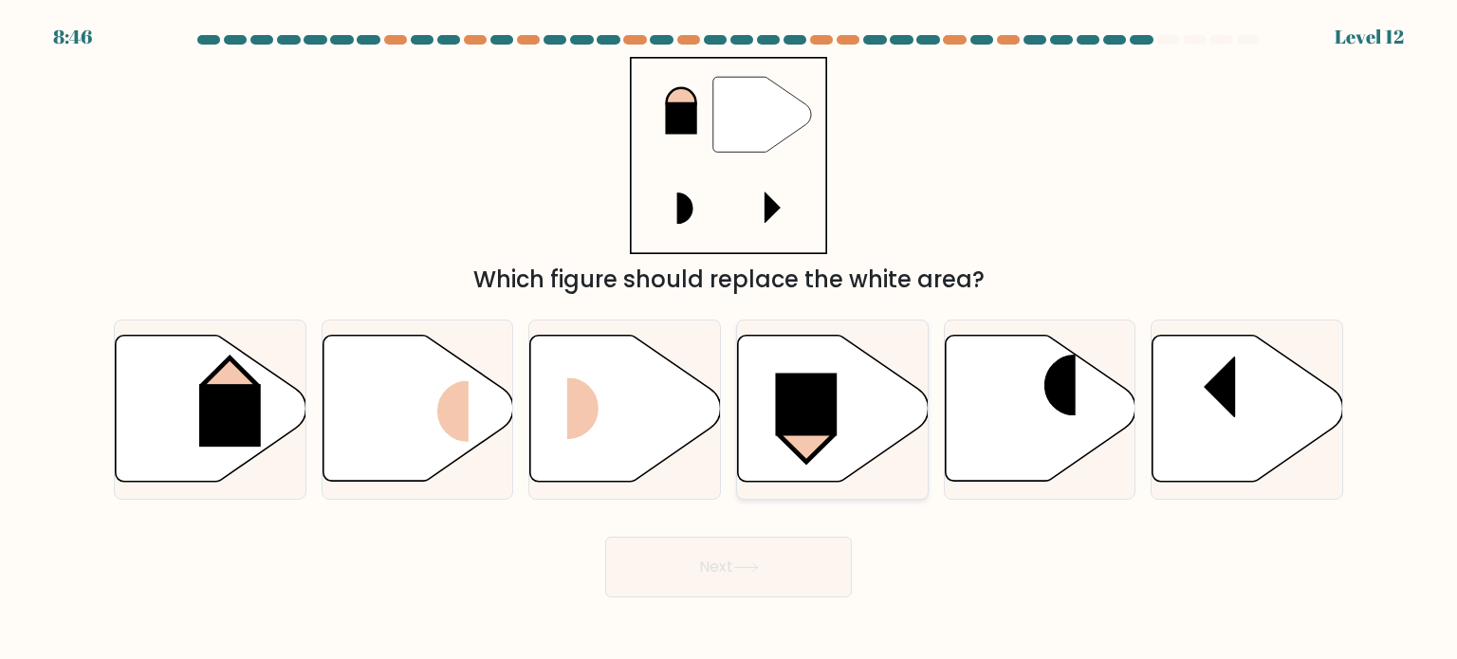
click at [834, 398] on rect at bounding box center [806, 405] width 62 height 63
click at [730, 340] on input "d." at bounding box center [729, 334] width 1 height 9
radio input "true"
click at [237, 405] on rect at bounding box center [230, 415] width 62 height 63
click at [729, 340] on input "a." at bounding box center [729, 334] width 1 height 9
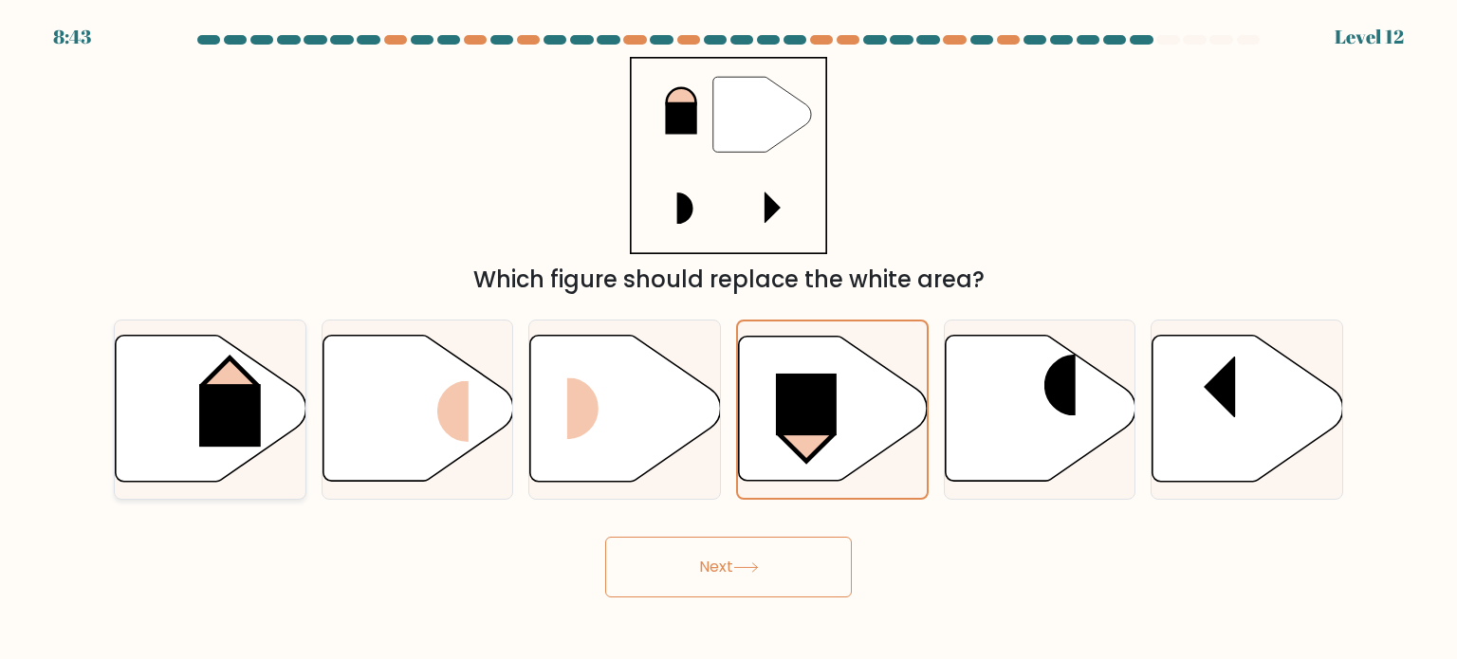
radio input "true"
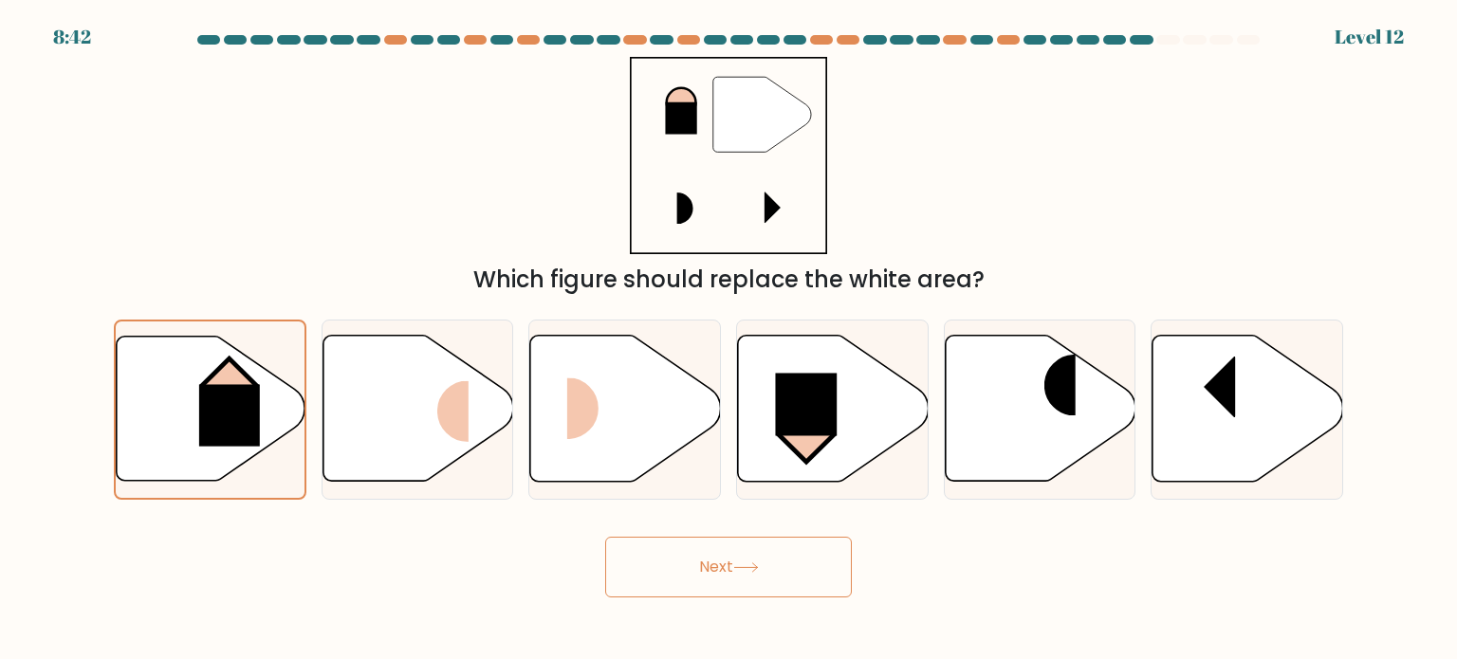
click at [711, 553] on button "Next" at bounding box center [728, 567] width 247 height 61
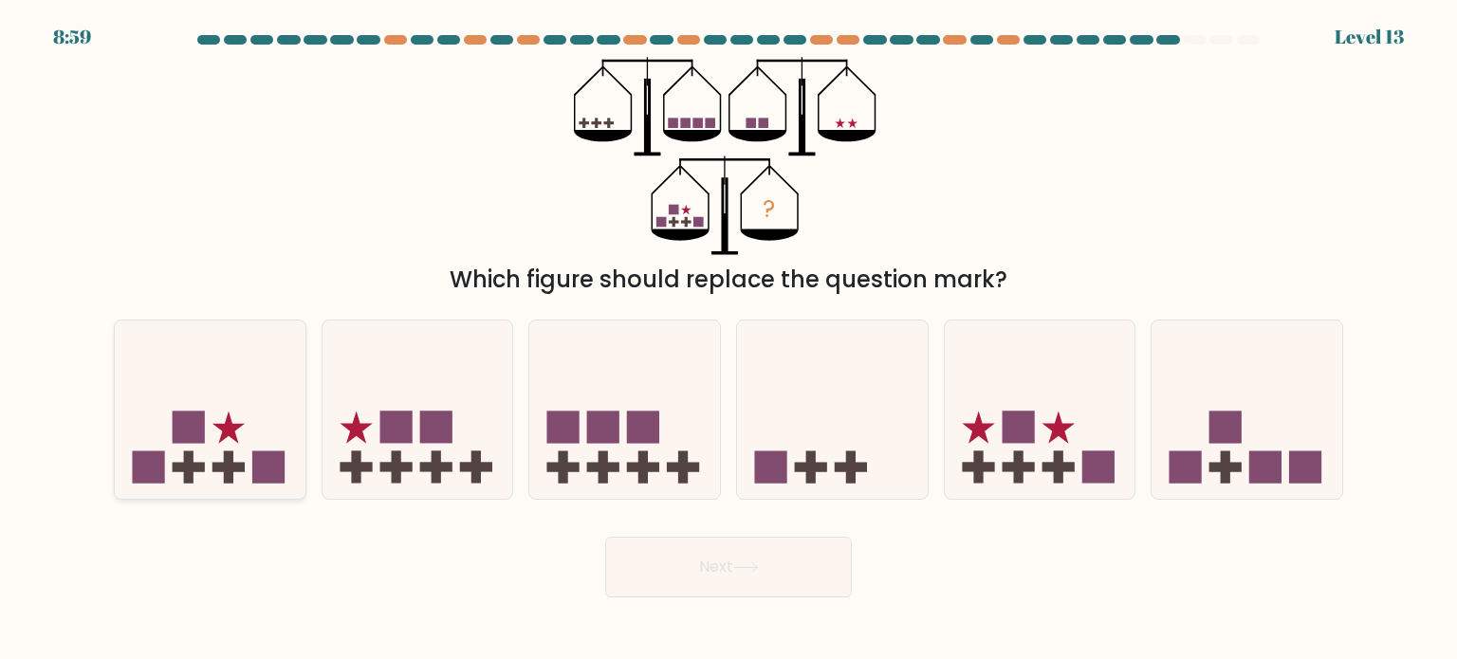
click at [201, 398] on icon at bounding box center [210, 409] width 191 height 157
click at [729, 340] on input "a." at bounding box center [729, 334] width 1 height 9
radio input "true"
click at [782, 546] on button "Next" at bounding box center [728, 567] width 247 height 61
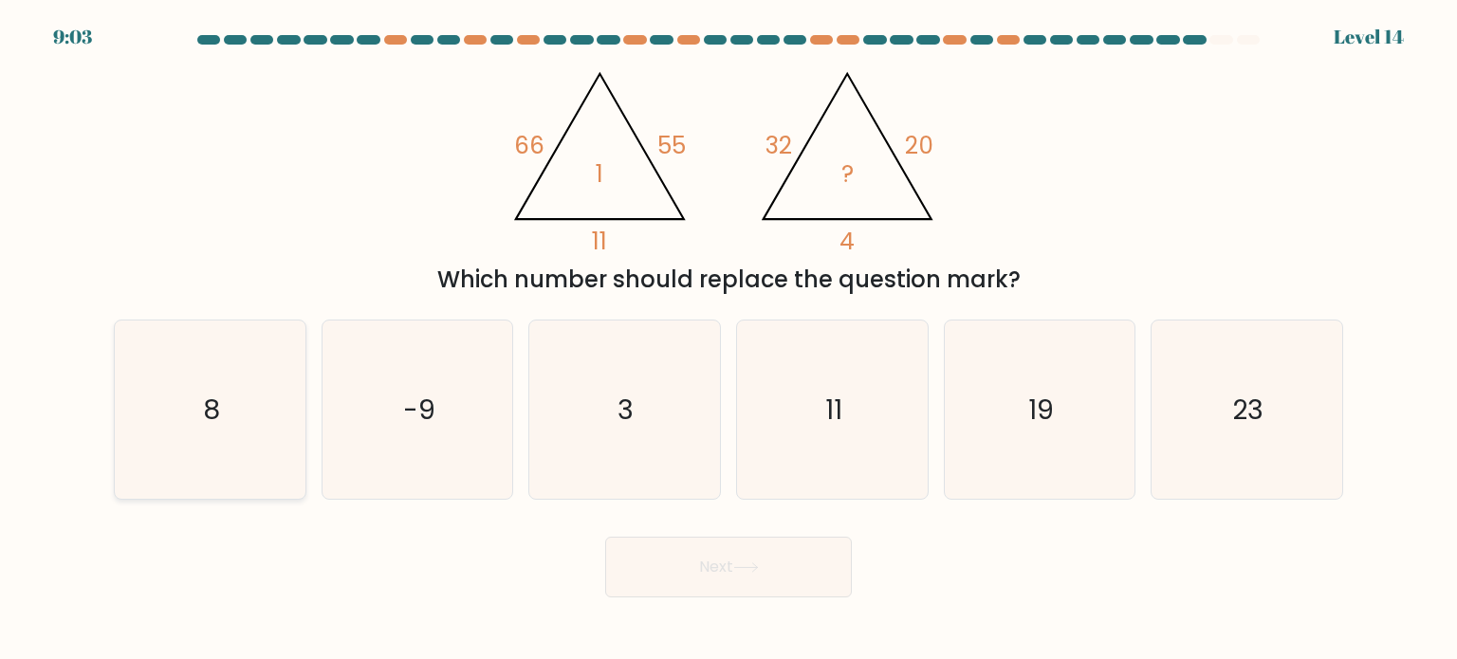
click at [256, 431] on icon "8" at bounding box center [209, 410] width 178 height 178
click at [729, 340] on input "a. 8" at bounding box center [729, 334] width 1 height 9
radio input "true"
click at [713, 559] on button "Next" at bounding box center [728, 567] width 247 height 61
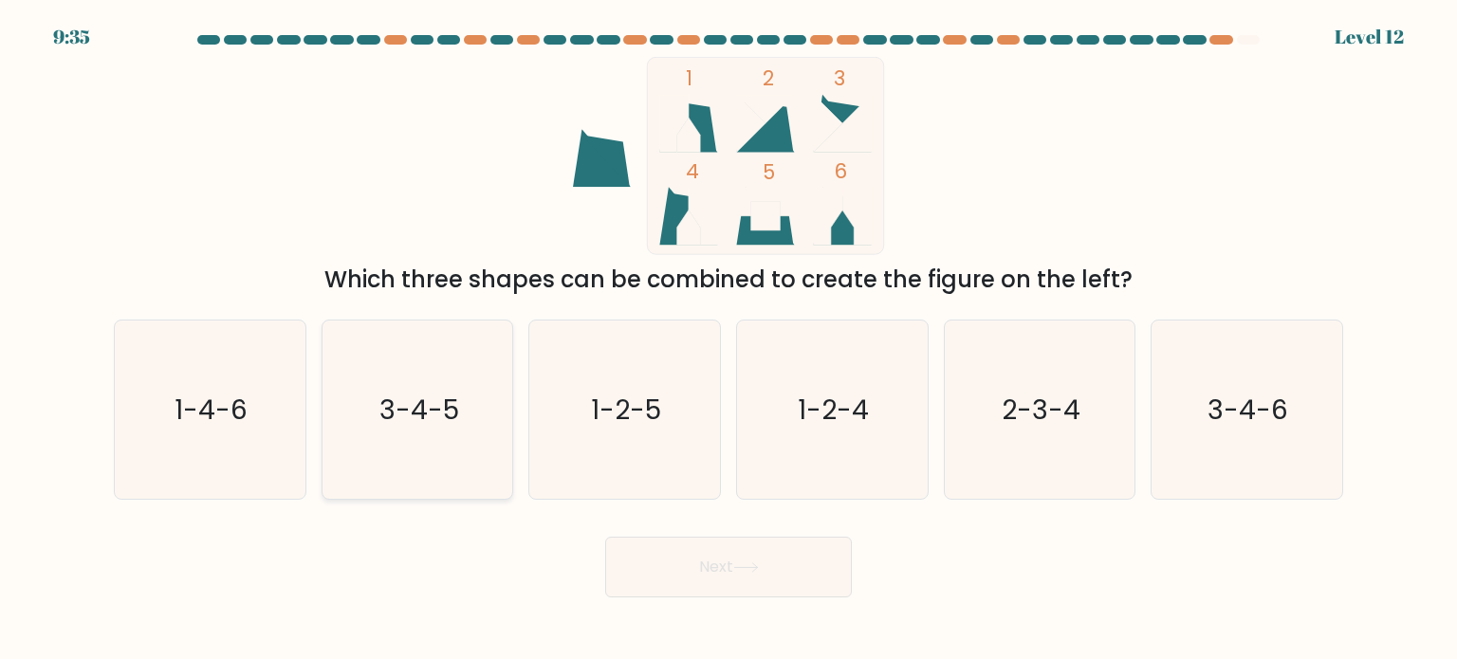
click at [439, 423] on text "3-4-5" at bounding box center [419, 409] width 80 height 38
click at [729, 340] on input "b. 3-4-5" at bounding box center [729, 334] width 1 height 9
radio input "true"
click at [749, 586] on button "Next" at bounding box center [728, 567] width 247 height 61
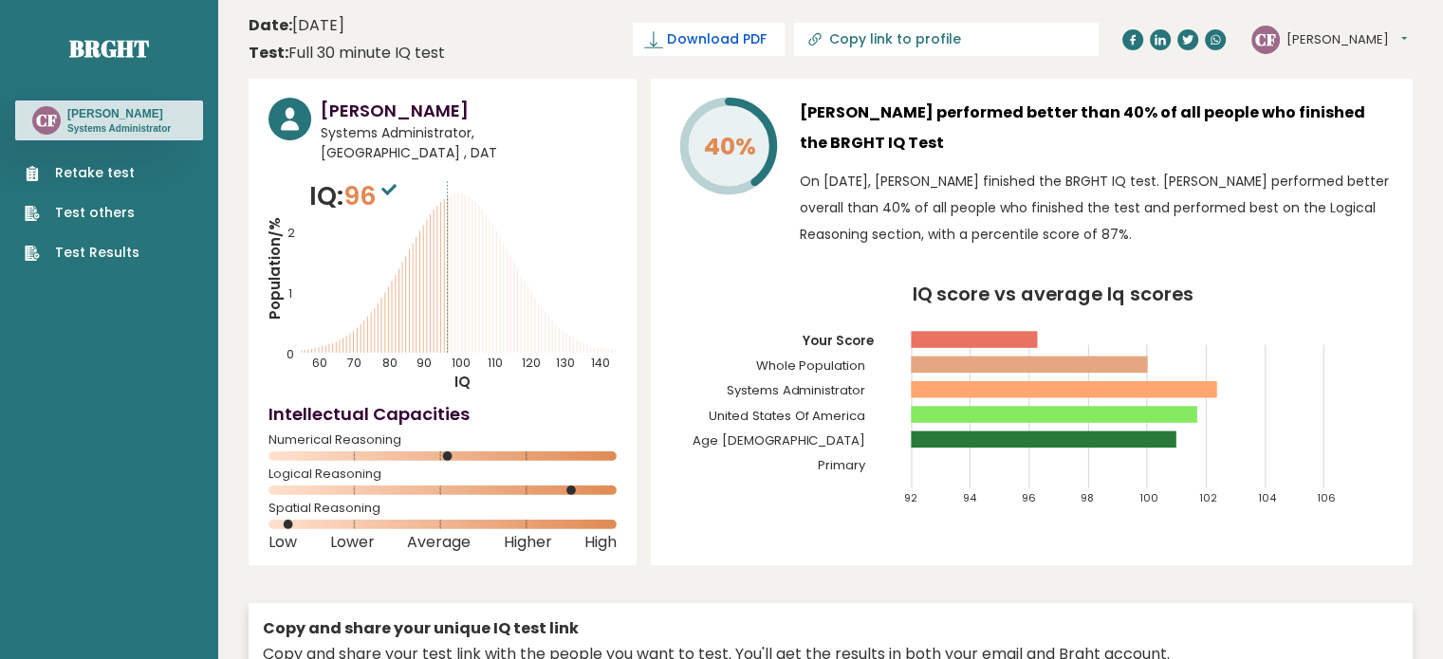
click at [766, 38] on span "Download PDF" at bounding box center [716, 39] width 99 height 20
